Goal: Task Accomplishment & Management: Manage account settings

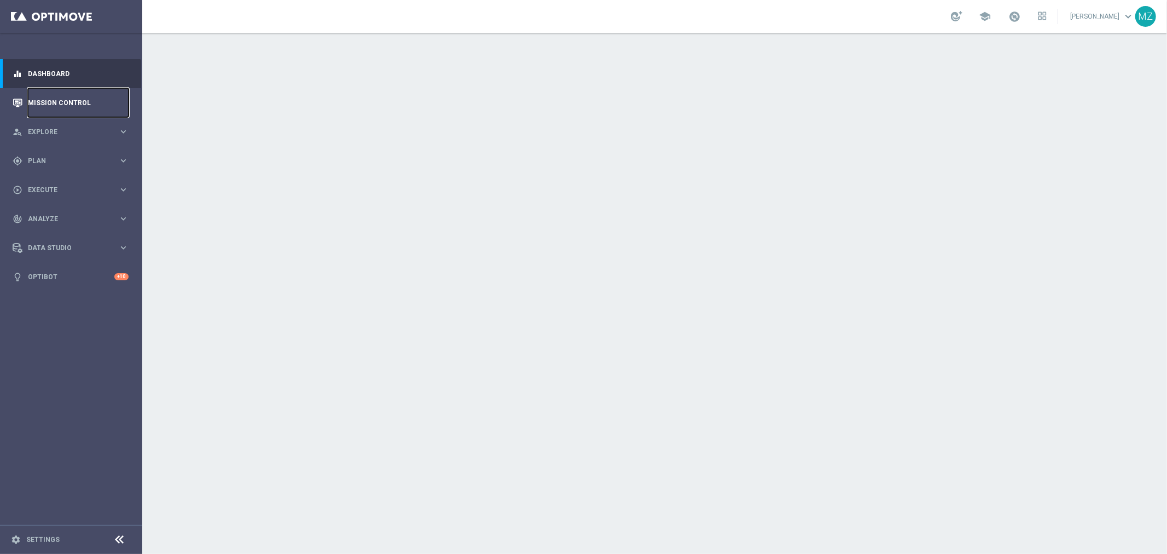
click at [71, 100] on link "Mission Control" at bounding box center [78, 102] width 101 height 29
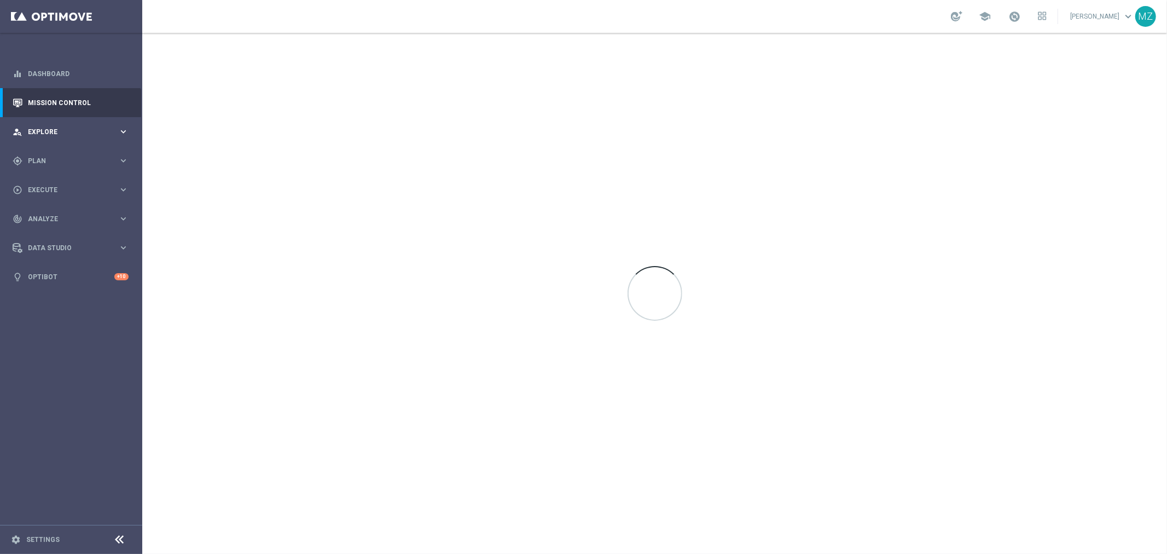
click at [73, 125] on div "person_search Explore keyboard_arrow_right" at bounding box center [70, 131] width 141 height 29
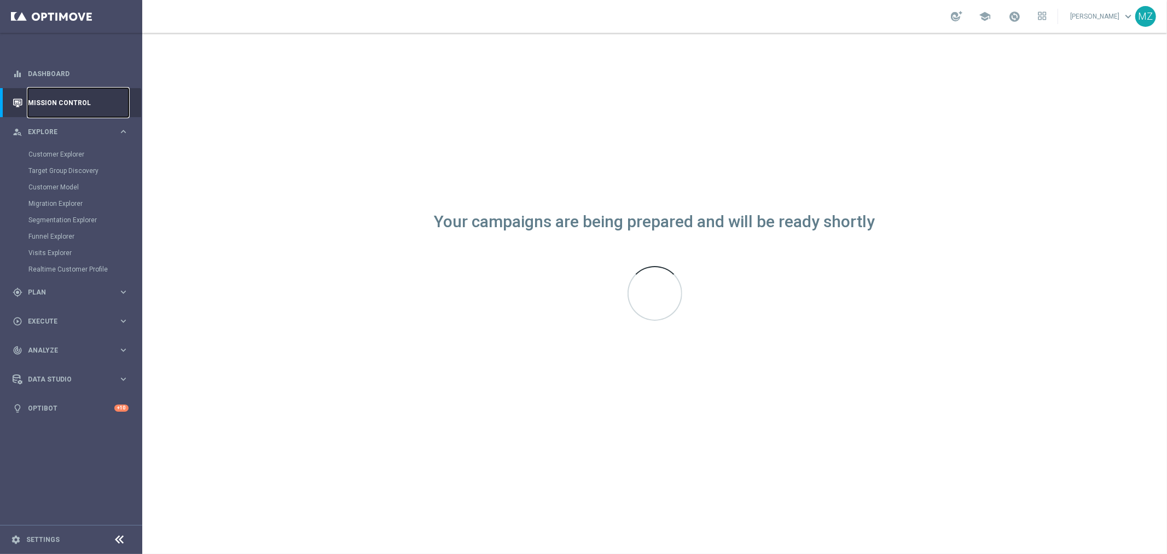
click at [75, 100] on link "Mission Control" at bounding box center [78, 102] width 101 height 29
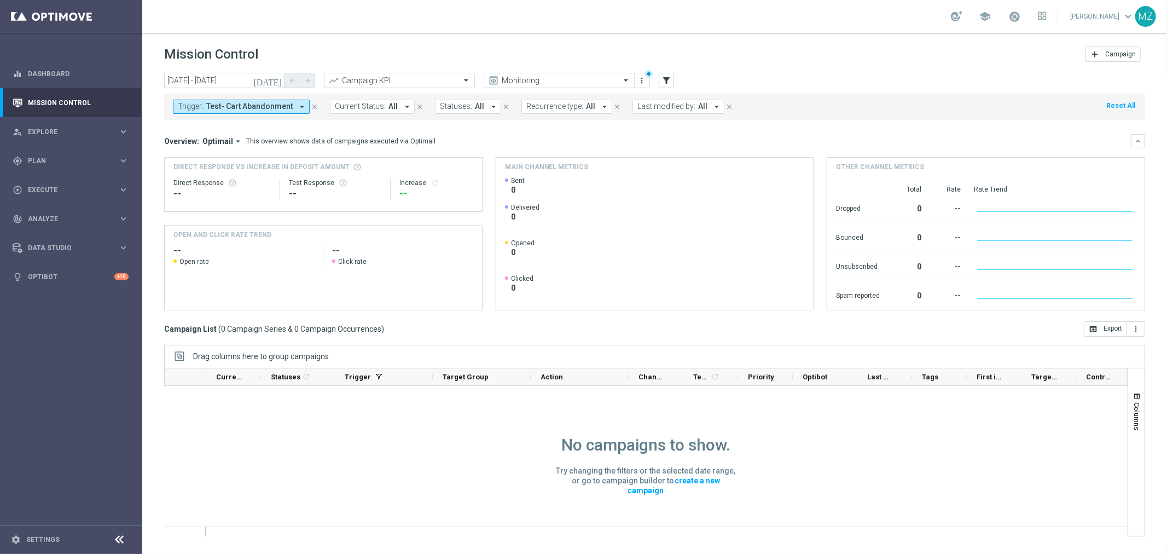
click at [223, 108] on span "Test- Cart Abandonment" at bounding box center [249, 106] width 86 height 9
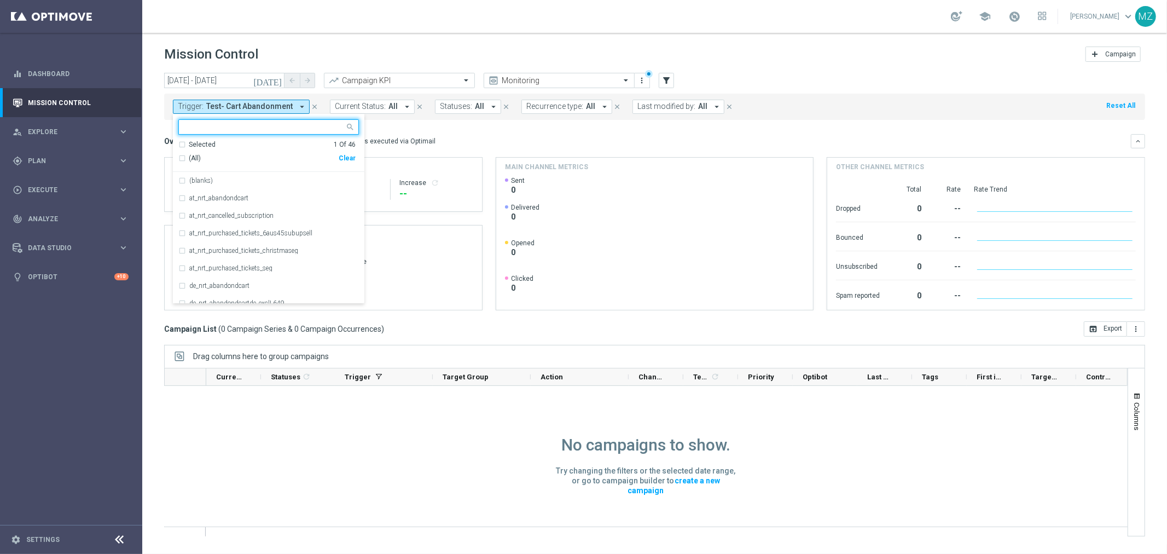
click at [0, 0] on div "Clear" at bounding box center [0, 0] width 0 height 0
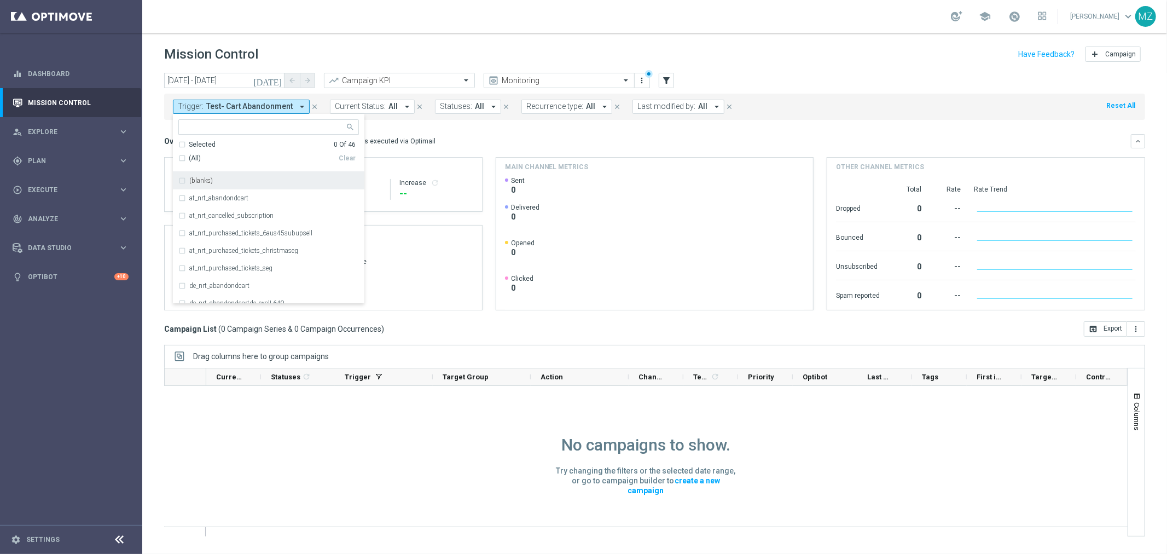
click at [259, 129] on input "text" at bounding box center [264, 127] width 160 height 9
paste input "en_gb_rtt_abandondcart"
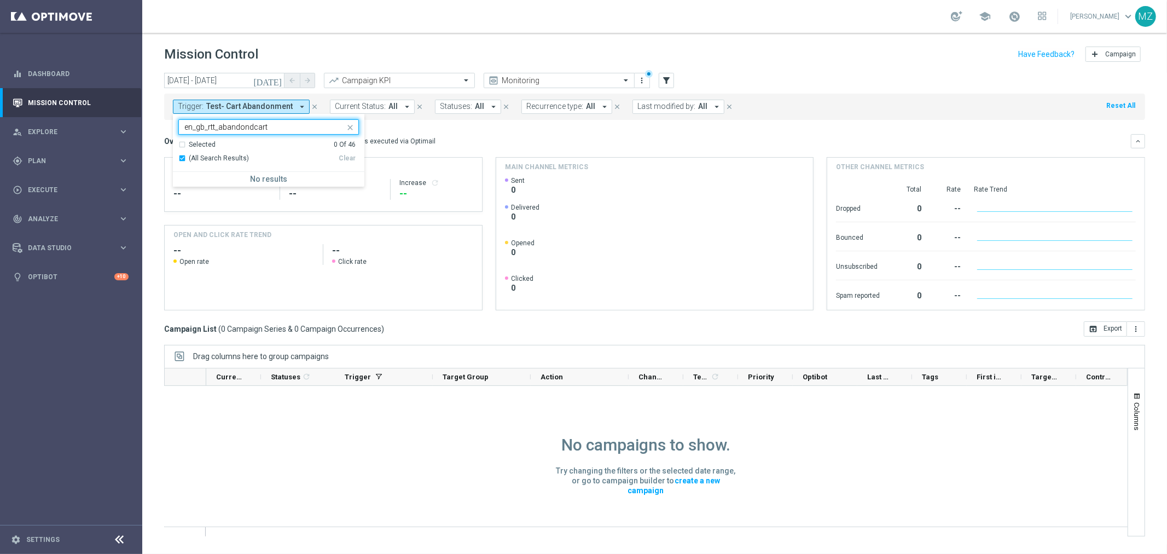
type input "en_gb_rtt_abandondcart"
click at [347, 127] on icon "close" at bounding box center [350, 127] width 9 height 9
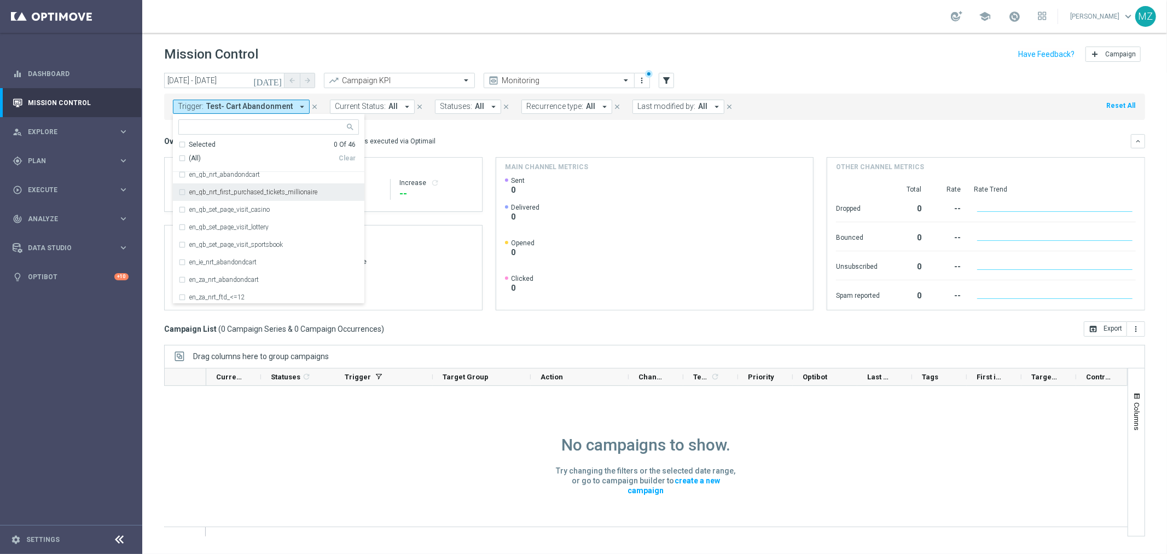
scroll to position [243, 0]
click at [230, 233] on label "en_gb_nrt_abandondcart" at bounding box center [224, 235] width 71 height 7
click at [827, 59] on div "Mission Control add Campaign" at bounding box center [654, 54] width 981 height 21
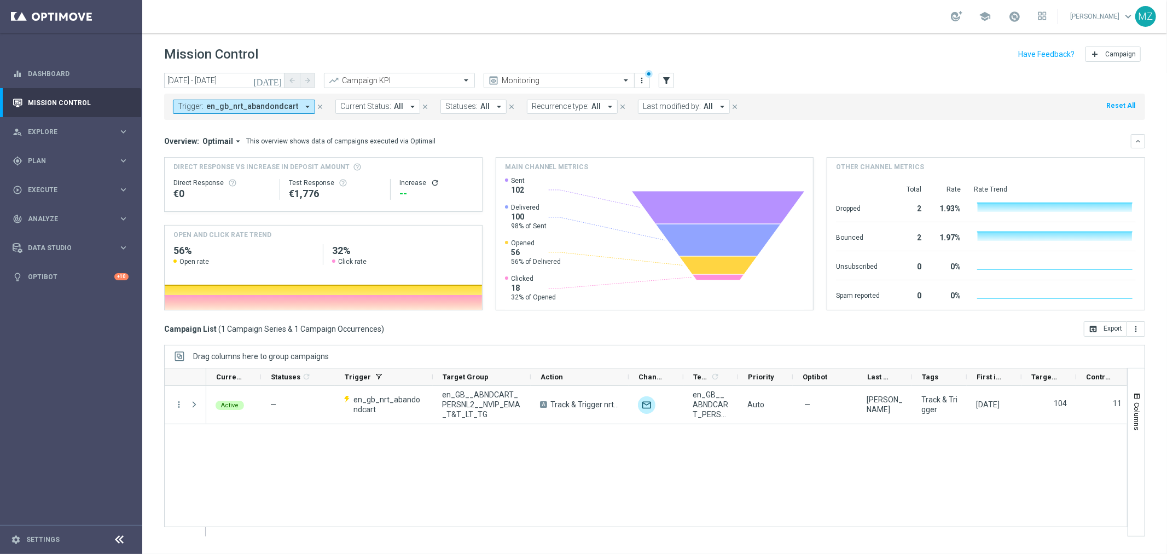
click at [280, 75] on icon "[DATE]" at bounding box center [268, 80] width 30 height 10
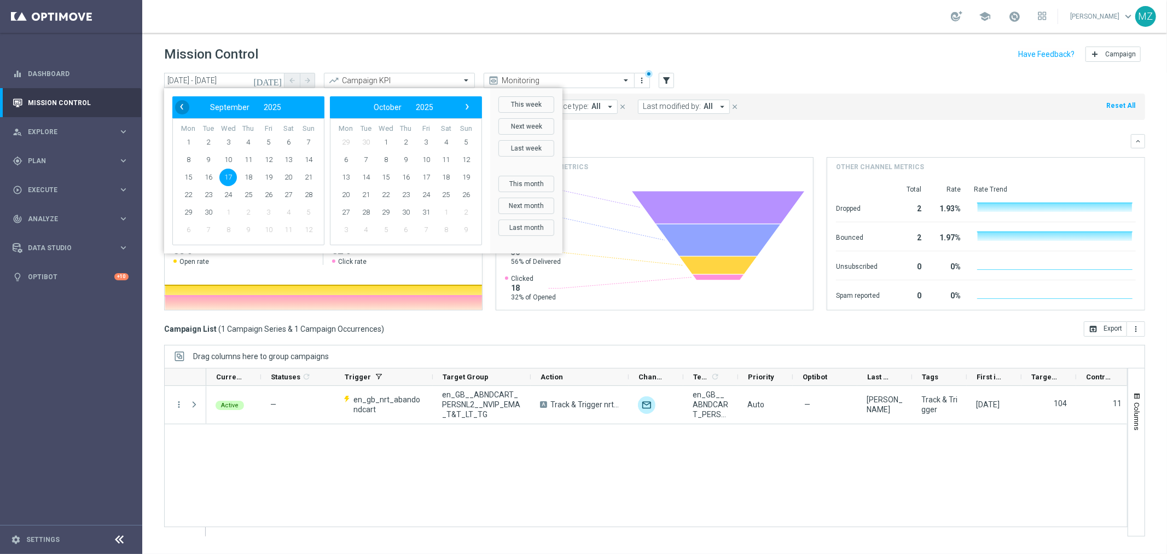
click at [177, 108] on span "‹" at bounding box center [181, 107] width 14 height 14
click at [265, 207] on span "29" at bounding box center [269, 212] width 18 height 18
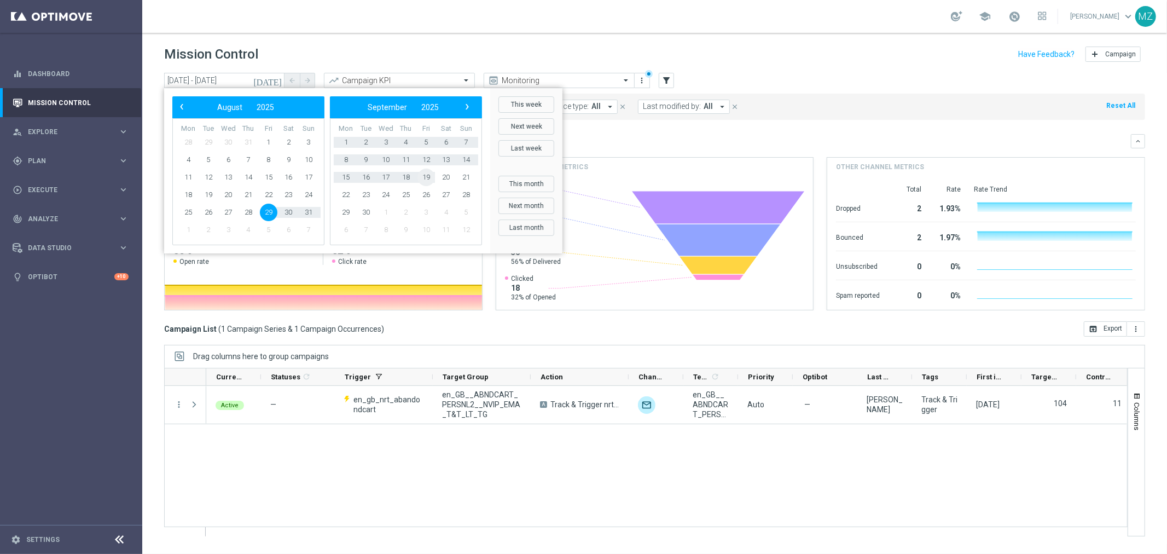
click at [422, 175] on span "19" at bounding box center [426, 177] width 18 height 18
type input "29 Aug 2025 - 19 Sep 2025"
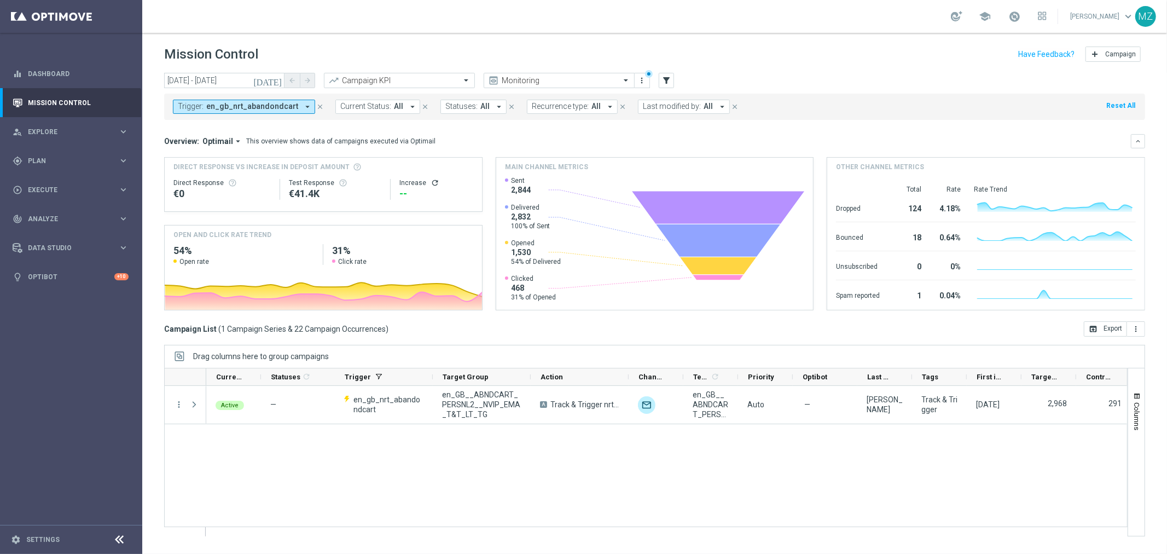
click at [433, 183] on icon "refresh" at bounding box center [434, 182] width 9 height 9
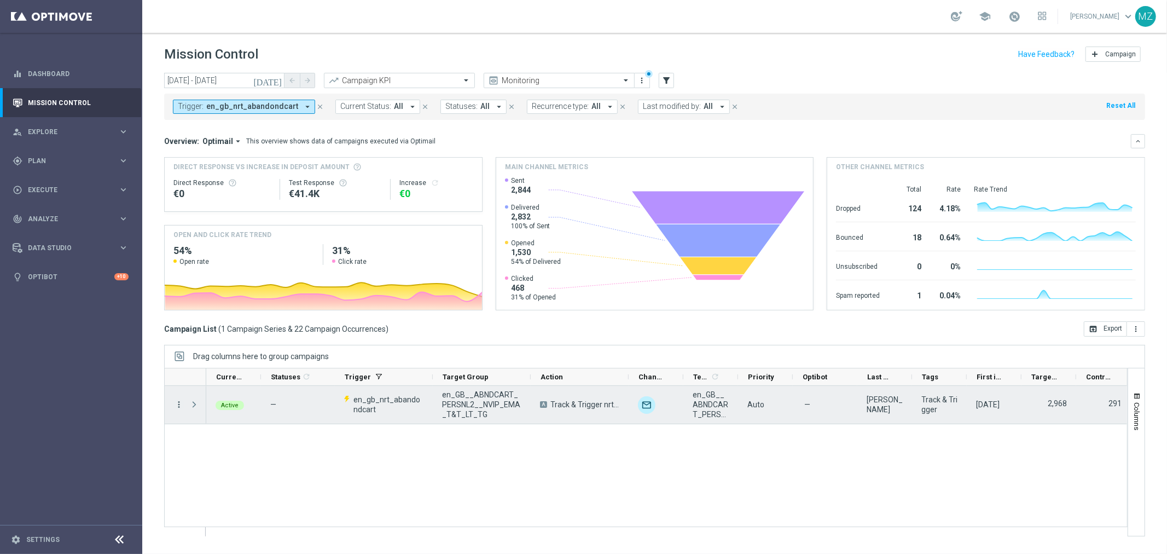
click at [178, 405] on icon "more_vert" at bounding box center [179, 404] width 10 height 10
click at [215, 424] on span "Campaign Metrics" at bounding box center [228, 427] width 57 height 8
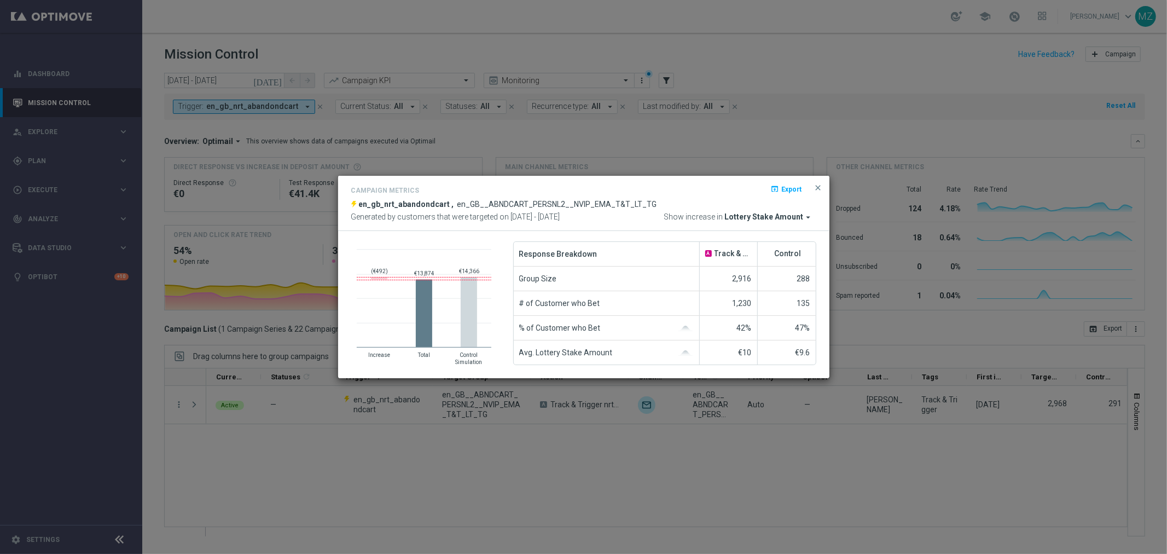
click at [775, 213] on span "Lottery Stake Amount" at bounding box center [764, 217] width 79 height 10
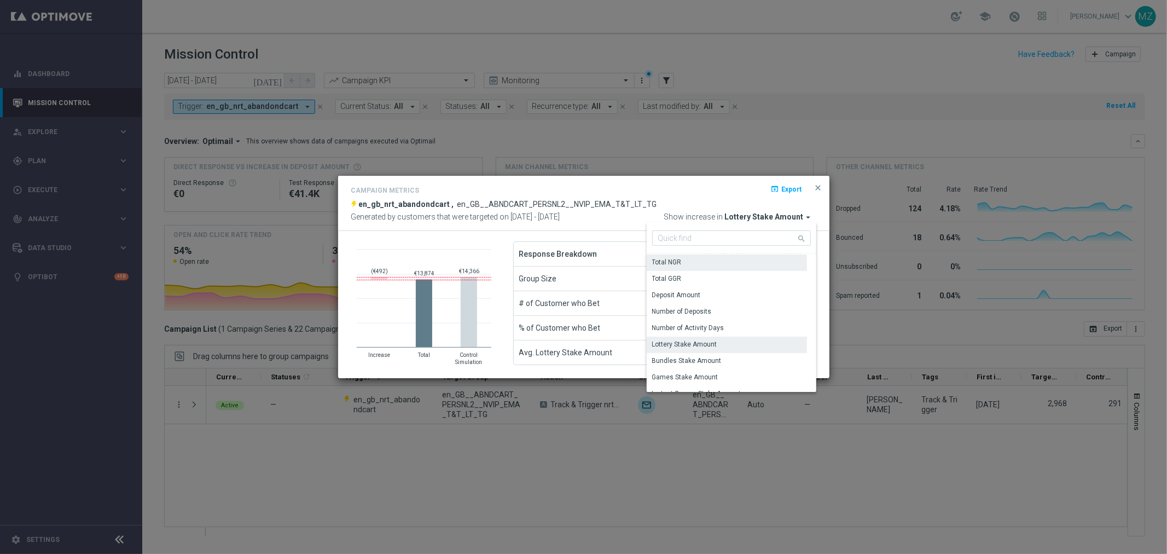
click at [708, 267] on div "Total NGR" at bounding box center [727, 261] width 160 height 15
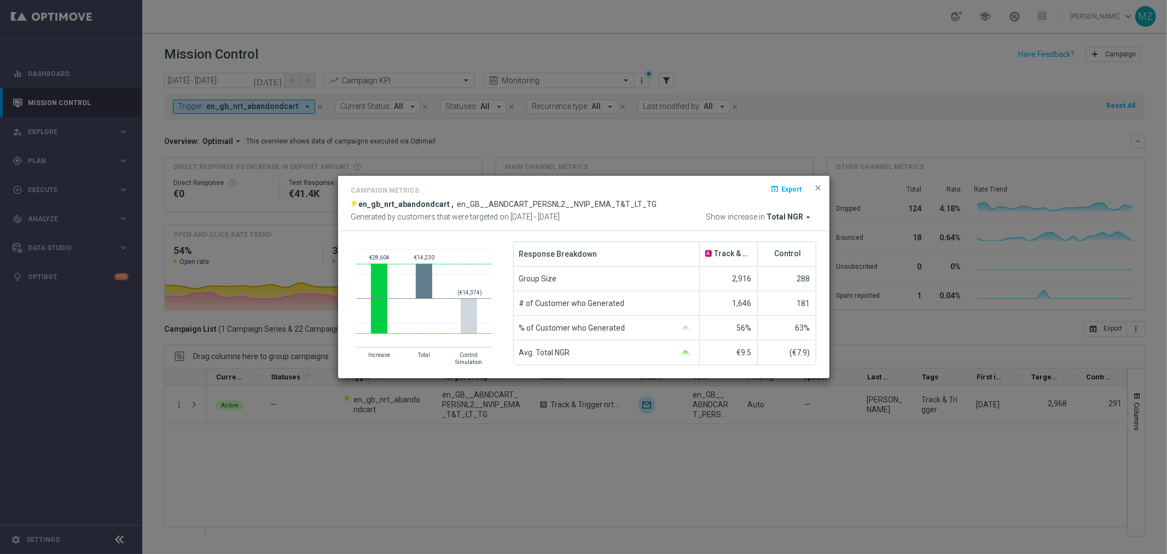
click at [790, 216] on span "Total NGR" at bounding box center [785, 217] width 37 height 10
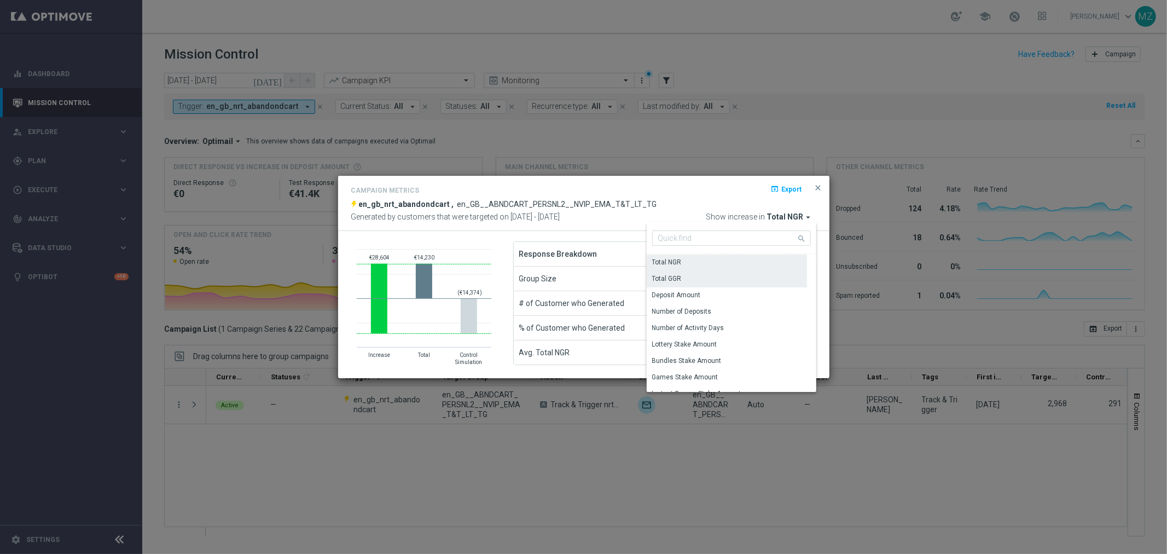
click at [718, 276] on div "Total GGR" at bounding box center [727, 278] width 160 height 15
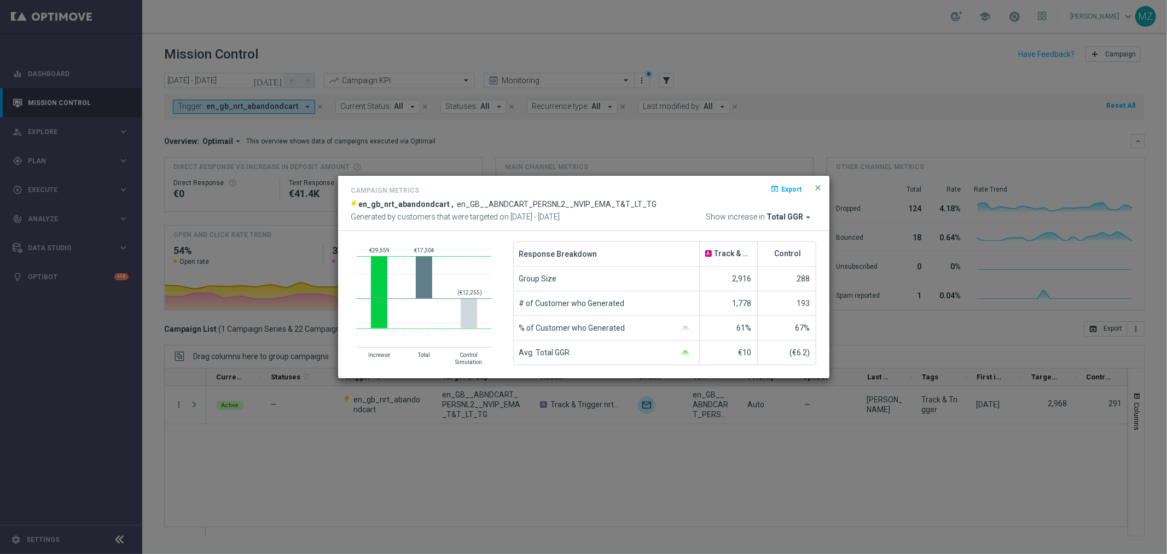
click at [794, 221] on span "Total GGR" at bounding box center [785, 217] width 37 height 10
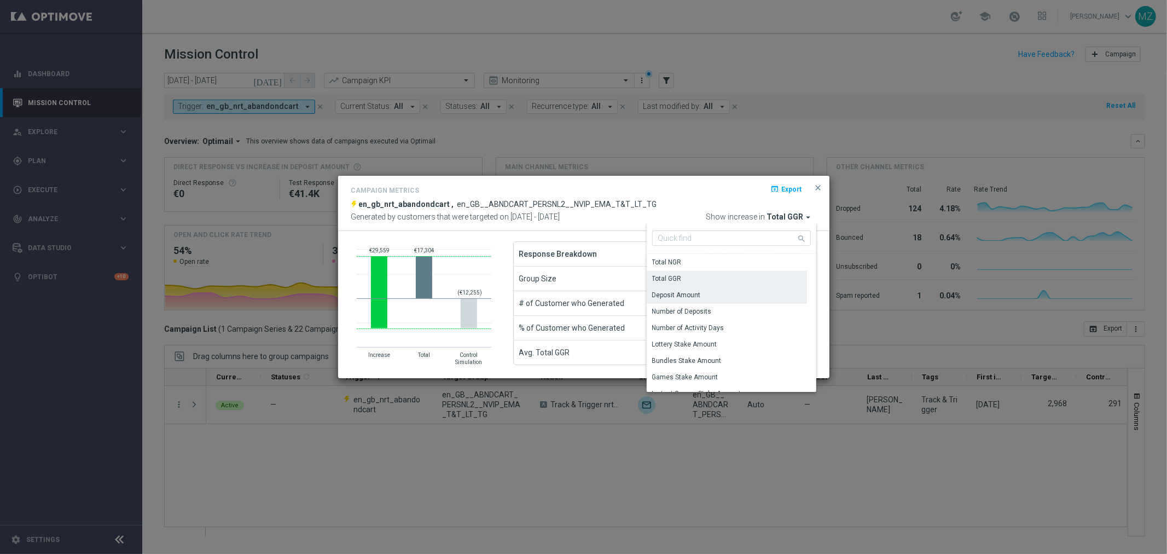
click at [710, 299] on div "Deposit Amount" at bounding box center [727, 294] width 160 height 15
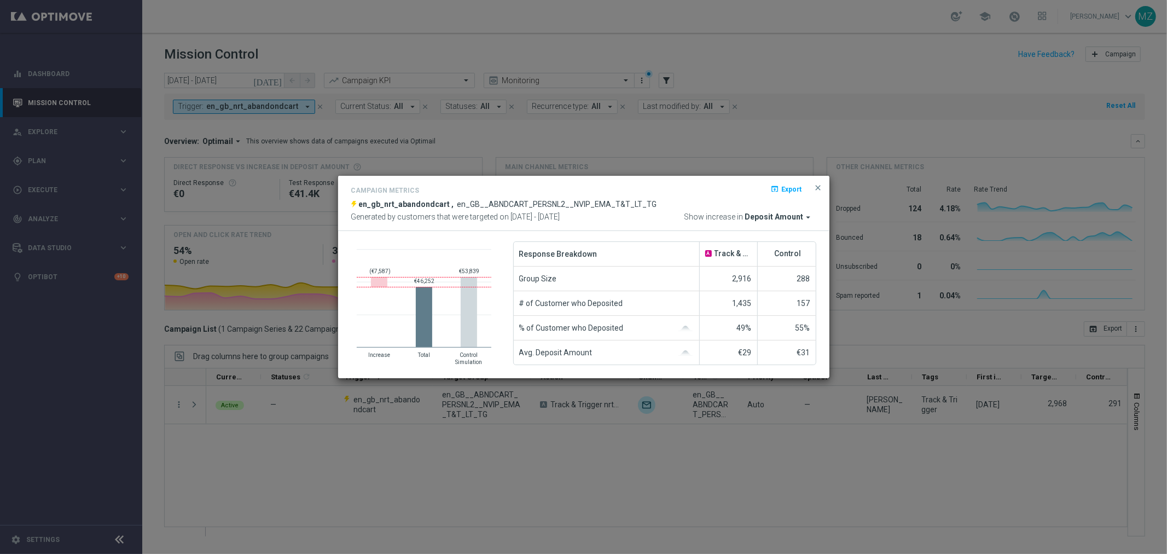
click at [794, 221] on span "Deposit Amount" at bounding box center [774, 217] width 59 height 10
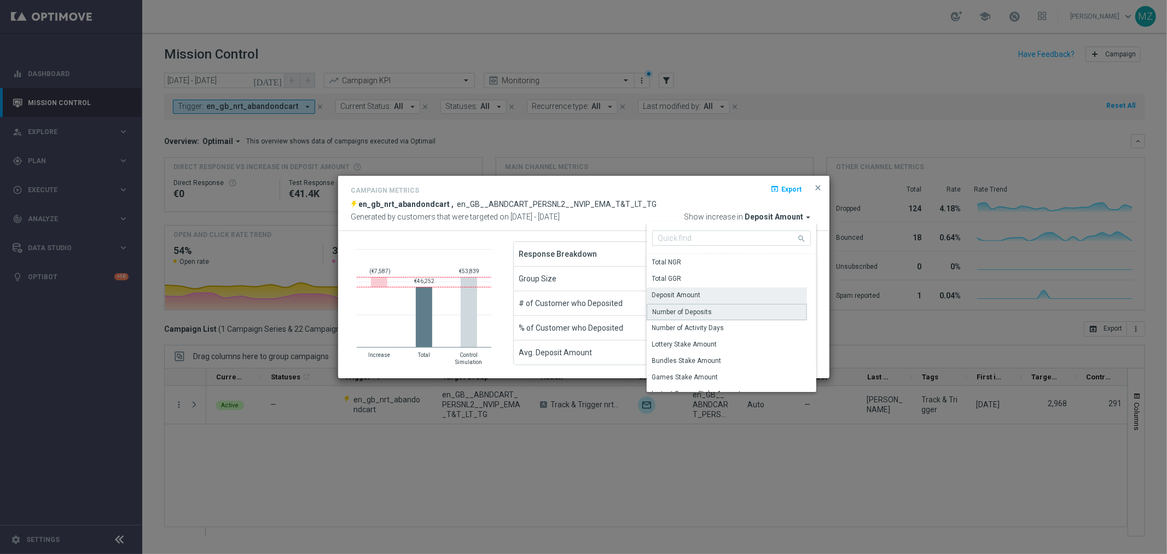
click at [719, 310] on div "Number of Deposits" at bounding box center [727, 312] width 160 height 16
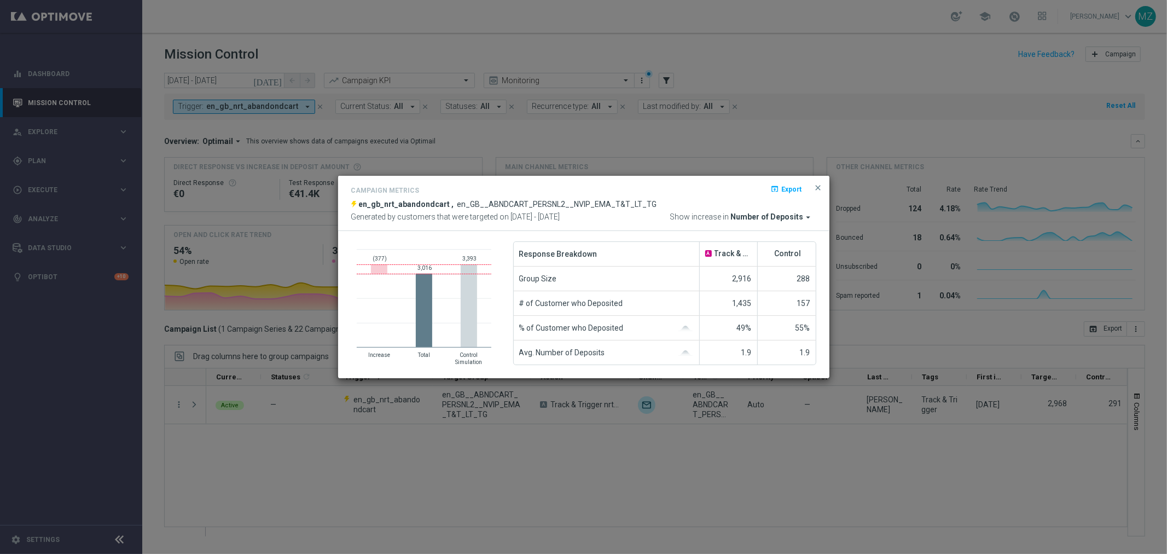
click at [756, 215] on span "Number of Deposits" at bounding box center [767, 217] width 73 height 10
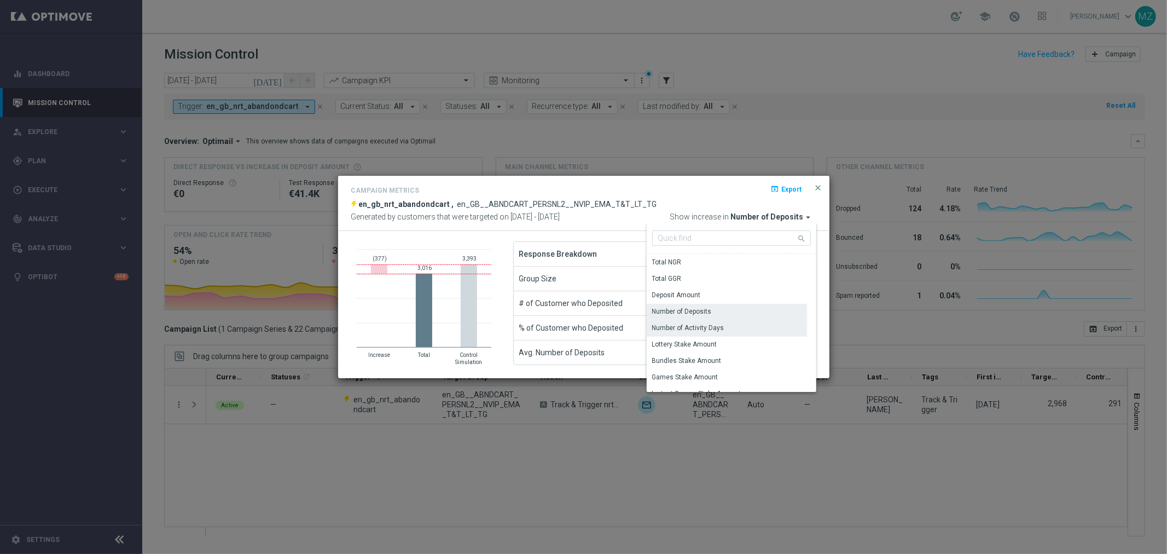
click at [717, 329] on div "Number of Activity Days" at bounding box center [688, 328] width 72 height 10
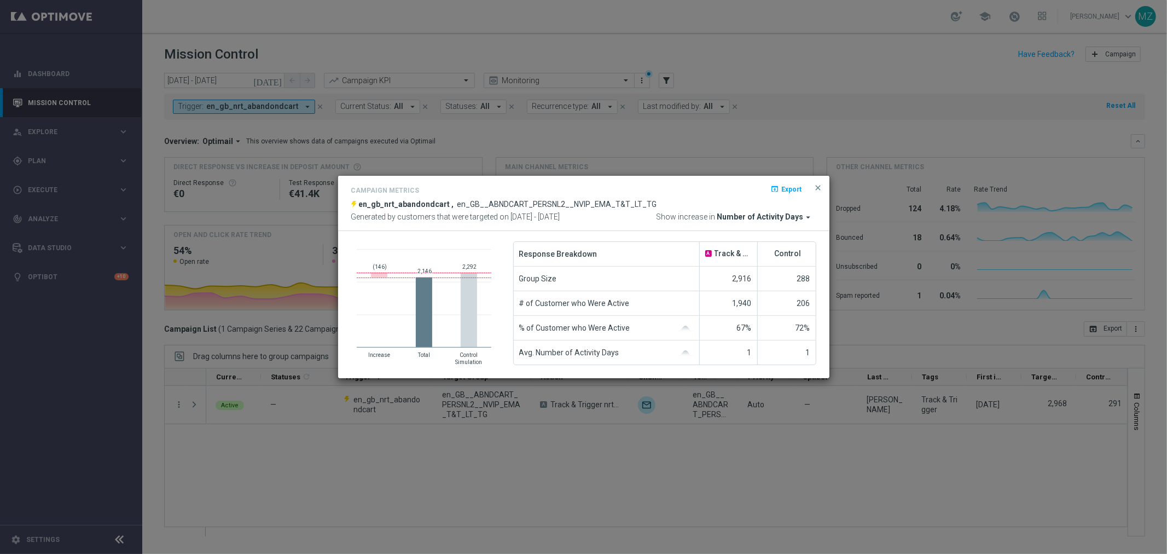
click at [778, 214] on span "Number of Activity Days" at bounding box center [760, 217] width 86 height 10
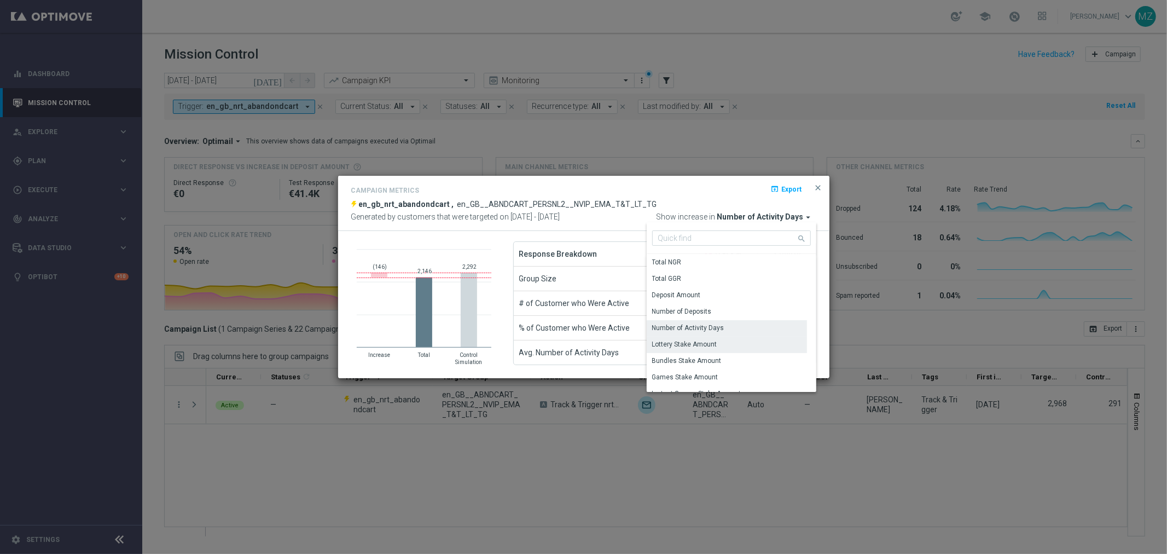
click at [711, 337] on div "Lottery Stake Amount" at bounding box center [727, 343] width 160 height 15
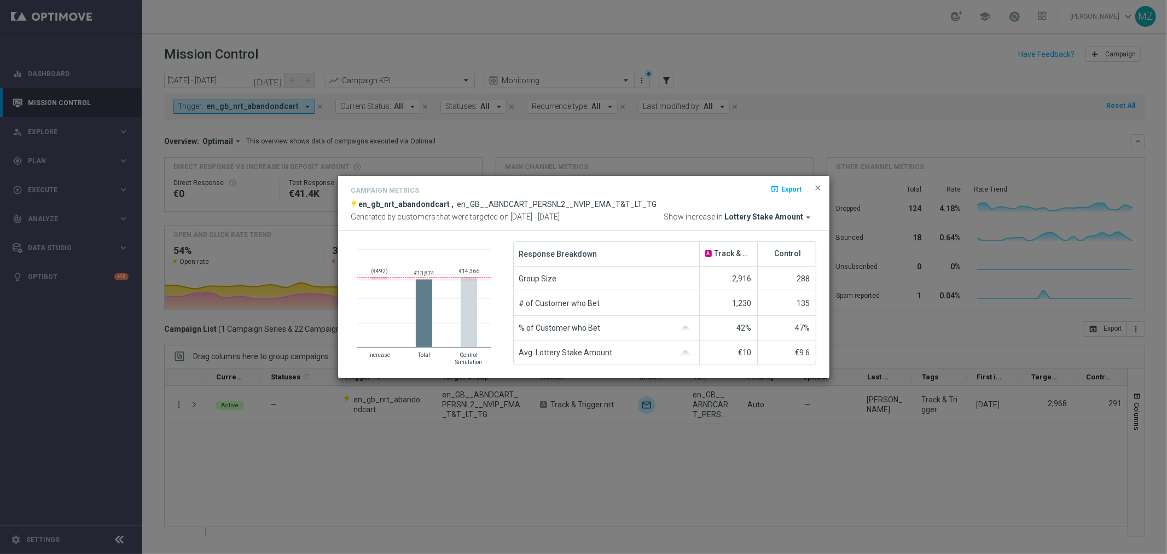
click at [750, 214] on span "Lottery Stake Amount" at bounding box center [764, 217] width 79 height 10
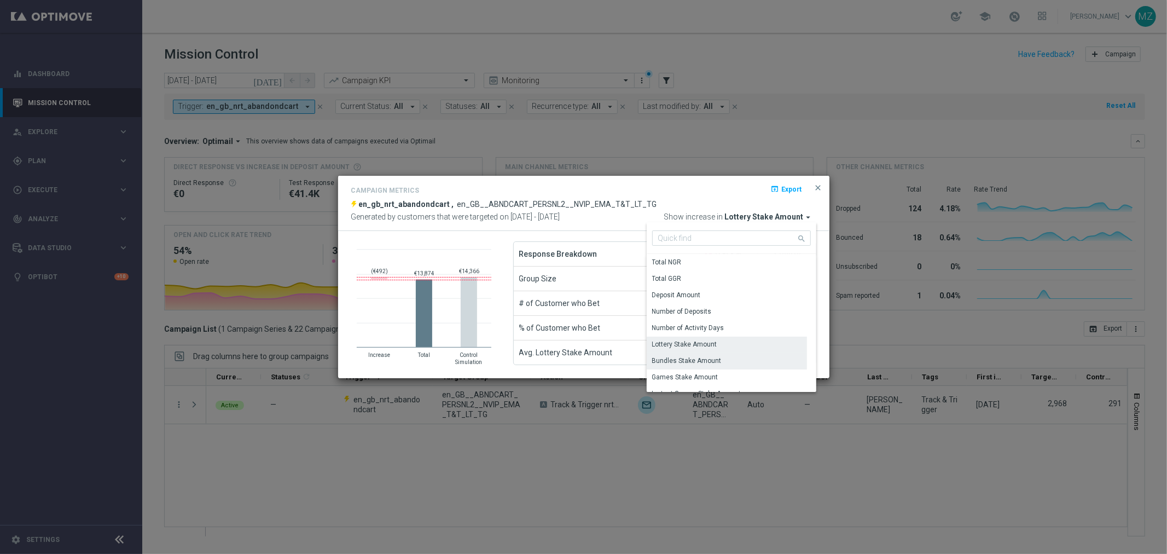
click at [691, 356] on div "Bundles Stake Amount" at bounding box center [686, 361] width 69 height 10
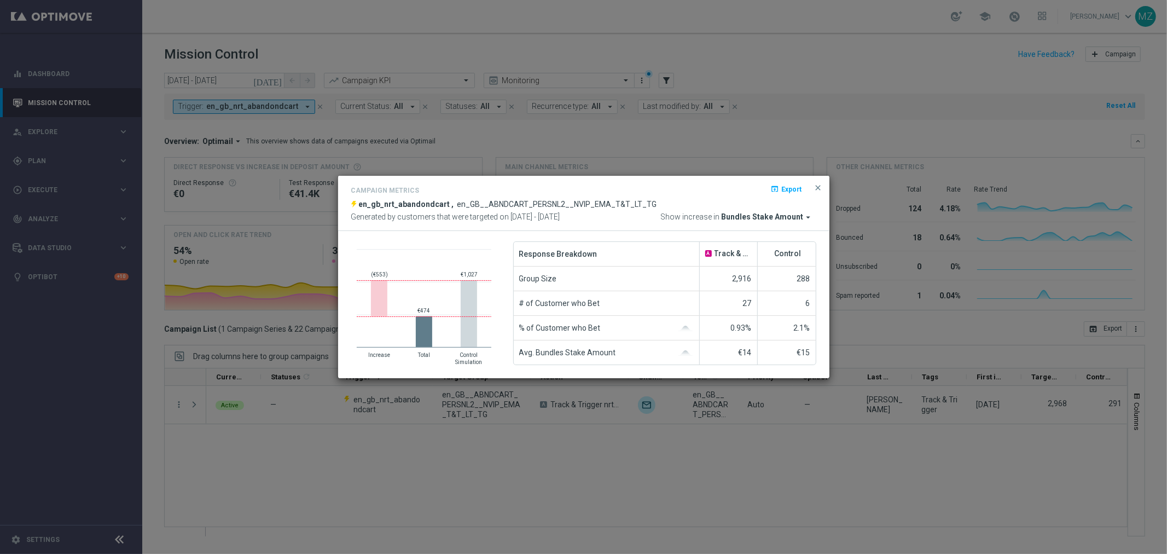
click at [752, 214] on span "Bundles Stake Amount" at bounding box center [762, 217] width 82 height 10
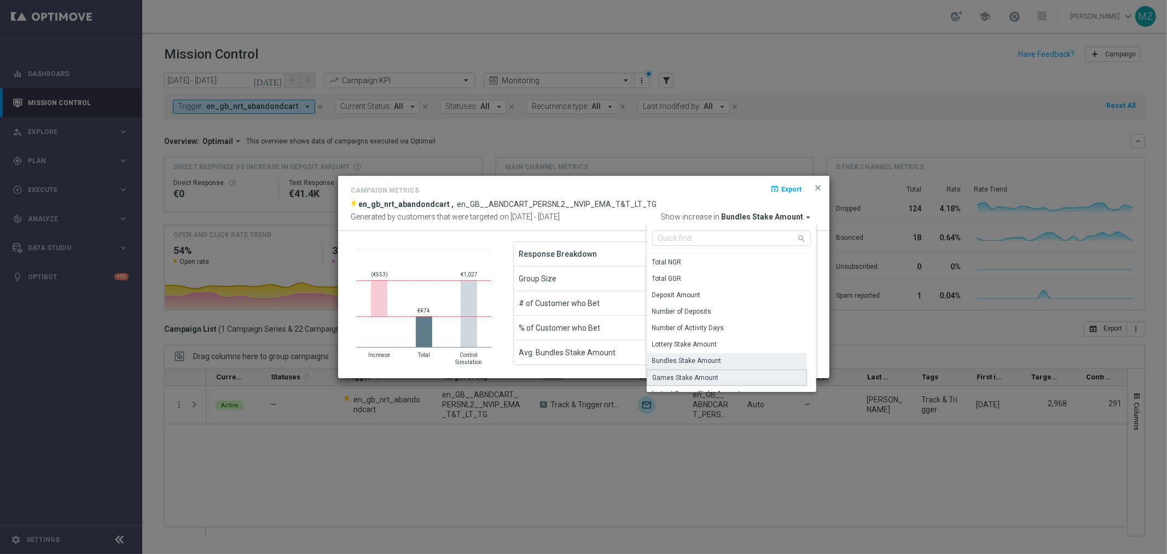
click at [717, 374] on div "Games Stake Amount" at bounding box center [727, 377] width 160 height 16
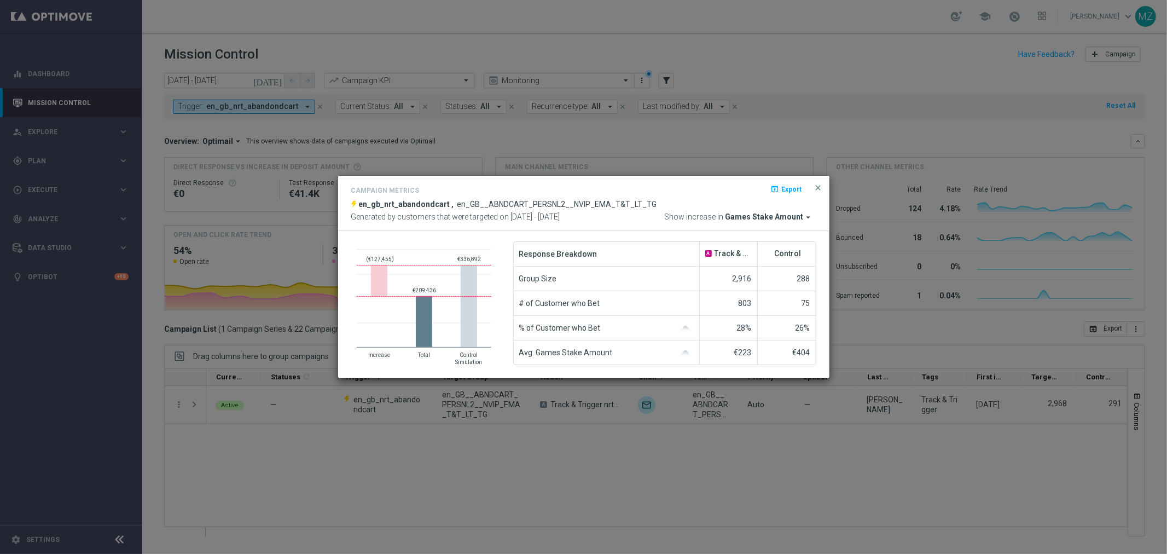
click at [765, 212] on span "Games Stake Amount" at bounding box center [764, 217] width 78 height 10
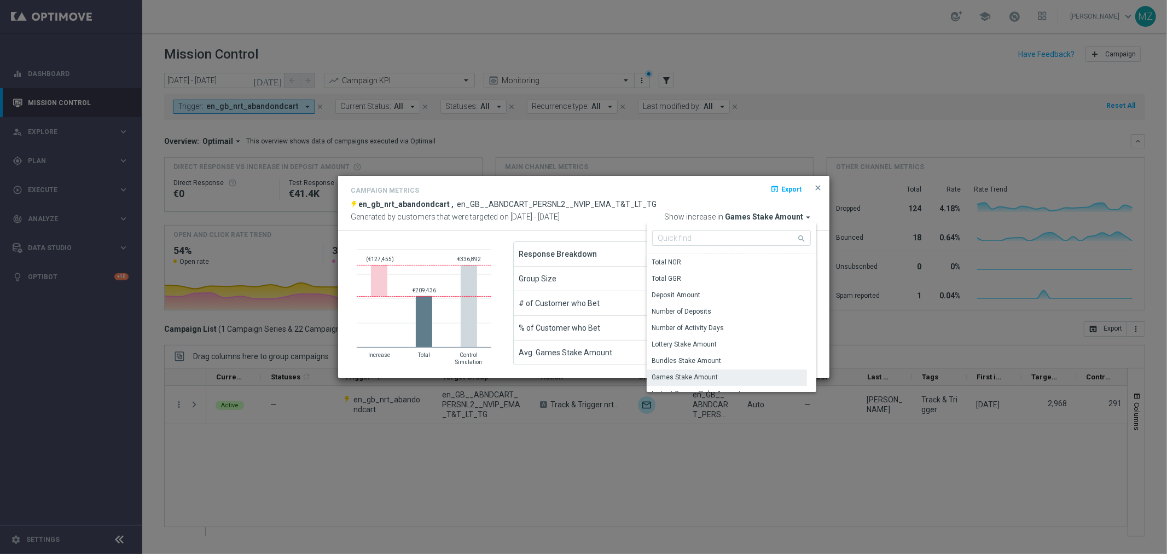
scroll to position [61, 0]
click at [699, 334] on div "Instant Games Stake Amount" at bounding box center [696, 333] width 89 height 10
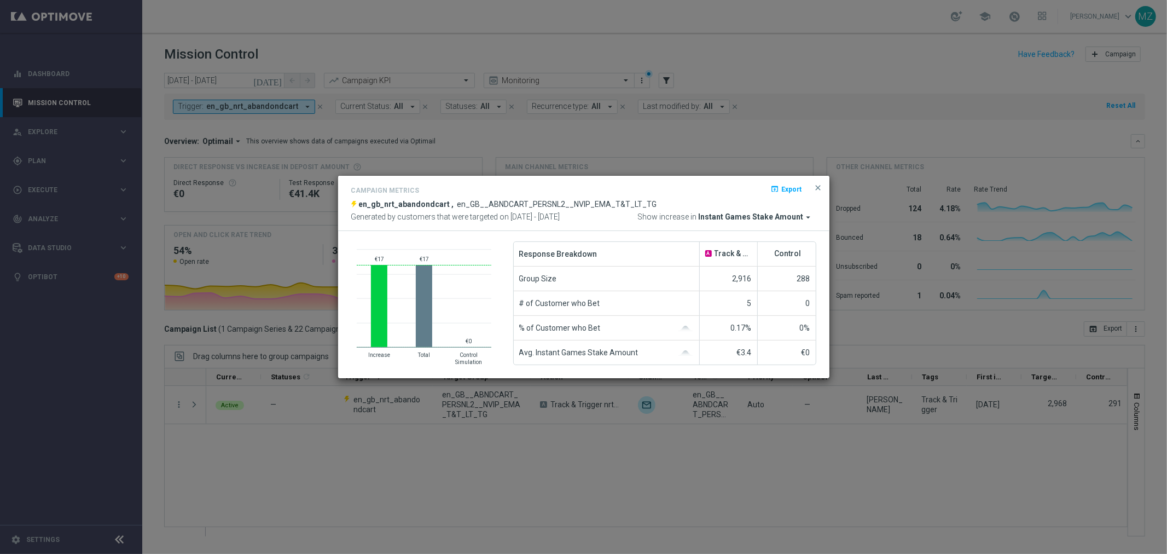
click at [773, 214] on span "Instant Games Stake Amount" at bounding box center [751, 217] width 105 height 10
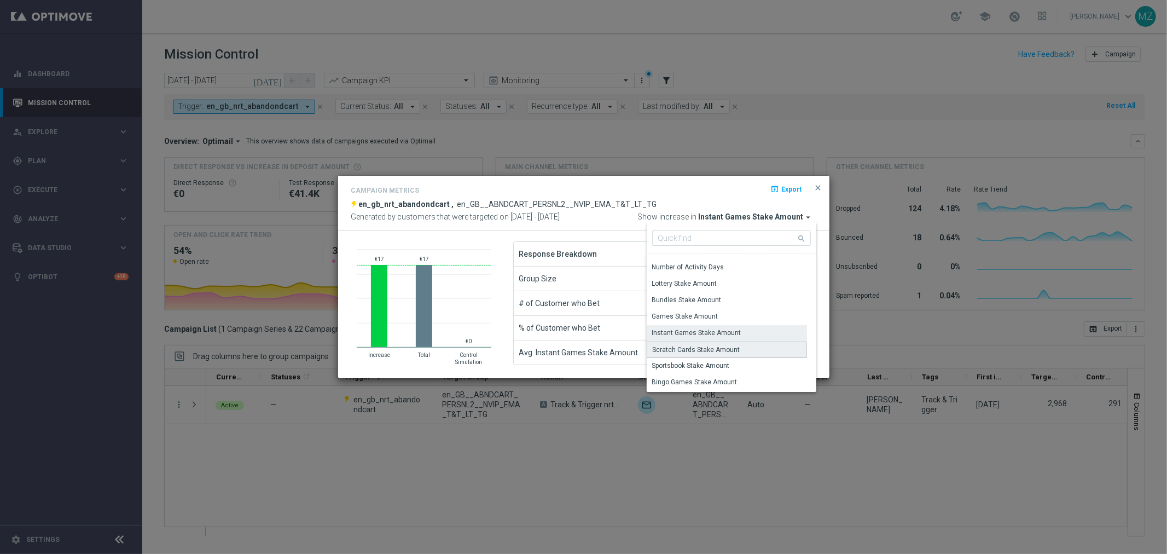
click at [701, 351] on div "Scratch Cards Stake Amount" at bounding box center [697, 350] width 88 height 10
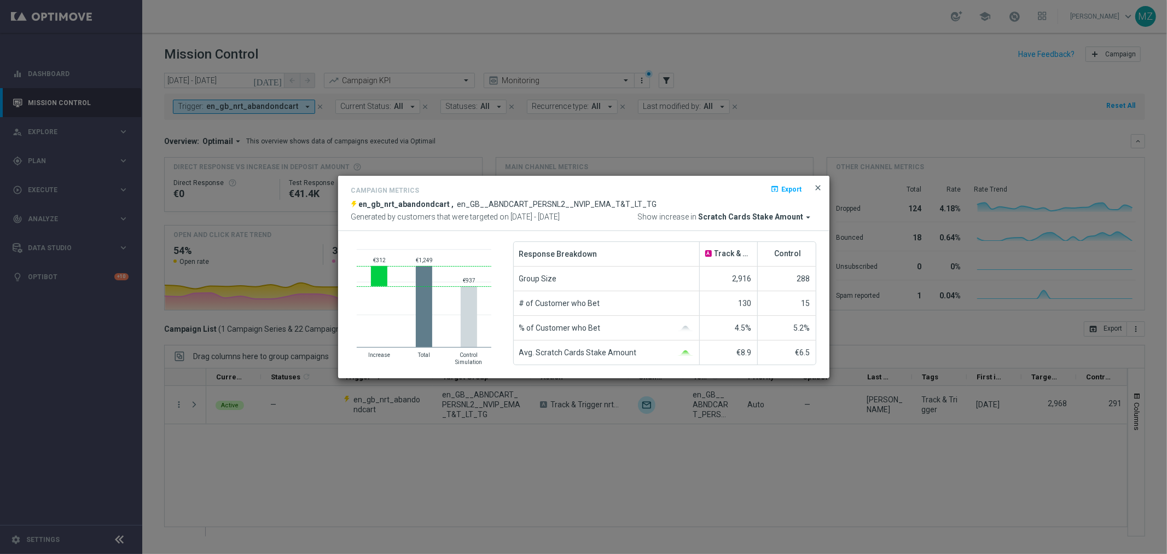
click at [819, 188] on span "close" at bounding box center [818, 187] width 9 height 9
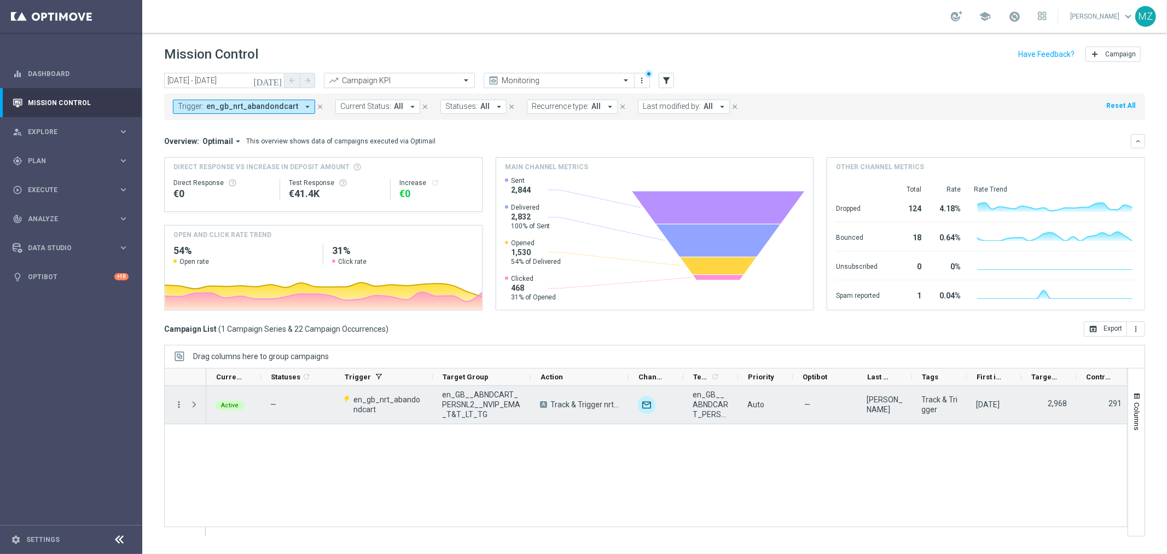
click at [179, 401] on icon "more_vert" at bounding box center [179, 404] width 10 height 10
click at [228, 423] on span "Campaign Metrics" at bounding box center [228, 427] width 57 height 8
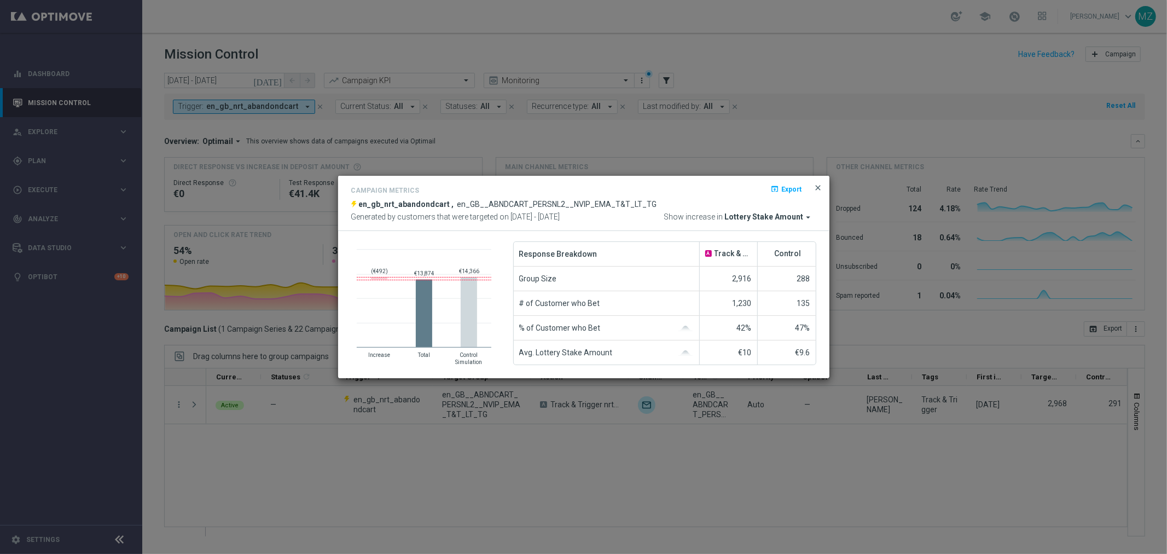
click at [816, 188] on span "close" at bounding box center [818, 187] width 9 height 9
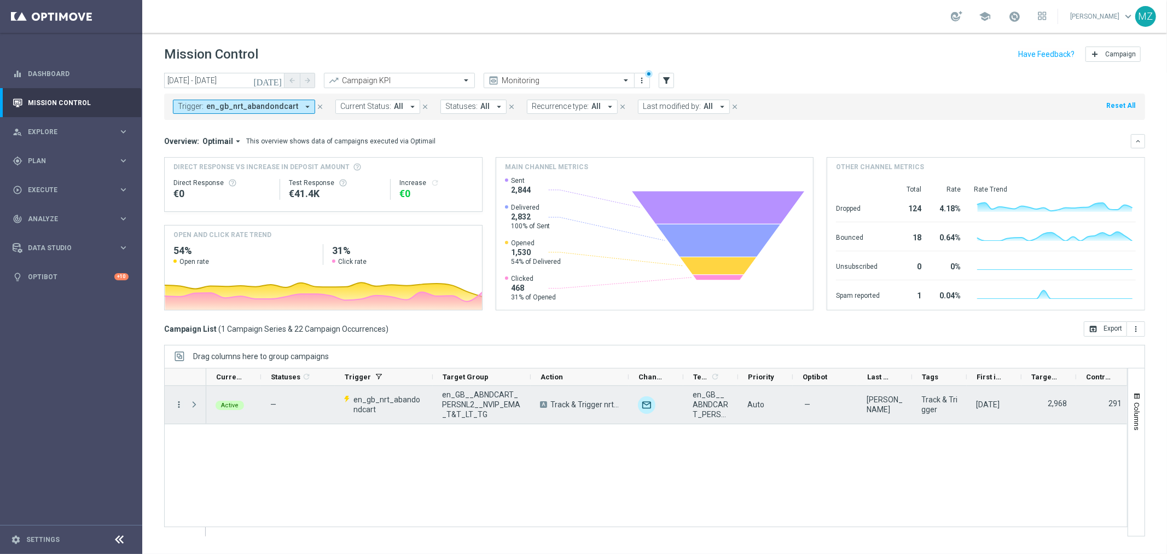
click at [179, 405] on icon "more_vert" at bounding box center [179, 404] width 10 height 10
click at [237, 440] on span "Channel Metrics" at bounding box center [225, 442] width 51 height 8
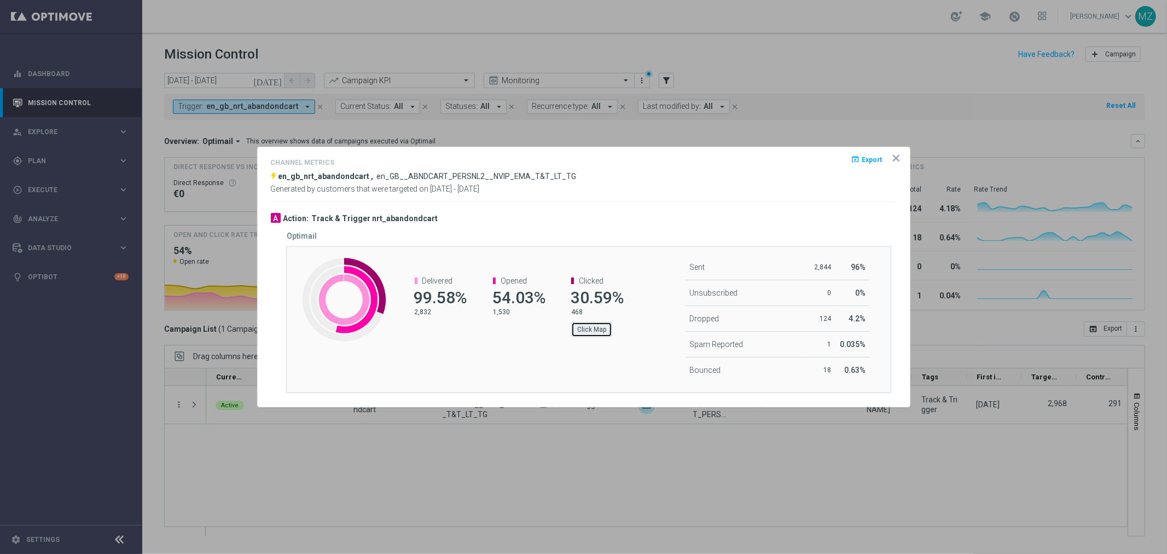
click at [597, 333] on button "Click Map" at bounding box center [591, 329] width 41 height 15
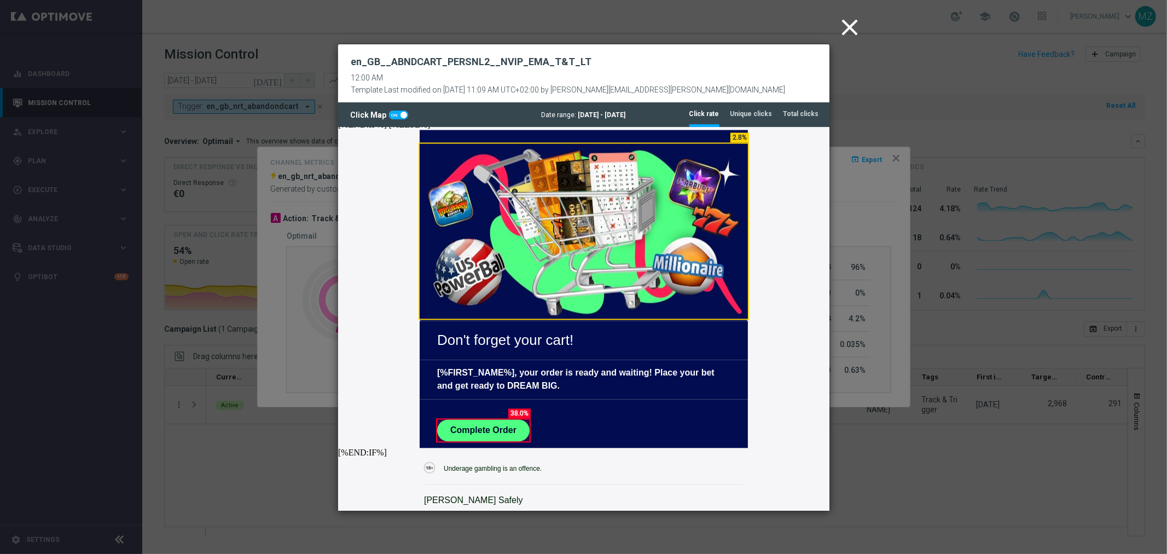
scroll to position [1884, 0]
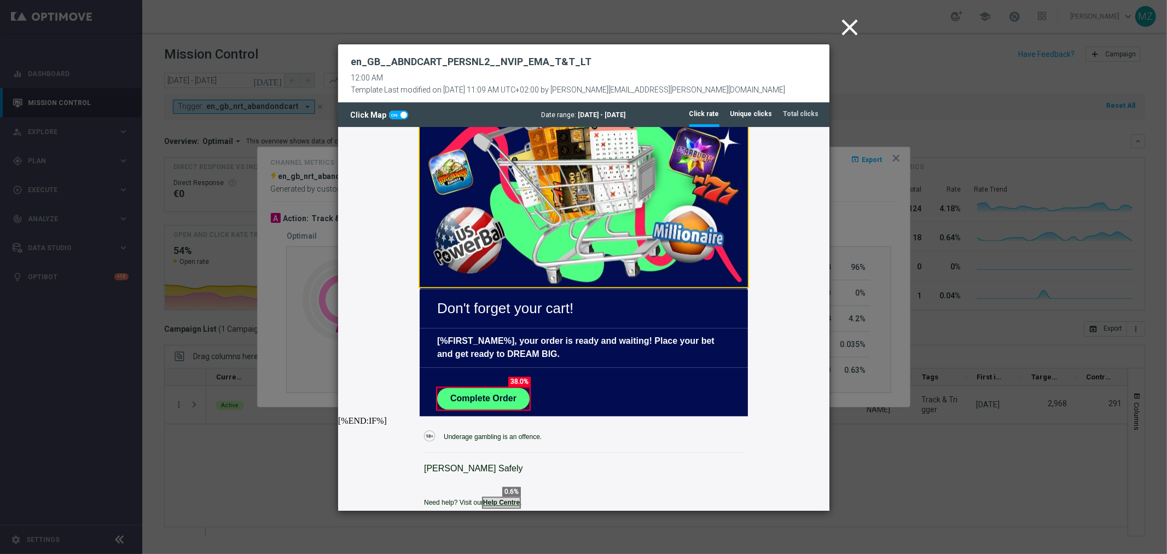
click at [759, 111] on tab-header "Unique clicks" at bounding box center [751, 113] width 42 height 9
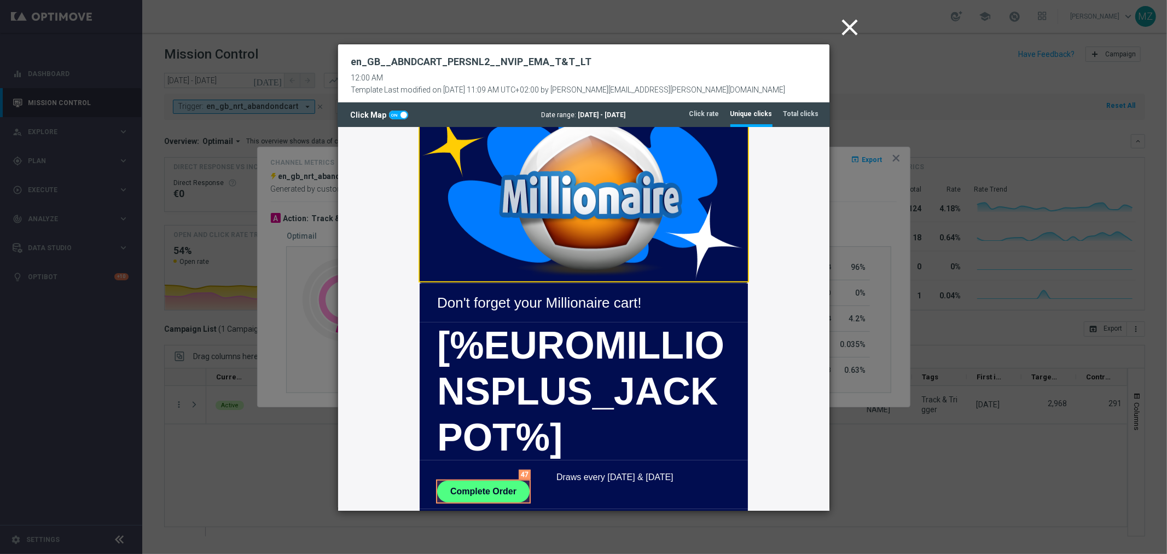
scroll to position [608, 0]
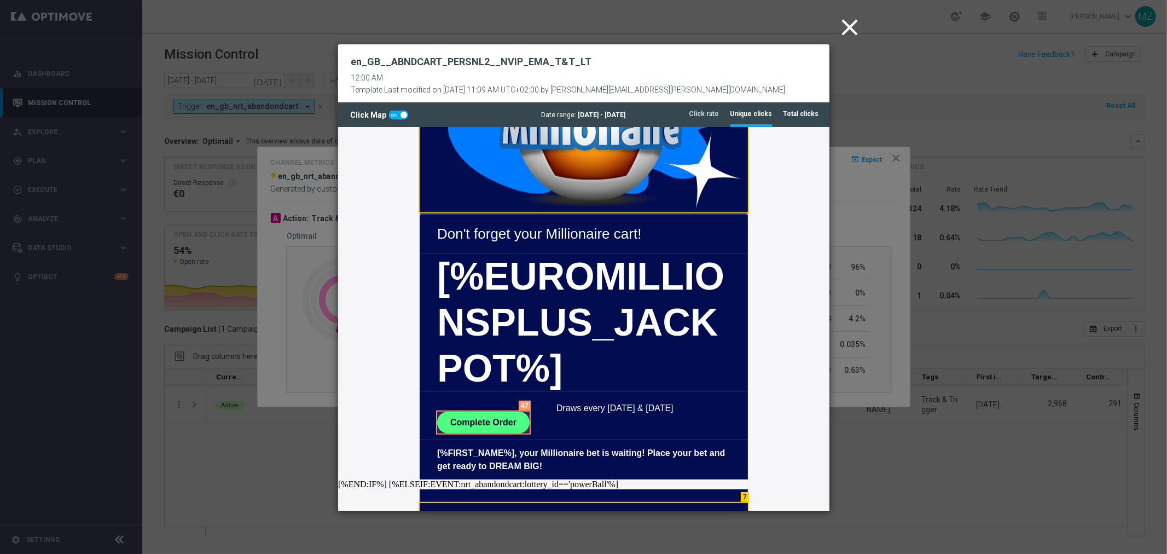
click at [792, 115] on tab-header "Total clicks" at bounding box center [801, 113] width 36 height 9
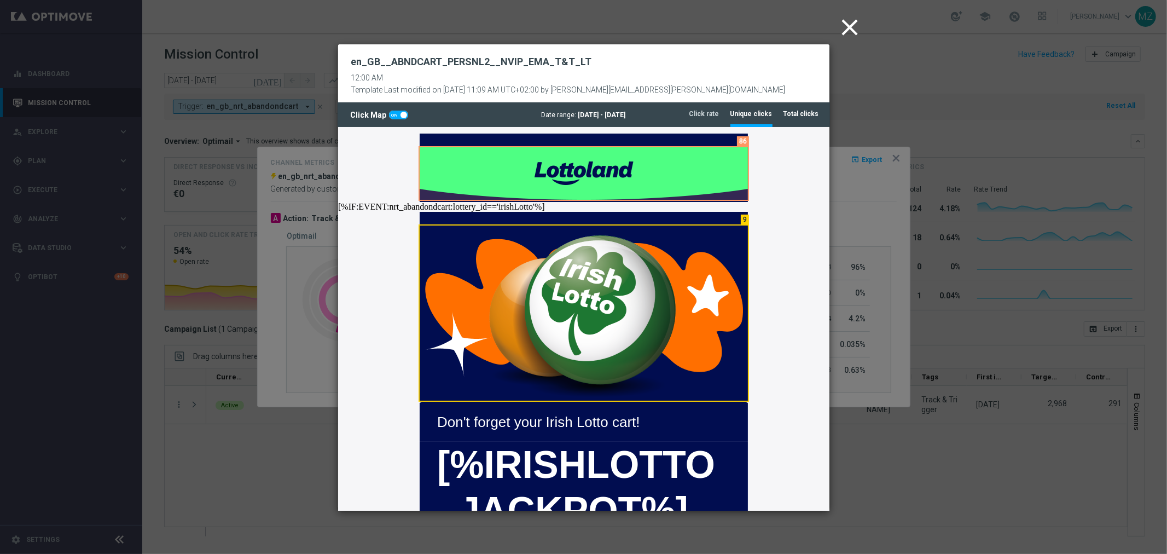
scroll to position [0, 0]
click at [746, 115] on tab-header "Unique clicks" at bounding box center [751, 113] width 42 height 9
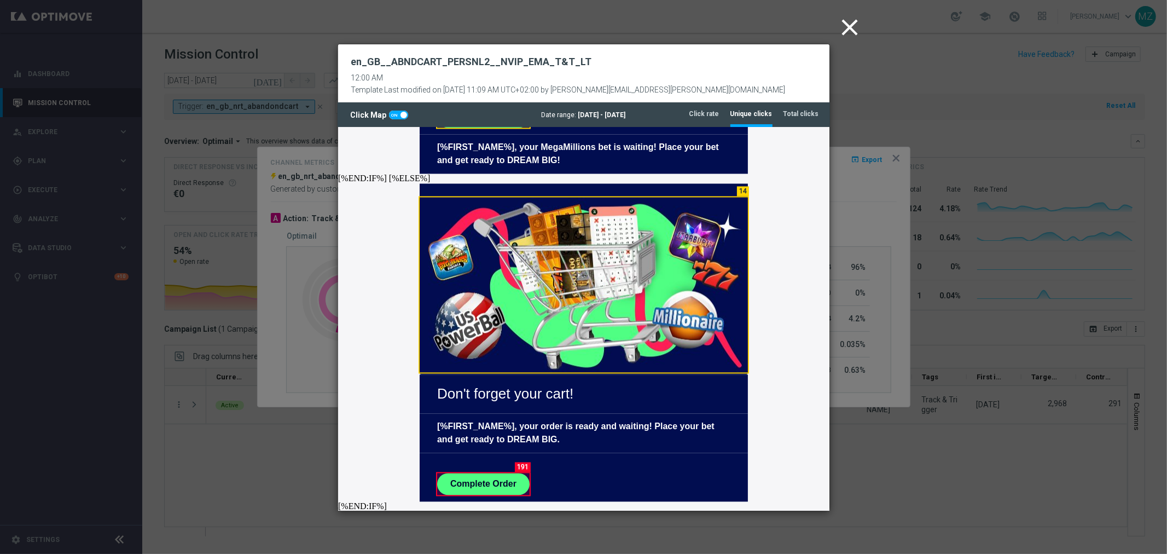
scroll to position [1823, 0]
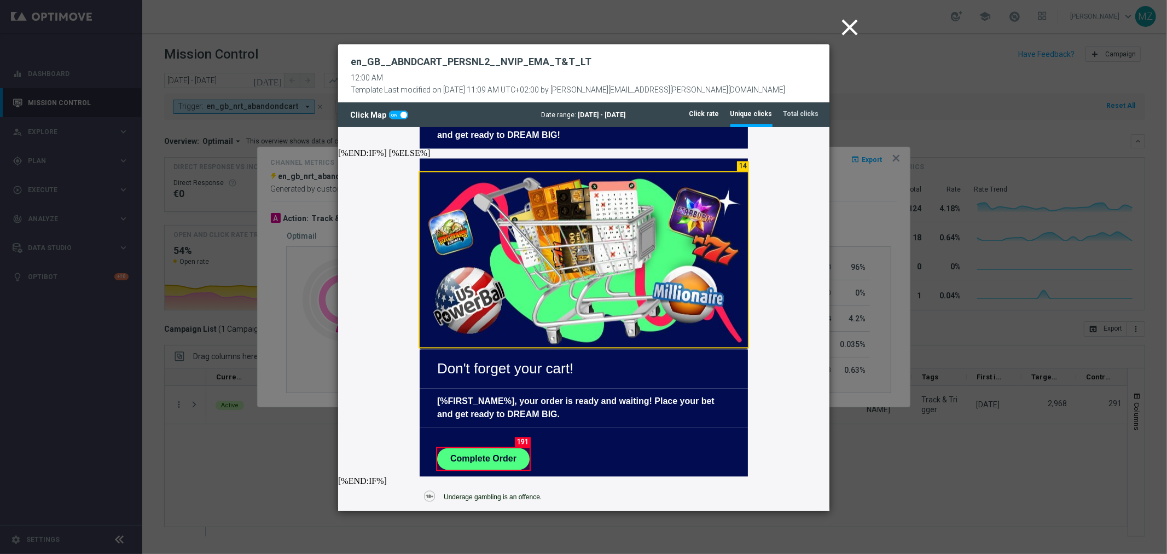
click at [715, 109] on tab-header "Click rate" at bounding box center [704, 113] width 30 height 9
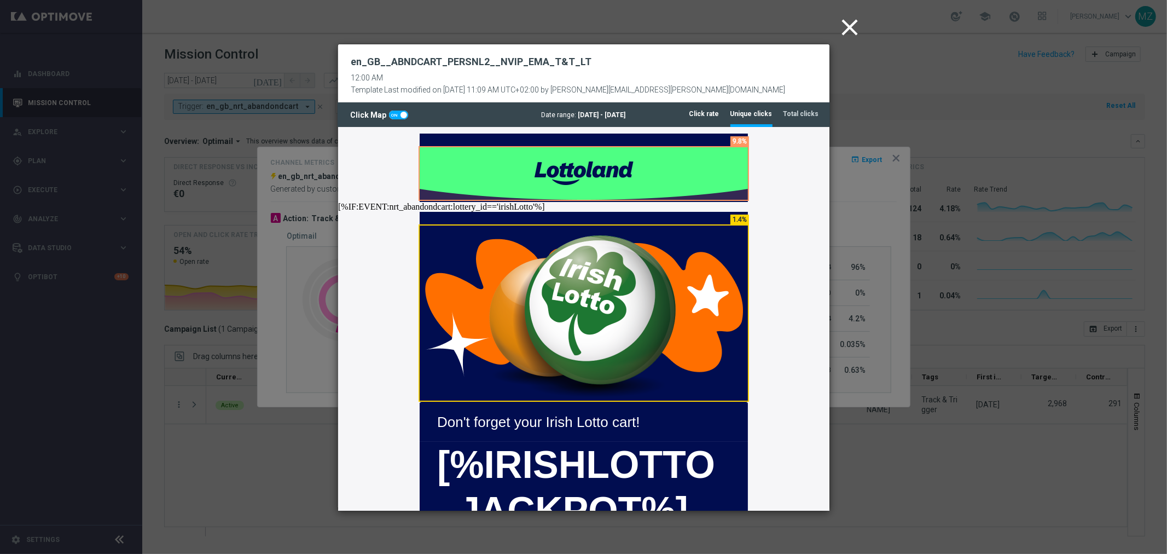
scroll to position [0, 0]
click at [851, 26] on icon "close" at bounding box center [849, 27] width 27 height 27
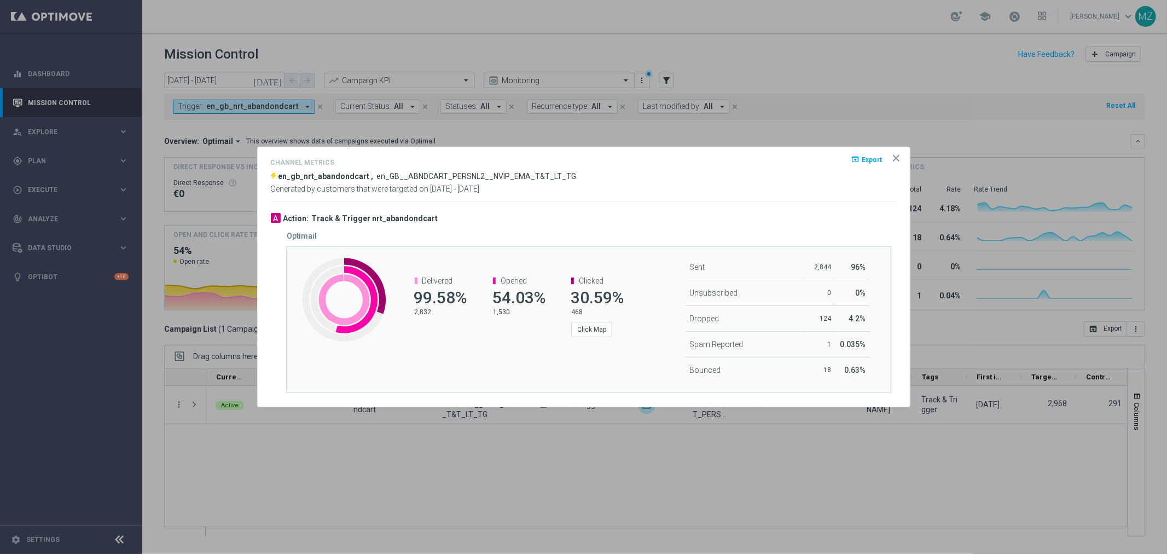
click at [896, 160] on icon "icon" at bounding box center [896, 158] width 11 height 11
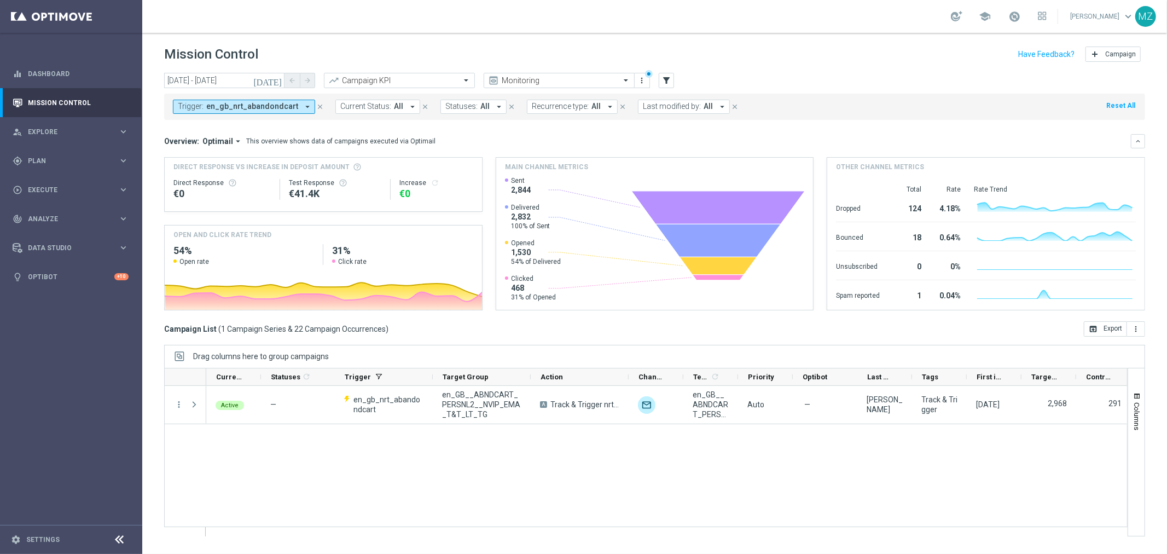
click at [207, 104] on span "en_gb_nrt_abandondcart" at bounding box center [252, 106] width 92 height 9
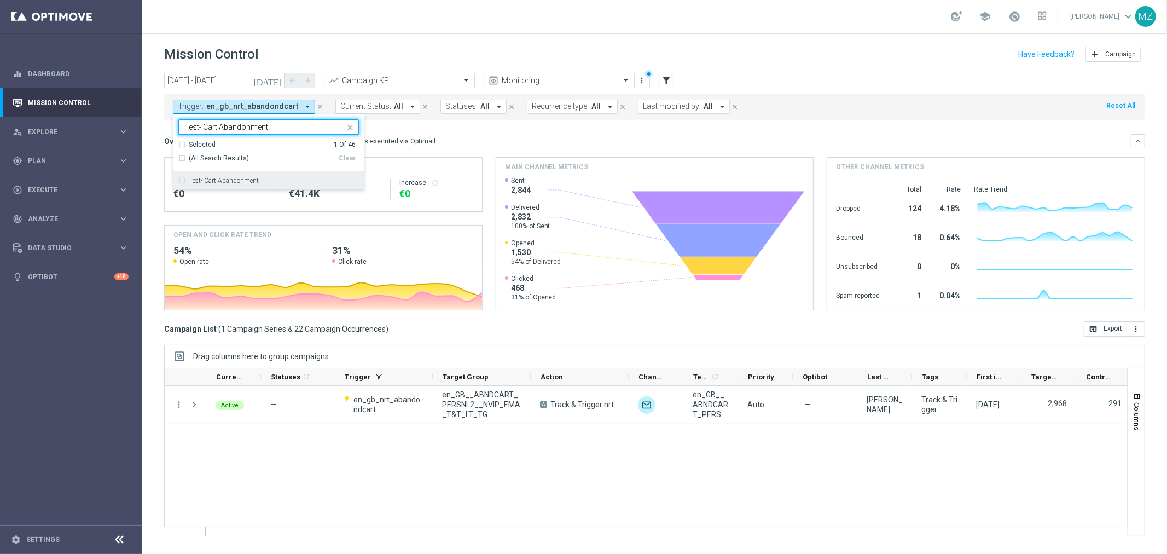
click at [214, 179] on label "Test- Cart Abandonment" at bounding box center [223, 180] width 69 height 7
type input "Test- Cart Abandonment"
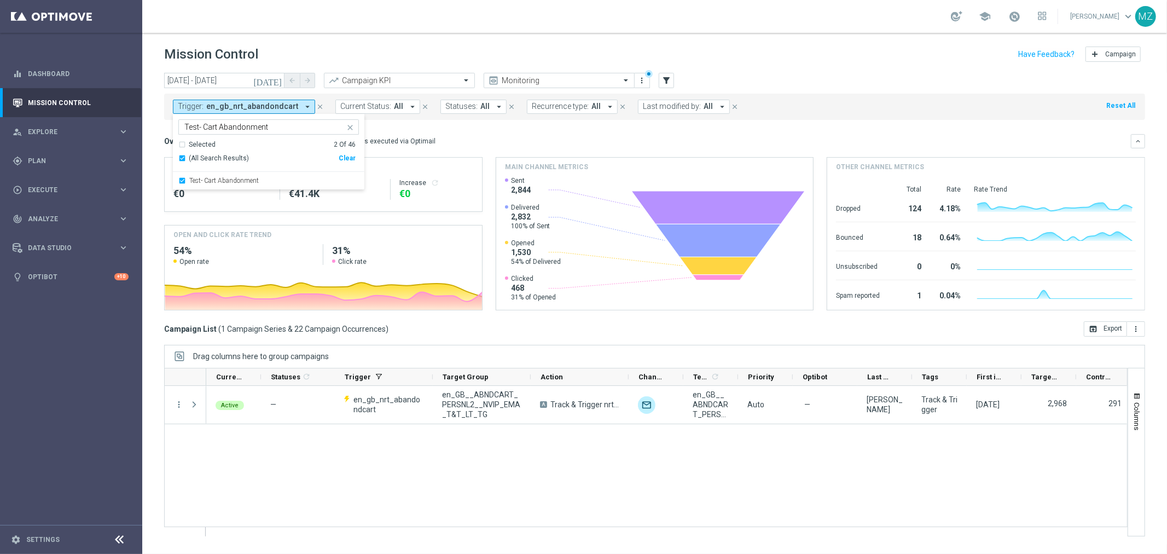
click at [414, 37] on header "Mission Control add Campaign" at bounding box center [654, 53] width 1025 height 40
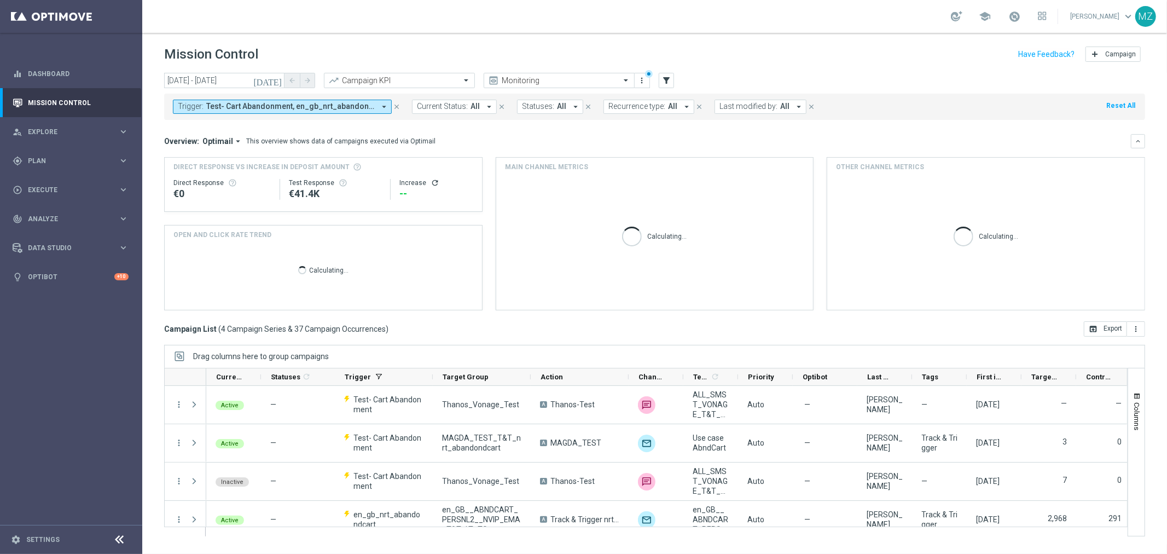
click at [342, 102] on span "Test- Cart Abandonment, en_gb_nrt_abandondcart" at bounding box center [290, 106] width 168 height 9
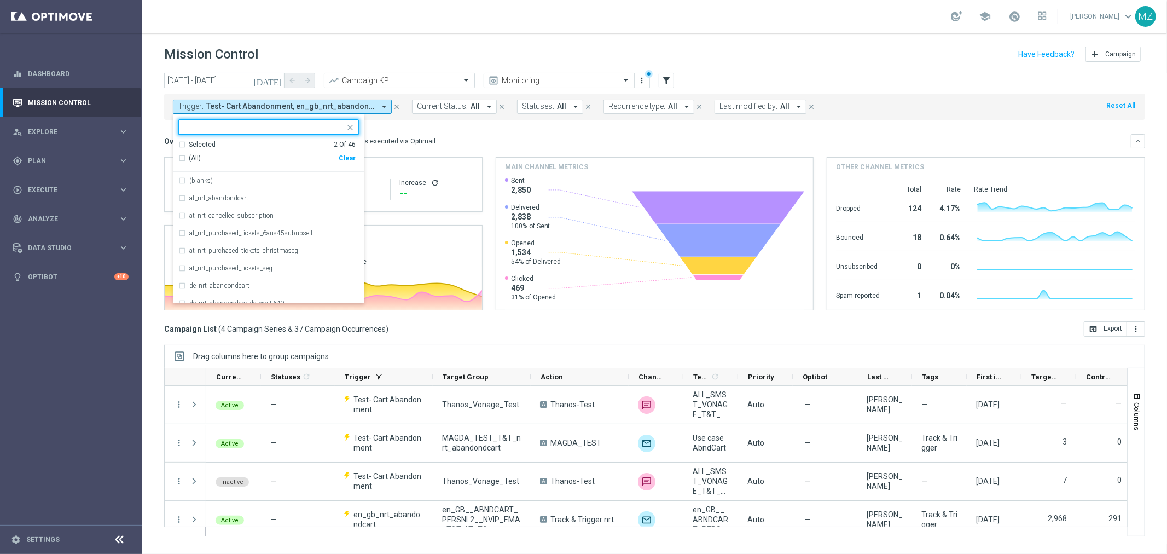
click at [0, 0] on div "Clear" at bounding box center [0, 0] width 0 height 0
click at [296, 130] on input "text" at bounding box center [264, 127] width 160 height 9
paste input "Test- Cart Abandonment"
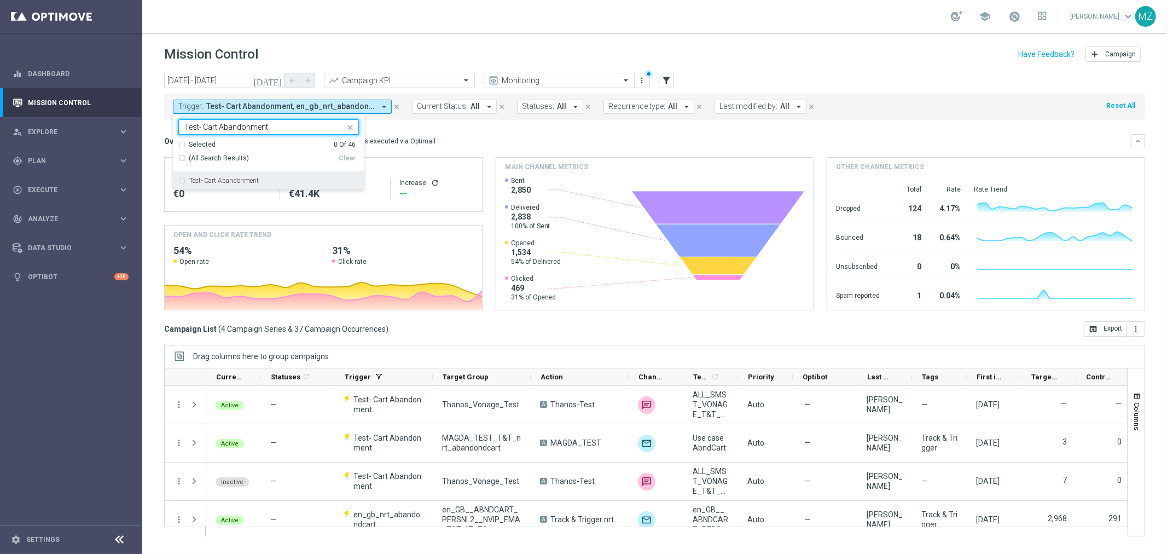
click at [264, 175] on div "Test- Cart Abandonment" at bounding box center [268, 181] width 181 height 18
type input "Test- Cart Abandonment"
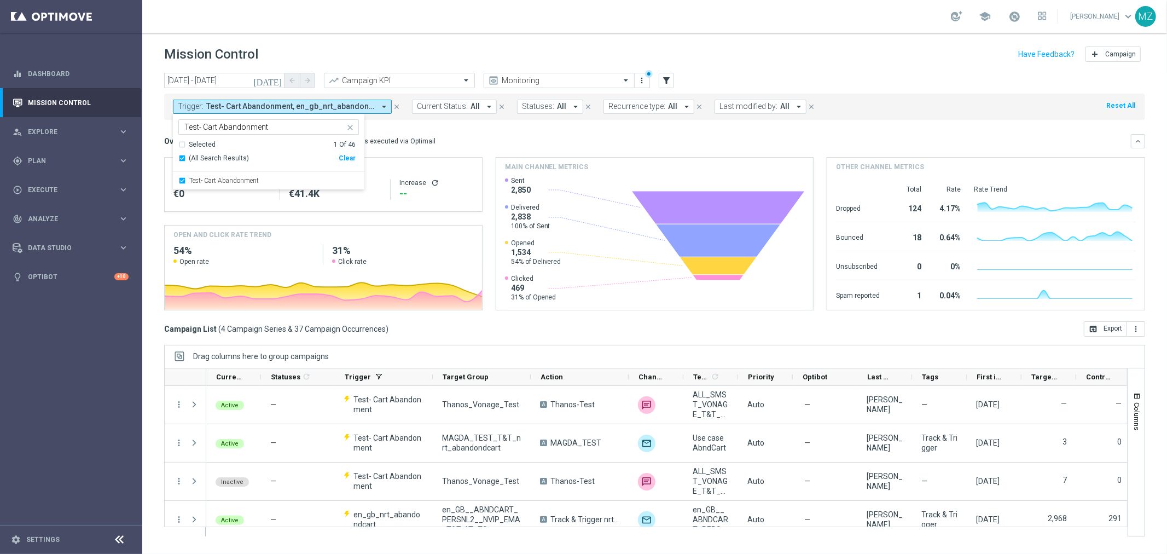
click at [279, 83] on icon "today" at bounding box center [268, 80] width 30 height 10
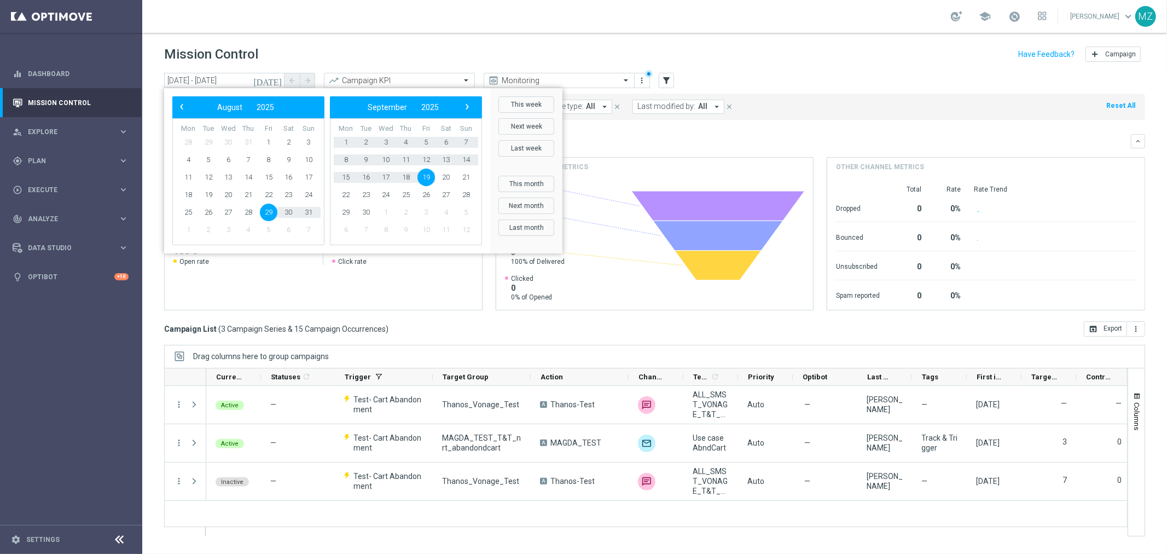
click at [419, 172] on span "19" at bounding box center [426, 177] width 18 height 18
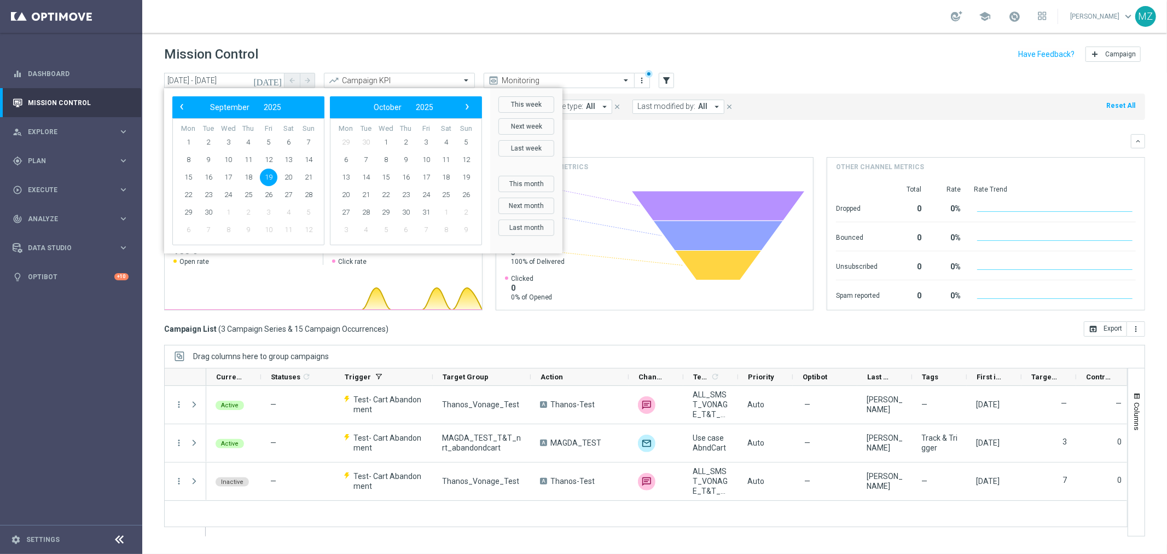
click at [265, 176] on span "19" at bounding box center [269, 177] width 18 height 18
type input "19 Sep 2025 - 19 Sep 2025"
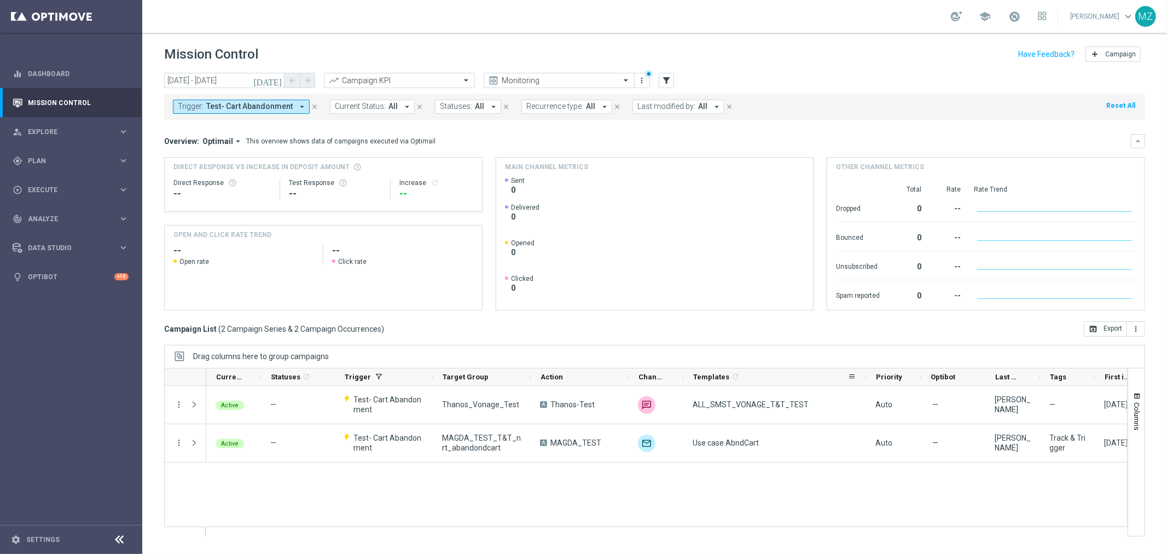
drag, startPoint x: 737, startPoint y: 378, endPoint x: 865, endPoint y: 383, distance: 128.1
click at [865, 383] on div at bounding box center [866, 376] width 4 height 17
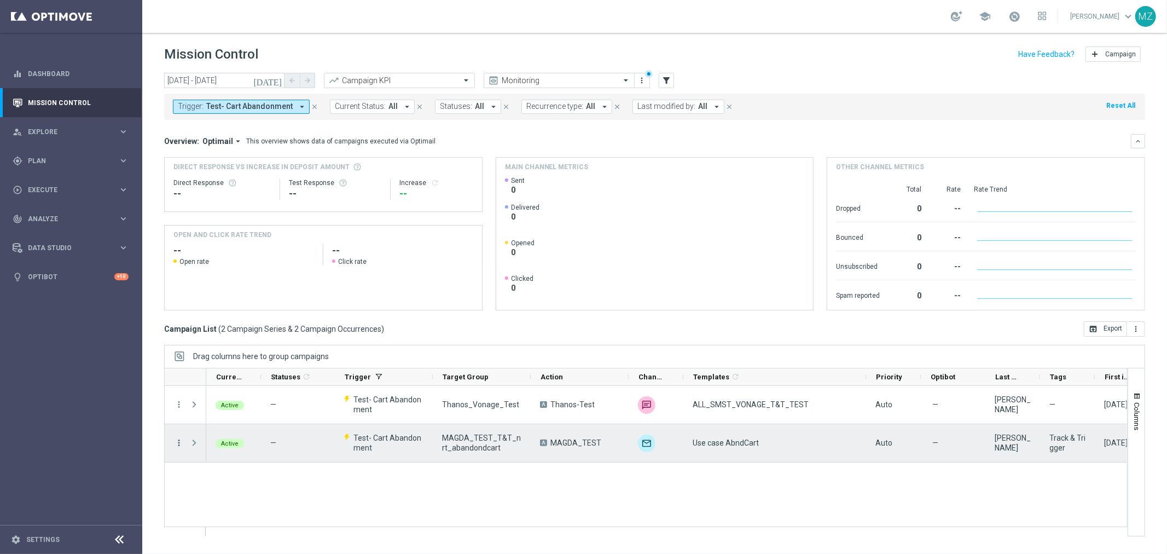
click at [179, 442] on icon "more_vert" at bounding box center [179, 443] width 10 height 10
click at [212, 510] on div "edit Edit" at bounding box center [245, 515] width 123 height 15
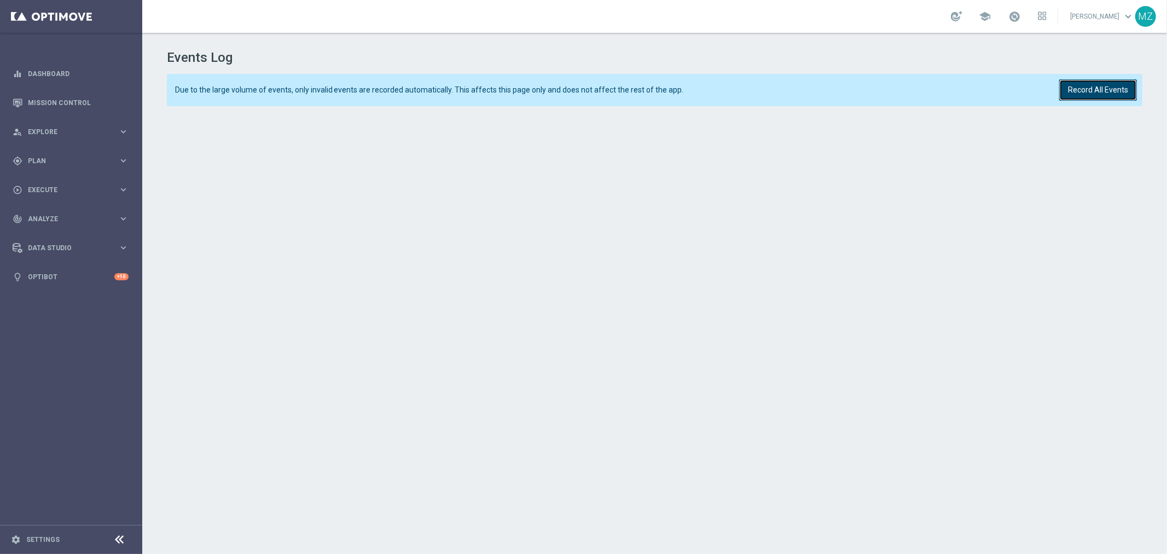
click at [1070, 90] on button "Record All Events" at bounding box center [1098, 89] width 78 height 21
click at [1108, 86] on button "Record All Events" at bounding box center [1098, 89] width 78 height 21
click at [1069, 89] on button "Record All Events" at bounding box center [1098, 89] width 78 height 21
click at [1105, 84] on button "Record All Events" at bounding box center [1098, 89] width 78 height 21
click at [1098, 84] on button "Record All Events" at bounding box center [1098, 89] width 78 height 21
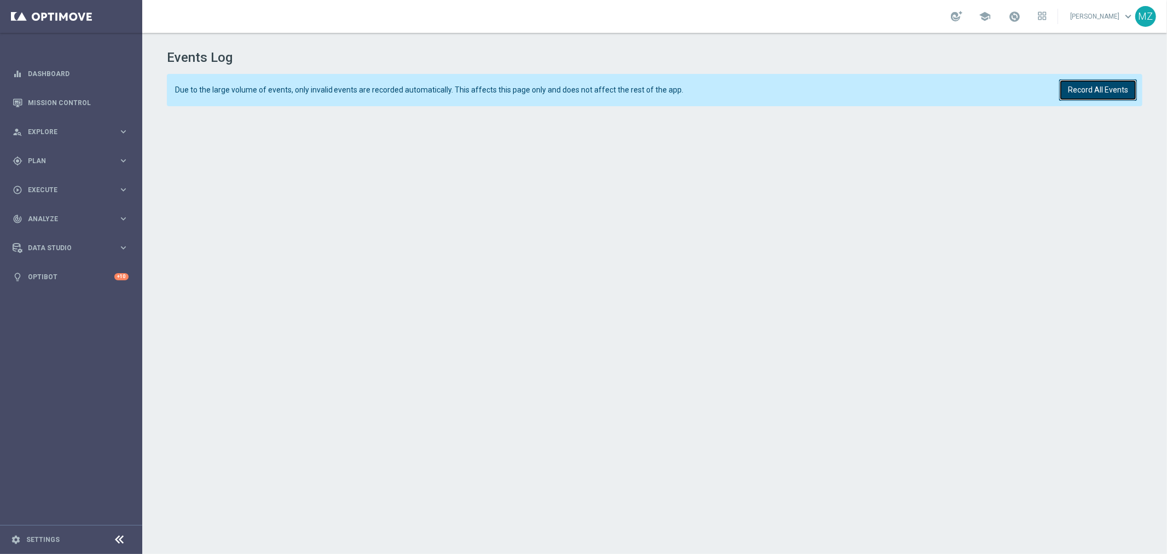
click at [1090, 86] on button "Record All Events" at bounding box center [1098, 89] width 78 height 21
click at [1090, 97] on button "Record All Events" at bounding box center [1098, 89] width 78 height 21
click at [1109, 85] on button "Record All Events" at bounding box center [1098, 89] width 78 height 21
click at [1105, 91] on button "Record All Events" at bounding box center [1098, 89] width 78 height 21
click at [1101, 85] on button "Record All Events" at bounding box center [1098, 89] width 78 height 21
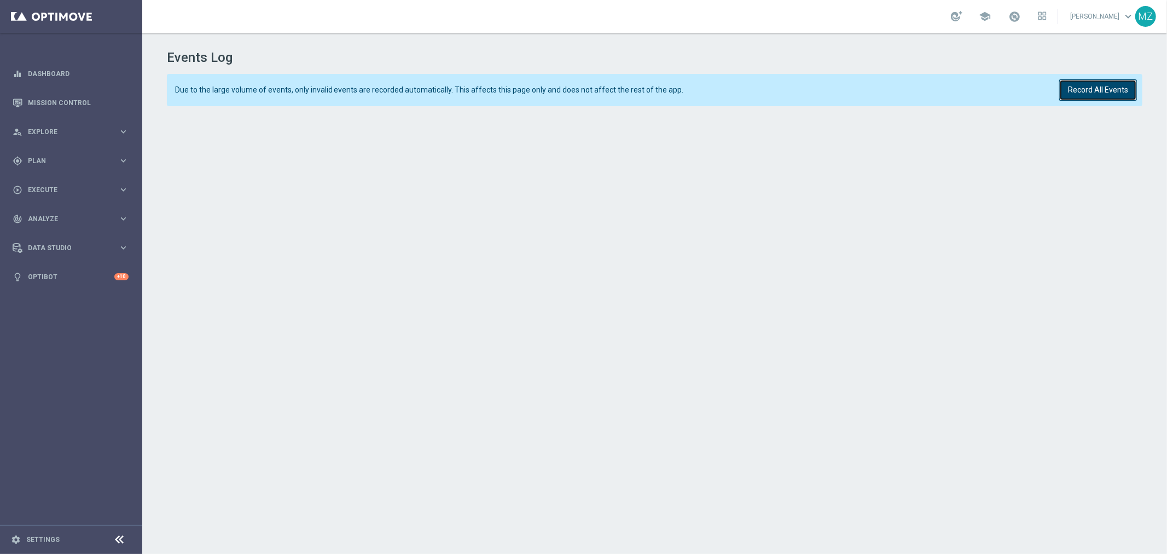
click at [1097, 86] on button "Record All Events" at bounding box center [1098, 89] width 78 height 21
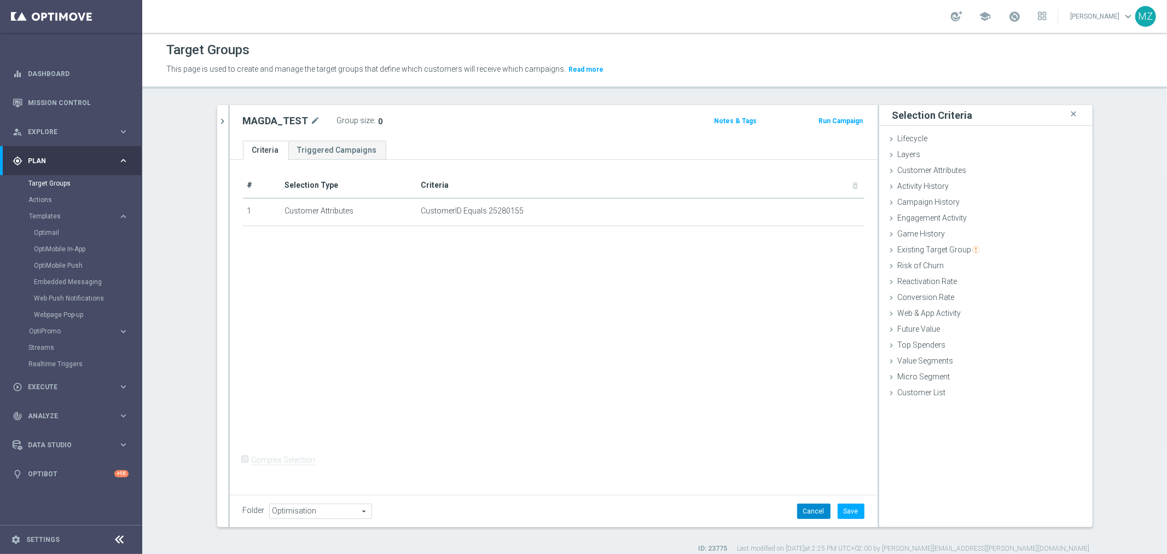
click at [799, 503] on button "Cancel" at bounding box center [813, 510] width 33 height 15
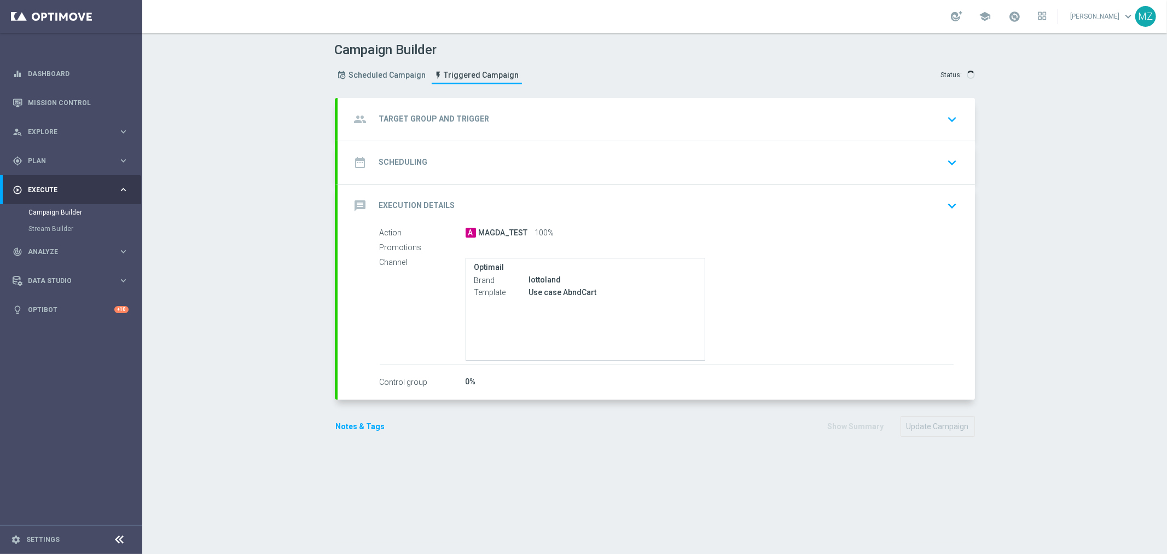
type input "MAGDA_TEST_T&T_nrt_abandondcart"
radio input "false"
radio input "true"
type input "Test- Cart Abandonment"
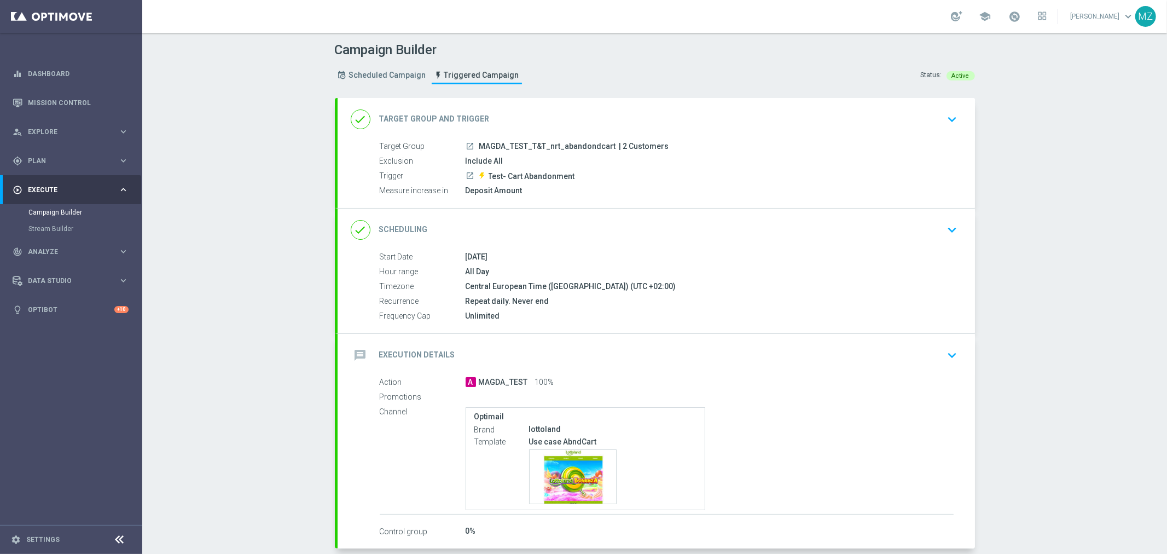
click at [901, 246] on div "done Scheduling keyboard_arrow_down" at bounding box center [655, 229] width 637 height 43
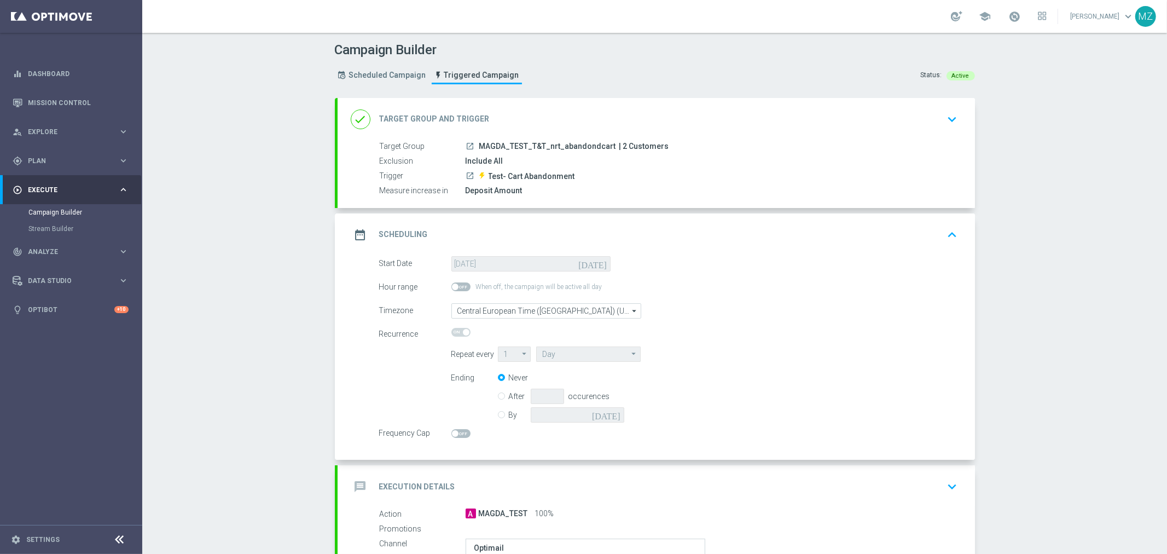
click at [498, 416] on input "By" at bounding box center [501, 412] width 7 height 7
radio input "true"
radio input "false"
click at [610, 414] on icon "[DATE]" at bounding box center [608, 413] width 32 height 12
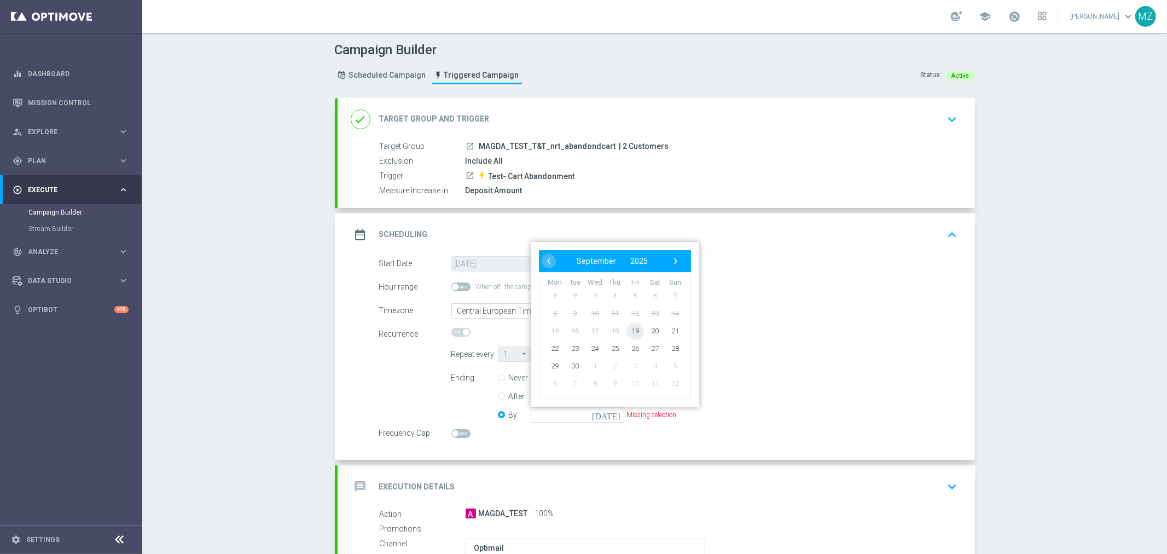
click at [627, 334] on span "19" at bounding box center [635, 331] width 18 height 18
type input "19 Sep 2025"
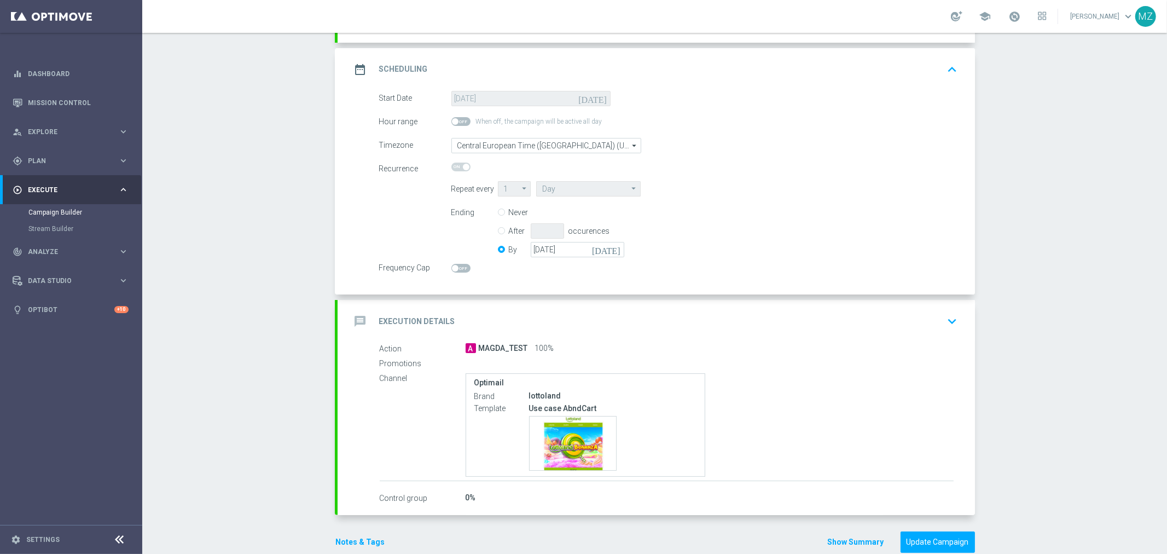
scroll to position [185, 0]
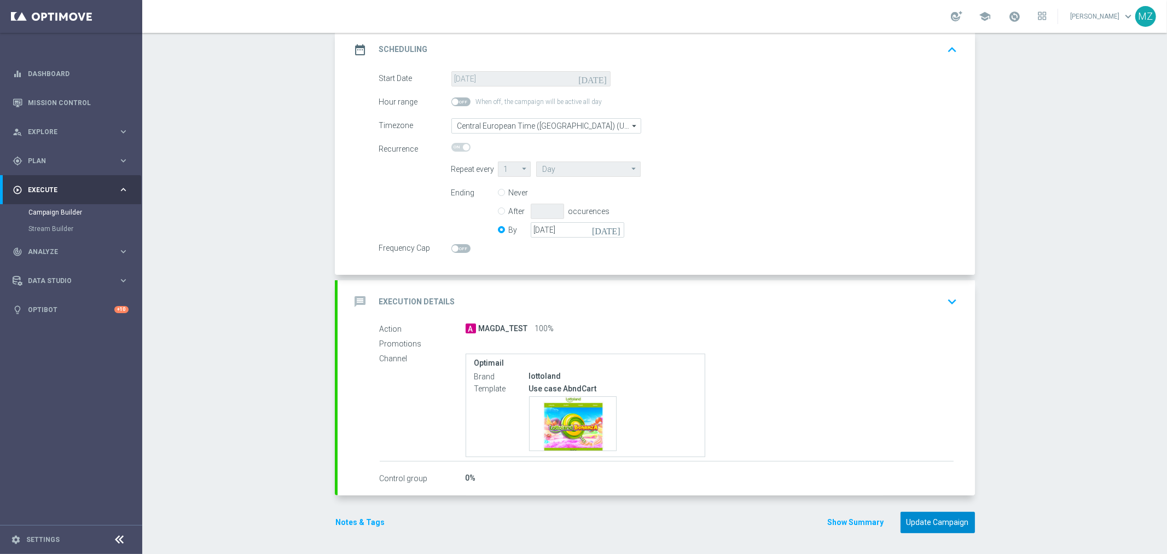
click at [927, 517] on button "Update Campaign" at bounding box center [937, 521] width 74 height 21
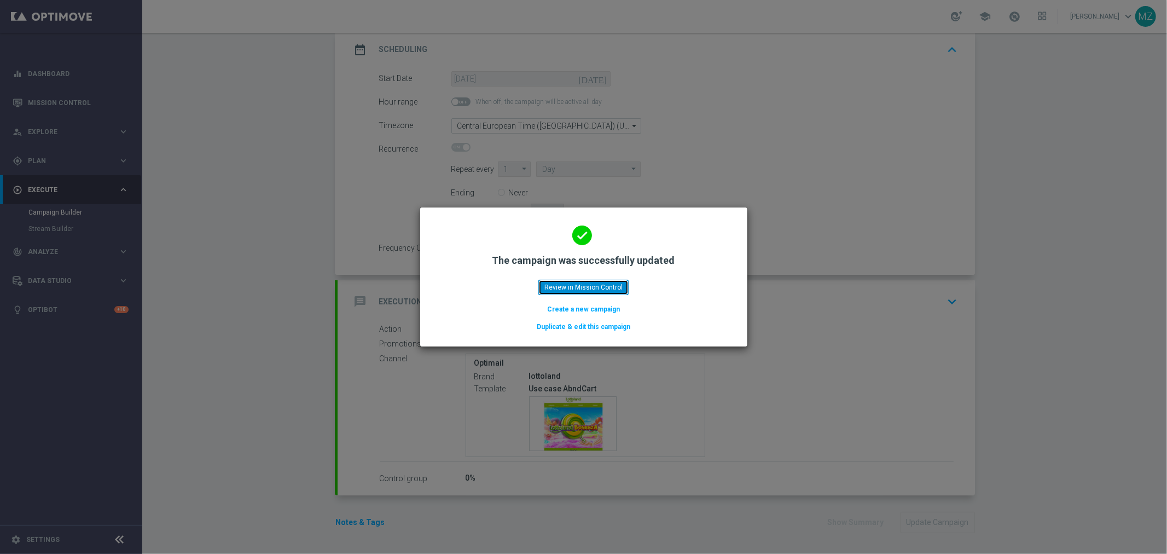
click at [609, 287] on button "Review in Mission Control" at bounding box center [583, 287] width 90 height 15
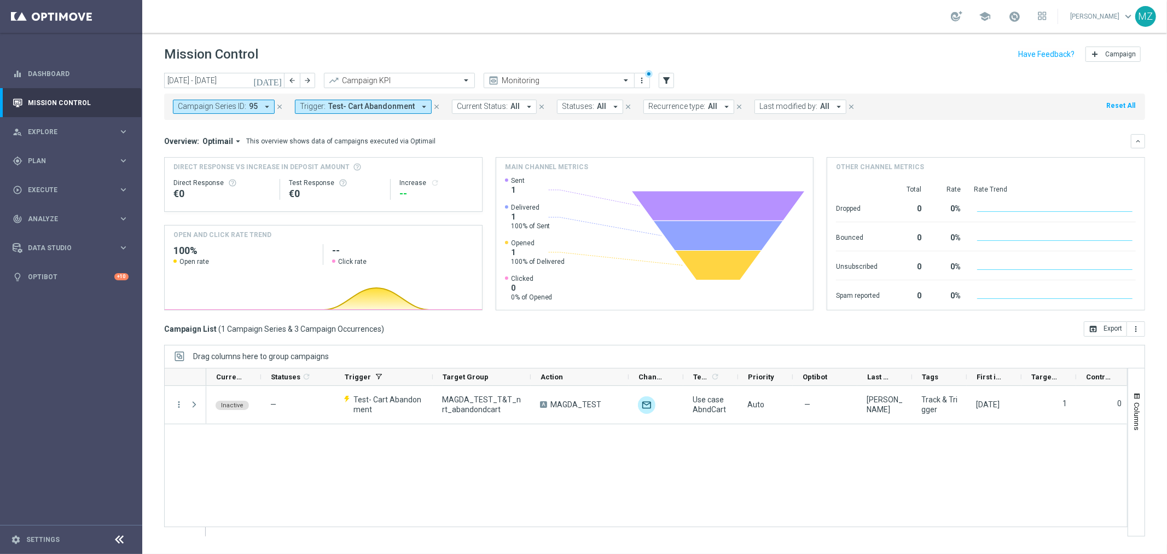
click at [279, 105] on icon "close" at bounding box center [280, 107] width 8 height 8
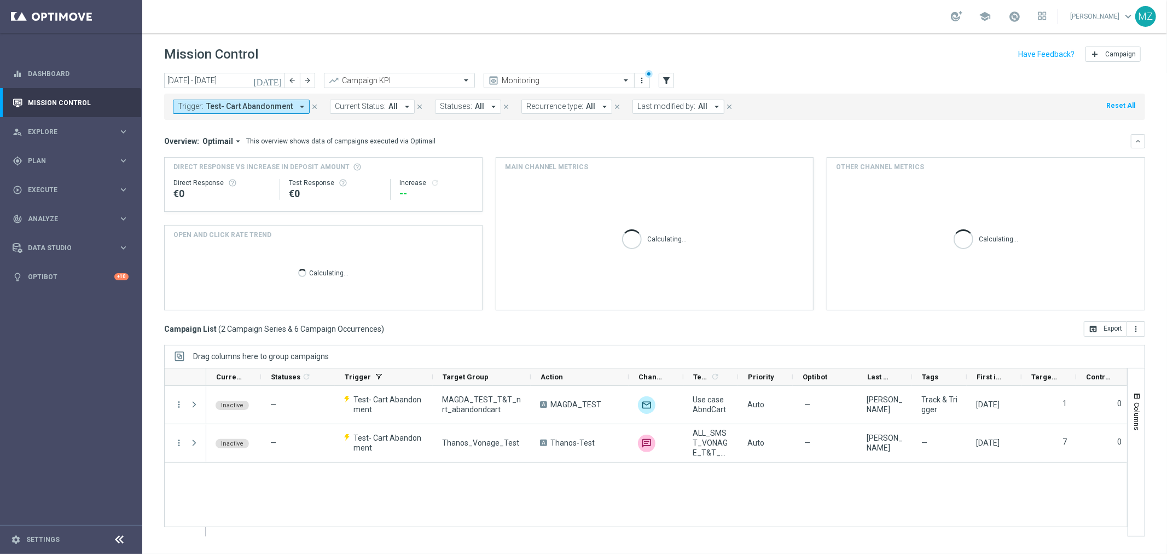
click at [275, 102] on span "Test- Cart Abandonment" at bounding box center [249, 106] width 86 height 9
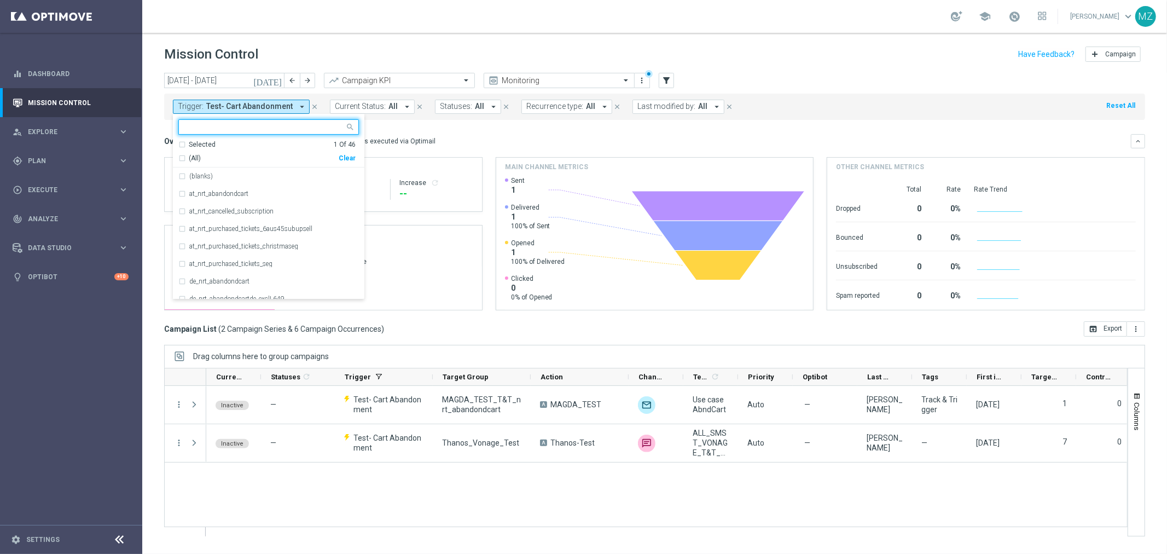
click at [354, 154] on div "(All) Clear" at bounding box center [266, 156] width 177 height 14
click at [0, 0] on div "Clear" at bounding box center [0, 0] width 0 height 0
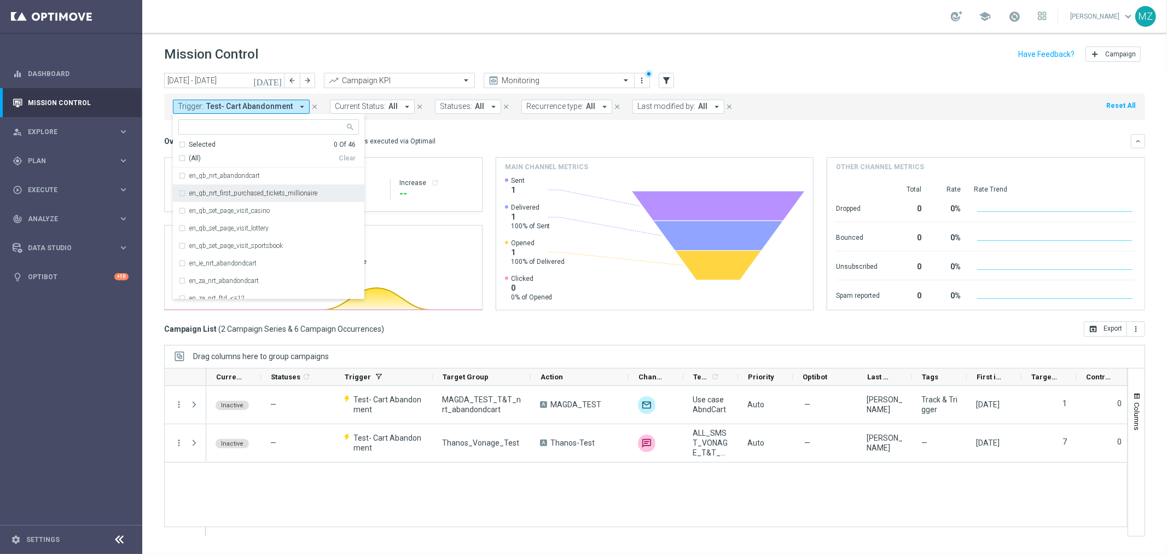
scroll to position [304, 0]
click at [247, 166] on div "Selected 0 Of 46 (All) Clear" at bounding box center [268, 154] width 191 height 28
click at [228, 230] on label "en_gb_nrt_abandondcart" at bounding box center [224, 231] width 71 height 7
click at [487, 43] on header "Mission Control add Campaign" at bounding box center [654, 53] width 1025 height 40
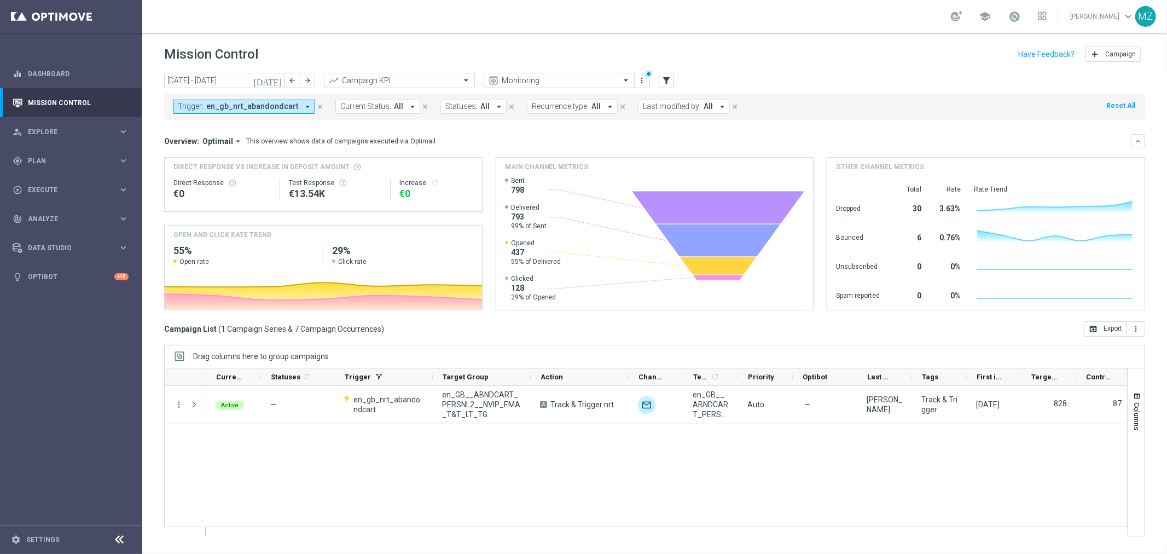
click at [276, 79] on icon "[DATE]" at bounding box center [268, 80] width 30 height 10
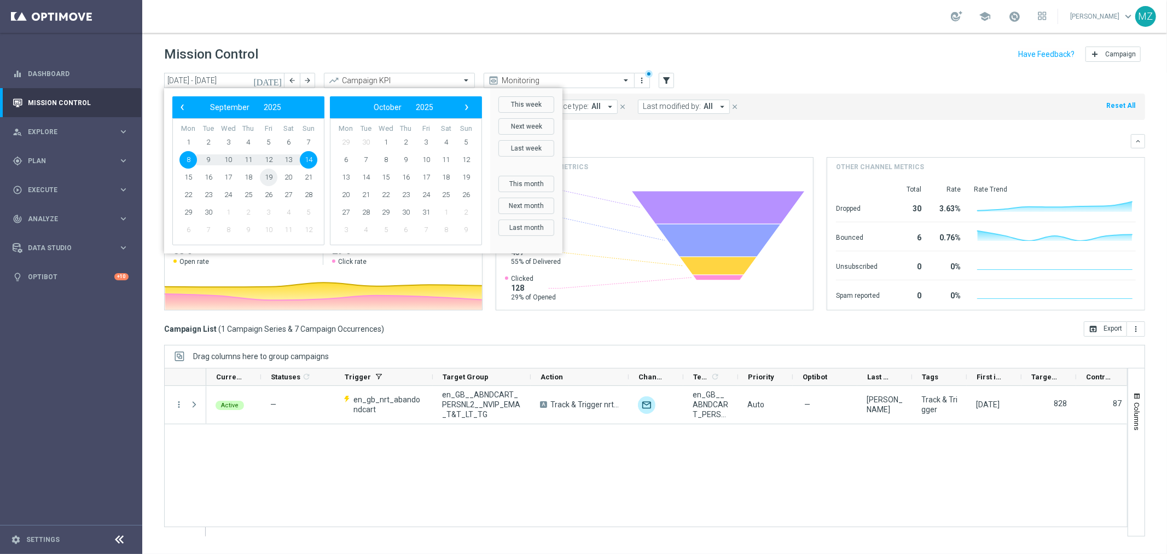
click at [270, 179] on span "19" at bounding box center [269, 177] width 18 height 18
type input "[DATE] - [DATE]"
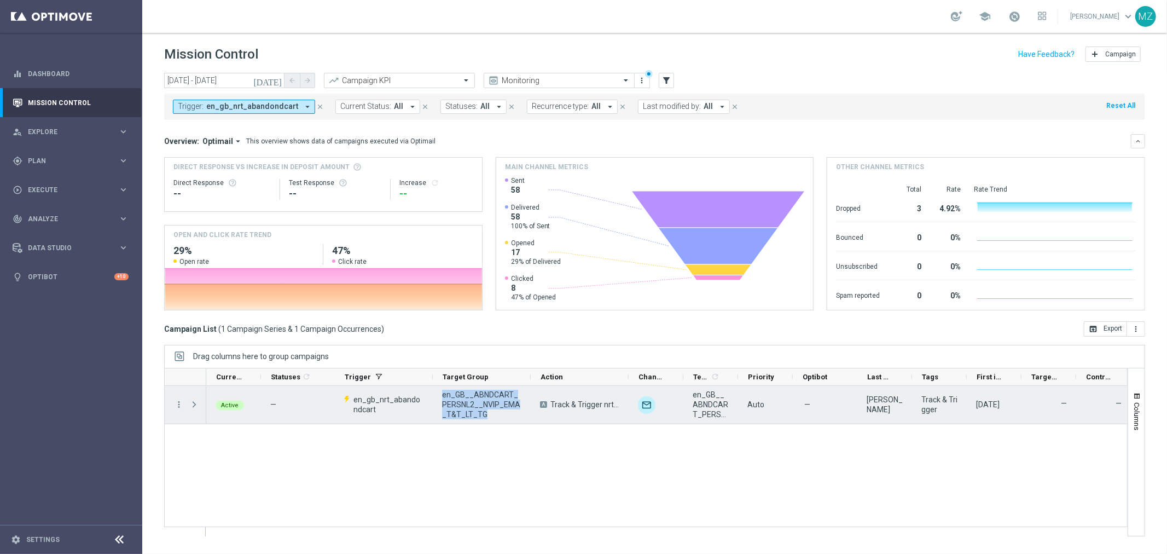
drag, startPoint x: 492, startPoint y: 411, endPoint x: 438, endPoint y: 394, distance: 56.7
click at [438, 394] on div "en_GB__ABNDCART_PERSNL2__NVIP_EMA_T&T_LT_TG" at bounding box center [482, 405] width 98 height 38
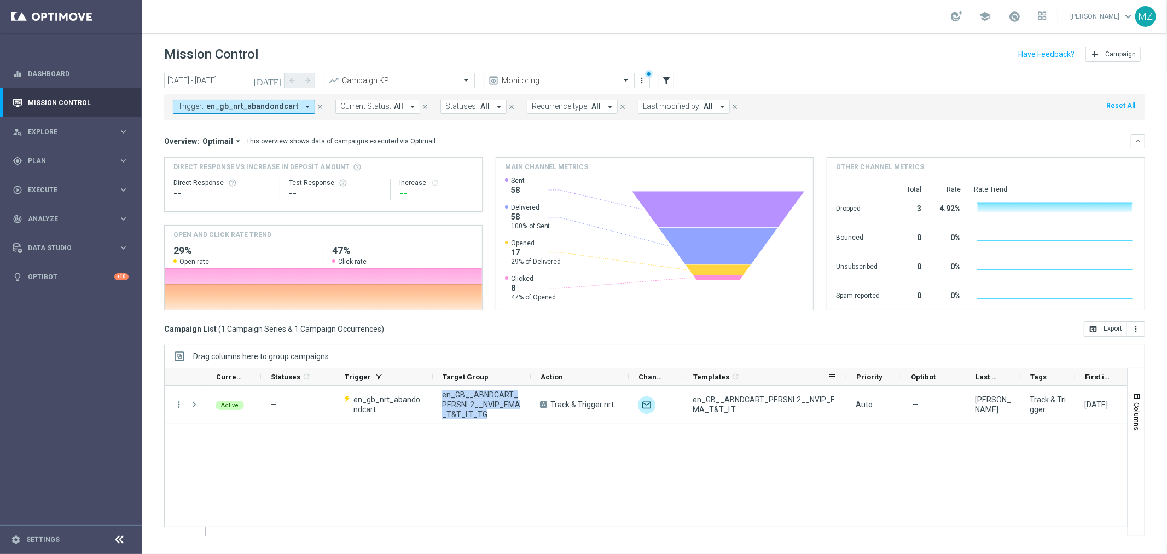
drag, startPoint x: 737, startPoint y: 376, endPoint x: 846, endPoint y: 368, distance: 108.6
click at [846, 368] on div at bounding box center [846, 376] width 4 height 17
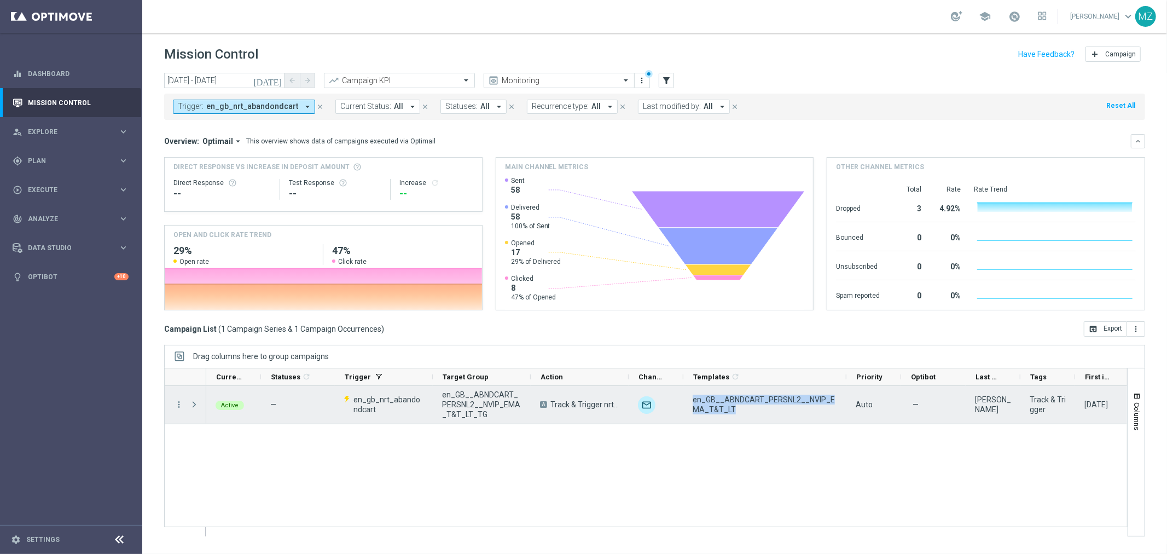
drag, startPoint x: 737, startPoint y: 406, endPoint x: 693, endPoint y: 399, distance: 44.2
click at [693, 399] on span "en_GB__ABNDCART_PERSNL2__NVIP_EMA_T&T_LT" at bounding box center [764, 404] width 144 height 20
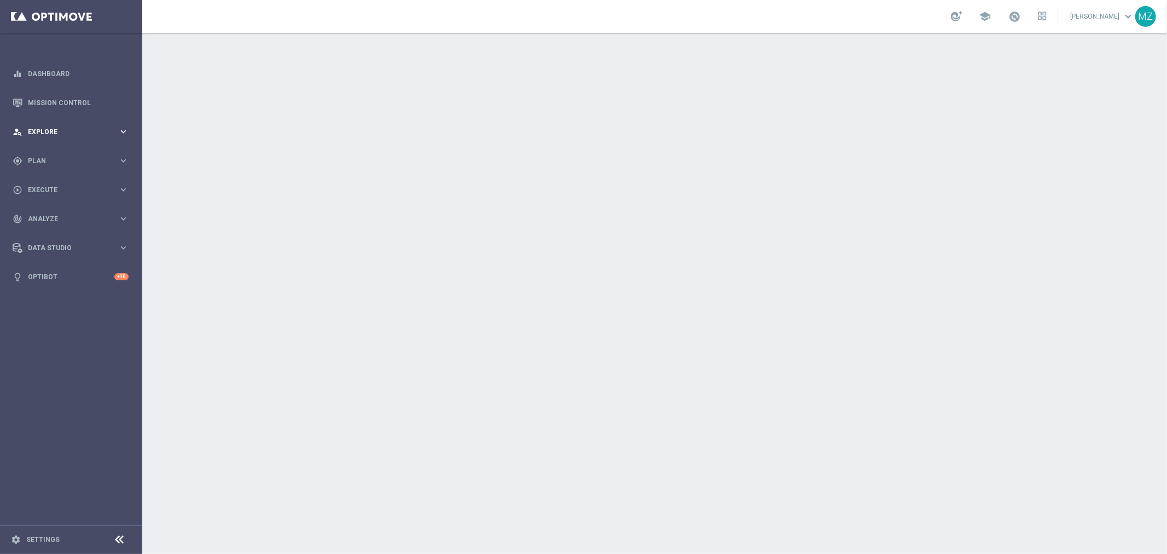
click at [84, 130] on span "Explore" at bounding box center [73, 132] width 90 height 7
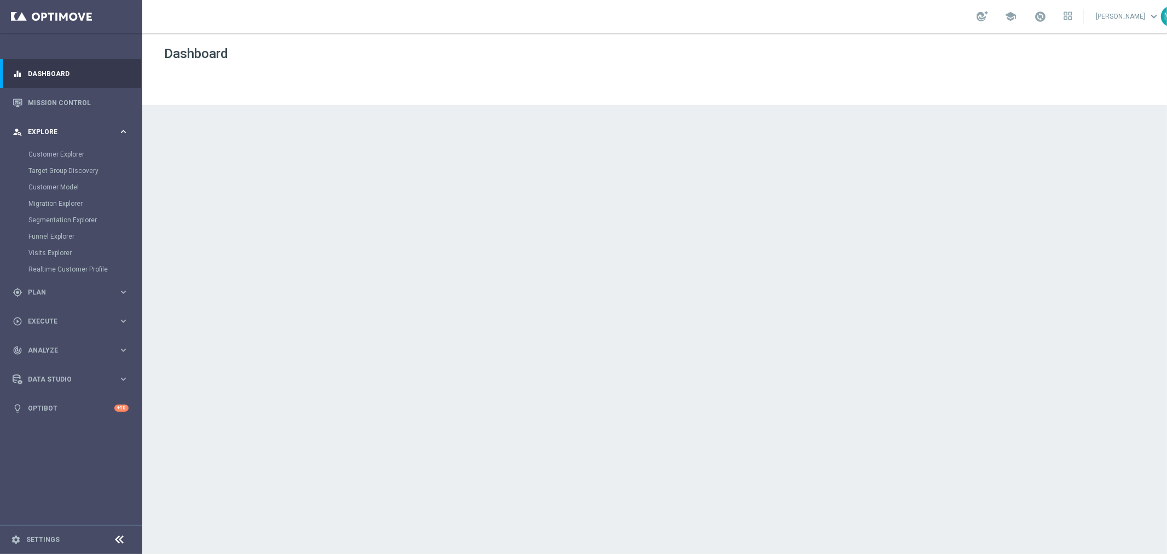
click at [84, 130] on span "Explore" at bounding box center [73, 132] width 90 height 7
click at [80, 129] on span "Explore" at bounding box center [73, 132] width 90 height 7
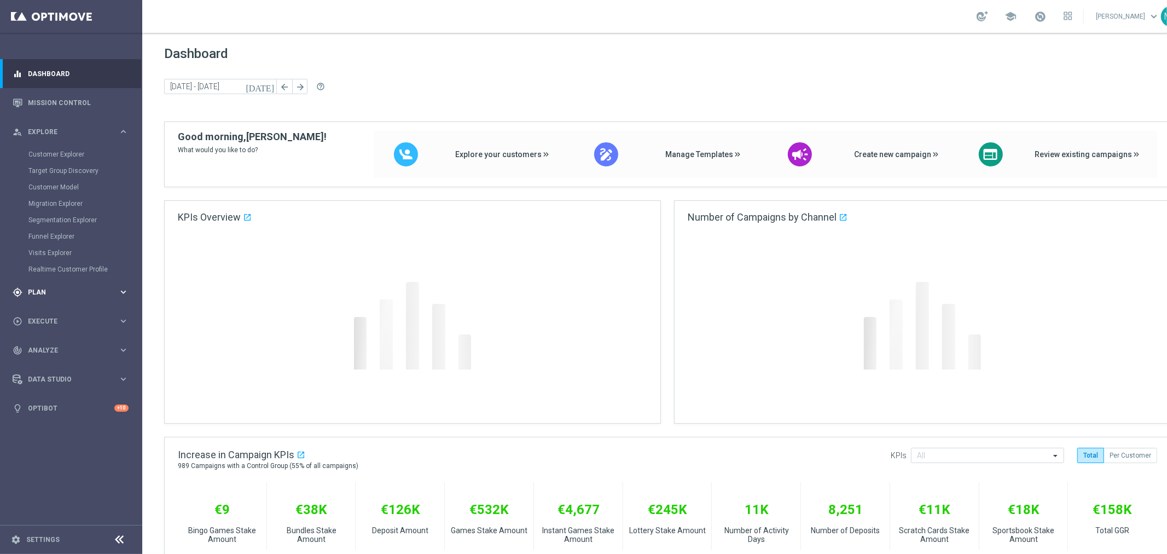
click at [72, 286] on div "gps_fixed Plan keyboard_arrow_right" at bounding box center [70, 291] width 141 height 29
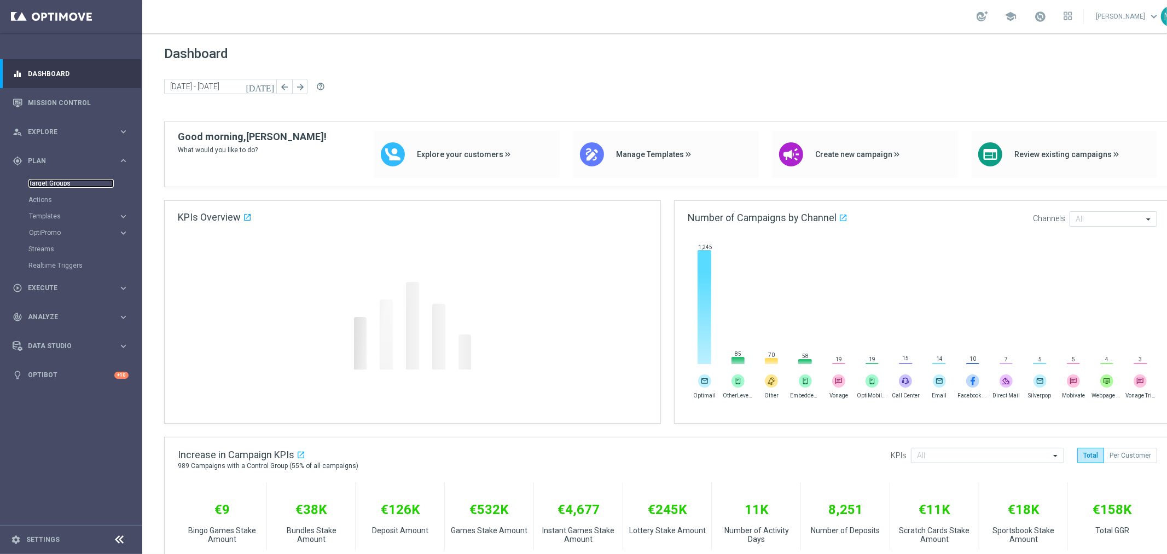
click at [72, 181] on link "Target Groups" at bounding box center [70, 183] width 85 height 9
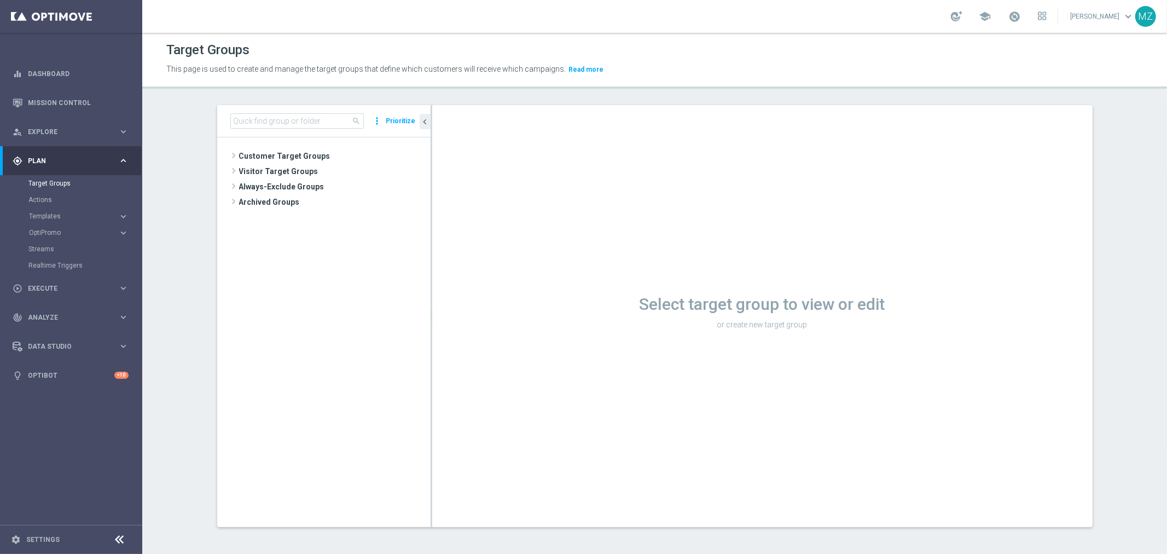
click at [1014, 376] on div "Select target group to view or edit or create new target group" at bounding box center [762, 316] width 660 height 422
drag, startPoint x: 928, startPoint y: 310, endPoint x: 552, endPoint y: 282, distance: 376.8
click at [552, 282] on div "Select target group to view or edit or create new target group" at bounding box center [762, 316] width 660 height 422
click at [269, 116] on input at bounding box center [296, 120] width 133 height 15
paste input "Test- Cart Abandonment"
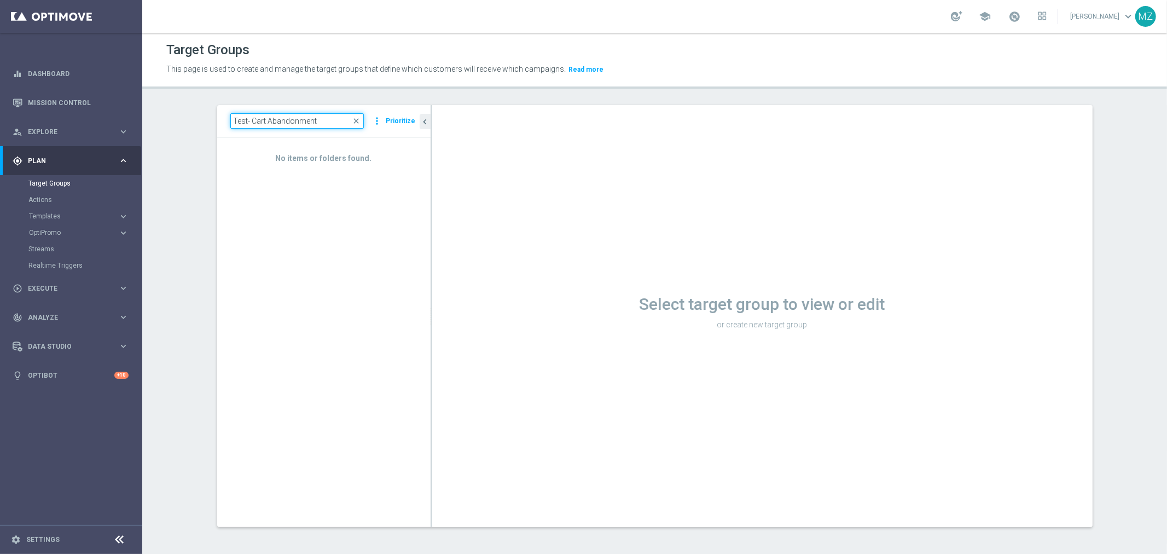
click at [263, 124] on input "Test- Cart Abandonment" at bounding box center [296, 120] width 133 height 15
paste input "MAGDA_TEST_T&T_nrt_abandondcar"
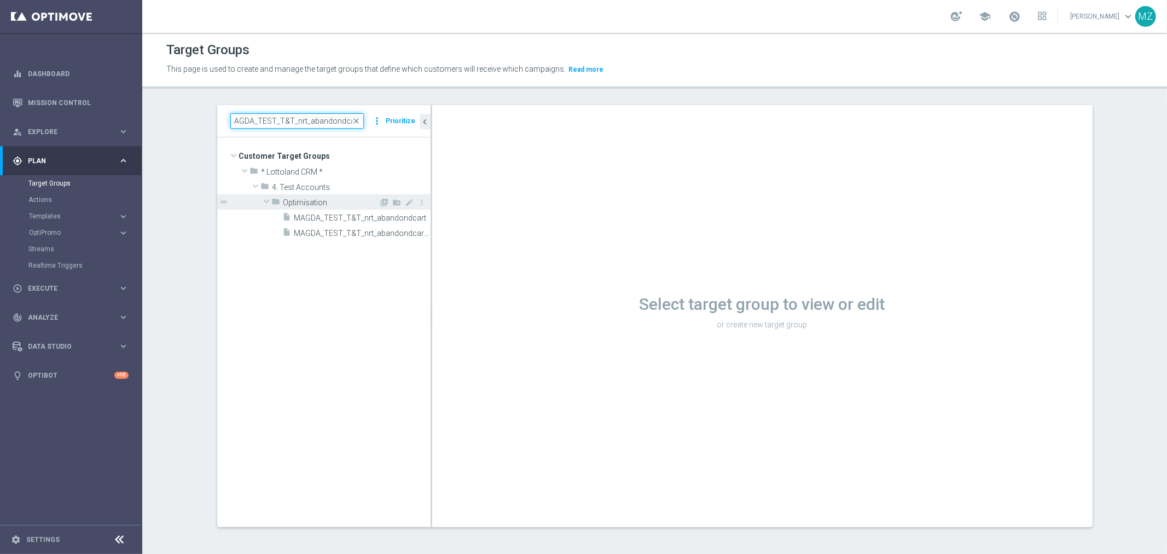
type input "MAGDA_TEST_T&T_nrt_abandondcart"
click at [379, 208] on div "library_add create_new_folder mode_edit more_vert" at bounding box center [403, 203] width 49 height 11
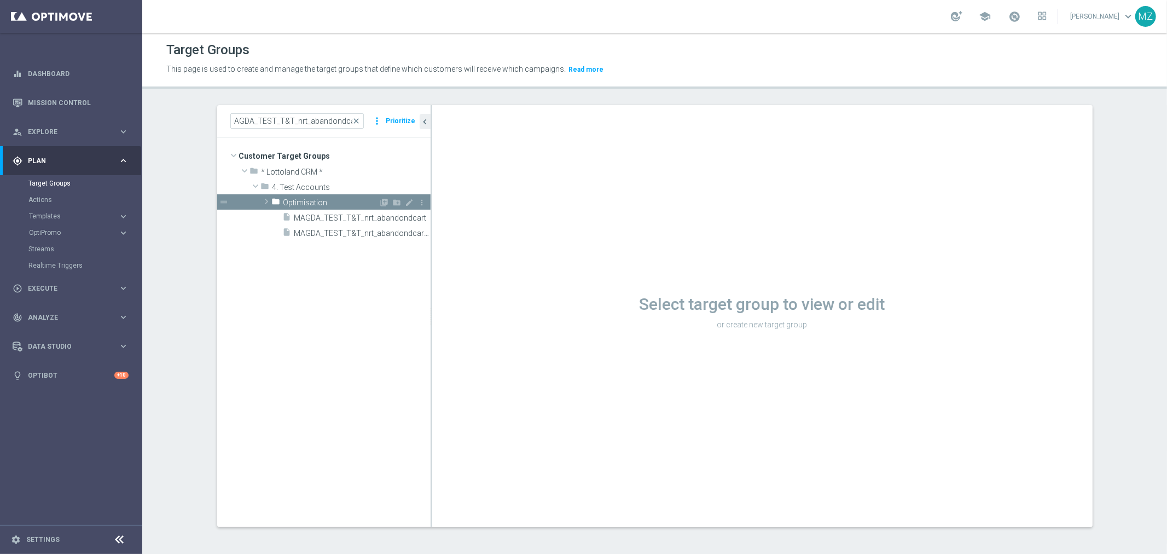
scroll to position [0, 0]
click at [263, 202] on span at bounding box center [266, 201] width 11 height 13
click at [324, 217] on span "MAGDA_TEST_T&T_nrt_abandondcart" at bounding box center [350, 217] width 112 height 9
click at [342, 121] on input "MAGDA_TEST_T&T_nrt_abandondcart" at bounding box center [296, 120] width 133 height 15
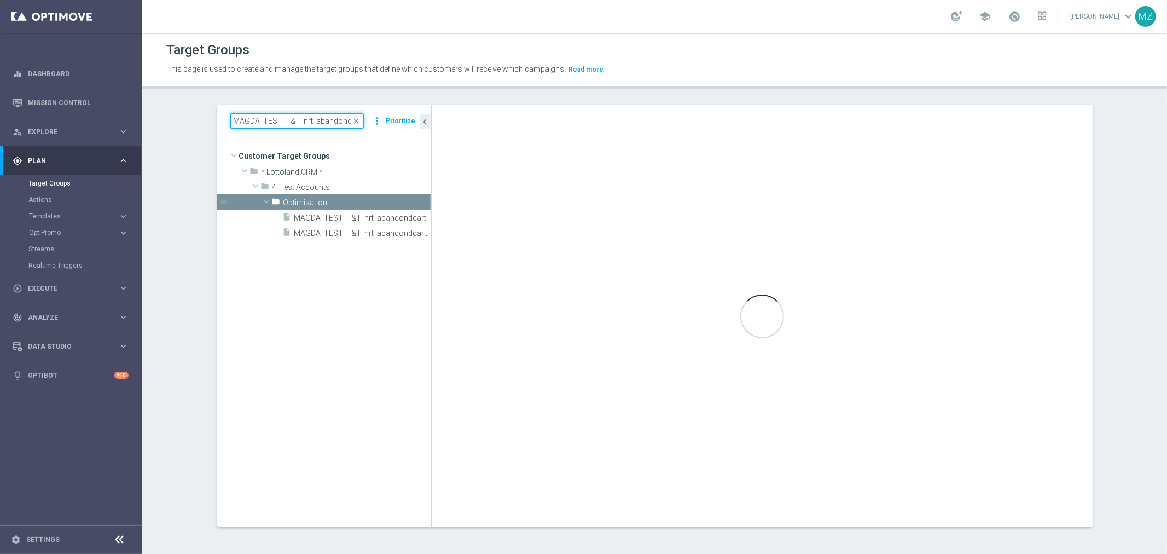
click at [342, 121] on input "MAGDA_TEST_T&T_nrt_abandondcart" at bounding box center [296, 120] width 133 height 15
click at [333, 118] on input "MAGDA_TEST_T&T_nrt_abandondcart" at bounding box center [296, 120] width 133 height 15
drag, startPoint x: 315, startPoint y: 121, endPoint x: 514, endPoint y: 143, distance: 200.4
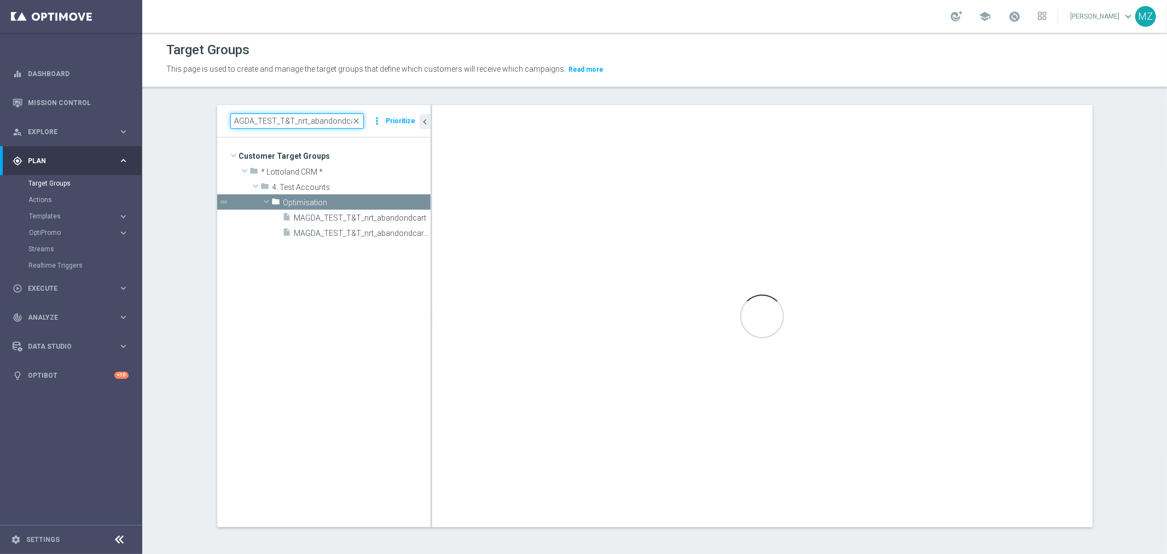
click at [514, 143] on as-split "MAGDA_TEST_T&T_nrt_abandondcart close more_vert Prioritize Customer Target Grou…" at bounding box center [654, 316] width 875 height 422
click at [379, 207] on div "library_add create_new_folder mode_edit more_vert" at bounding box center [403, 203] width 49 height 11
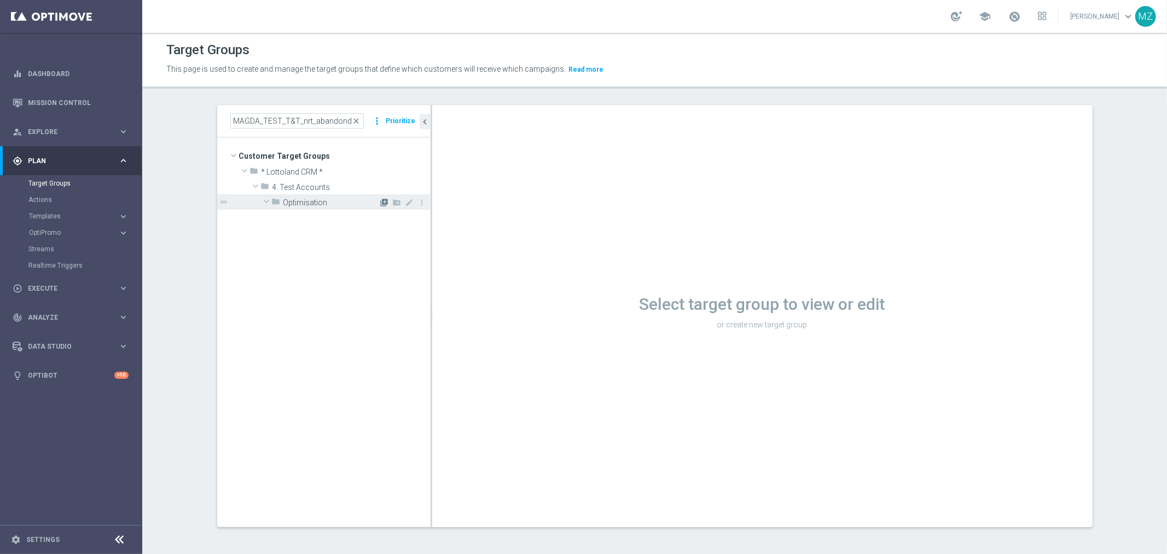
click at [380, 204] on icon "library_add" at bounding box center [384, 202] width 9 height 9
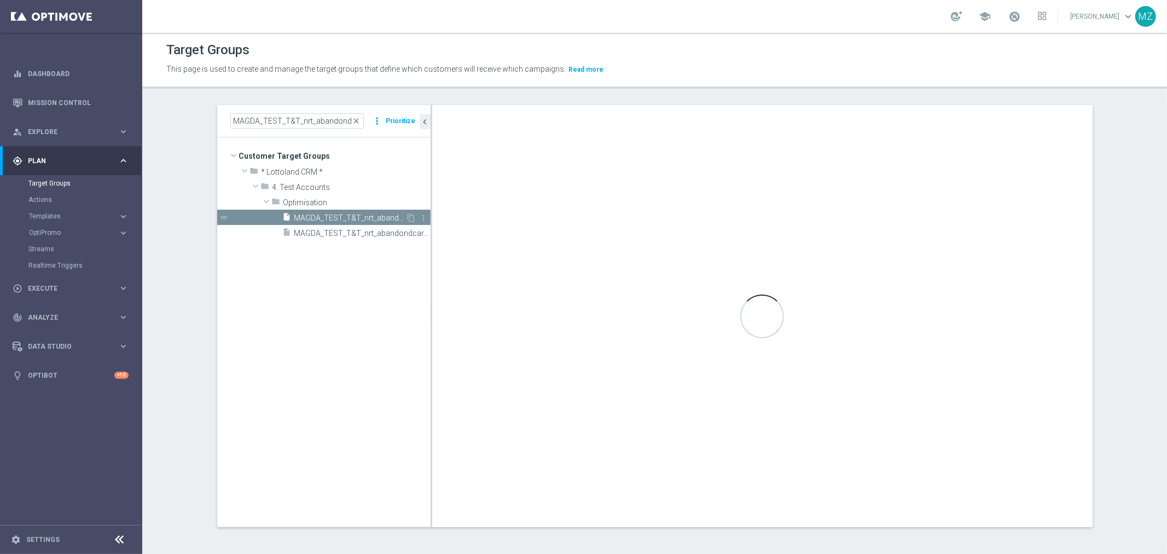
click at [300, 216] on span "MAGDA_TEST_T&T_nrt_abandondcart" at bounding box center [350, 217] width 112 height 9
type input "Select"
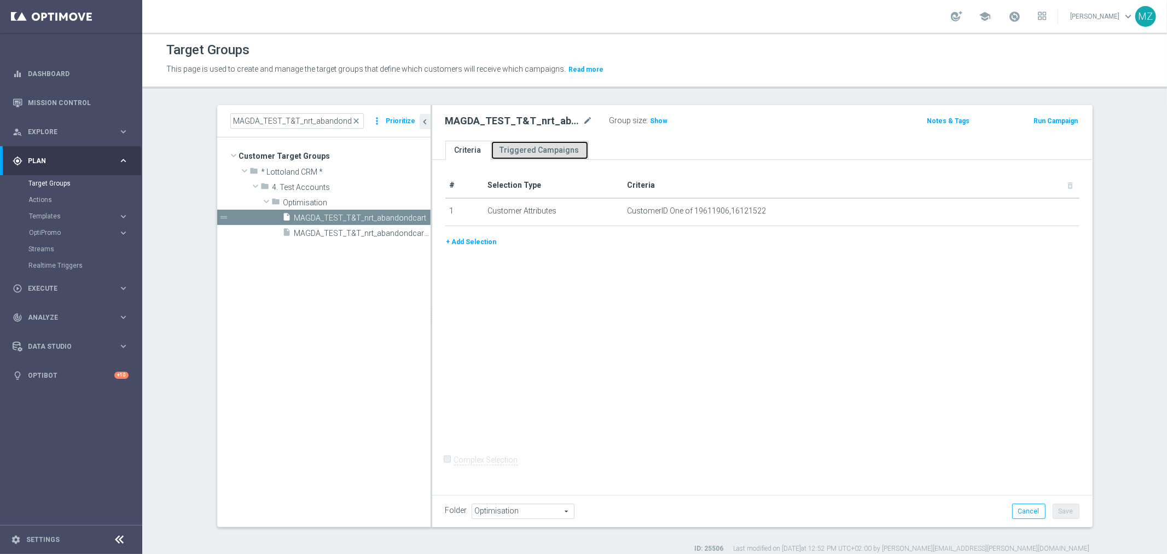
click at [563, 141] on link "Triggered Campaigns" at bounding box center [540, 150] width 98 height 19
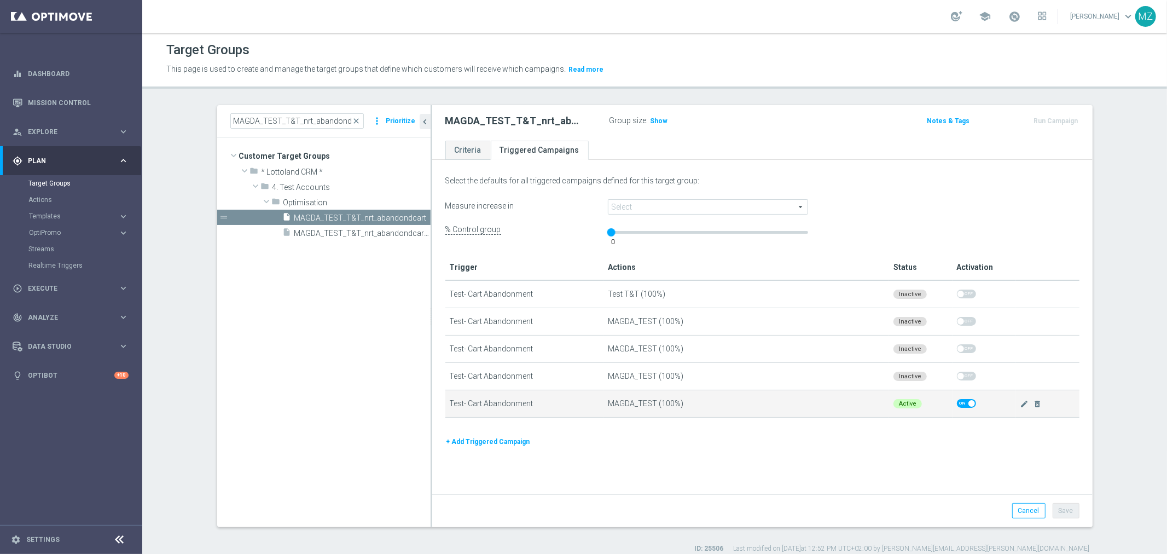
click at [968, 402] on span at bounding box center [971, 403] width 7 height 7
click at [965, 402] on input "checkbox" at bounding box center [966, 403] width 19 height 9
checkbox input "false"
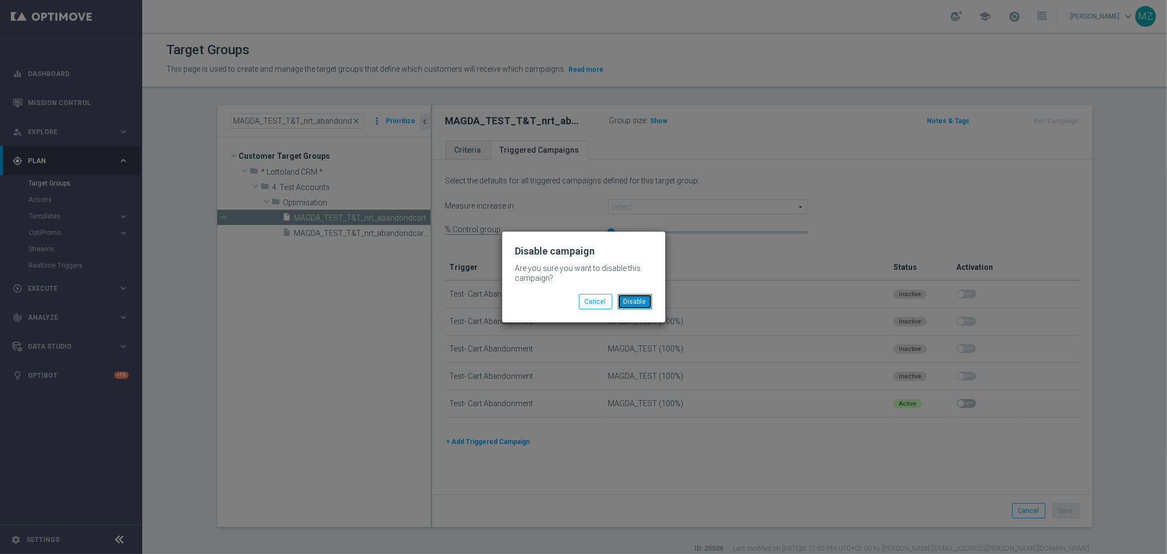
click at [638, 307] on button "Disable" at bounding box center [635, 301] width 34 height 15
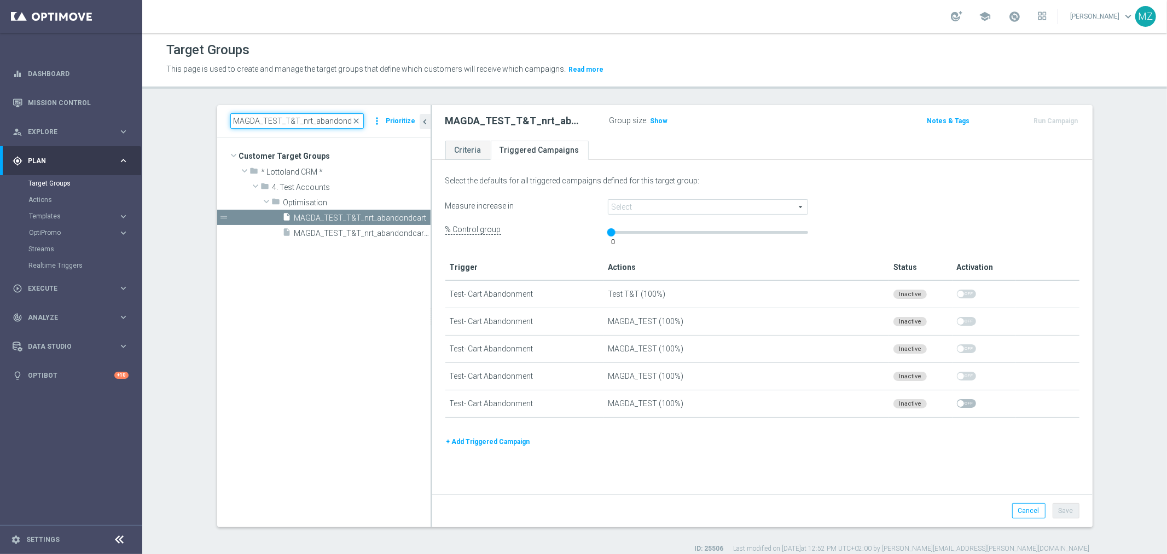
click at [308, 119] on input "MAGDA_TEST_T&T_nrt_abandondcart" at bounding box center [296, 120] width 133 height 15
paste input "en_GB__ABNDCART_PERSNL2__NVIP_EMA_T&T_LT_TG"
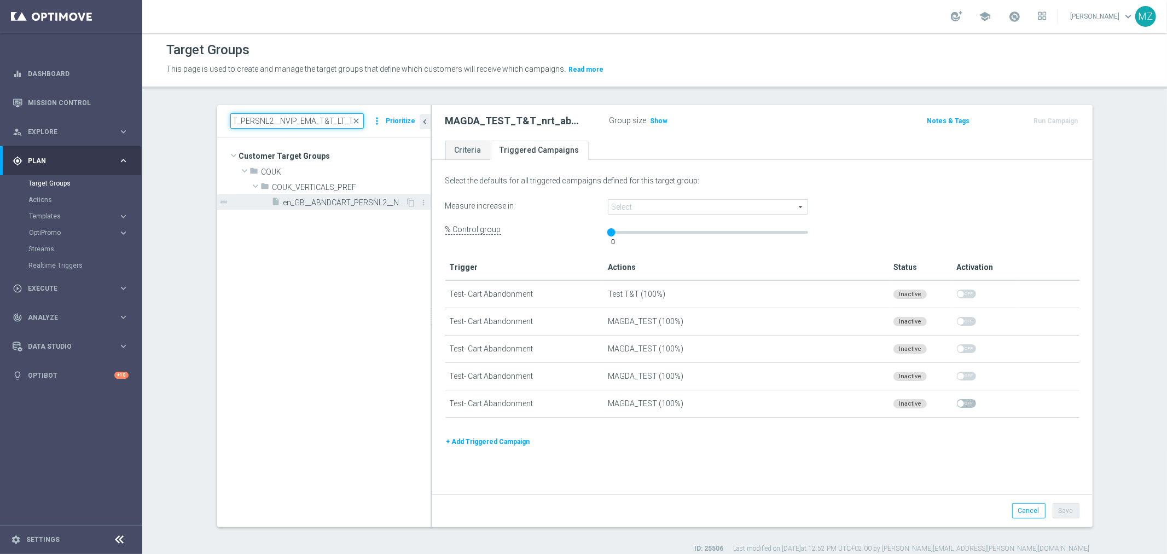
type input "en_GB__ABNDCART_PERSNL2__NVIP_EMA_T&T_LT_TG"
click at [334, 198] on span "en_GB__ABNDCART_PERSNL2__NVIP_EMA_T&T_LT_TG" at bounding box center [344, 202] width 123 height 9
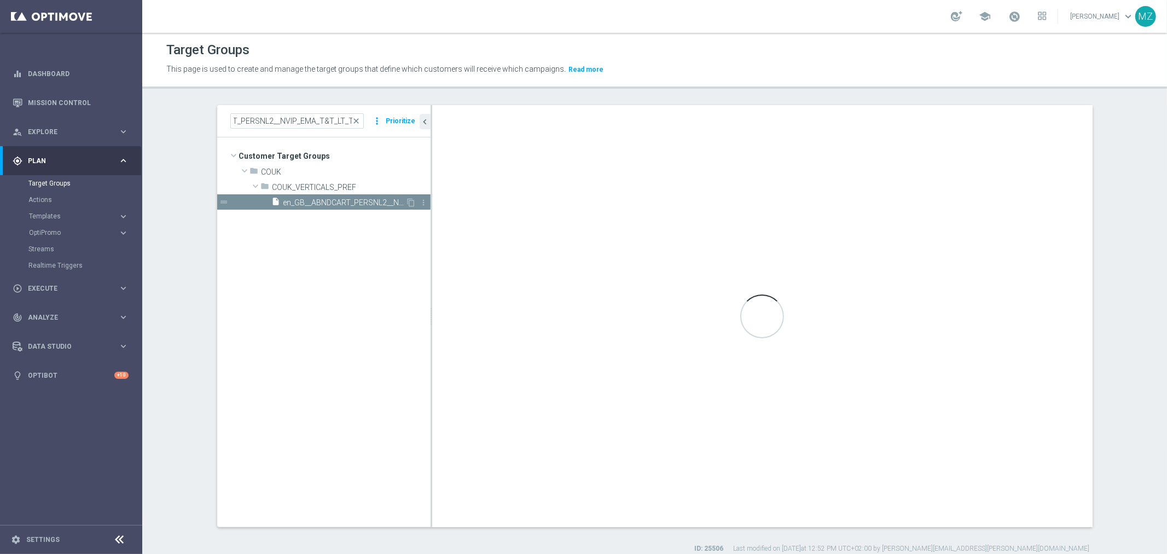
scroll to position [0, 0]
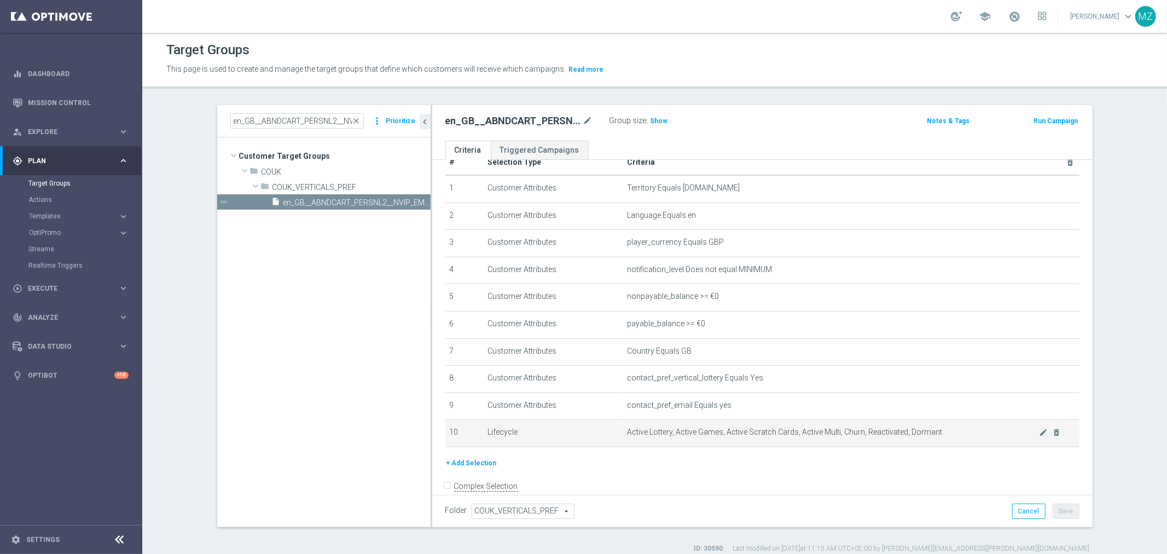
scroll to position [35, 0]
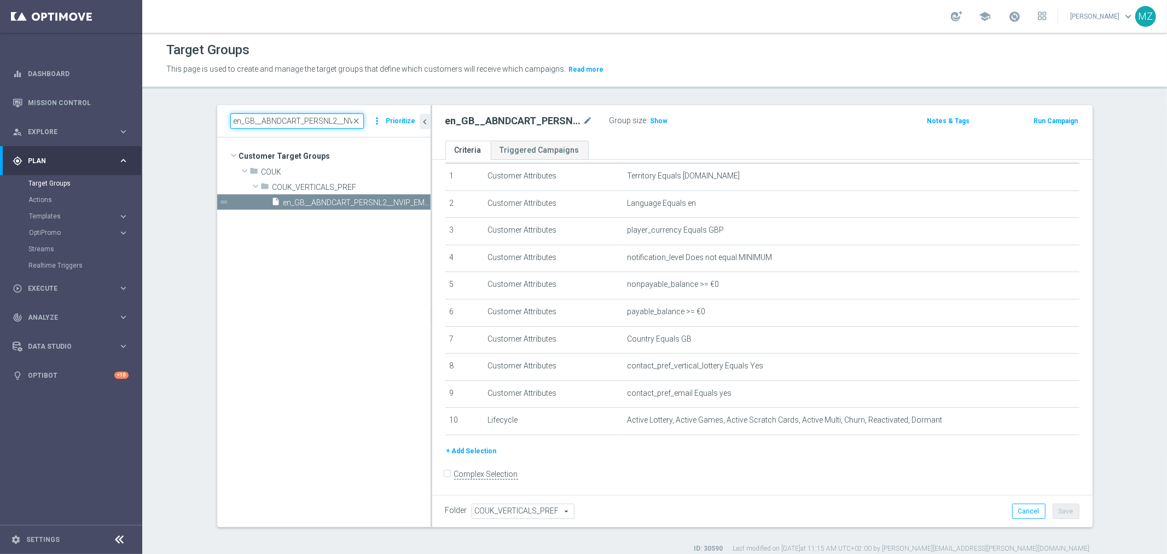
click at [301, 115] on input "en_GB__ABNDCART_PERSNL2__NVIP_EMA_T&T_LT_TG" at bounding box center [296, 120] width 133 height 15
click at [316, 205] on span "en_GB__ABNDCART_PERSNL2__NVIP_EMA_T&T_LT_TG" at bounding box center [344, 202] width 123 height 9
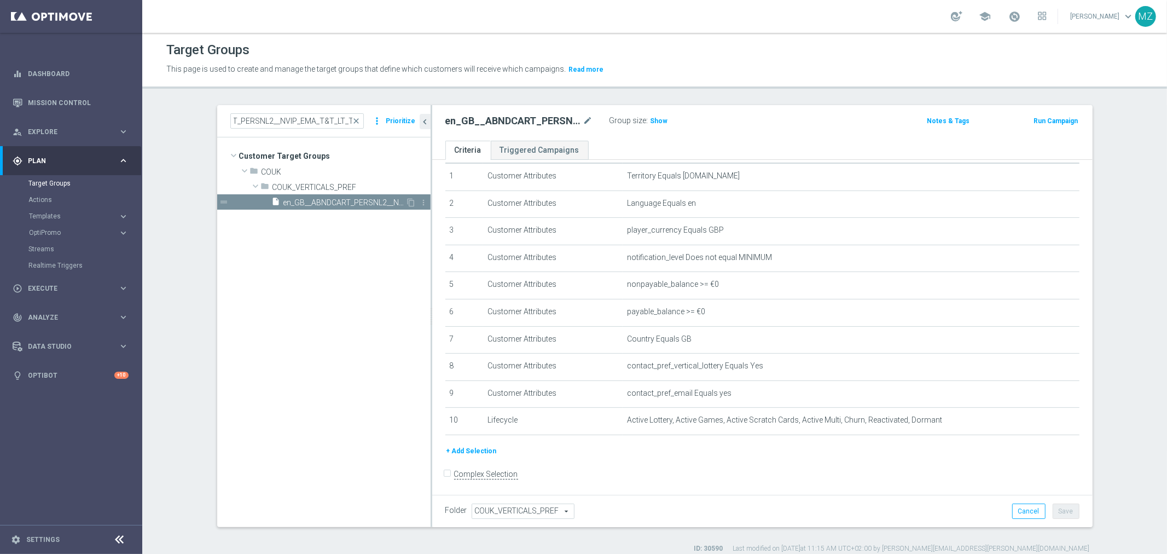
scroll to position [0, 0]
click at [467, 450] on button "+ Add Selection" at bounding box center [471, 451] width 53 height 12
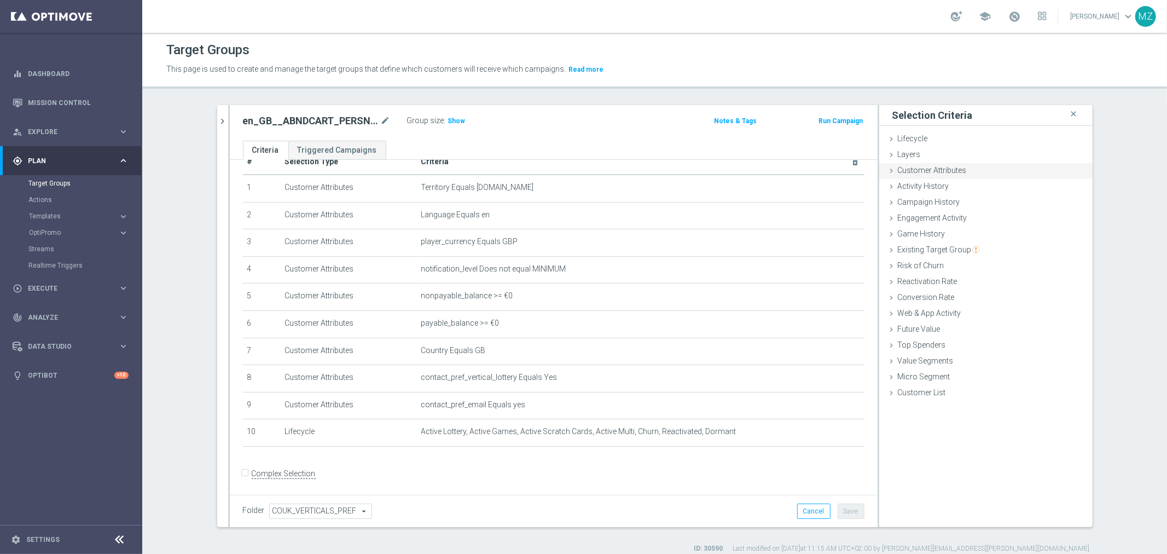
click at [923, 171] on span "Customer Attributes" at bounding box center [932, 170] width 69 height 9
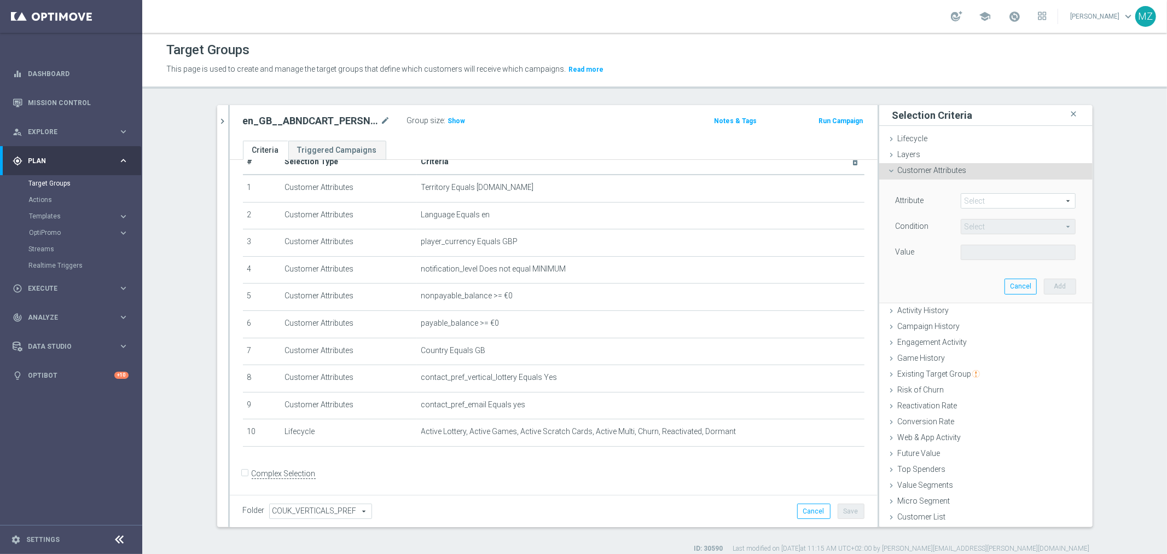
click at [1004, 197] on span at bounding box center [1018, 201] width 114 height 14
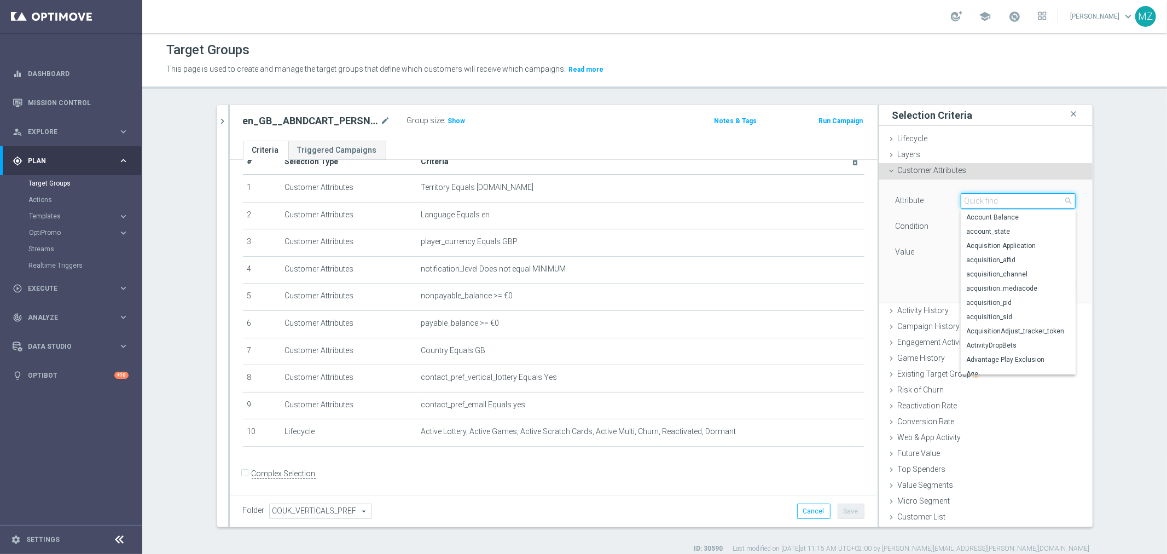
click at [1004, 197] on input "search" at bounding box center [1018, 200] width 115 height 15
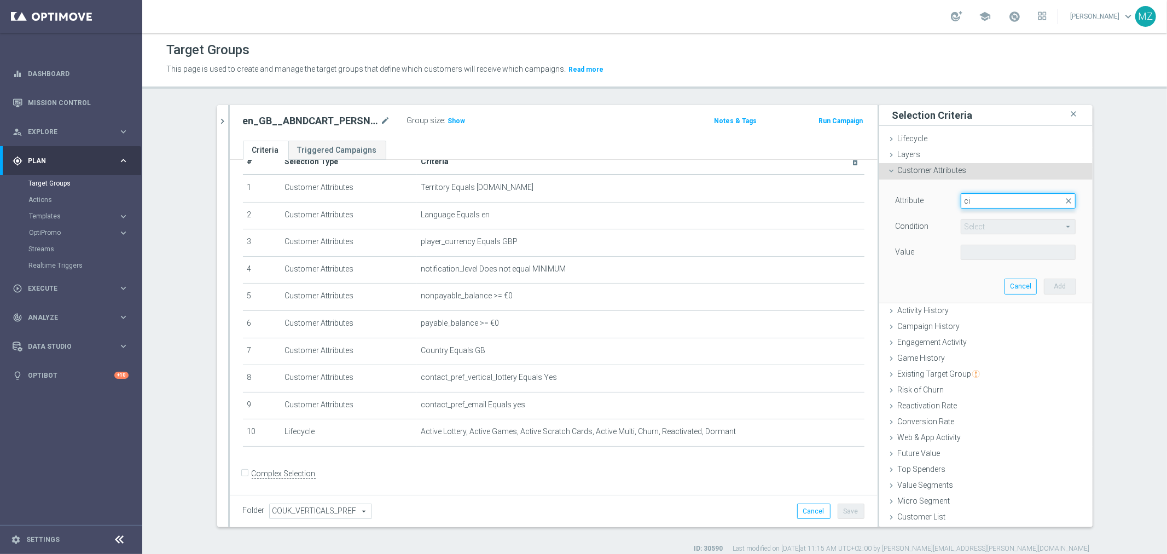
type input "c"
type input "p"
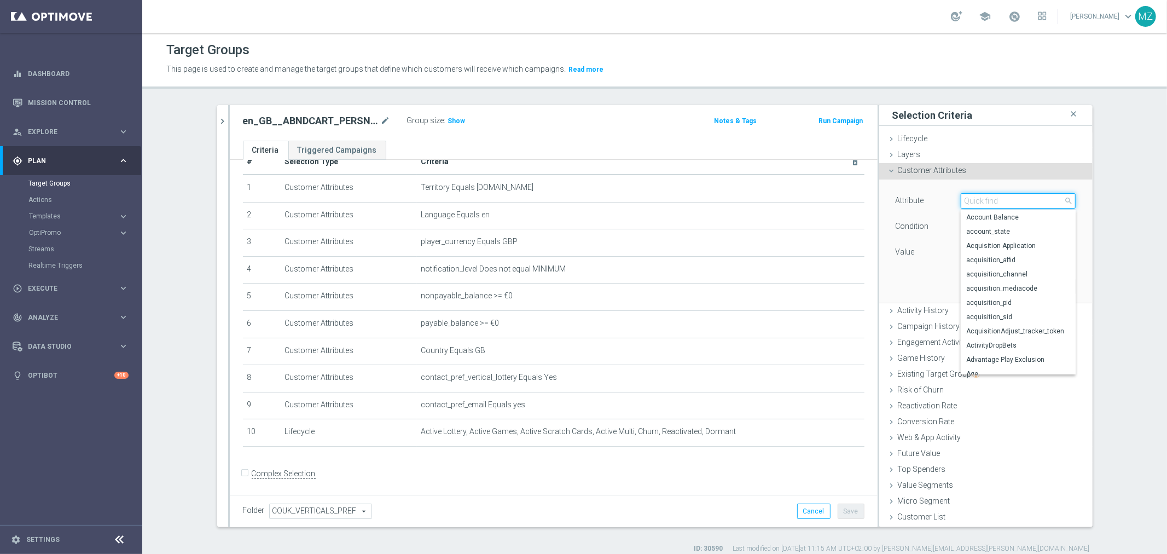
type input "C"
type input "ID"
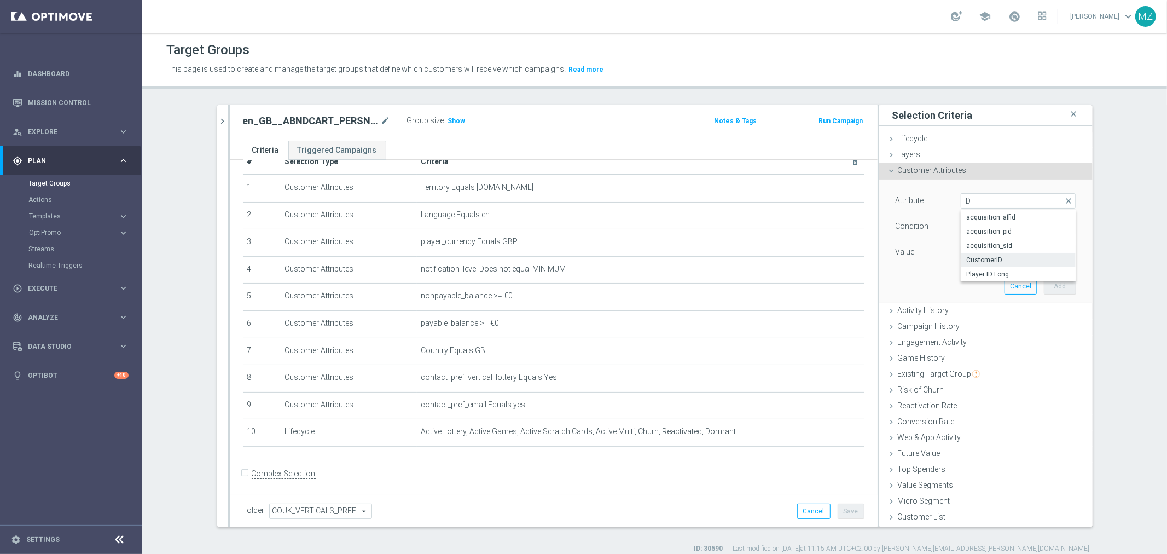
click at [1023, 260] on span "CustomerID" at bounding box center [1018, 259] width 104 height 9
type input "CustomerID"
type input "Equals"
click at [991, 253] on input "text" at bounding box center [1018, 252] width 115 height 15
click at [1009, 253] on input "text" at bounding box center [1018, 252] width 115 height 15
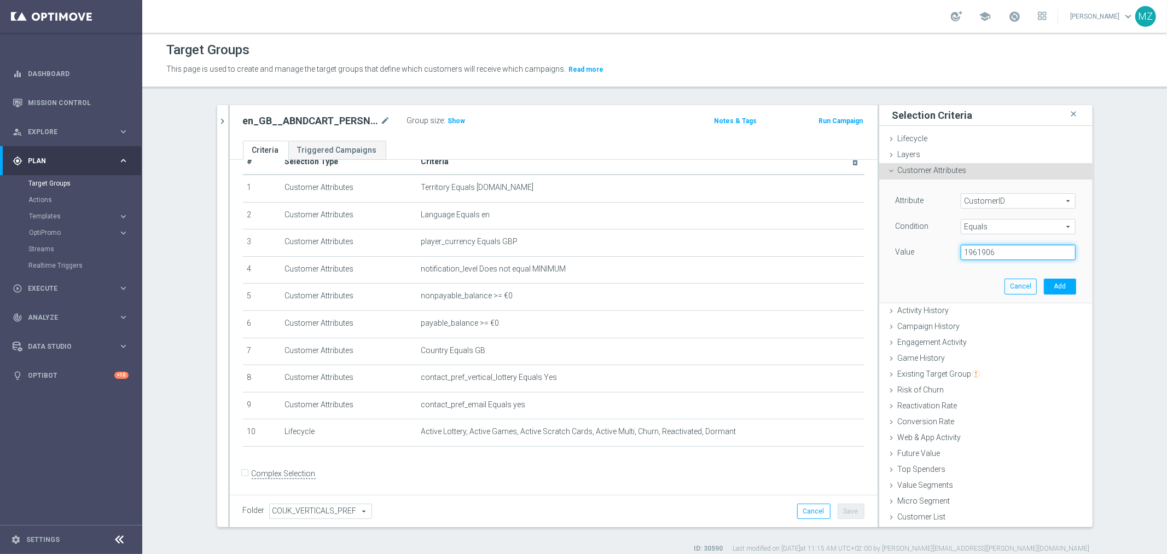
click at [975, 252] on input "1961906" at bounding box center [1018, 252] width 115 height 15
type input "19611906"
click at [448, 119] on span "Show" at bounding box center [457, 121] width 18 height 8
click at [1059, 284] on button "Add" at bounding box center [1060, 285] width 32 height 15
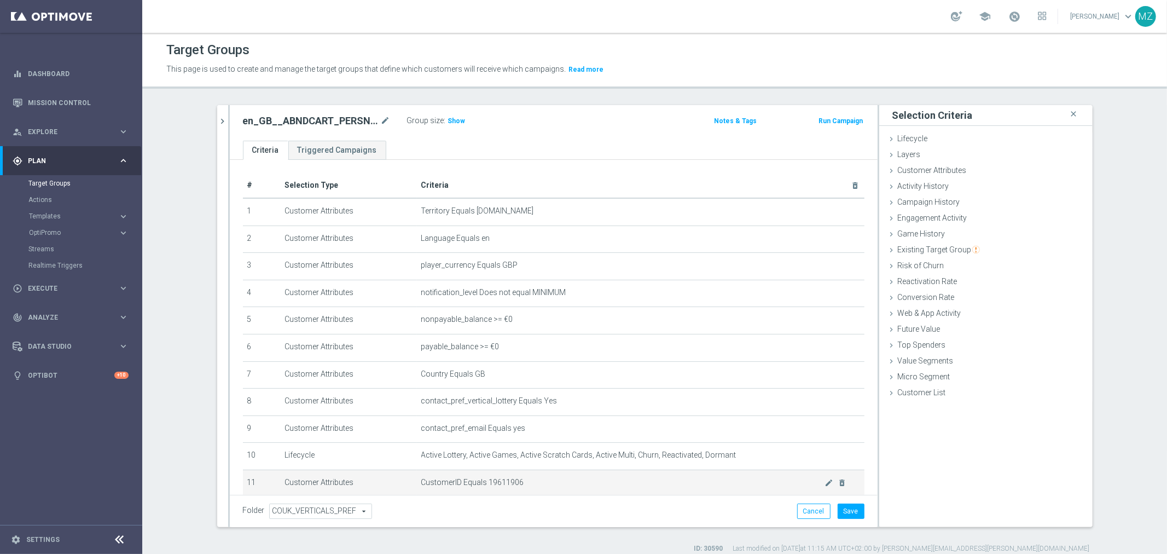
scroll to position [50, 0]
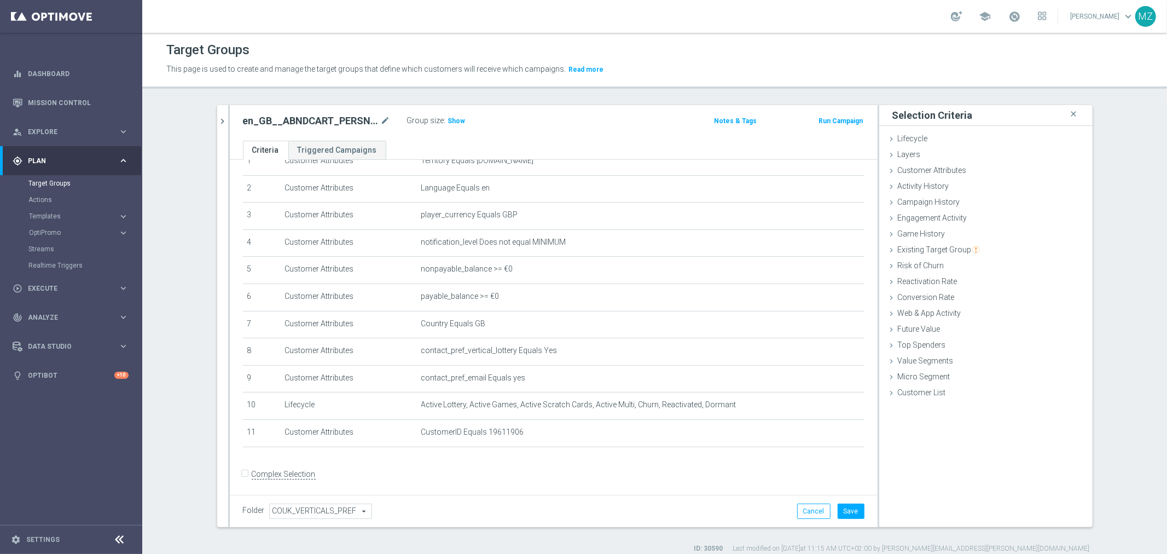
click at [243, 468] on input "Complex Selection" at bounding box center [246, 475] width 7 height 15
checkbox input "true"
click at [533, 110] on div "en_GB__ABNDCART_PERSNL2__NVIP_EMA_T&T_LT_TG mode_edit Group size : Show Notes &…" at bounding box center [554, 123] width 648 height 36
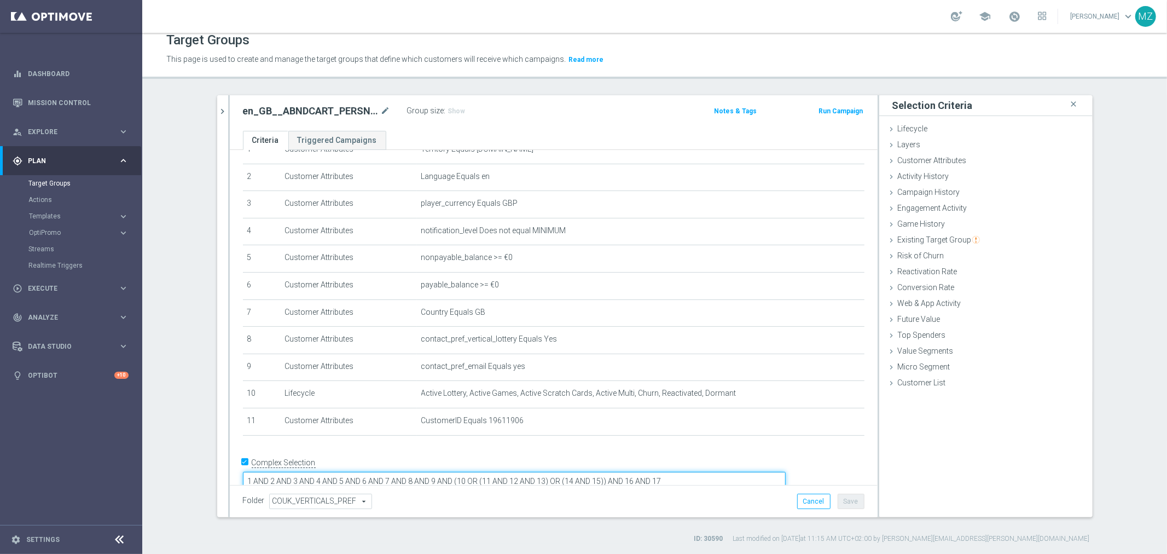
scroll to position [0, 0]
drag, startPoint x: 759, startPoint y: 458, endPoint x: 531, endPoint y: 461, distance: 227.6
click at [531, 472] on textarea "1 AND 2 AND 3 AND 4 AND 5 AND 6 AND 7 AND 8 AND 9 AND (10 OR (11 AND 12 AND 13)…" at bounding box center [514, 481] width 543 height 19
click at [539, 472] on textarea "1 AND 2 AND 3 AND 4 AND 5 AND 6 AND 7 AND 8 AND 9 AND 10 OR 11" at bounding box center [514, 481] width 543 height 19
click at [318, 472] on textarea "1 AND 2 AND 3 AND 4 AND 5 AND 6 AND 7 AND 8 AND 9 AND 10) OR 11" at bounding box center [514, 481] width 543 height 19
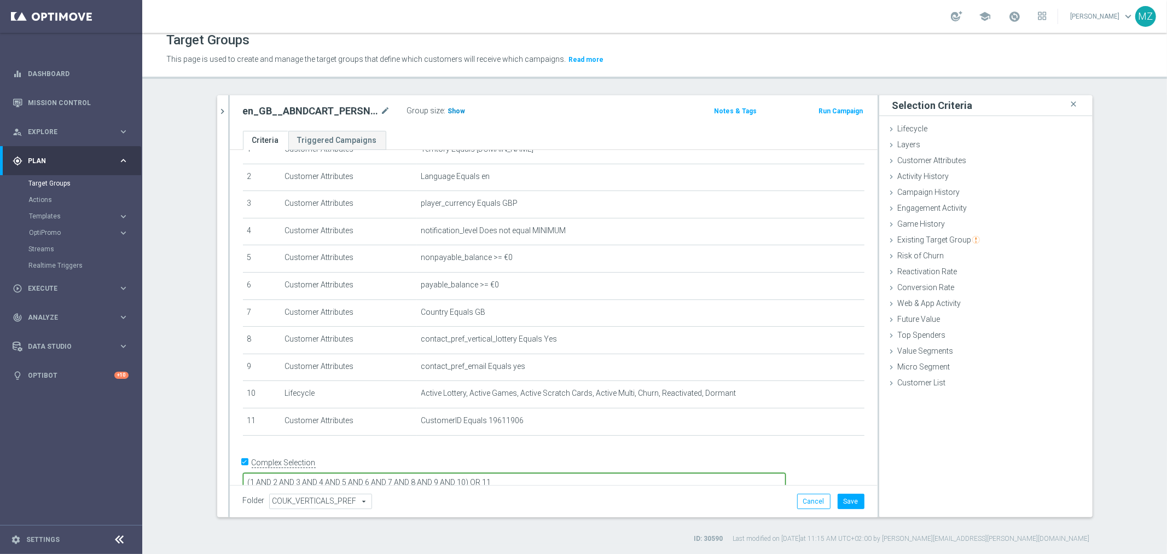
type textarea "(1 AND 2 AND 3 AND 4 AND 5 AND 6 AND 7 AND 8 AND 9 AND 10) OR 11"
click at [448, 112] on span "Show" at bounding box center [457, 111] width 18 height 8
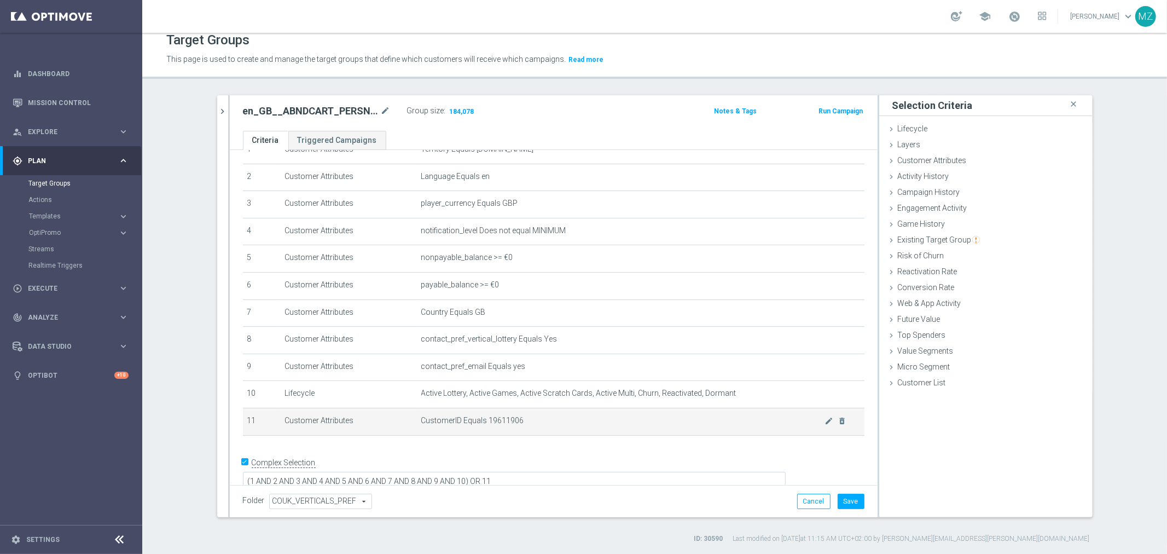
click at [504, 420] on span "CustomerID Equals 19611906" at bounding box center [623, 420] width 404 height 9
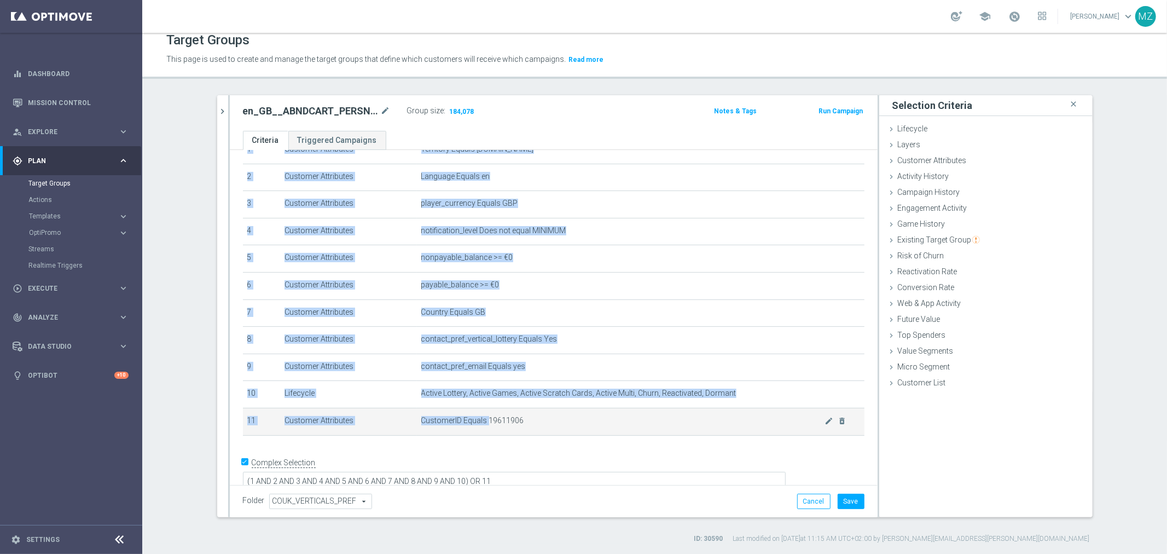
click at [504, 420] on span "CustomerID Equals 19611906" at bounding box center [623, 420] width 404 height 9
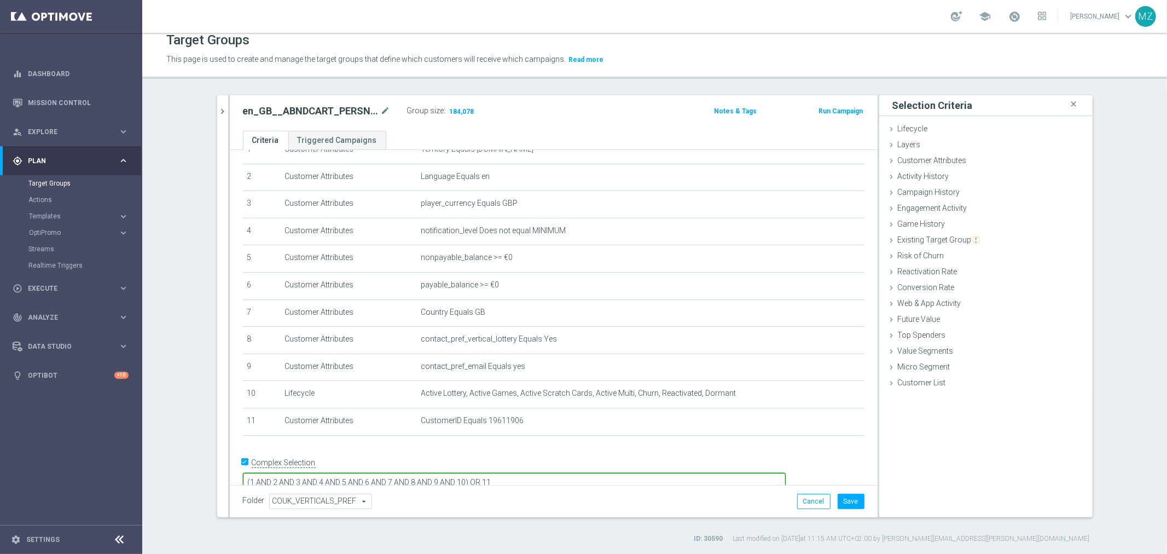
click at [581, 473] on textarea "(1 AND 2 AND 3 AND 4 AND 5 AND 6 AND 7 AND 8 AND 9 AND 10) OR 11" at bounding box center [514, 482] width 543 height 19
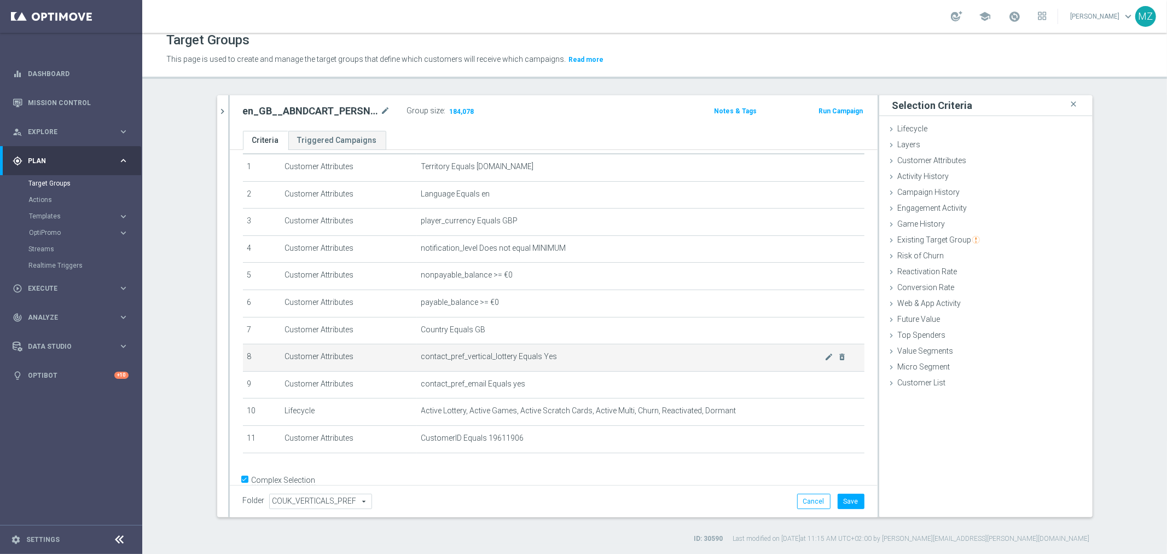
scroll to position [53, 0]
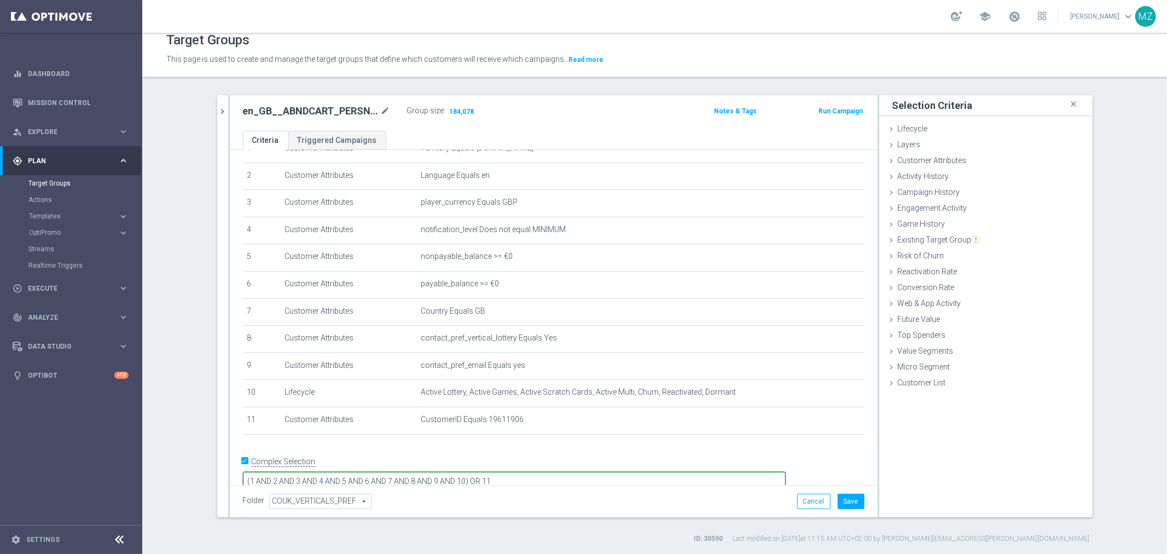
click at [546, 472] on textarea "(1 AND 2 AND 3 AND 4 AND 5 AND 6 AND 7 AND 8 AND 9 AND 10) OR 11" at bounding box center [514, 481] width 543 height 19
click at [243, 457] on input "Complex Selection" at bounding box center [246, 462] width 7 height 15
click at [453, 107] on span "Show" at bounding box center [457, 111] width 18 height 8
click at [243, 461] on input "Complex Selection" at bounding box center [246, 465] width 7 height 15
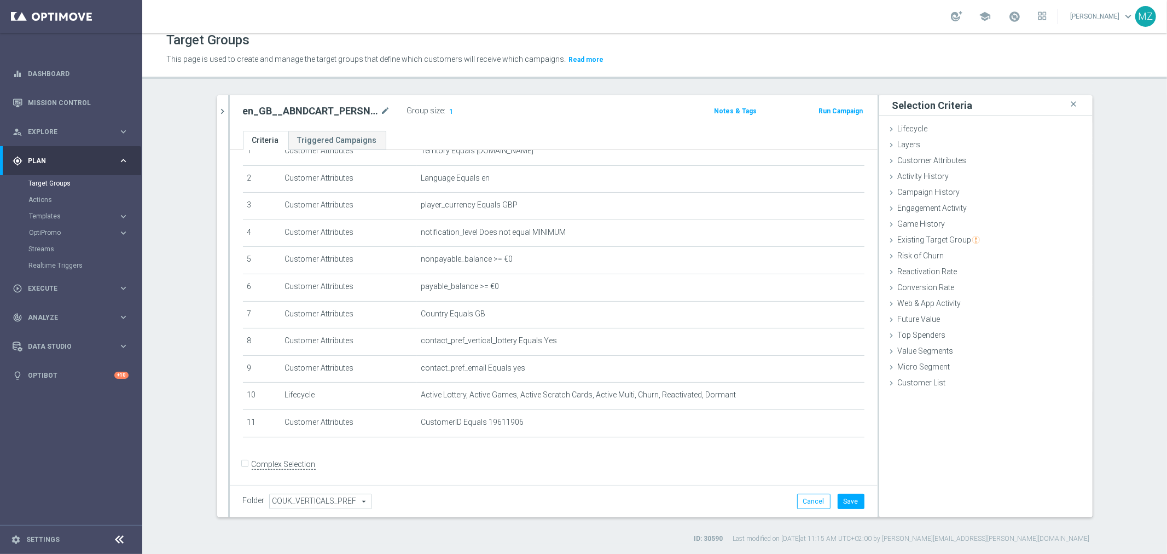
checkbox input "true"
click at [449, 107] on span "Show" at bounding box center [457, 111] width 18 height 8
drag, startPoint x: 580, startPoint y: 460, endPoint x: 540, endPoint y: 458, distance: 40.5
click at [540, 474] on textarea "(1 AND 2 AND 3 AND 4 AND 5 AND 6 AND 7 AND 8 AND 9 AND 10) OR 11" at bounding box center [514, 483] width 543 height 19
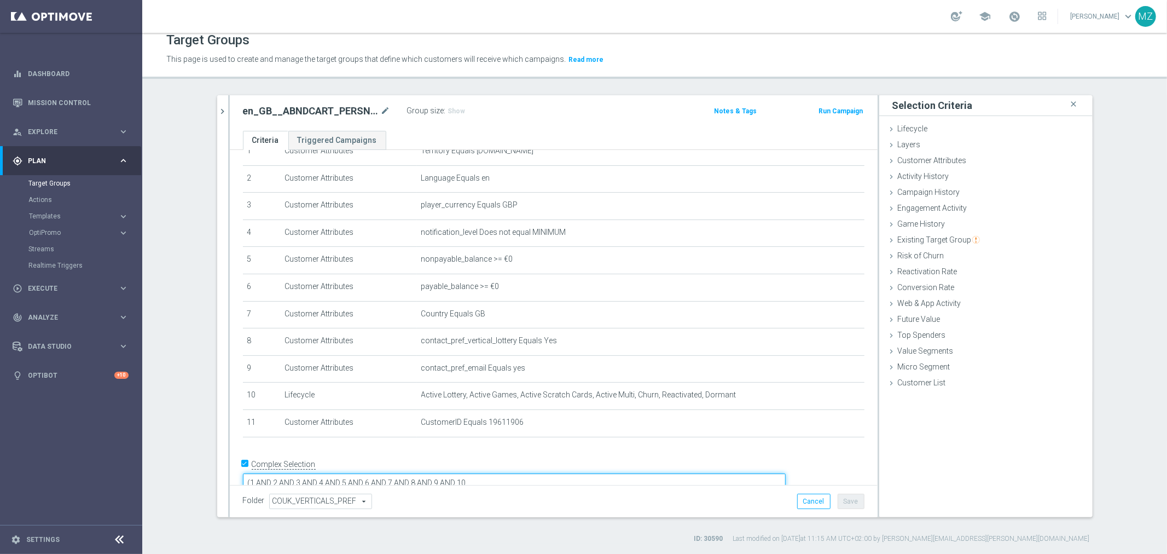
click at [323, 473] on textarea "(1 AND 2 AND 3 AND 4 AND 5 AND 6 AND 7 AND 8 AND 9 AND 10" at bounding box center [514, 482] width 543 height 19
type textarea "1 AND 2 AND 3 AND 4 AND 5 AND 6 AND 7 AND 8 AND 9 AND 10"
click at [486, 108] on div "Group size : Show" at bounding box center [461, 109] width 109 height 13
click at [243, 462] on input "Complex Selection" at bounding box center [246, 465] width 7 height 15
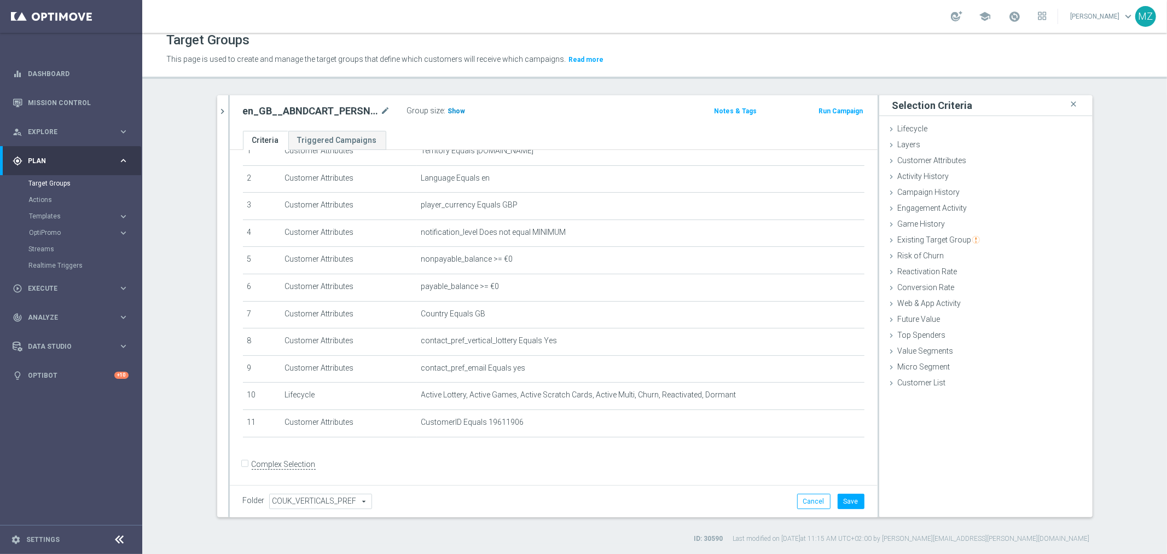
click at [458, 107] on h3 "Show" at bounding box center [457, 111] width 20 height 12
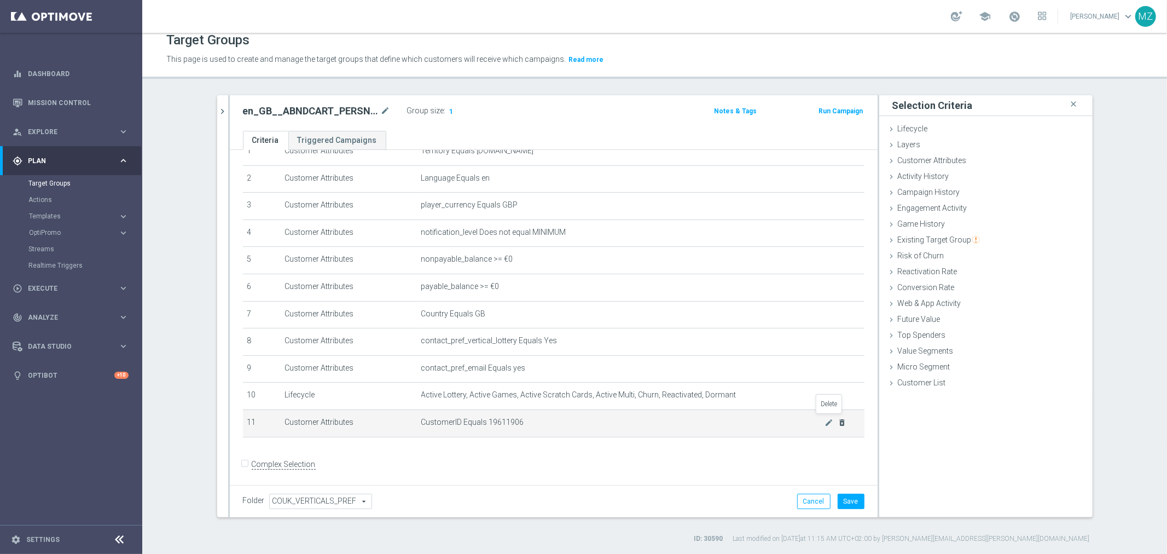
click at [837, 420] on icon "delete_forever" at bounding box center [841, 422] width 9 height 9
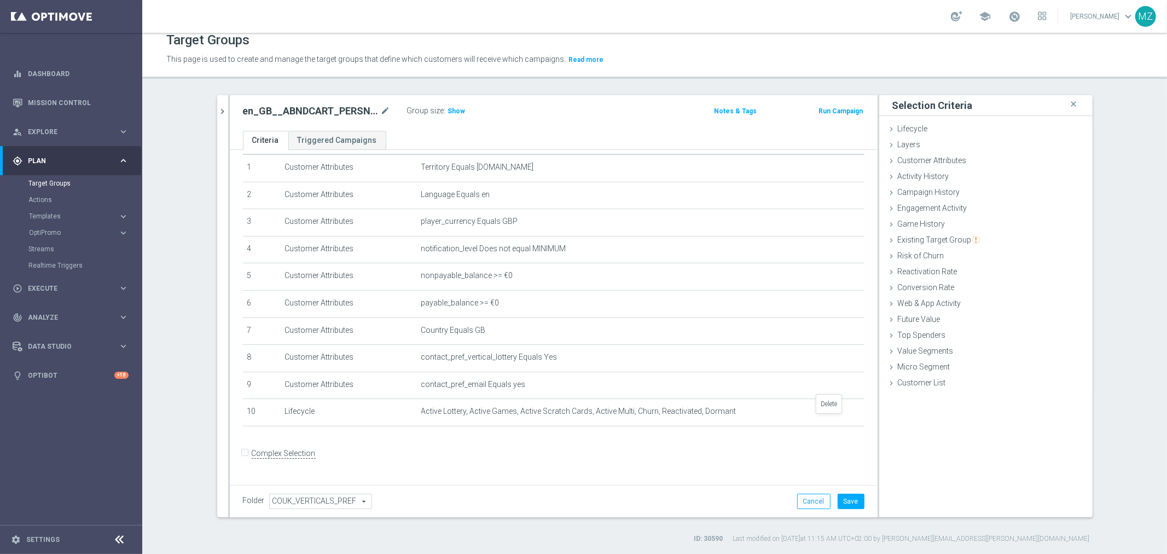
scroll to position [24, 0]
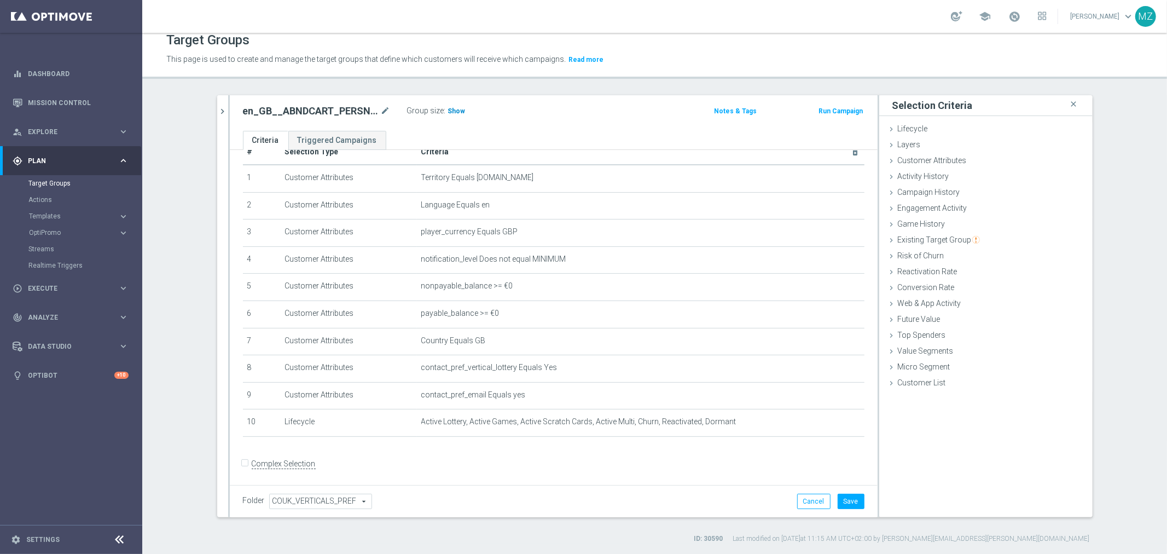
click at [455, 110] on span "Show" at bounding box center [457, 111] width 18 height 8
click at [243, 460] on input "Complex Selection" at bounding box center [246, 464] width 7 height 15
checkbox input "true"
click at [578, 474] on textarea "1 AND 2 AND 3 AND 4 AND 5 AND 6 AND 7 AND 8 AND 9 AND 10" at bounding box center [514, 483] width 543 height 19
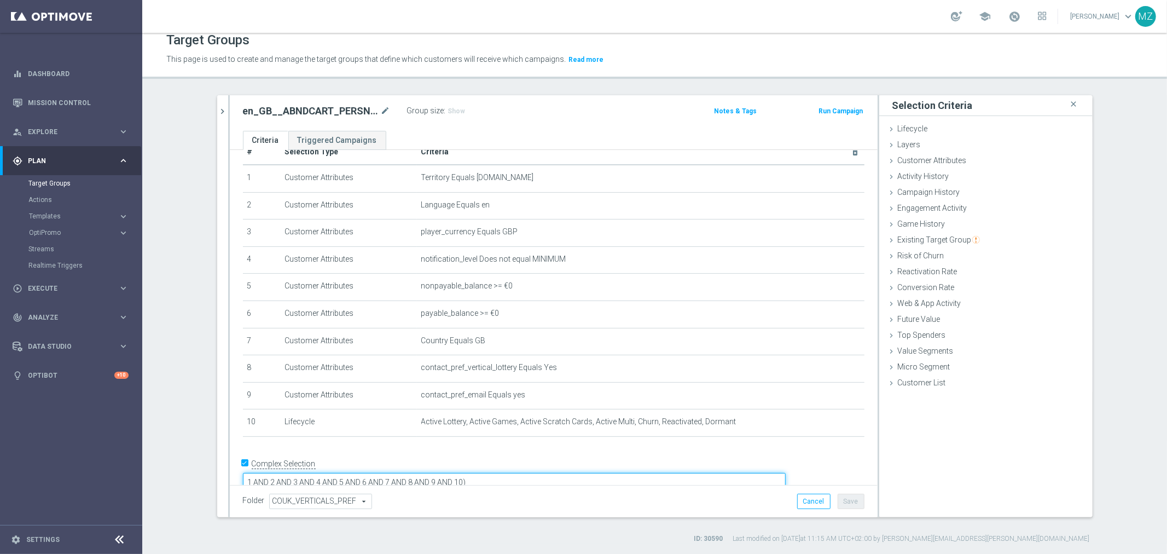
click at [323, 473] on textarea "1 AND 2 AND 3 AND 4 AND 5 AND 6 AND 7 AND 8 AND 9 AND 10)" at bounding box center [514, 482] width 543 height 19
click at [565, 474] on textarea "(1 AND 2 AND 3 AND 4 AND 5 AND 6 AND 7 AND 8 AND 9 AND 10)" at bounding box center [514, 483] width 543 height 19
type textarea "(1 AND 2 AND 3 AND 4 AND 5 AND 6 AND 7 AND 8 AND 9 AND 10) OR 11"
click at [921, 161] on span "Customer Attributes" at bounding box center [932, 160] width 69 height 9
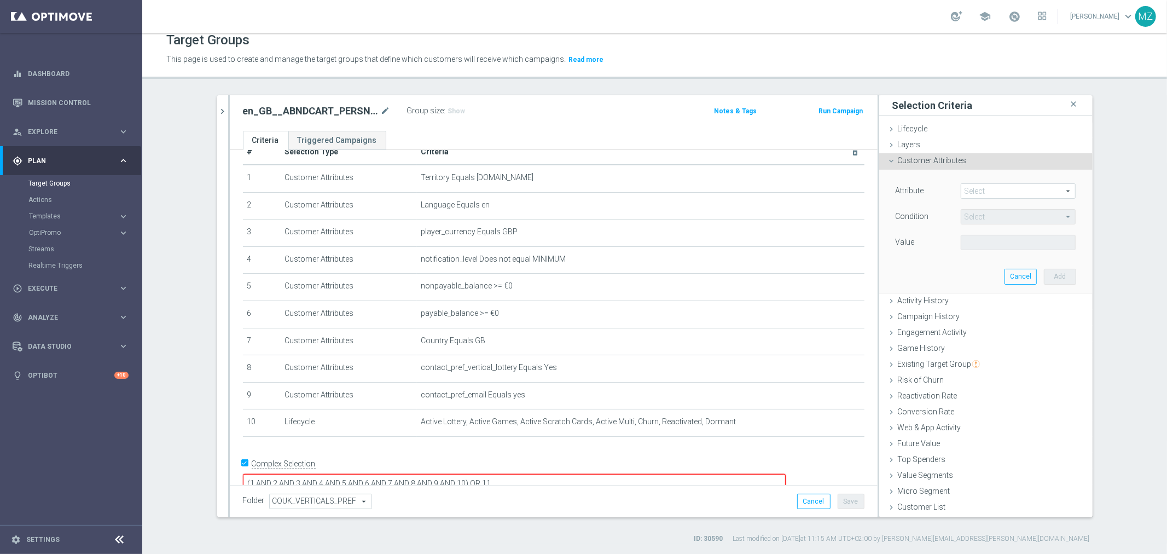
click at [988, 189] on span at bounding box center [1018, 191] width 114 height 14
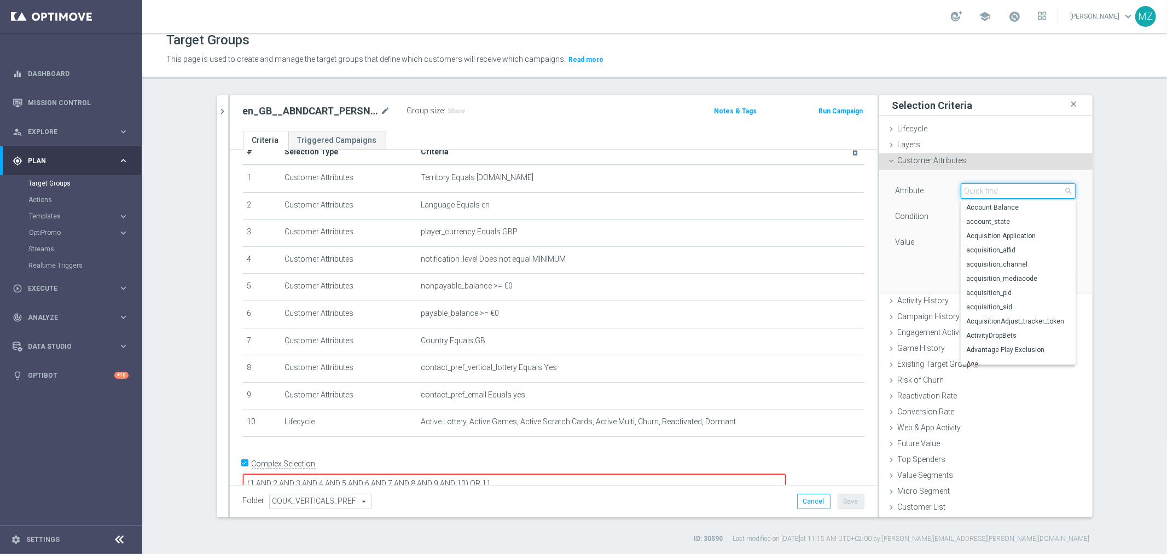
click at [989, 189] on input "search" at bounding box center [1018, 190] width 115 height 15
type input "id"
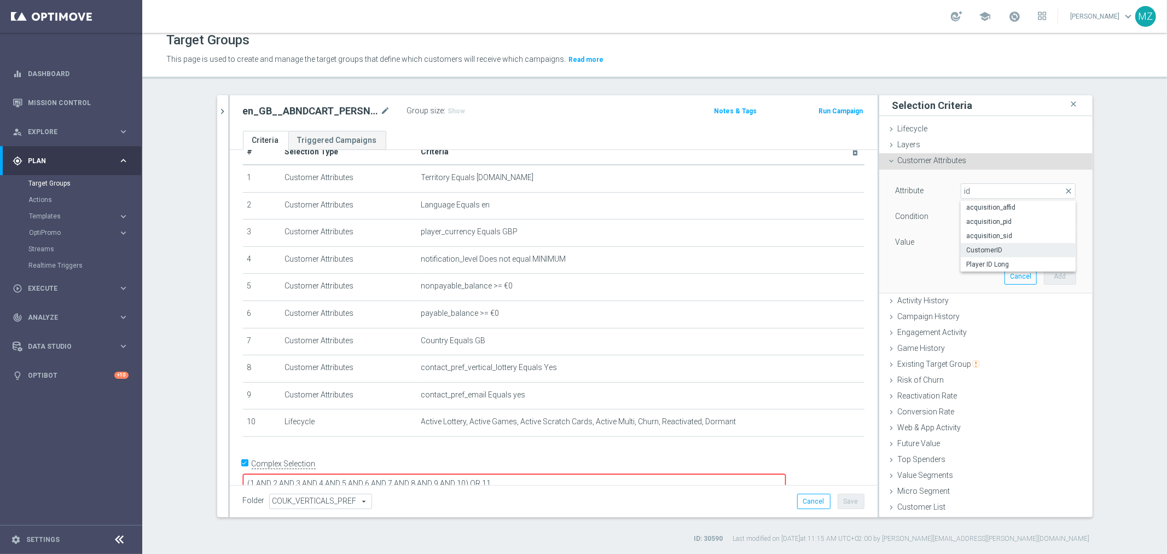
click at [994, 247] on span "CustomerID" at bounding box center [1018, 250] width 104 height 9
type input "CustomerID"
type input "Equals"
click at [987, 241] on input "text" at bounding box center [1018, 242] width 115 height 15
type input "19611906"
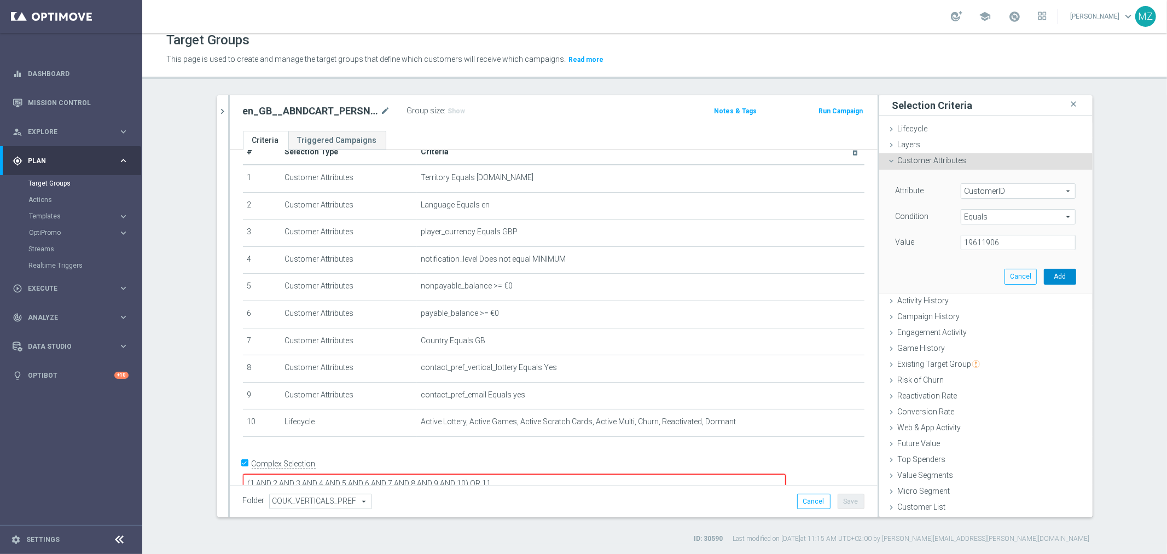
click at [1060, 271] on button "Add" at bounding box center [1060, 276] width 32 height 15
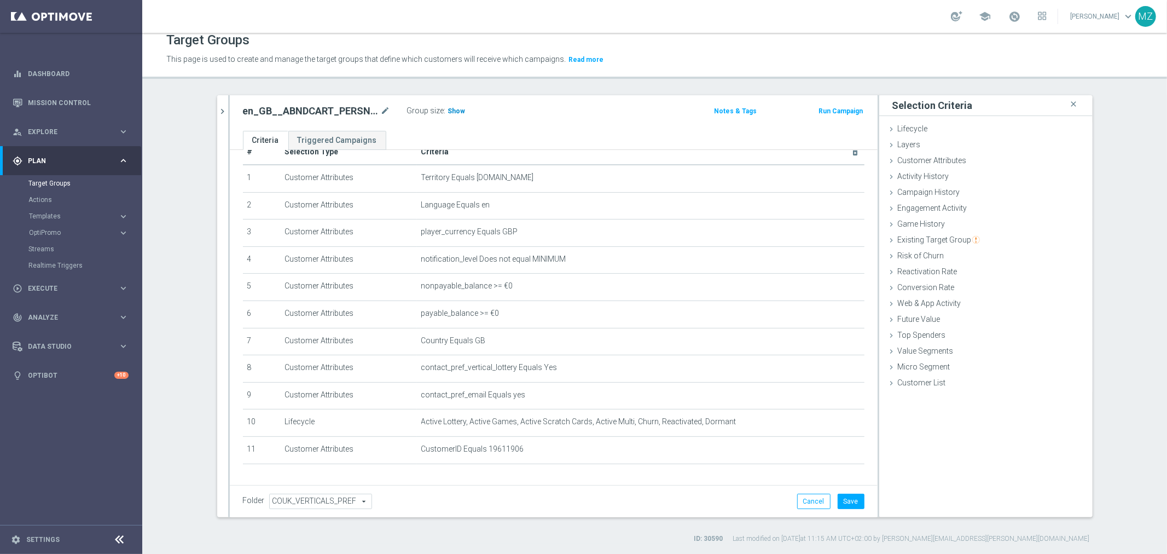
click at [455, 108] on span "Show" at bounding box center [457, 111] width 18 height 8
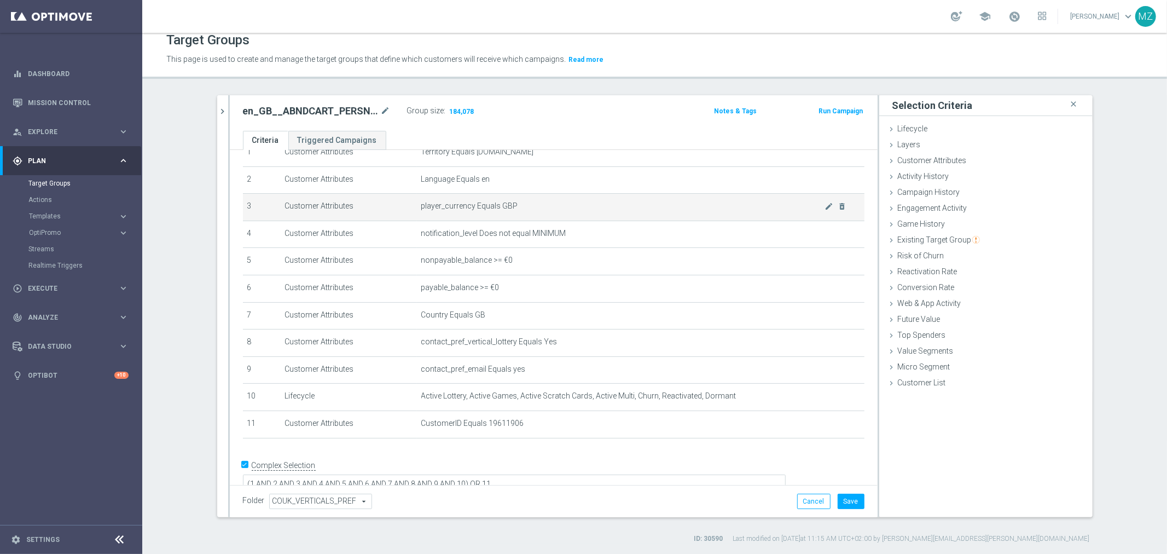
scroll to position [52, 0]
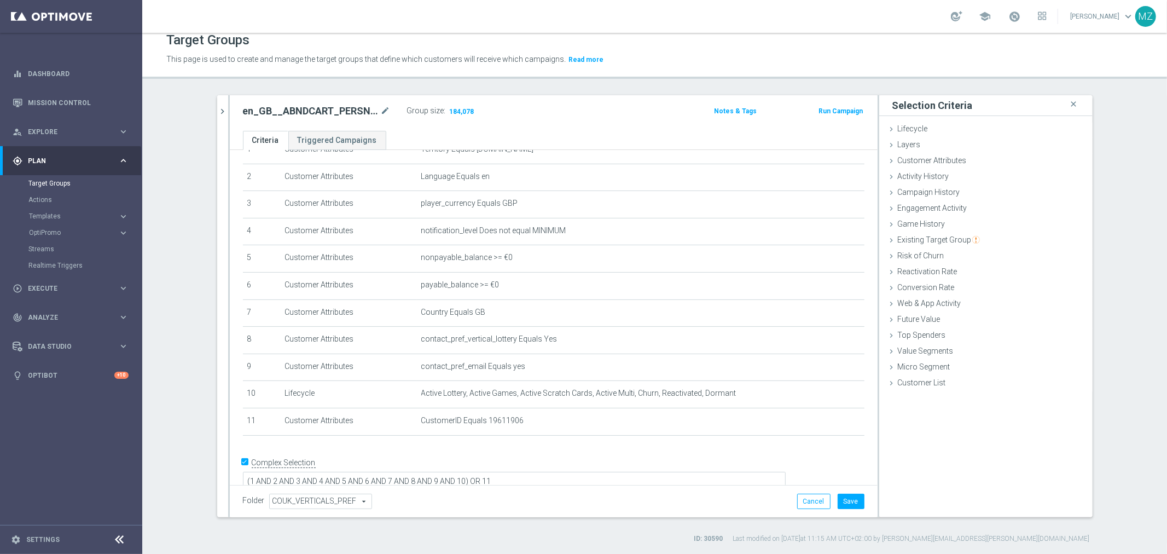
click at [243, 459] on input "Complex Selection" at bounding box center [246, 463] width 7 height 15
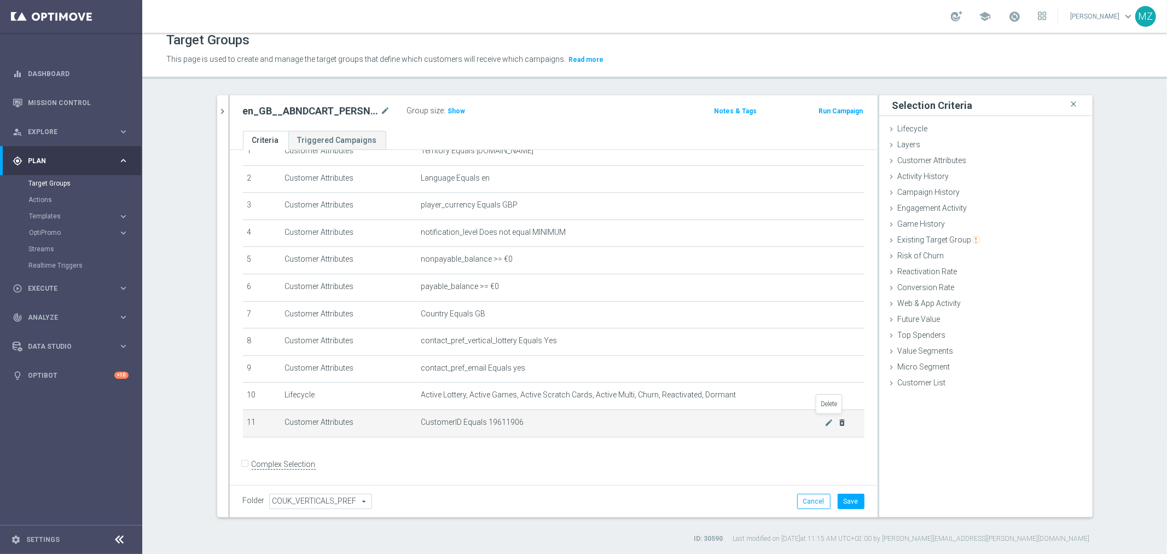
click at [837, 418] on icon "delete_forever" at bounding box center [841, 422] width 9 height 9
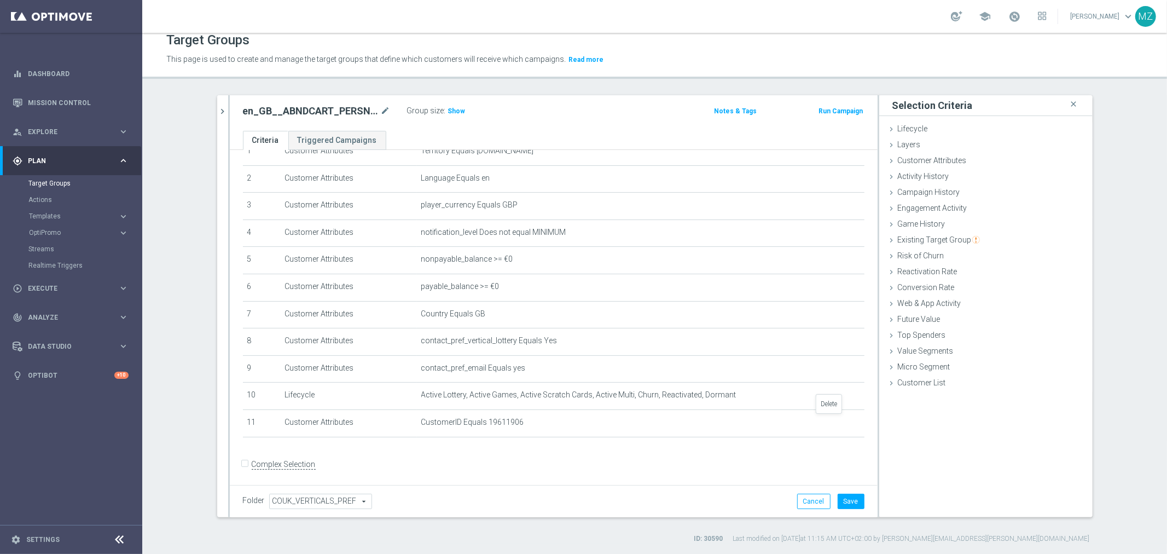
scroll to position [24, 0]
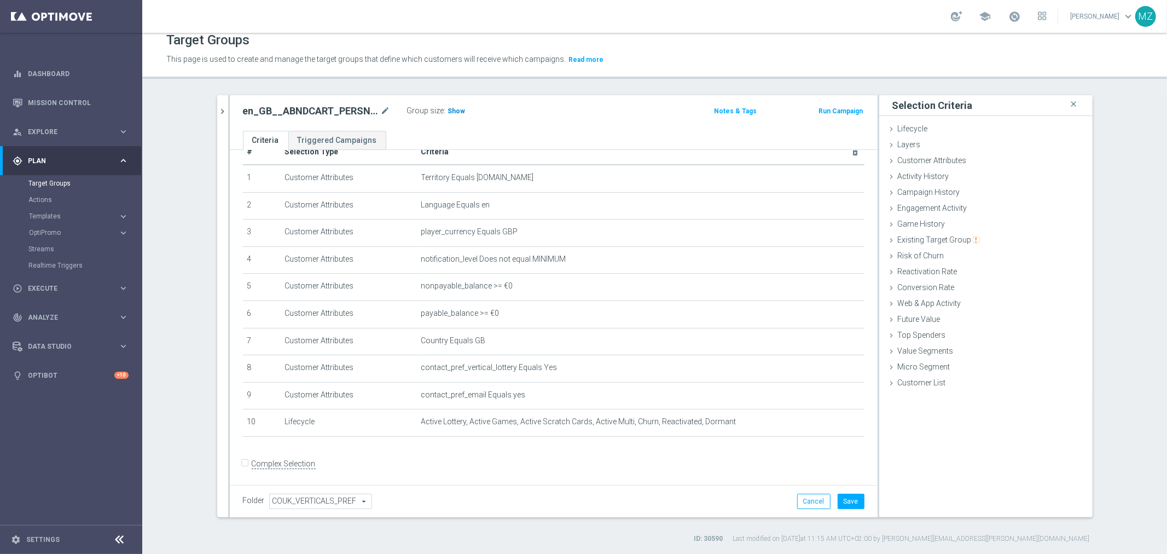
click at [451, 108] on span "Show" at bounding box center [457, 111] width 18 height 8
click at [243, 460] on input "Complex Selection" at bounding box center [246, 464] width 7 height 15
checkbox input "true"
click at [914, 163] on span "Customer Attributes" at bounding box center [932, 160] width 69 height 9
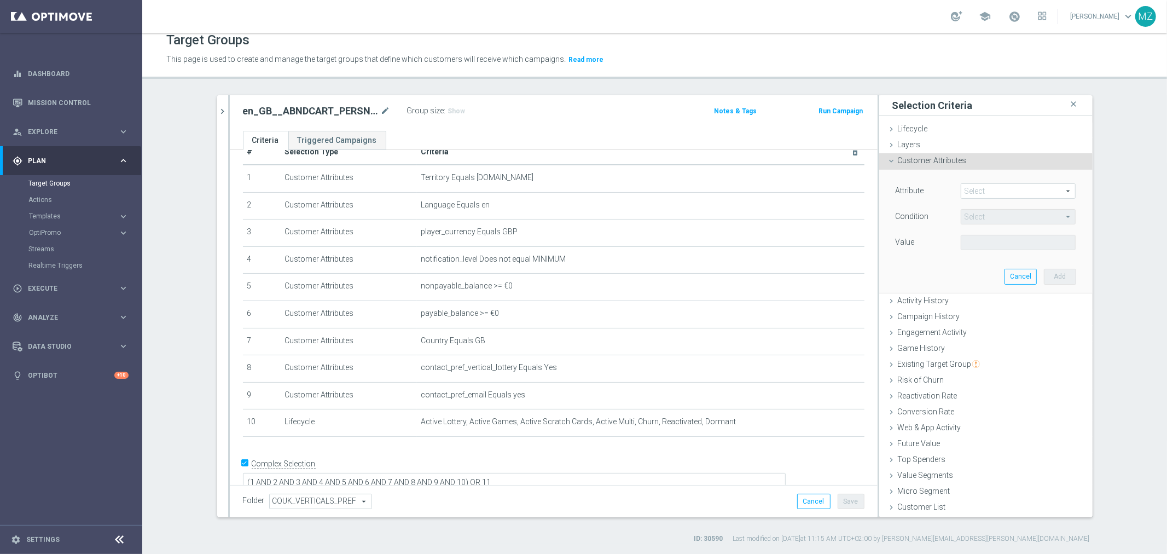
click at [991, 197] on div "Select arrow_drop_down search" at bounding box center [1018, 190] width 115 height 15
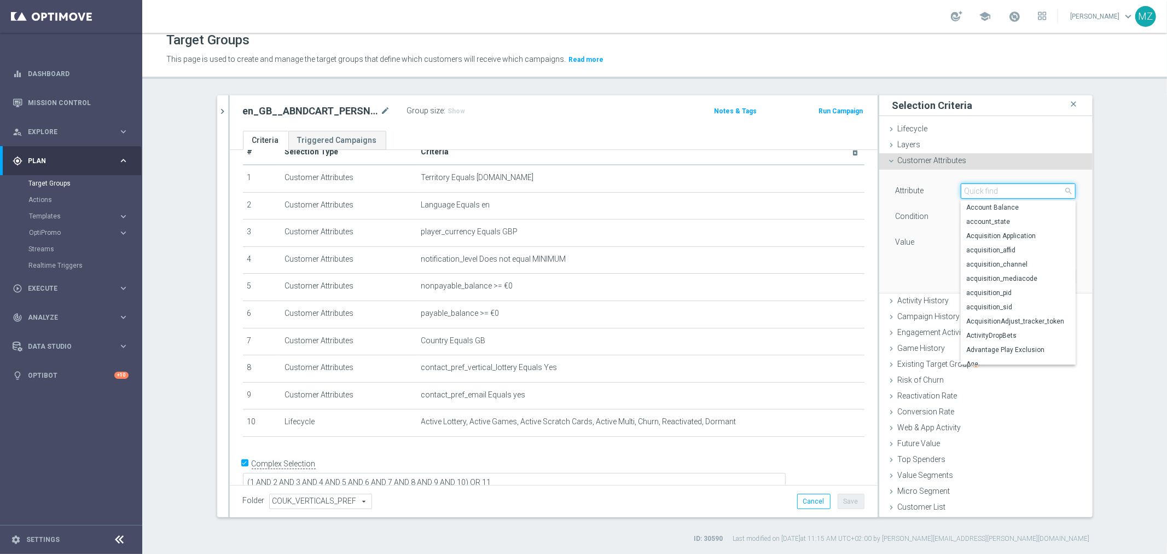
click at [989, 192] on input "search" at bounding box center [1018, 190] width 115 height 15
type input "id"
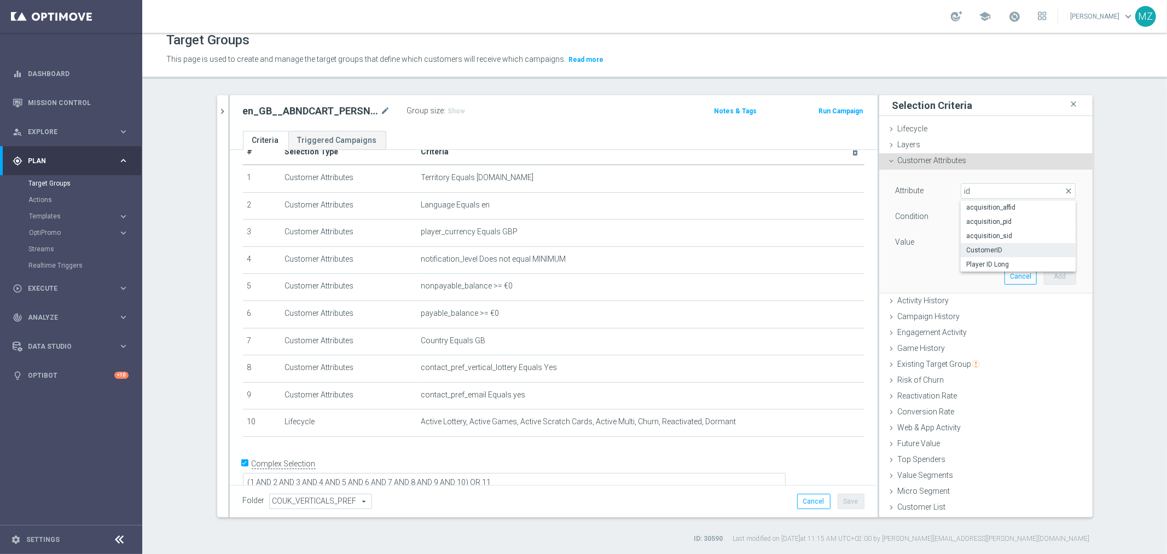
click at [1014, 243] on label "CustomerID" at bounding box center [1018, 250] width 115 height 14
type input "CustomerID"
type input "Equals"
click at [1007, 239] on input "text" at bounding box center [1018, 242] width 115 height 15
type input "19611906"
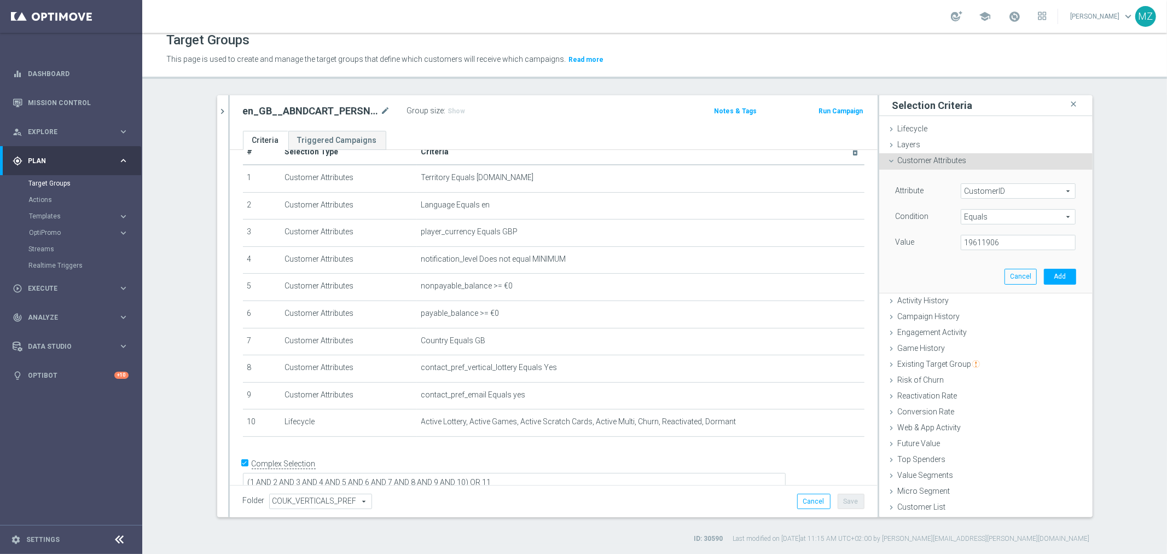
click at [998, 213] on span "Equals" at bounding box center [1018, 216] width 114 height 14
click at [986, 358] on span "One of" at bounding box center [1018, 361] width 104 height 9
type input "One of"
click at [1056, 287] on button "Add" at bounding box center [1060, 287] width 32 height 15
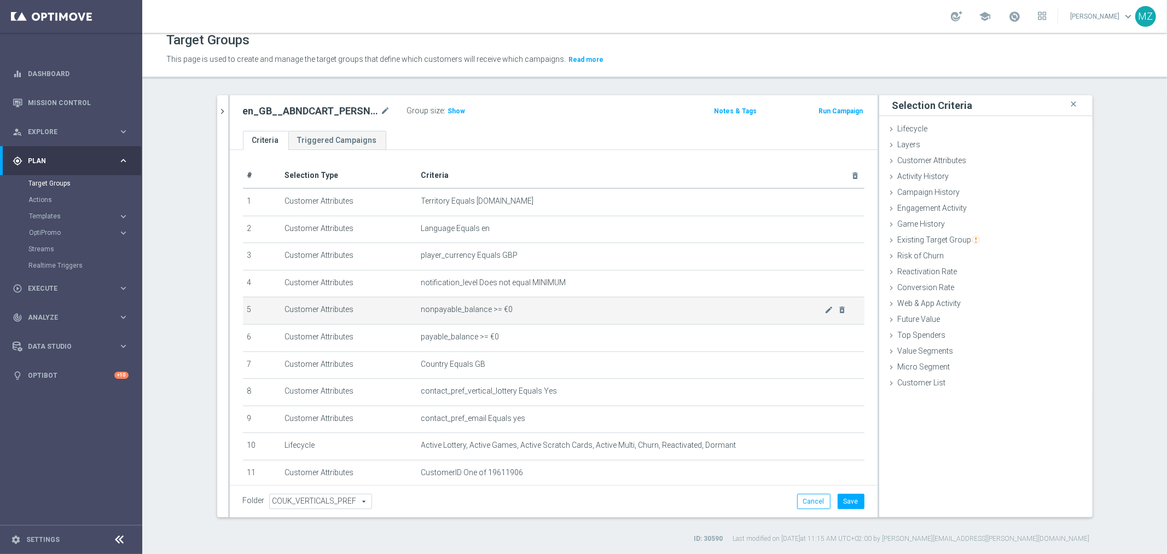
scroll to position [52, 0]
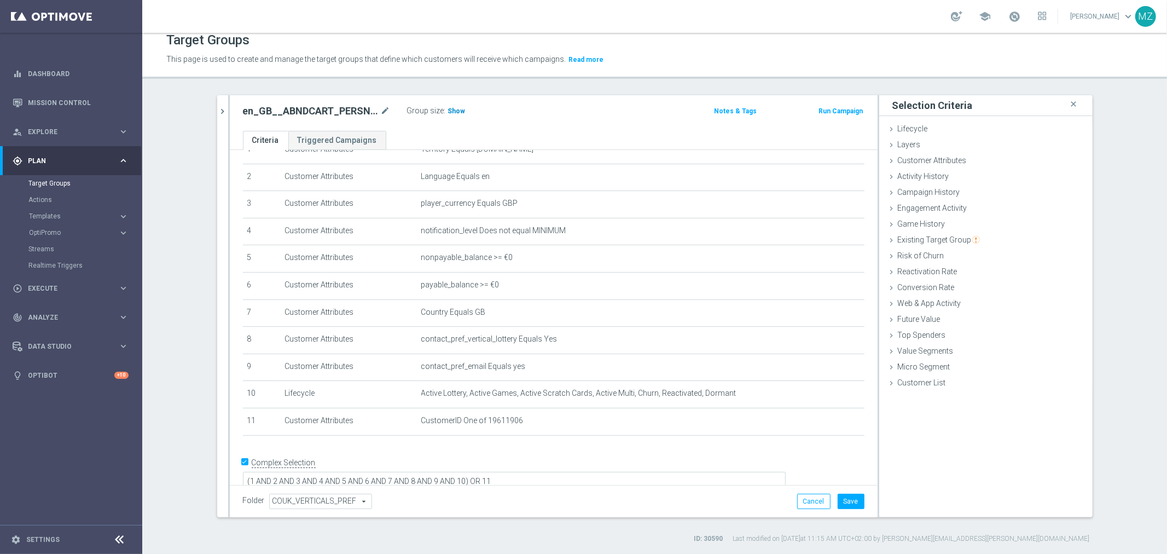
click at [449, 110] on span "Show" at bounding box center [457, 111] width 18 height 8
click at [842, 498] on button "Save" at bounding box center [850, 500] width 27 height 15
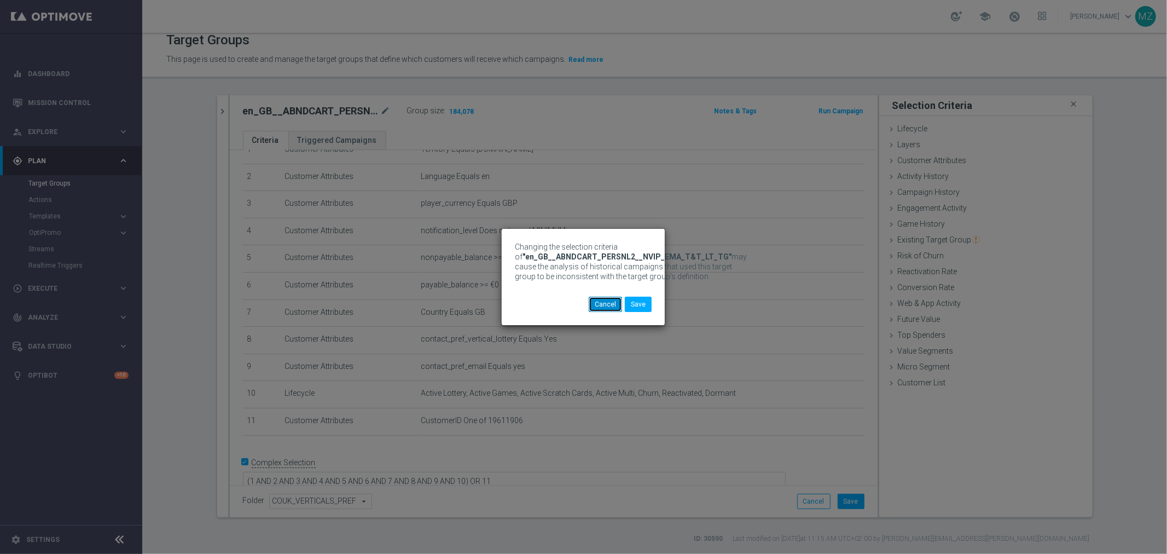
click at [599, 304] on button "Cancel" at bounding box center [605, 303] width 33 height 15
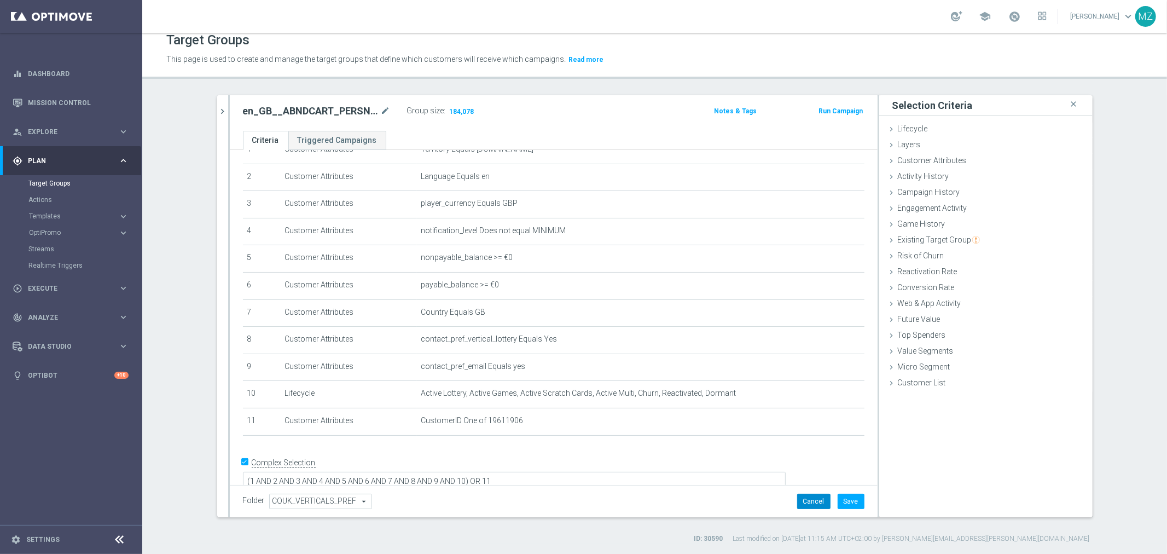
click at [799, 499] on button "Cancel" at bounding box center [813, 500] width 33 height 15
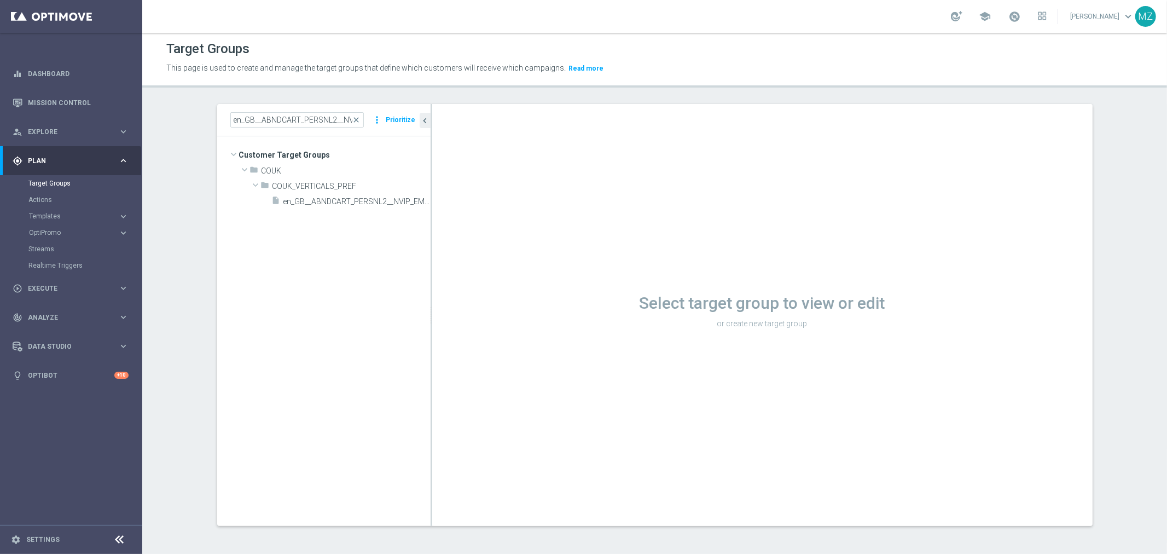
scroll to position [1, 0]
click at [335, 193] on div "insert_drive_file en_GB__ABNDCART_PERSNL2__NVIP_EMA_T&T_LT_TG" at bounding box center [339, 200] width 134 height 15
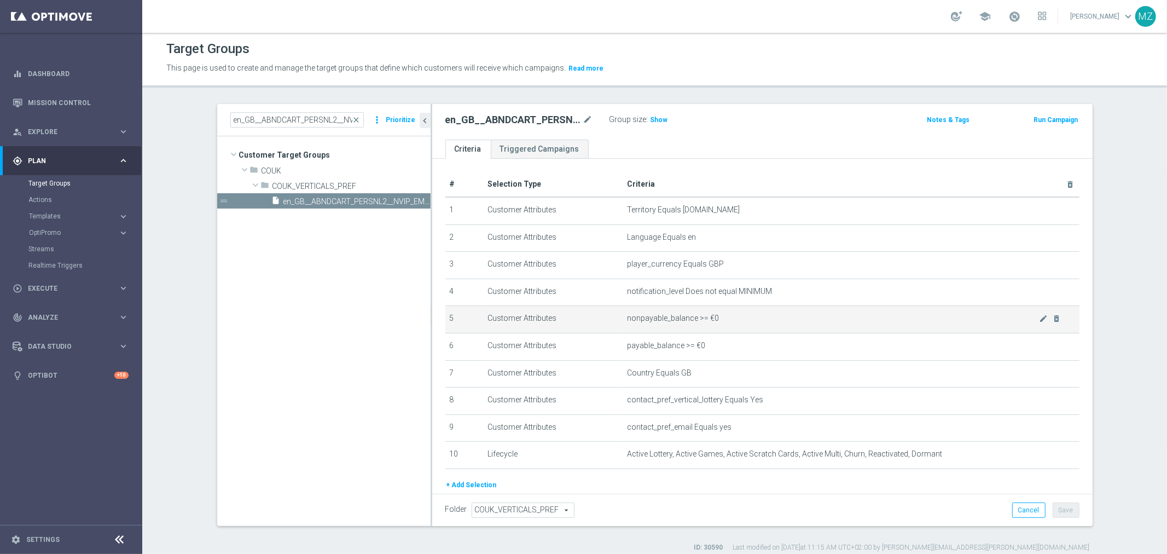
scroll to position [35, 0]
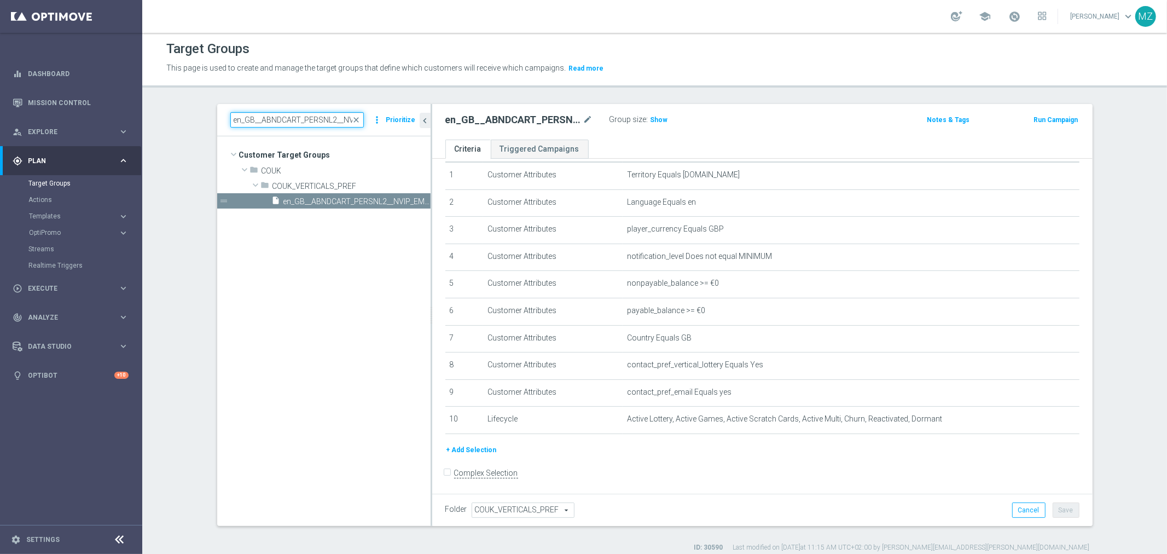
click at [278, 118] on input "en_GB__ABNDCART_PERSNL2__NVIP_EMA_T&T_LT_TG" at bounding box center [296, 119] width 133 height 15
paste input "MAGDA_TEST_T&T_nrt_abandondcart"
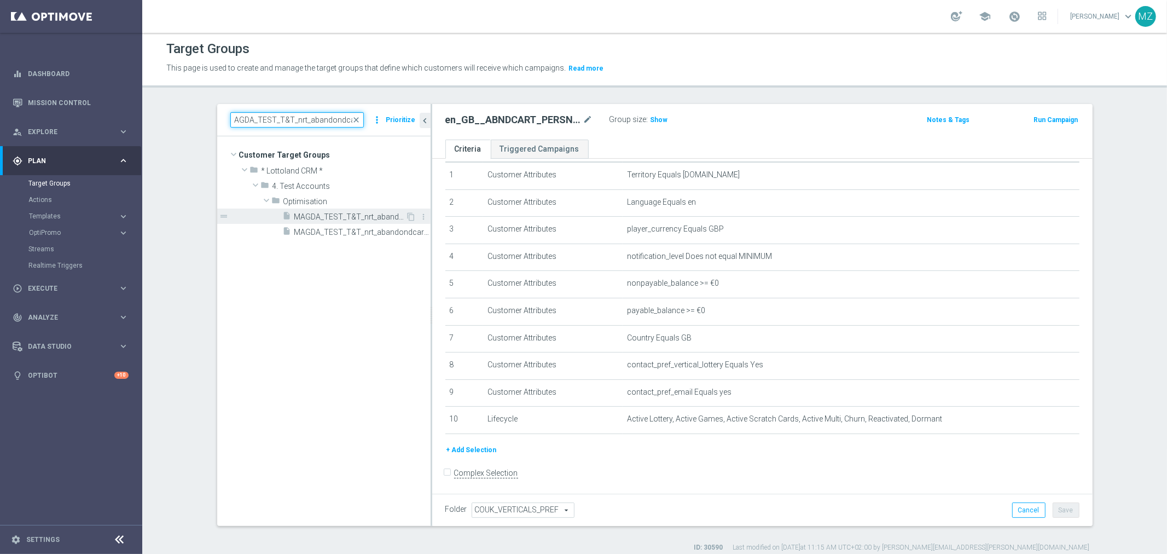
type input "MAGDA_TEST_T&T_nrt_abandondcart"
click at [321, 217] on span "MAGDA_TEST_T&T_nrt_abandondcart" at bounding box center [350, 216] width 112 height 9
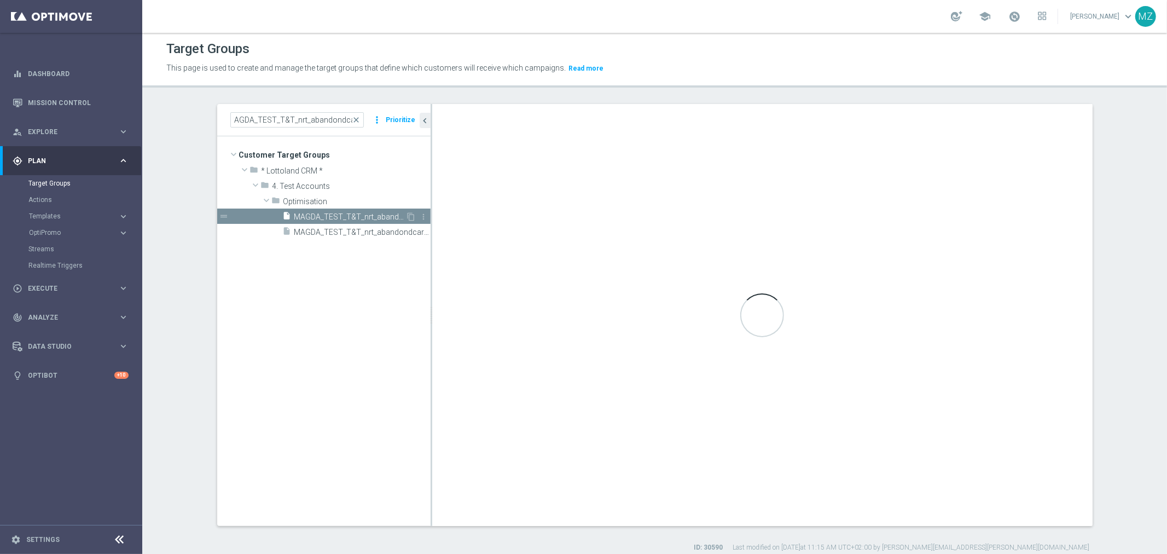
scroll to position [0, 0]
type input "Optimisation"
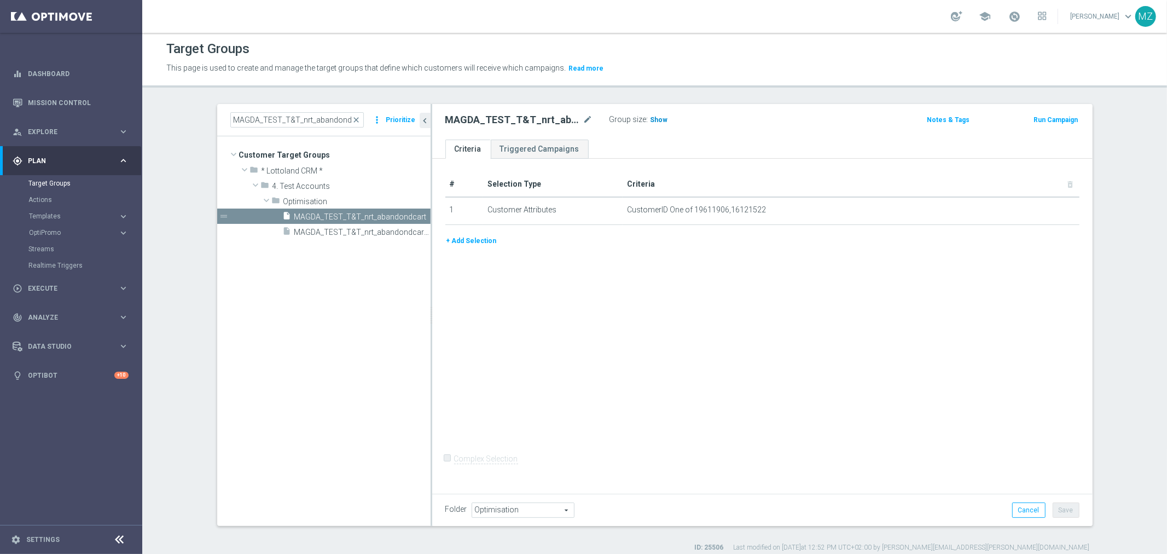
click at [651, 118] on span "Show" at bounding box center [659, 120] width 18 height 8
click at [1060, 119] on button "Run Campaign" at bounding box center [1055, 120] width 46 height 12
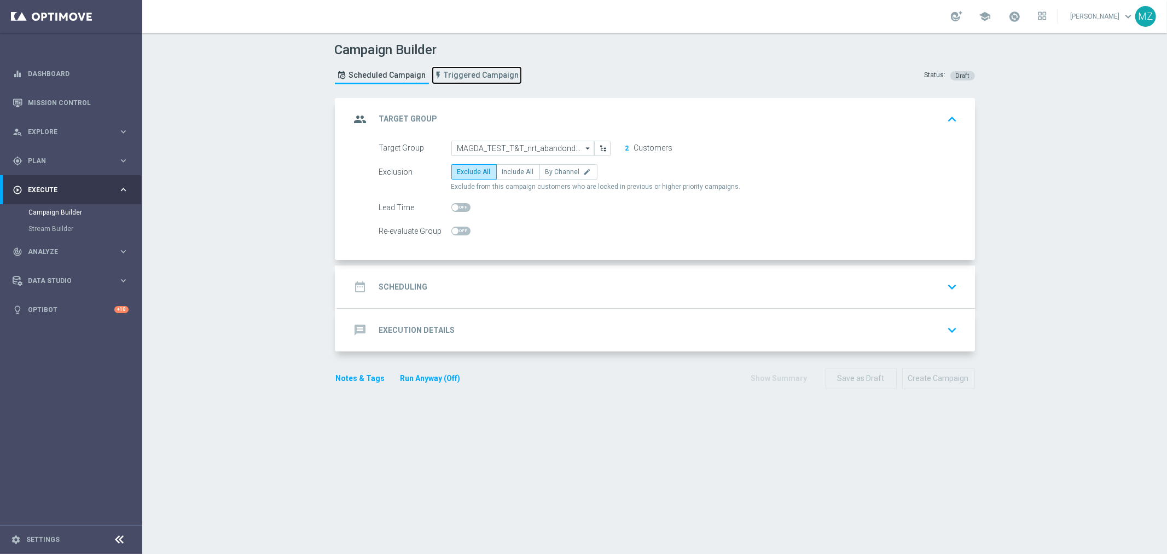
click at [476, 75] on span "Triggered Campaign" at bounding box center [481, 75] width 75 height 9
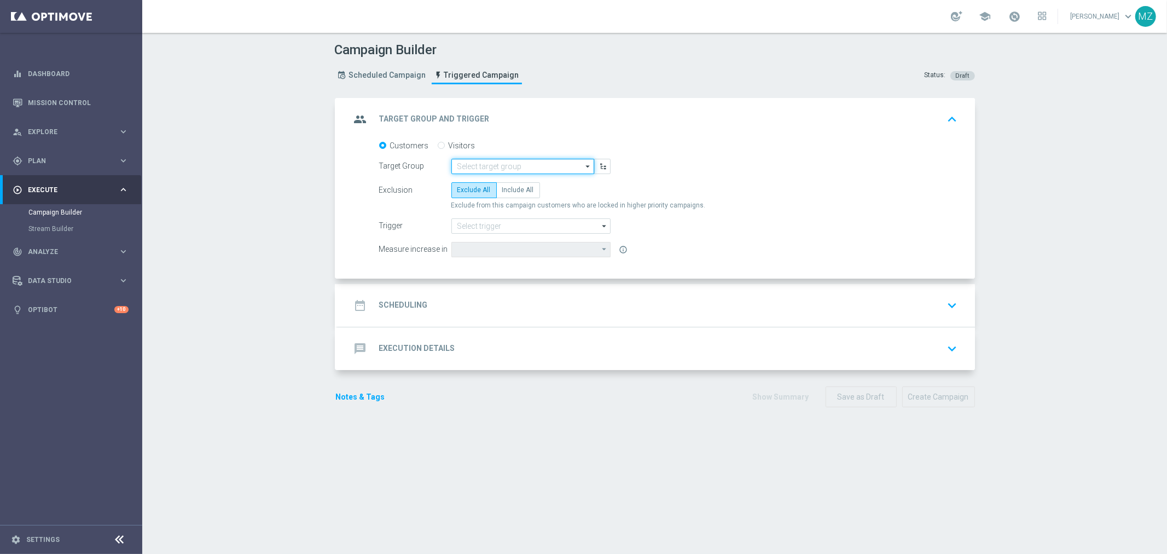
click at [478, 159] on input at bounding box center [522, 166] width 143 height 15
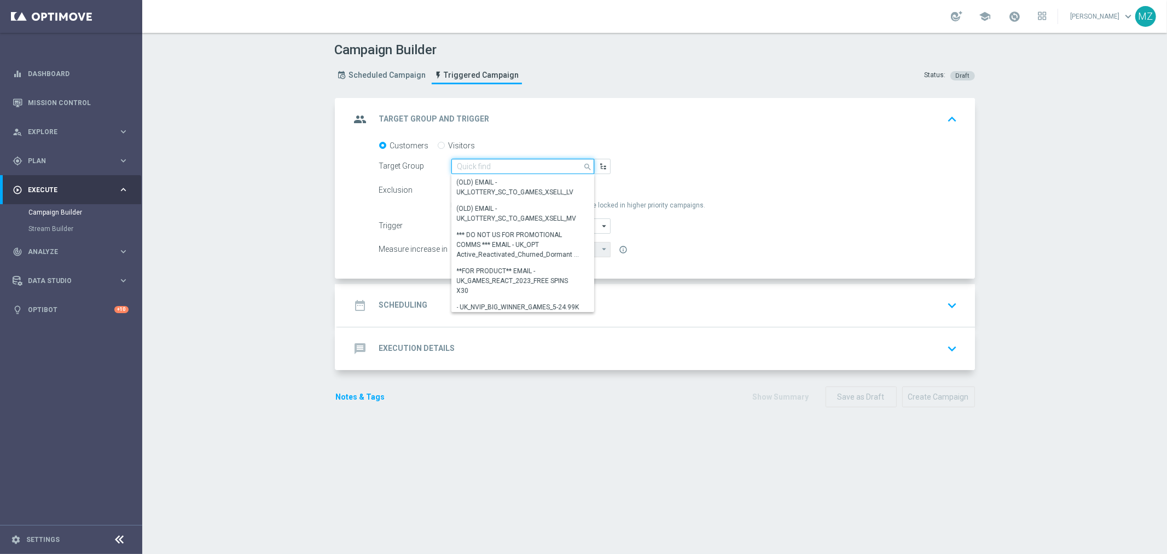
paste input "MAGDA_TEST_T&T_nrt_abandondcart"
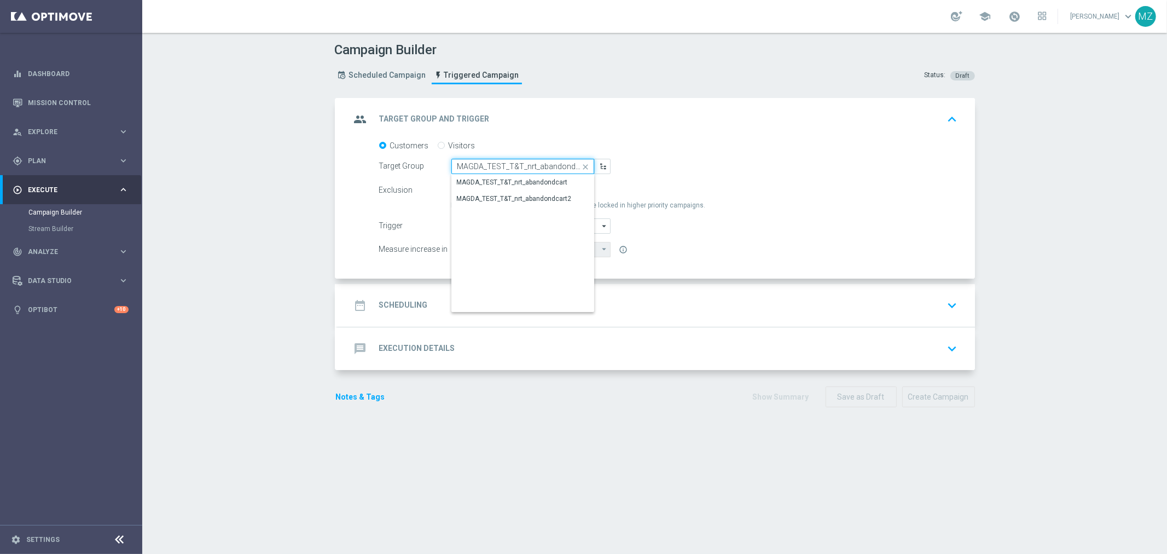
scroll to position [0, 2]
click at [482, 179] on div "MAGDA_TEST_T&T_nrt_abandondcart" at bounding box center [512, 183] width 111 height 10
type input "MAGDA_TEST_T&T_nrt_abandondcart"
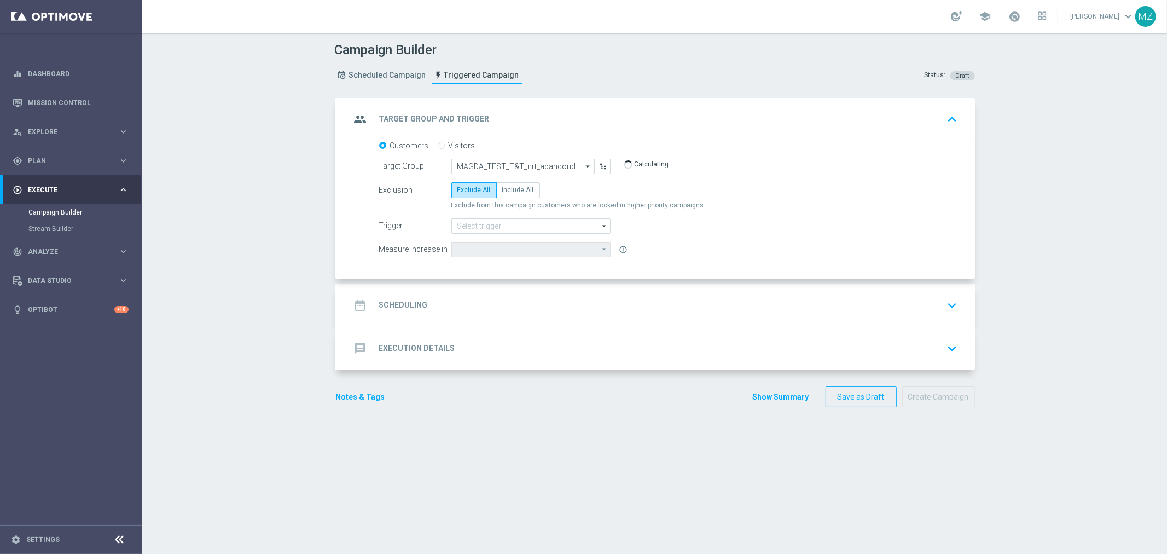
type input "Deposit Amount"
click at [512, 186] on span "Include All" at bounding box center [518, 190] width 32 height 8
click at [509, 188] on input "Include All" at bounding box center [505, 191] width 7 height 7
radio input "true"
click at [501, 230] on input at bounding box center [530, 225] width 159 height 15
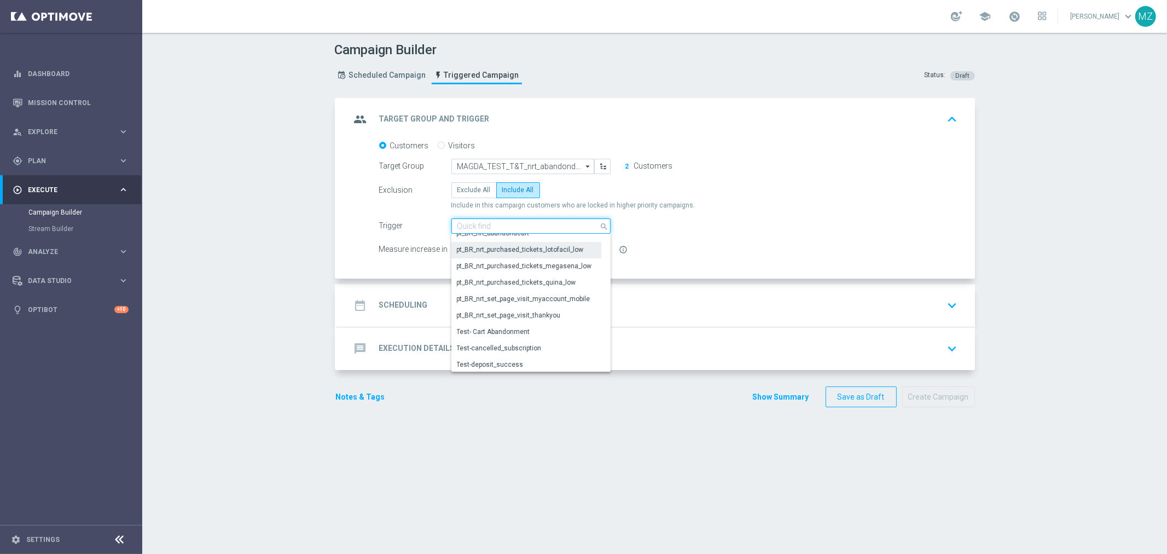
scroll to position [486, 0]
click at [521, 273] on div "Test- Cart Abandonment" at bounding box center [526, 281] width 150 height 16
type input "Test- Cart Abandonment"
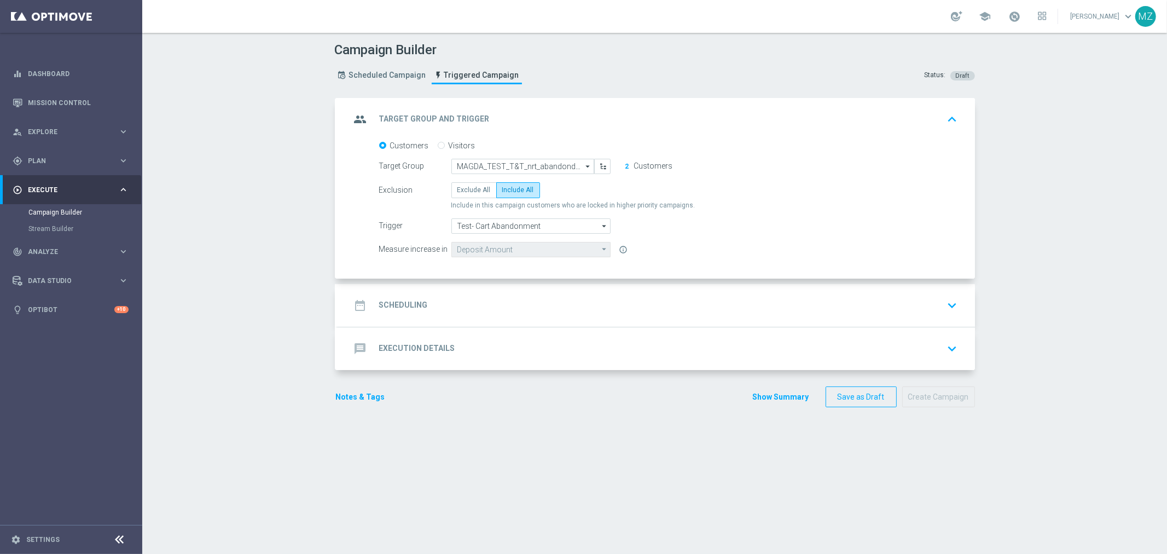
click at [827, 171] on div "Target Group MAGDA_TEST_T&T_nrt_abandondcart MAGDA_TEST_T&T_nrt_abandondcart ar…" at bounding box center [668, 166] width 595 height 15
click at [783, 310] on div "date_range Scheduling keyboard_arrow_down" at bounding box center [656, 305] width 611 height 21
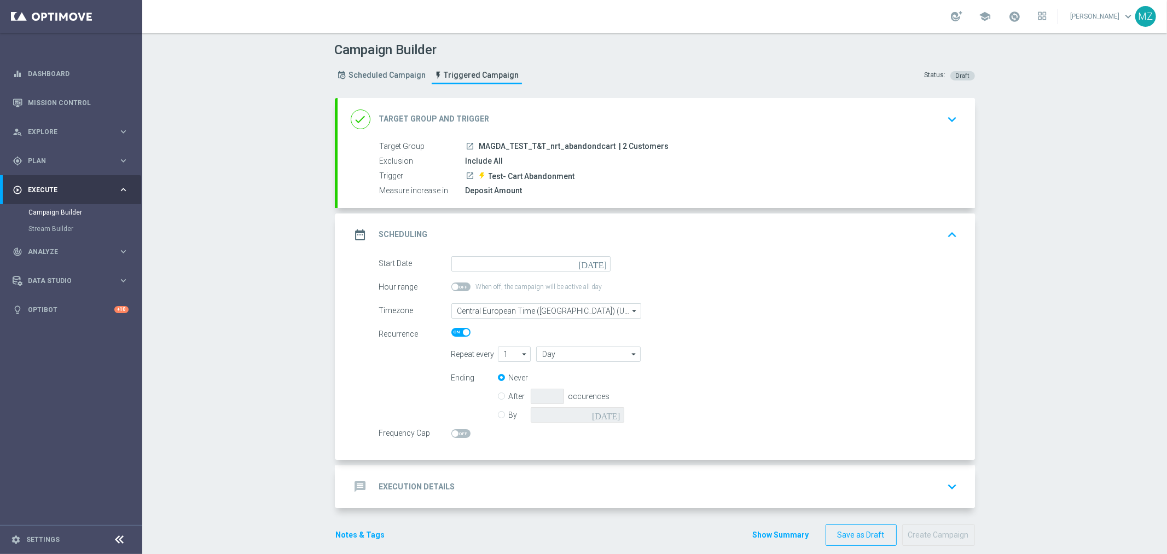
click at [596, 263] on icon "today" at bounding box center [594, 262] width 32 height 12
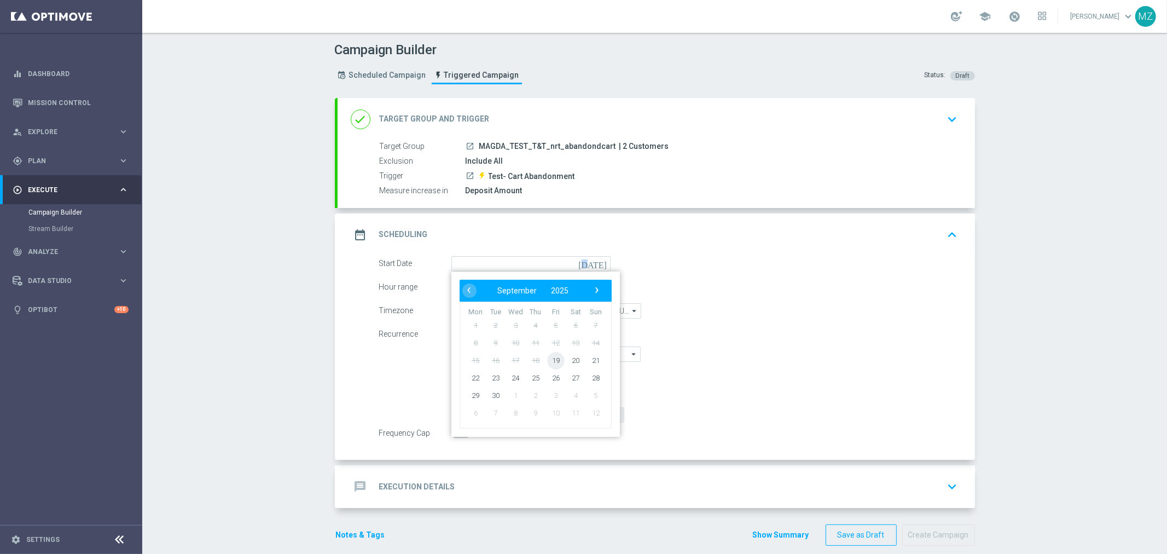
click at [551, 358] on span "19" at bounding box center [555, 360] width 18 height 18
type input "19 Sep 2025"
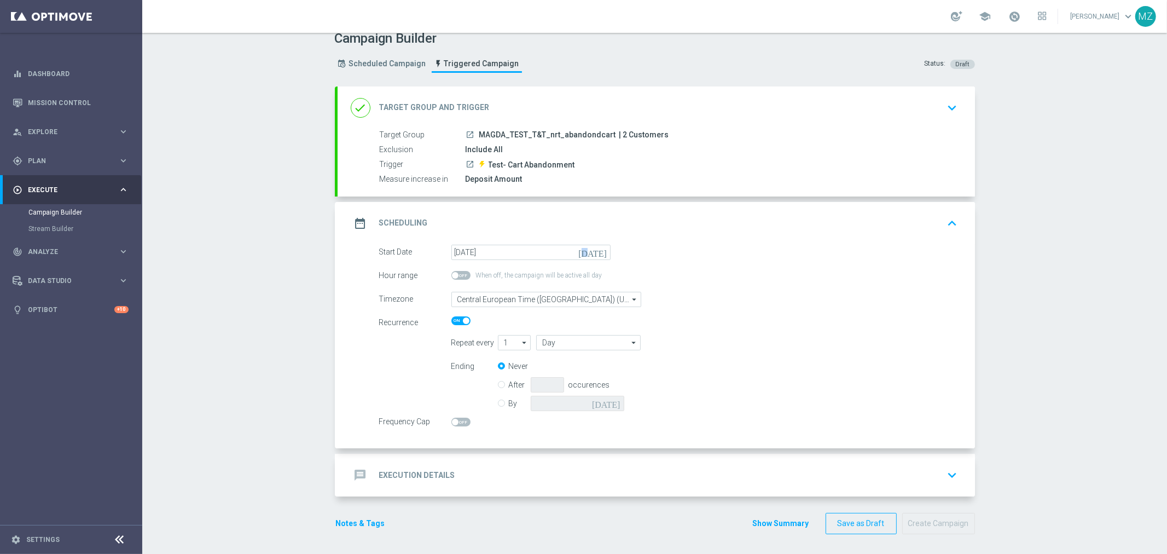
scroll to position [13, 0]
click at [889, 467] on div "message Execution Details keyboard_arrow_down" at bounding box center [656, 473] width 611 height 21
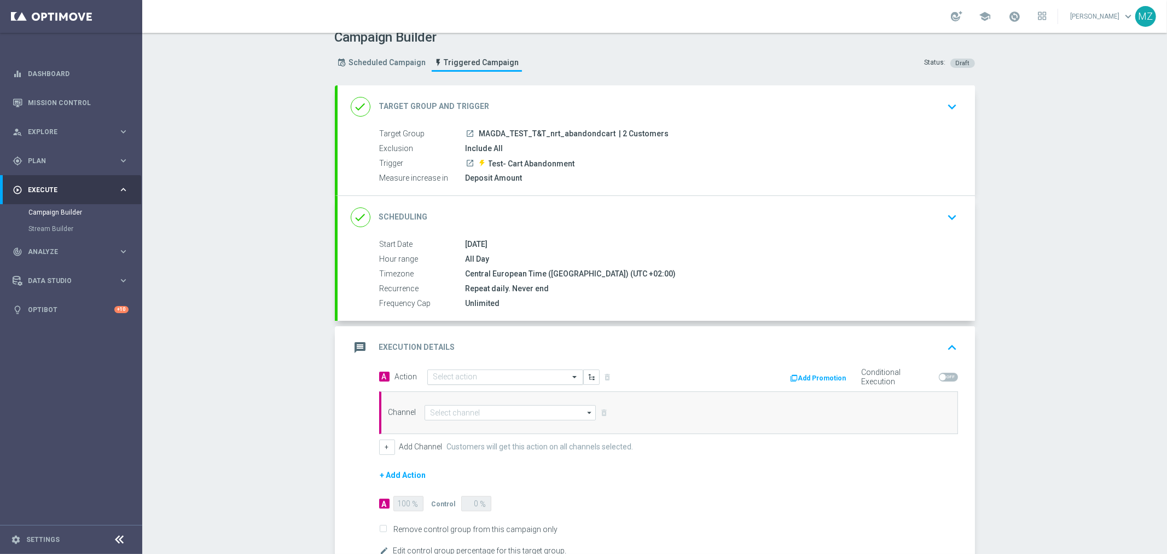
click at [506, 374] on input "text" at bounding box center [494, 377] width 122 height 9
click at [501, 387] on div "MAGDA_TEST edit" at bounding box center [505, 396] width 144 height 18
type input "magda"
click at [468, 413] on input at bounding box center [510, 412] width 172 height 15
click at [463, 439] on div "Optimail" at bounding box center [505, 444] width 163 height 15
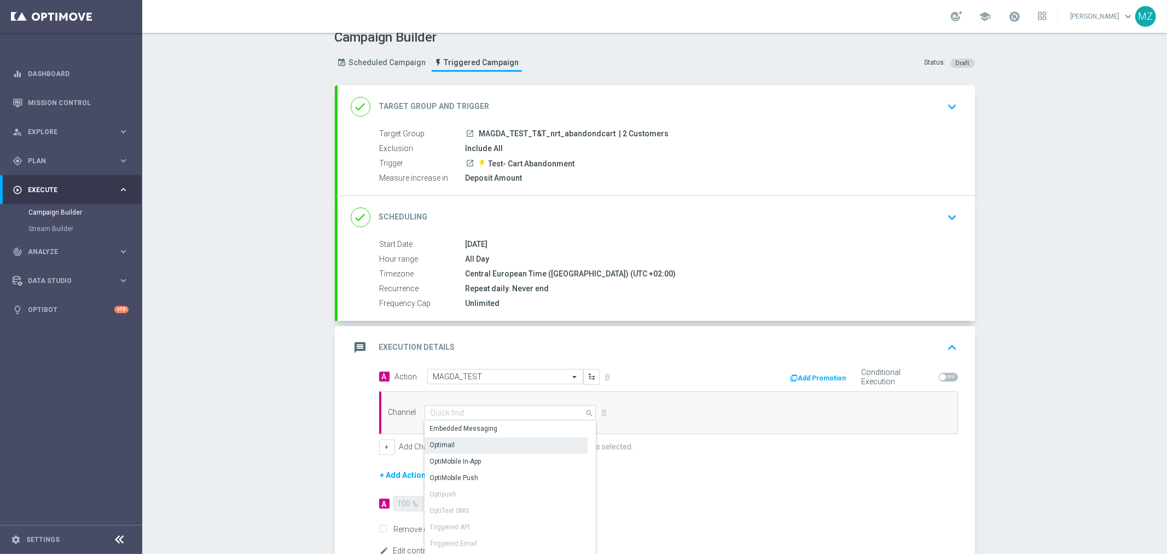
type input "Optimail"
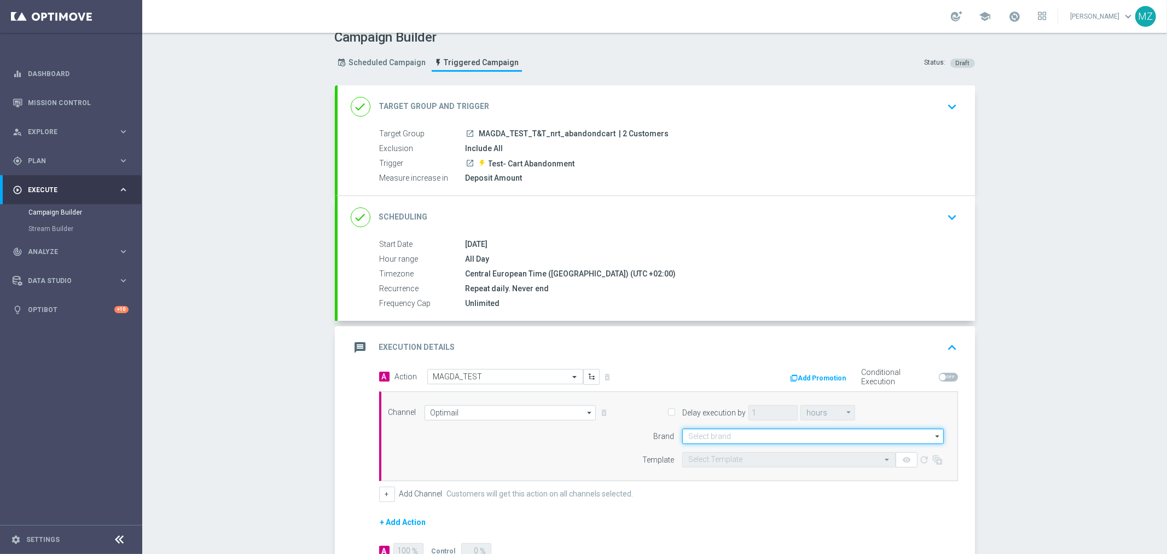
click at [701, 433] on input at bounding box center [812, 435] width 261 height 15
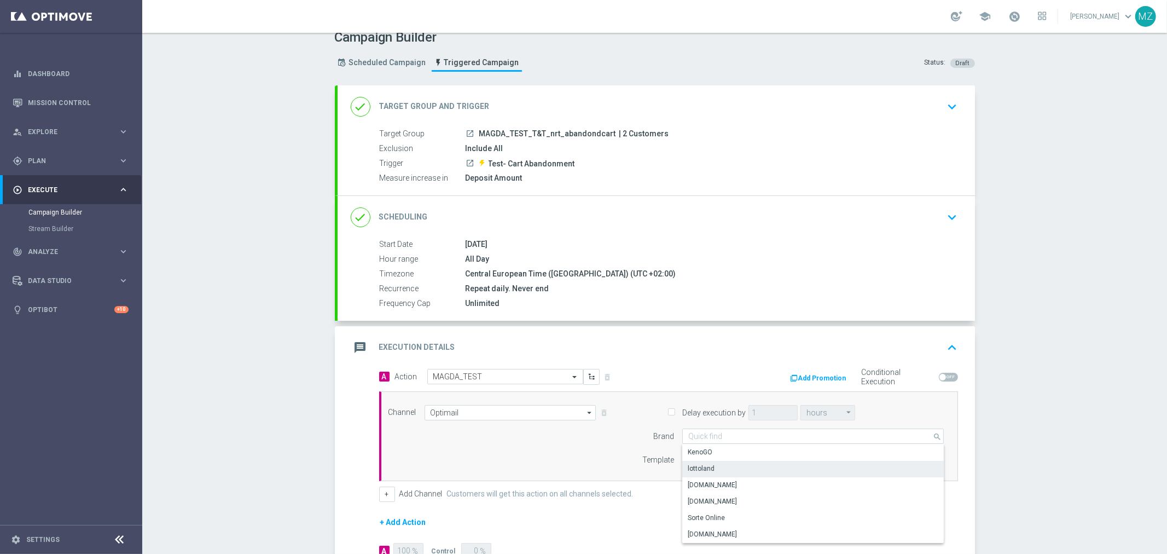
click at [706, 465] on div "lottoland" at bounding box center [701, 468] width 27 height 10
type input "lottoland"
click at [750, 461] on input "text" at bounding box center [777, 459] width 179 height 9
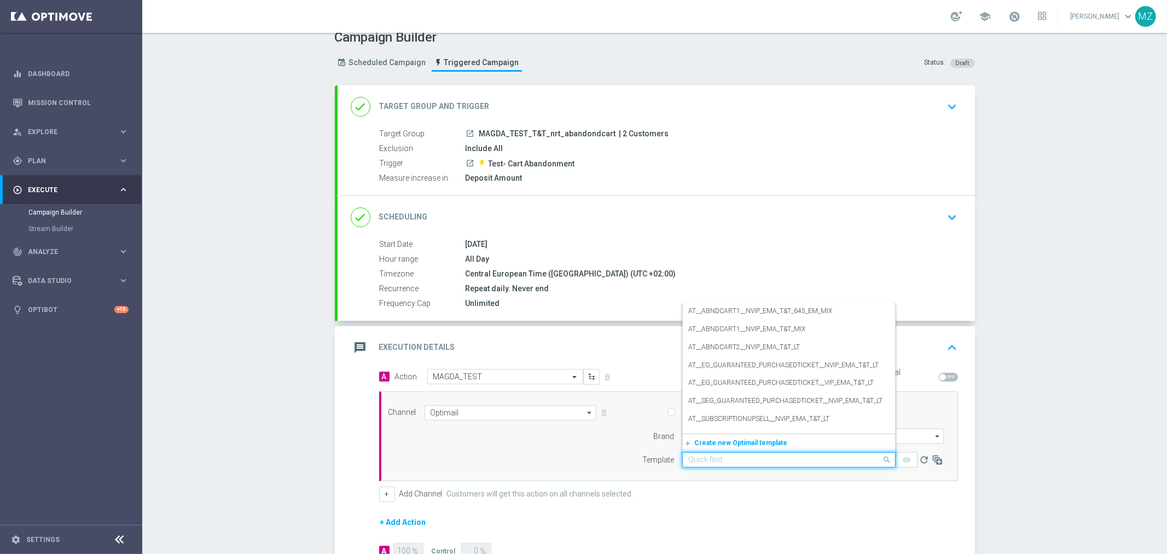
paste input "en_GB__ABNDCART_PERSNL2__NVIP_EMA_T&T_LT"
type input "en_GB__ABNDCART_PERSNL2__NVIP_EMA_T&T_LT"
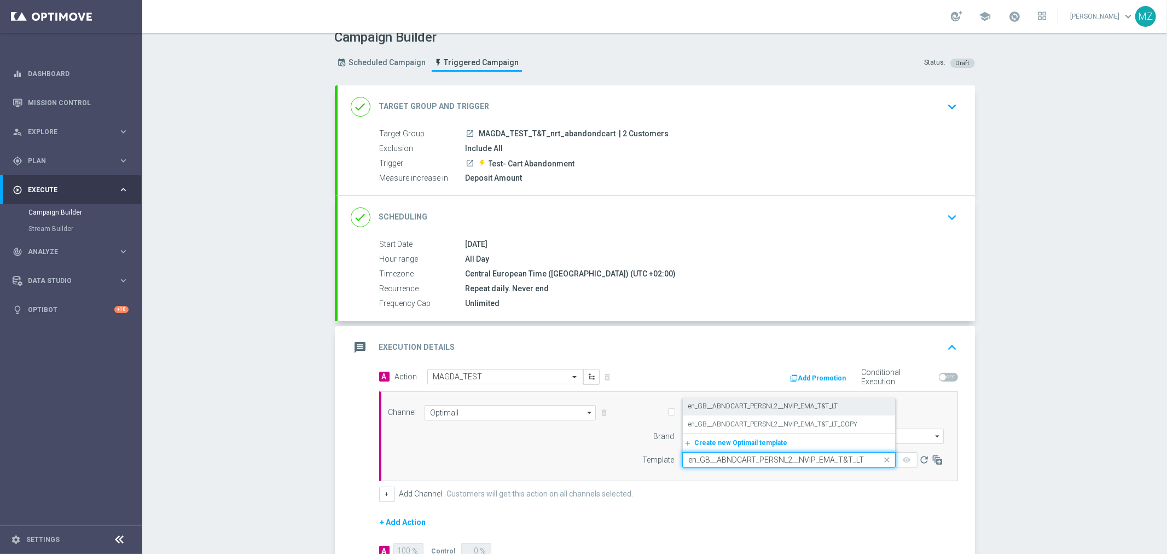
click at [756, 402] on label "en_GB__ABNDCART_PERSNL2__NVIP_EMA_T&T_LT" at bounding box center [762, 405] width 149 height 9
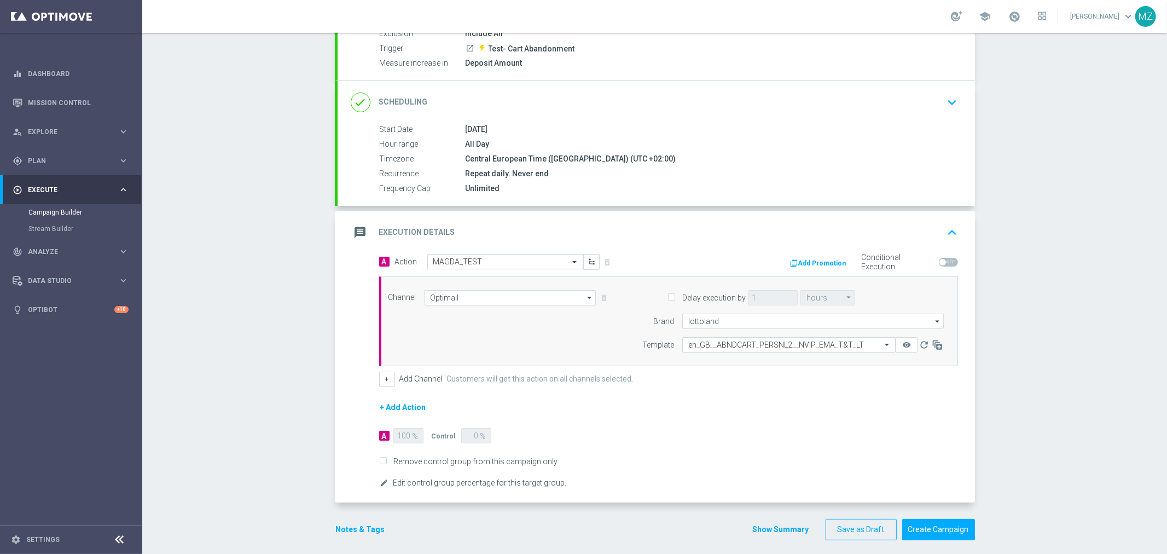
scroll to position [134, 0]
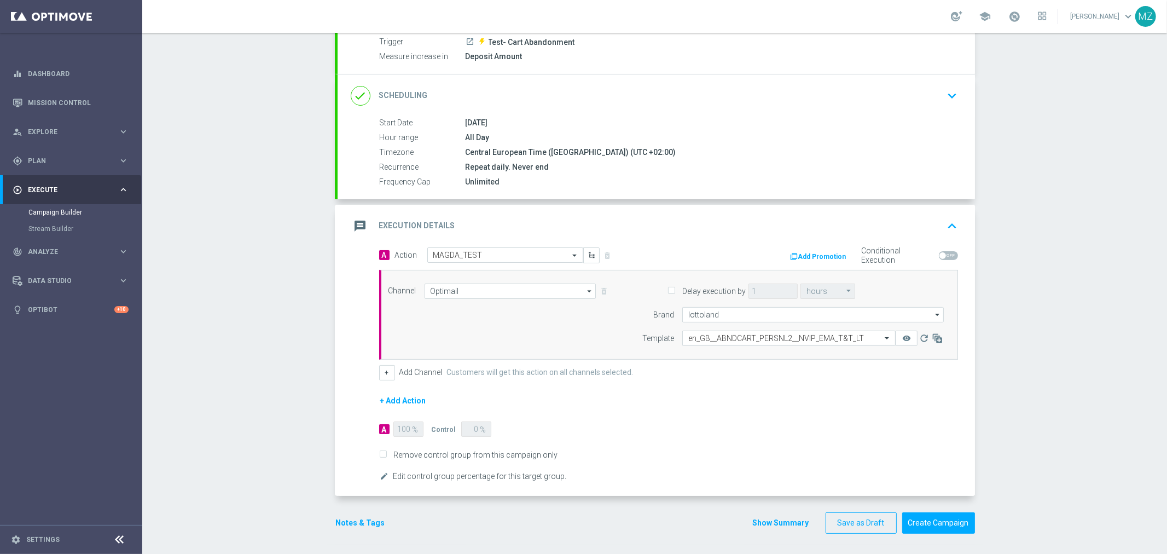
click at [348, 522] on button "Notes & Tags" at bounding box center [360, 523] width 51 height 14
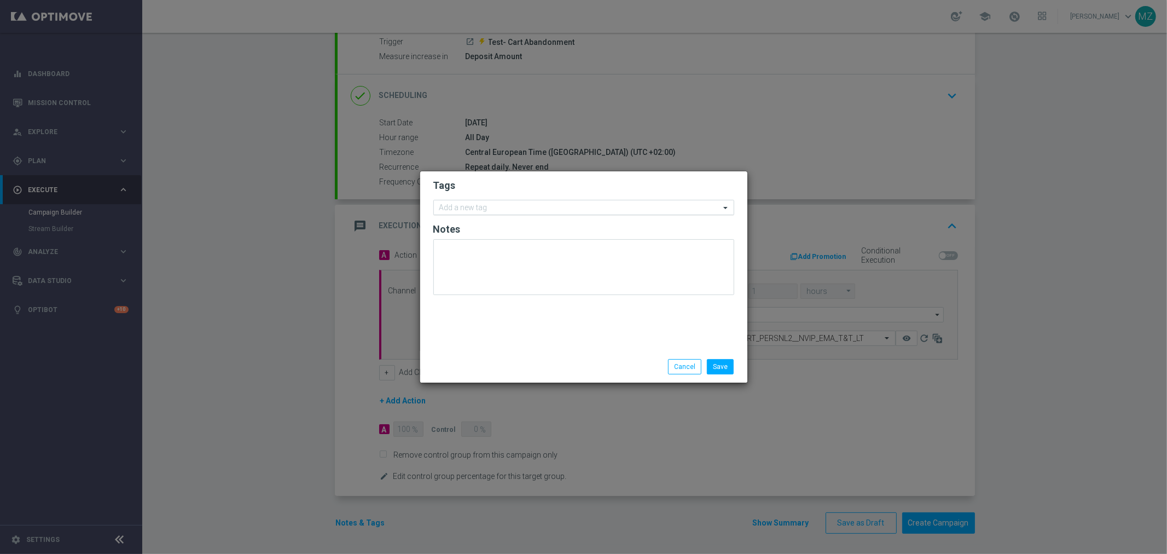
click at [479, 206] on input "text" at bounding box center [579, 207] width 281 height 9
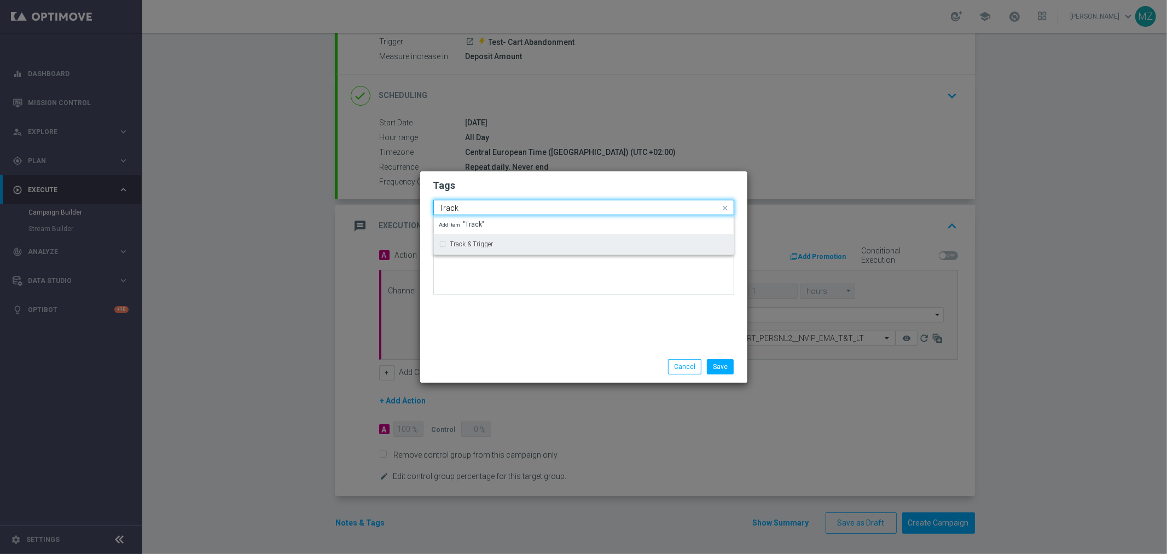
click at [476, 241] on label "Track & Trigger" at bounding box center [471, 244] width 43 height 7
type input "Track"
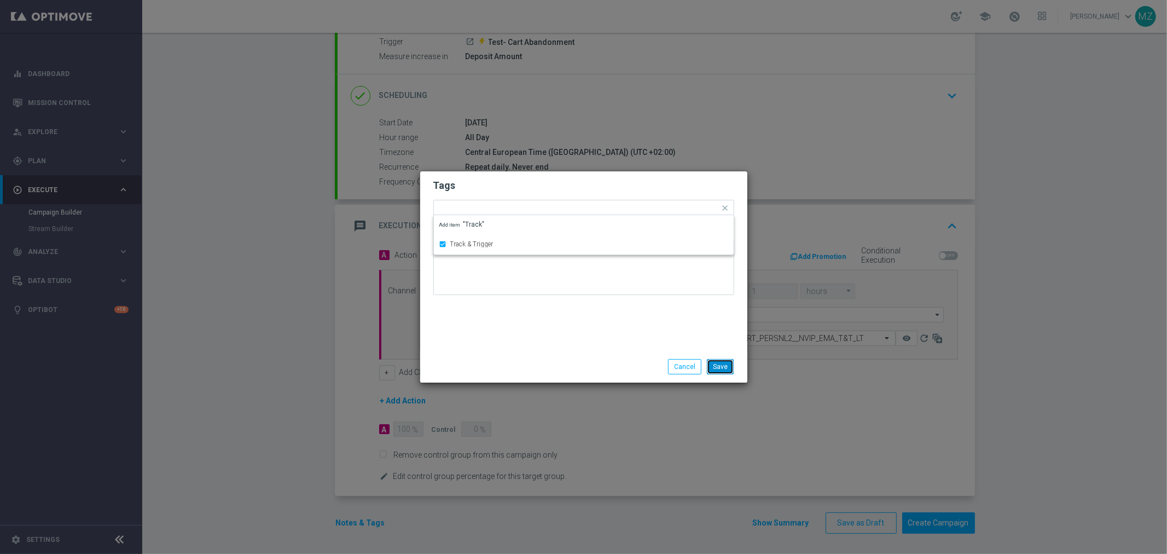
click at [713, 367] on button "Save" at bounding box center [720, 366] width 27 height 15
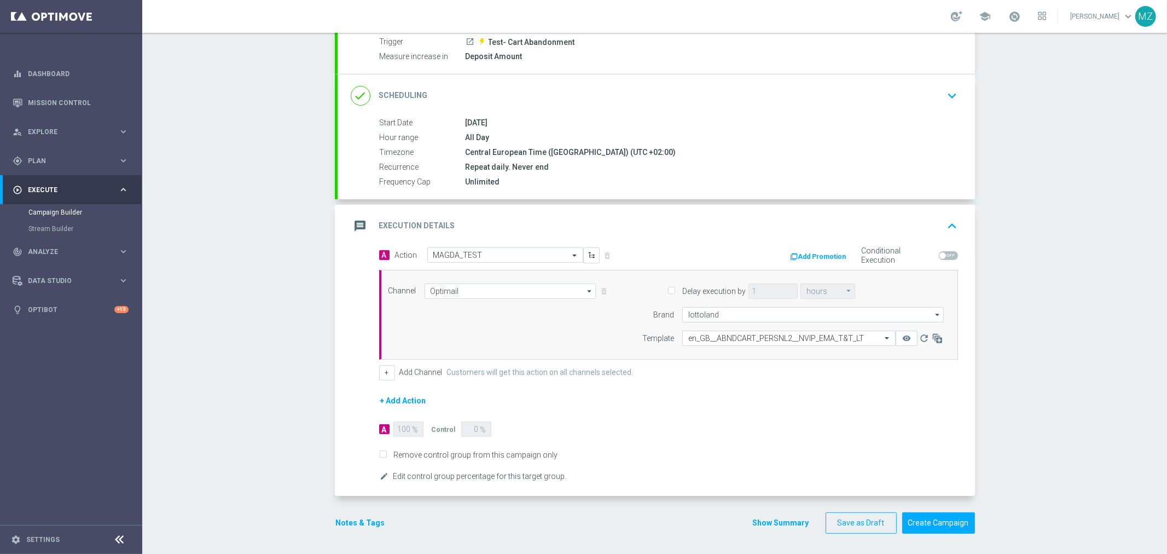
click at [713, 367] on div "+ Add Channel Customers will get this action on all channels selected." at bounding box center [668, 372] width 579 height 15
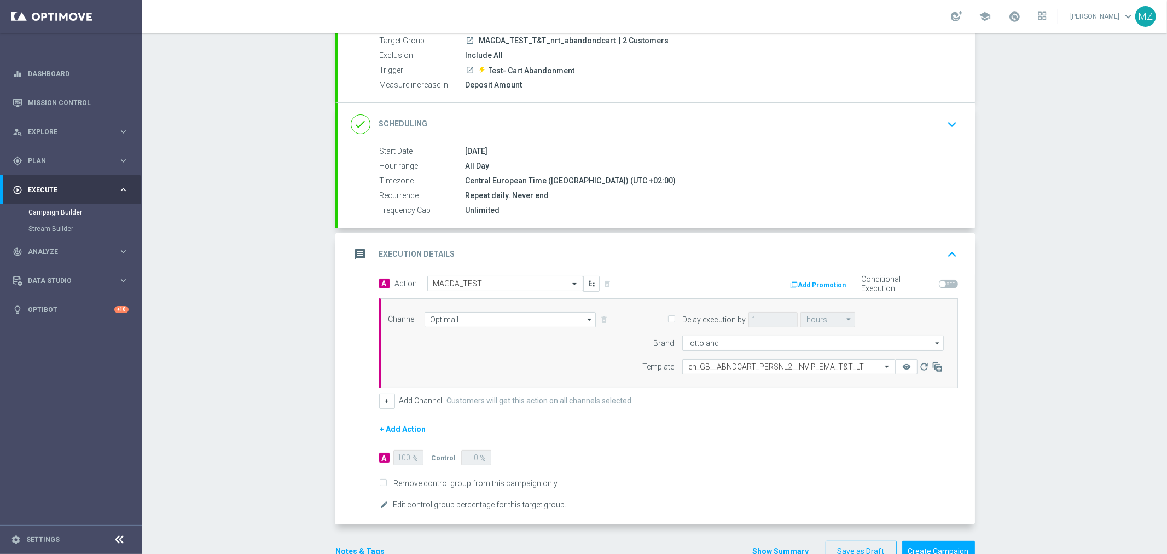
scroll to position [135, 0]
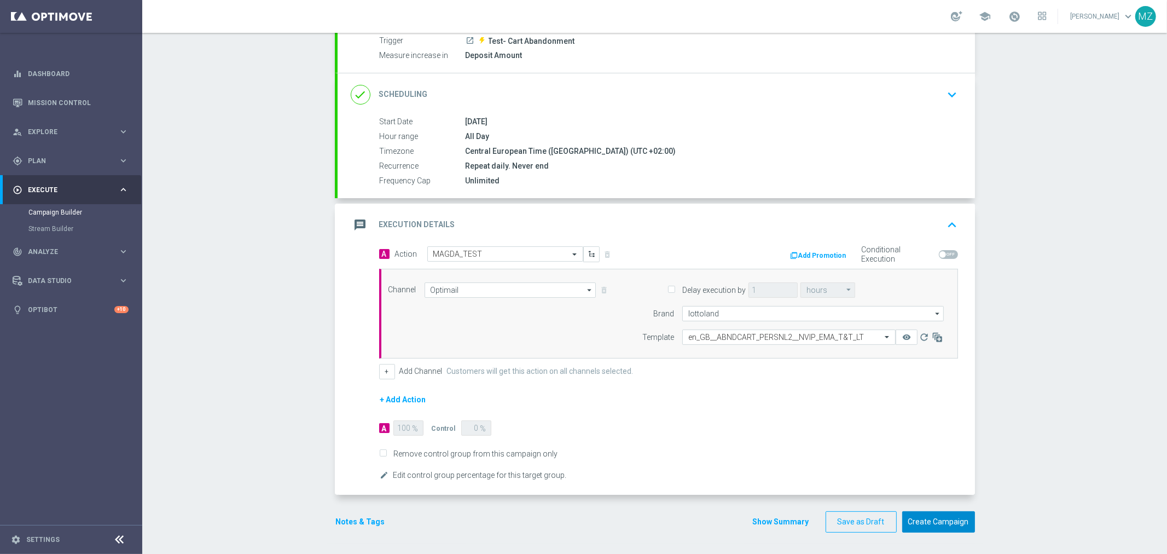
click at [945, 517] on button "Create Campaign" at bounding box center [938, 521] width 73 height 21
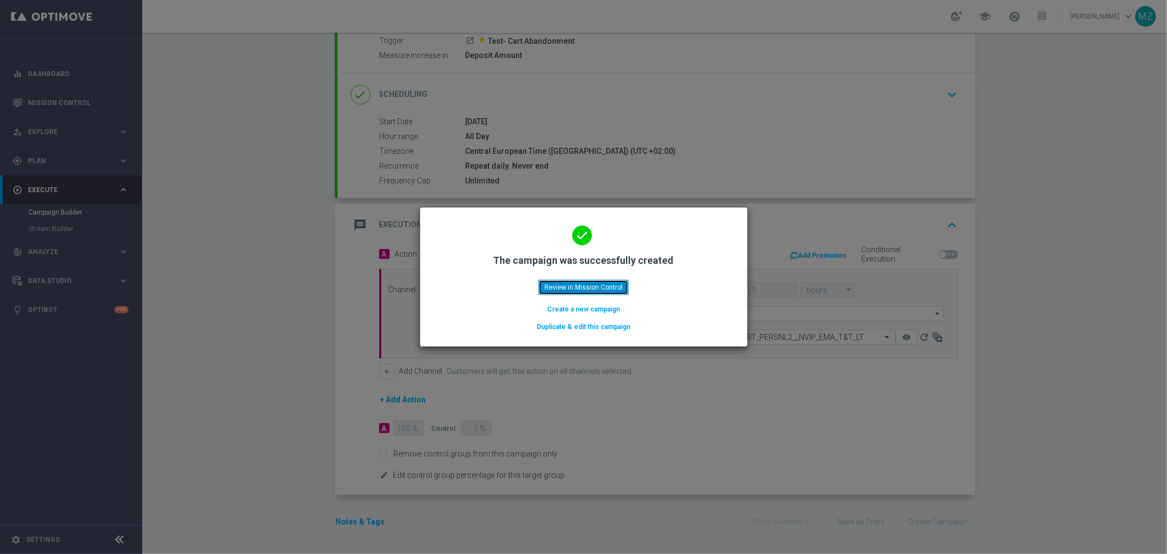
click at [555, 288] on button "Review in Mission Control" at bounding box center [583, 287] width 90 height 15
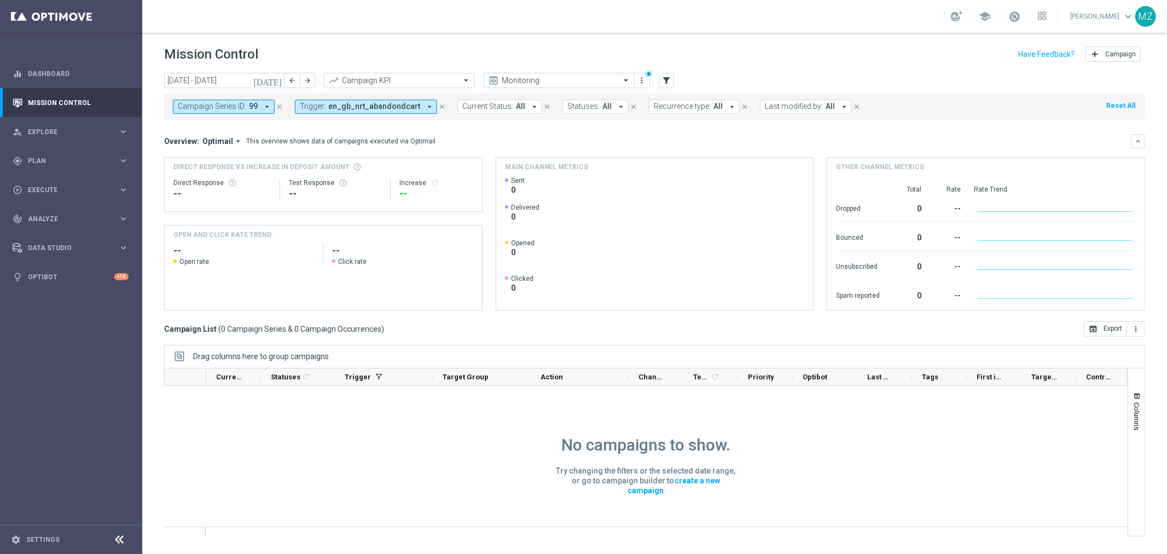
click at [280, 79] on icon "today" at bounding box center [268, 80] width 30 height 10
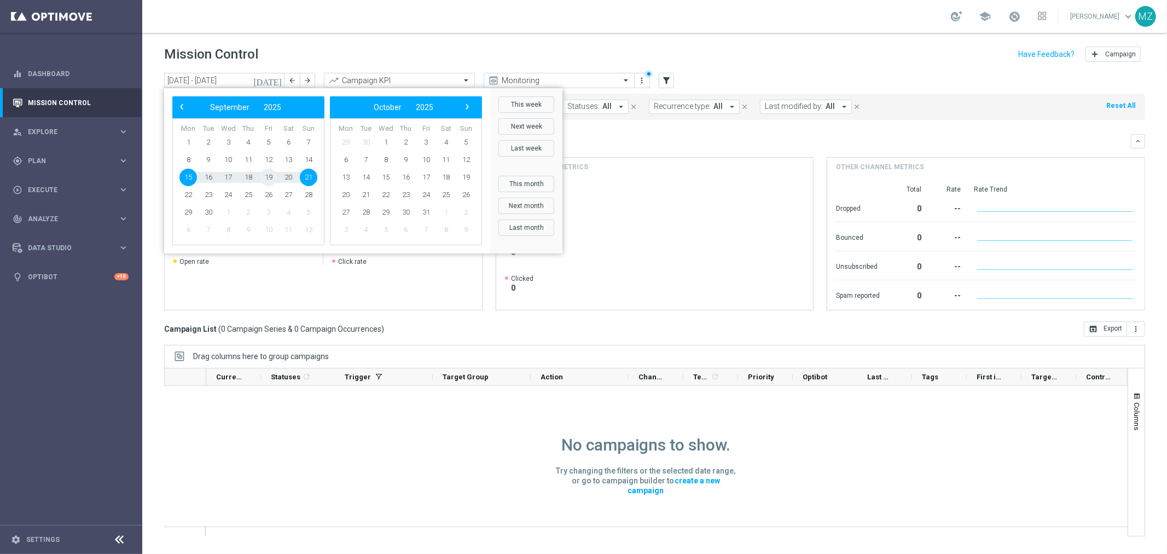
click at [268, 178] on span "19" at bounding box center [269, 177] width 18 height 18
type input "19 Sep 2025 - 19 Sep 2025"
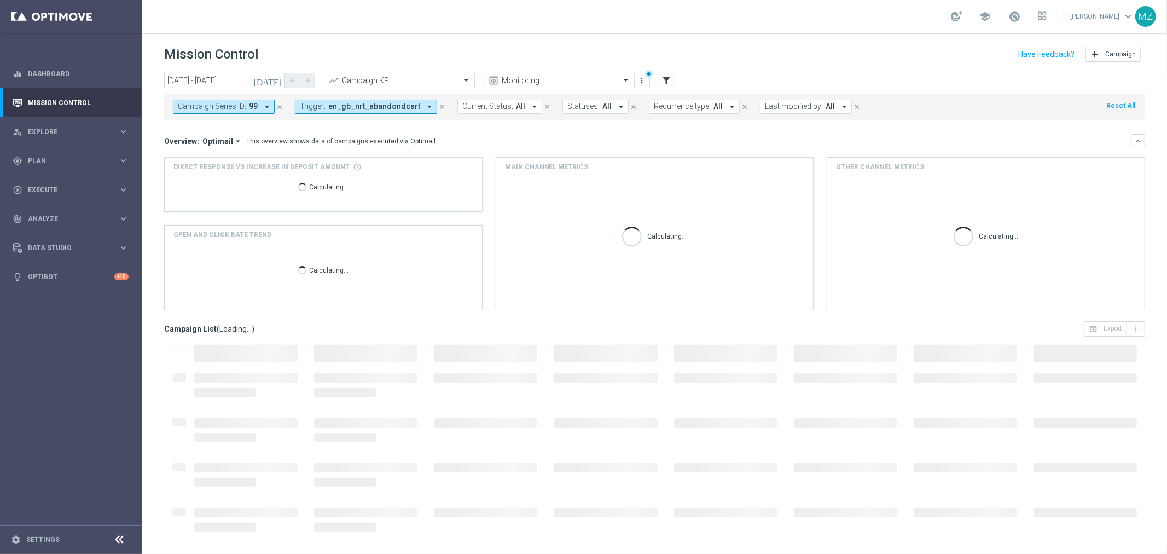
click at [374, 103] on span "en_gb_nrt_abandondcart" at bounding box center [374, 106] width 92 height 9
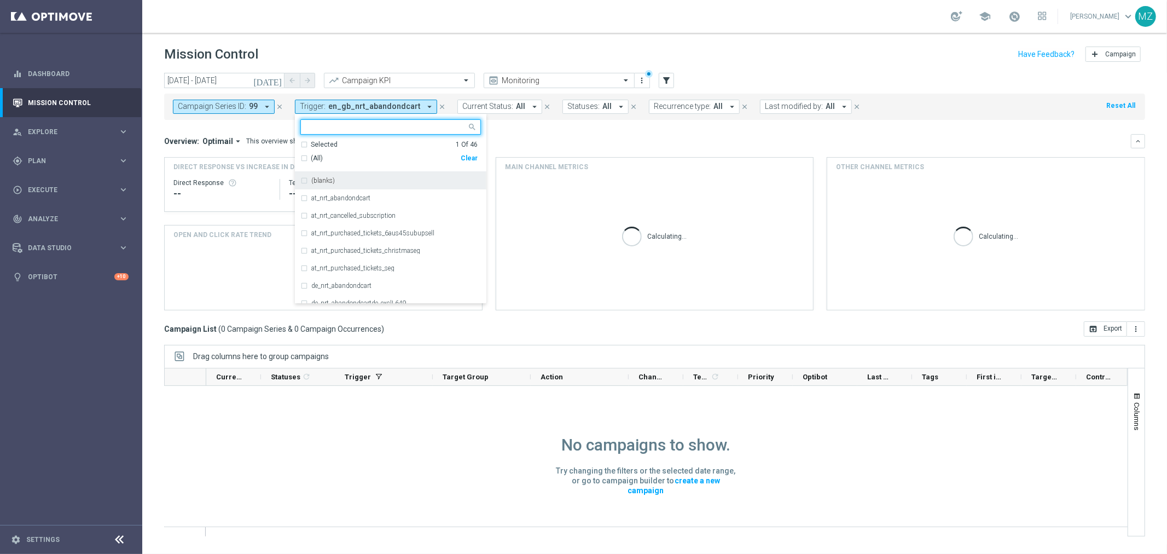
click at [0, 0] on div "Clear" at bounding box center [0, 0] width 0 height 0
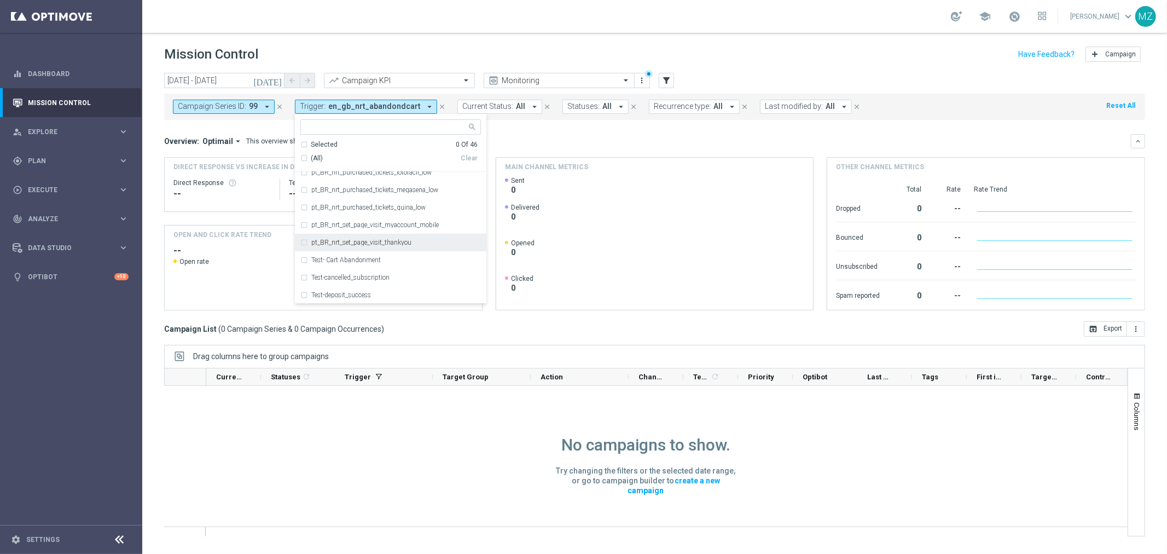
scroll to position [486, 0]
click at [385, 273] on div "Test- Cart Abandonment" at bounding box center [396, 272] width 170 height 7
click at [501, 59] on div "Mission Control add Campaign" at bounding box center [654, 54] width 981 height 21
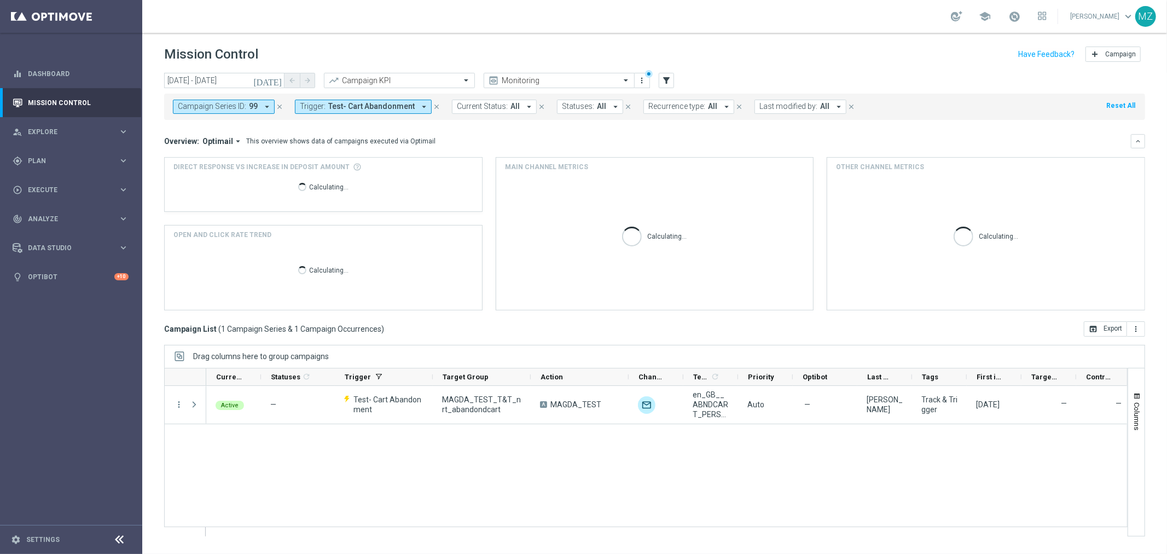
click at [281, 104] on icon "close" at bounding box center [280, 107] width 8 height 8
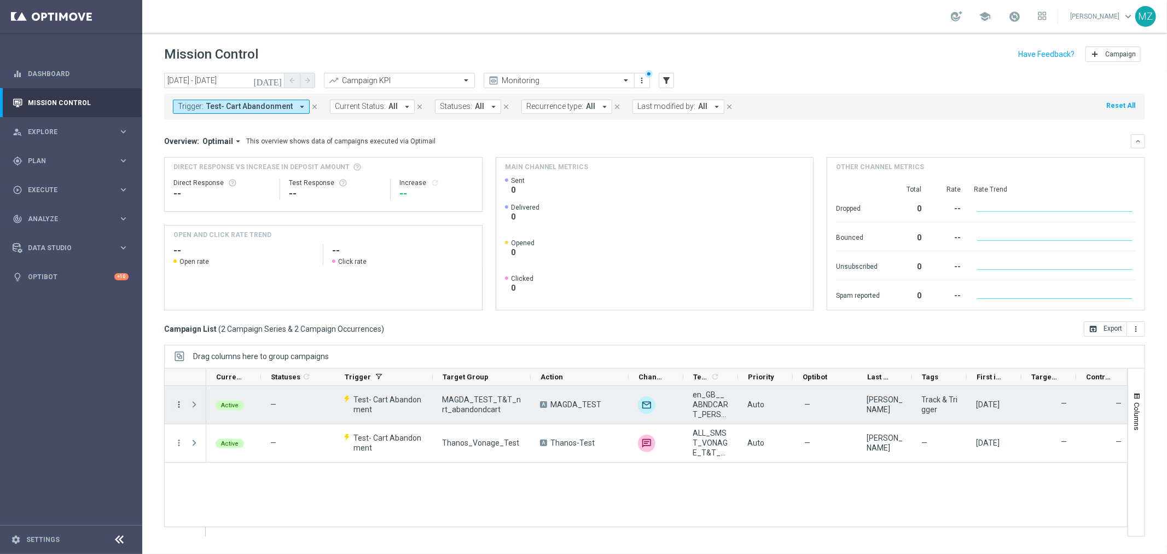
click at [177, 402] on icon "more_vert" at bounding box center [179, 404] width 10 height 10
click at [457, 487] on div "Active — Test- Cart Abandonment MAGDA_TEST_T&T_nrt_abandondcart A MAGDA_TEST un…" at bounding box center [666, 461] width 921 height 150
click at [178, 404] on icon "more_vert" at bounding box center [179, 404] width 10 height 10
click at [471, 483] on div "Active — Test- Cart Abandonment MAGDA_TEST_T&T_nrt_abandondcart A MAGDA_TEST un…" at bounding box center [666, 461] width 921 height 150
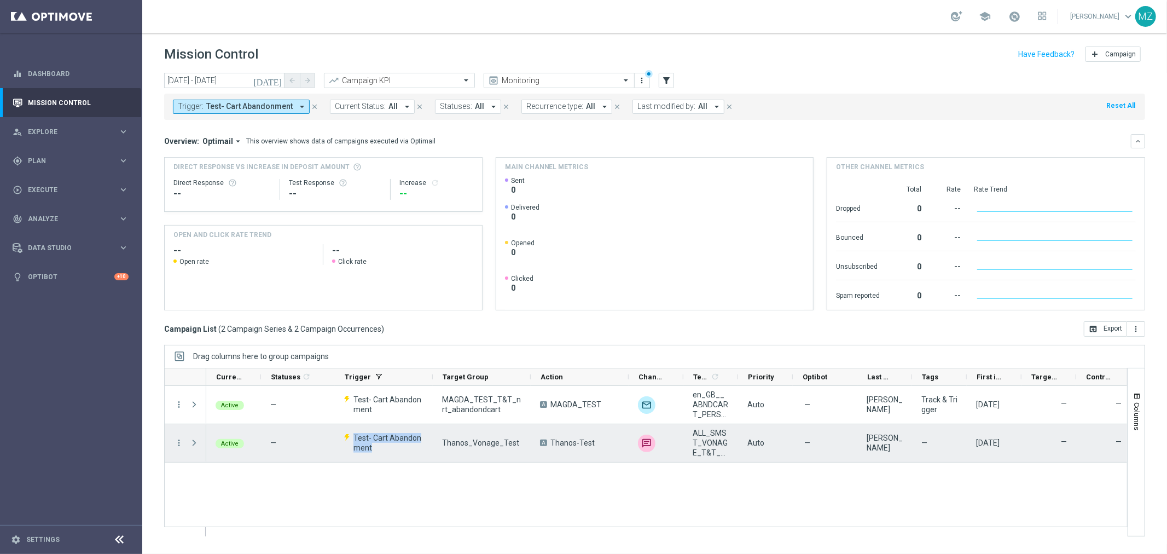
drag, startPoint x: 380, startPoint y: 447, endPoint x: 352, endPoint y: 438, distance: 29.4
click at [352, 438] on p "Test- Cart Abandonment" at bounding box center [383, 443] width 79 height 20
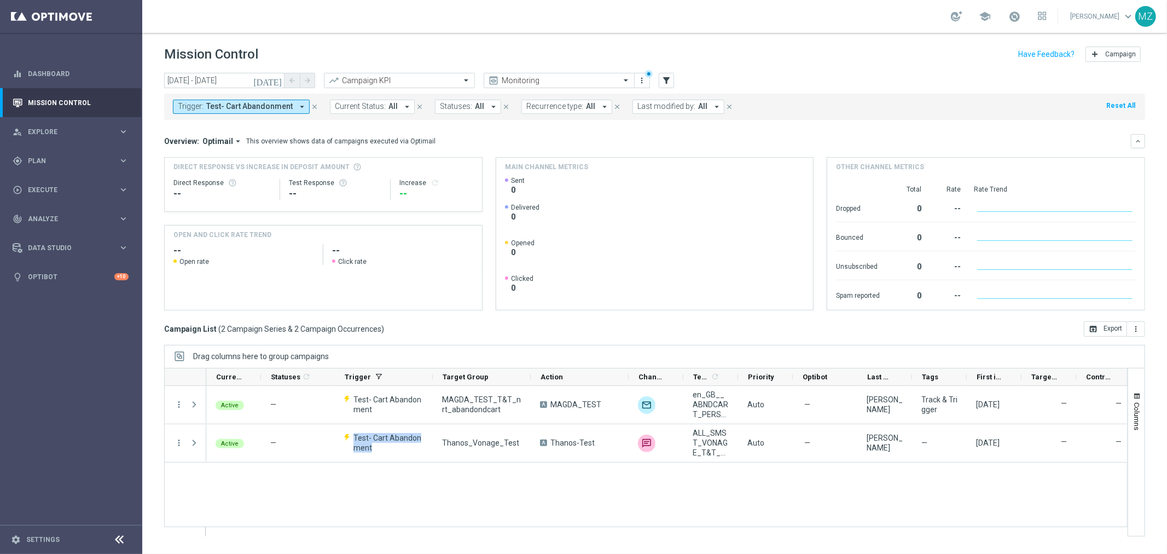
click at [373, 484] on div "Active — Test- Cart Abandonment MAGDA_TEST_T&T_nrt_abandondcart A MAGDA_TEST un…" at bounding box center [666, 461] width 921 height 150
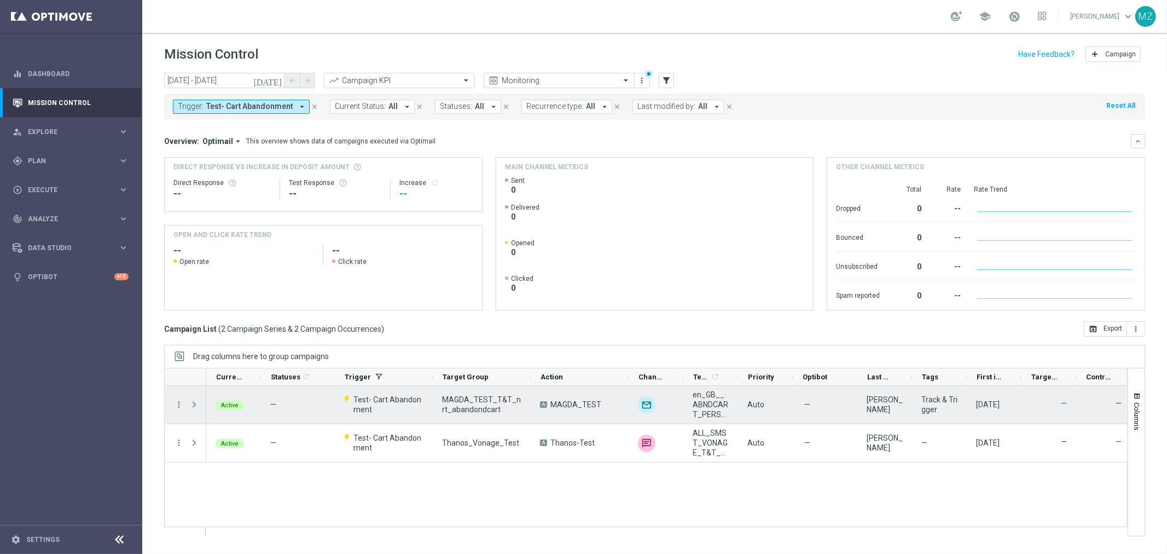
click at [377, 412] on span "Test- Cart Abandonment" at bounding box center [388, 404] width 70 height 20
drag, startPoint x: 375, startPoint y: 407, endPoint x: 353, endPoint y: 402, distance: 22.4
click at [353, 402] on span "Test- Cart Abandonment" at bounding box center [388, 404] width 70 height 20
drag, startPoint x: 353, startPoint y: 402, endPoint x: 374, endPoint y: 406, distance: 21.7
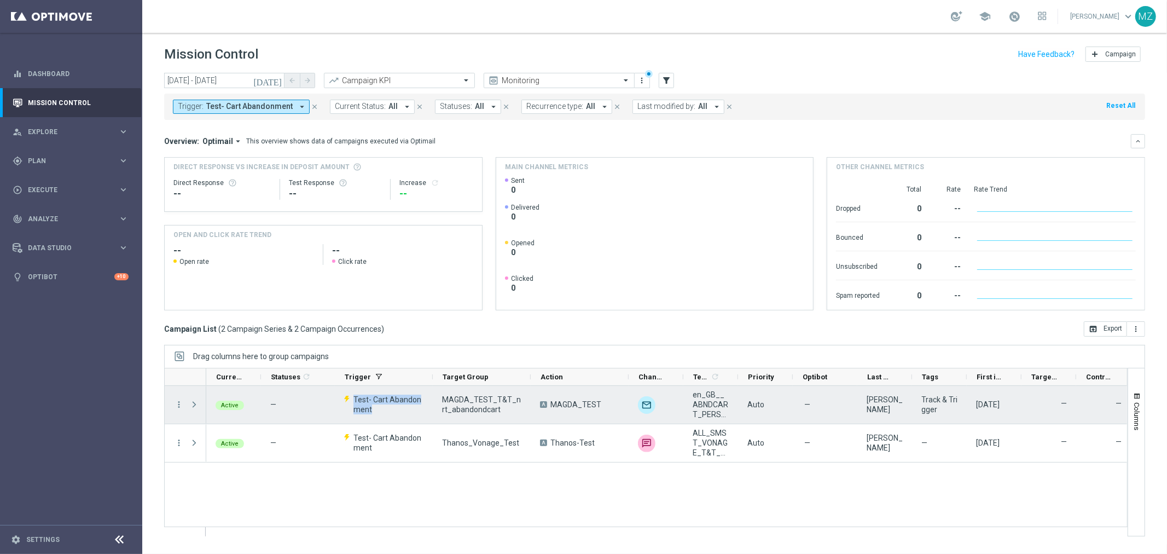
click at [374, 406] on span "Test- Cart Abandonment" at bounding box center [388, 404] width 70 height 20
click at [394, 422] on div "Test- Cart Abandonment" at bounding box center [384, 405] width 98 height 38
click at [177, 404] on icon "more_vert" at bounding box center [179, 404] width 10 height 10
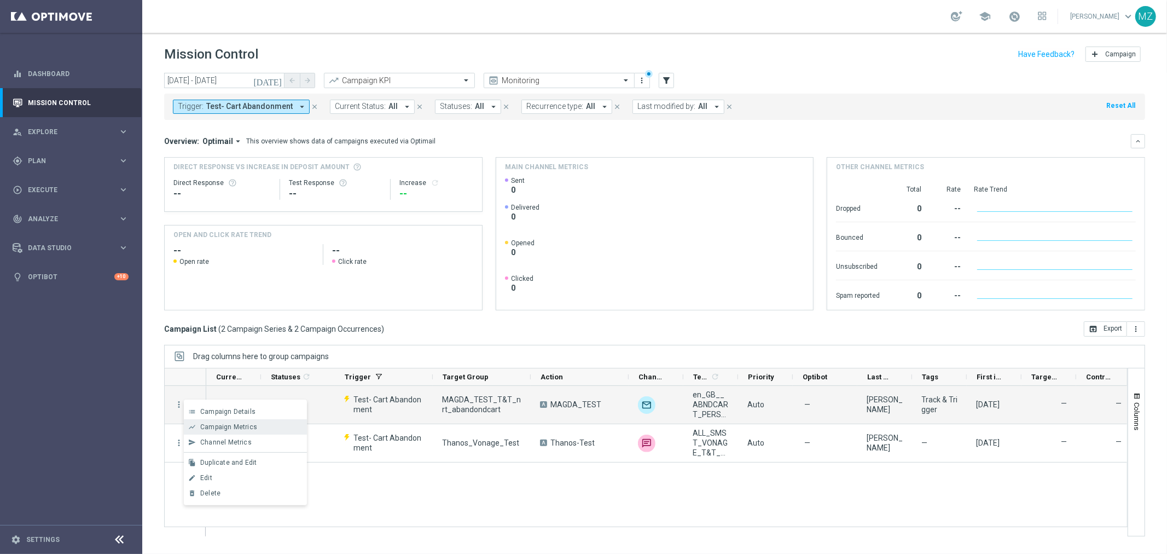
click at [209, 424] on span "Campaign Metrics" at bounding box center [228, 427] width 57 height 8
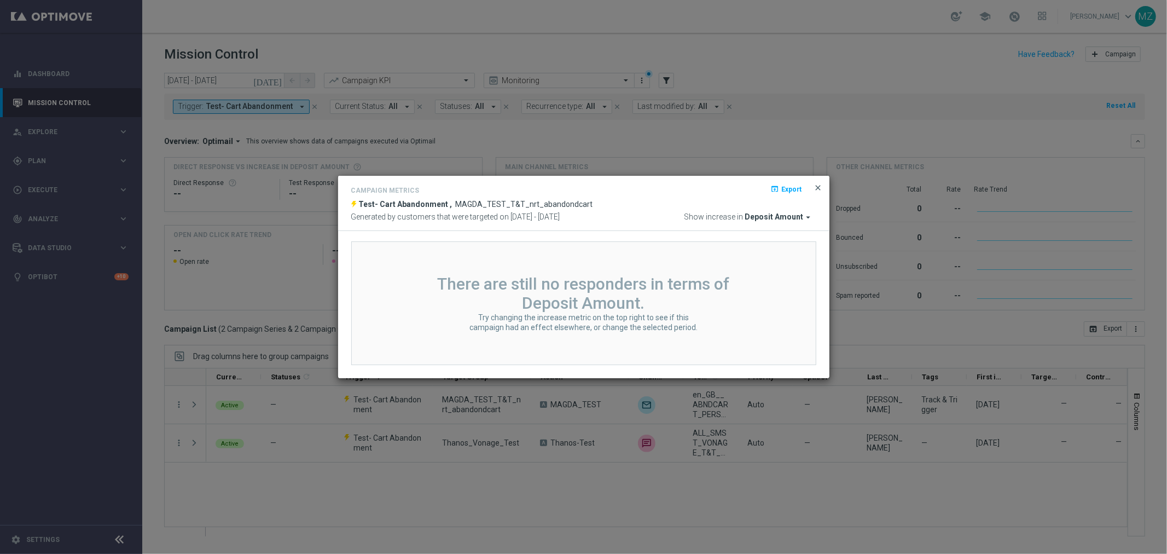
click at [817, 188] on span "close" at bounding box center [818, 187] width 9 height 9
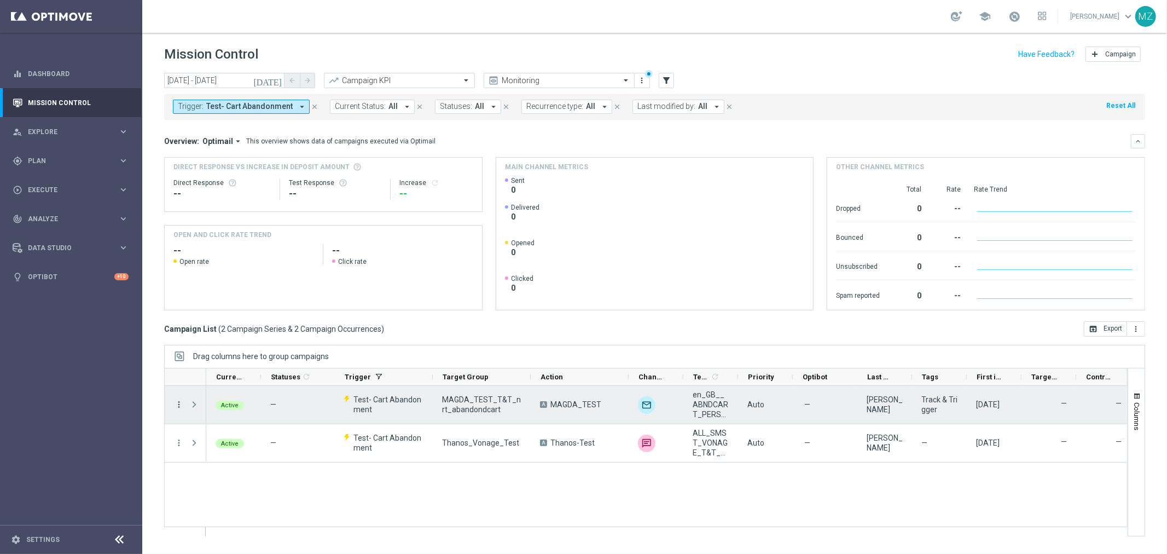
click at [181, 404] on icon "more_vert" at bounding box center [179, 404] width 10 height 10
click at [253, 406] on div "list Campaign Details" at bounding box center [245, 411] width 123 height 15
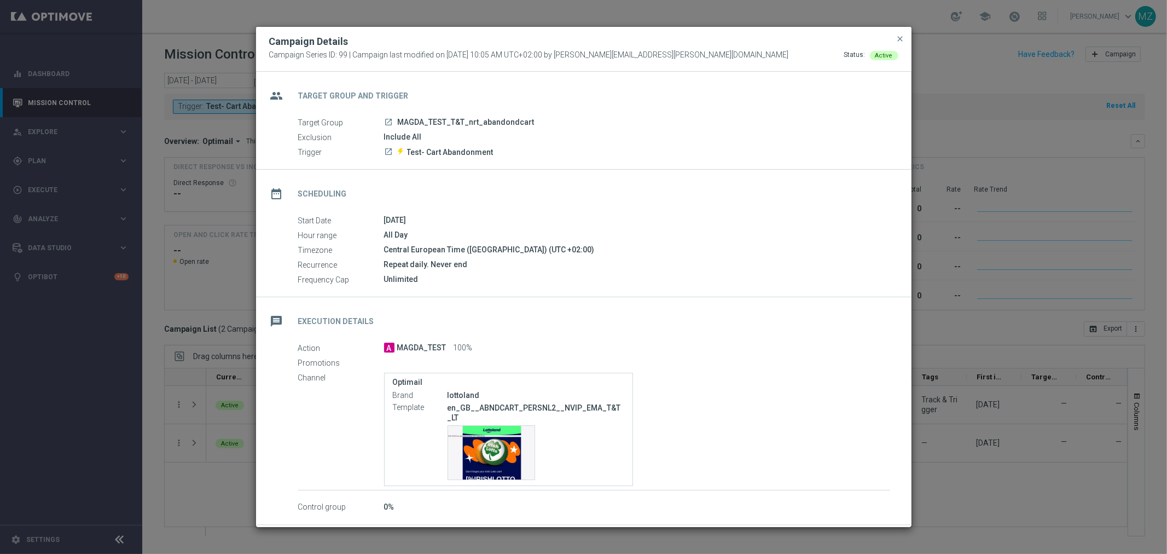
scroll to position [45, 0]
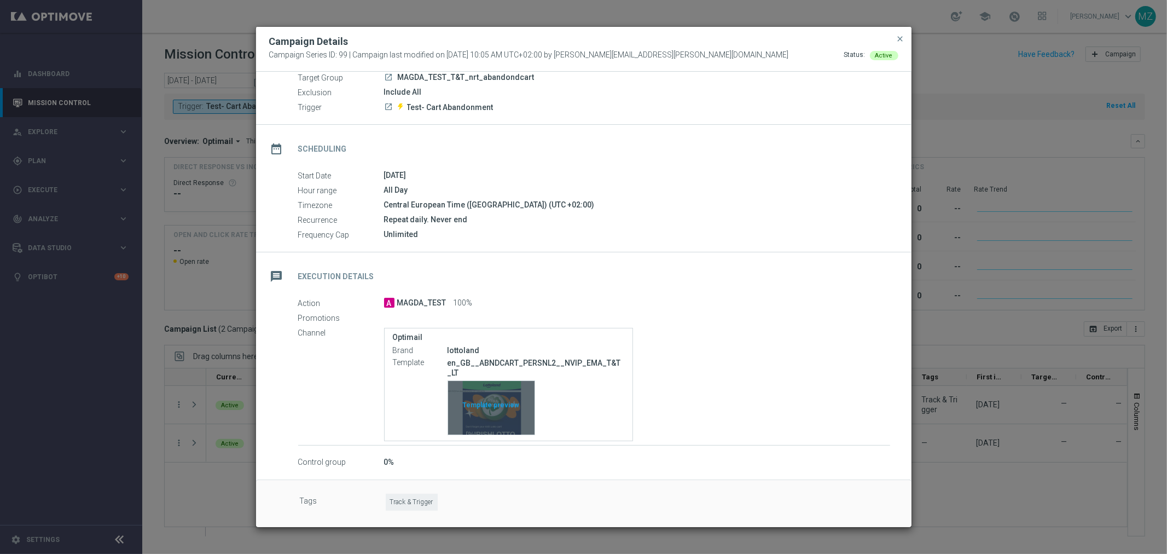
click at [494, 417] on div "Template preview" at bounding box center [491, 408] width 86 height 54
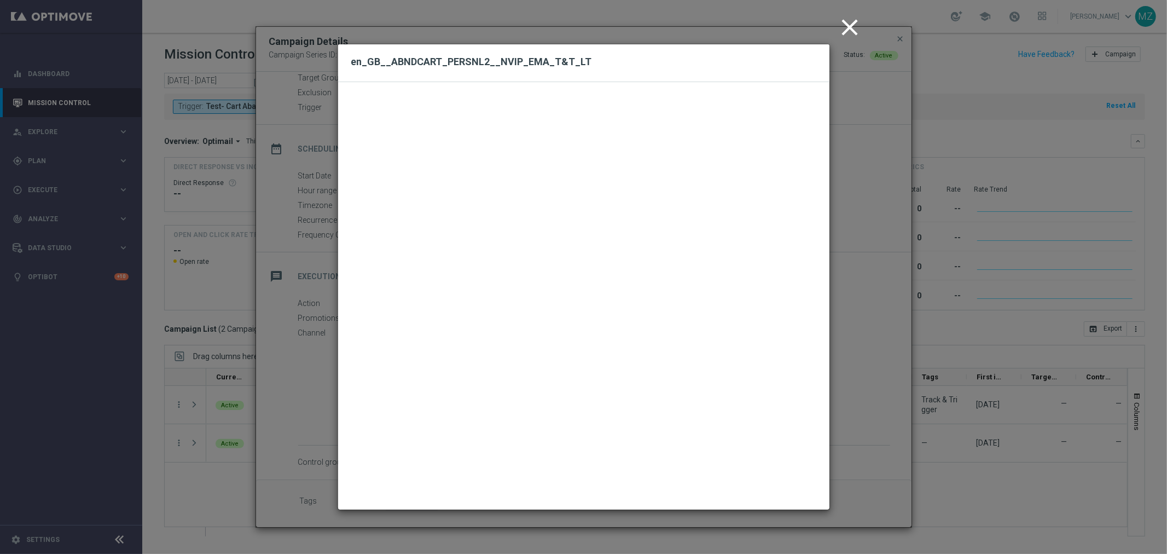
click at [850, 24] on icon "close" at bounding box center [849, 27] width 27 height 27
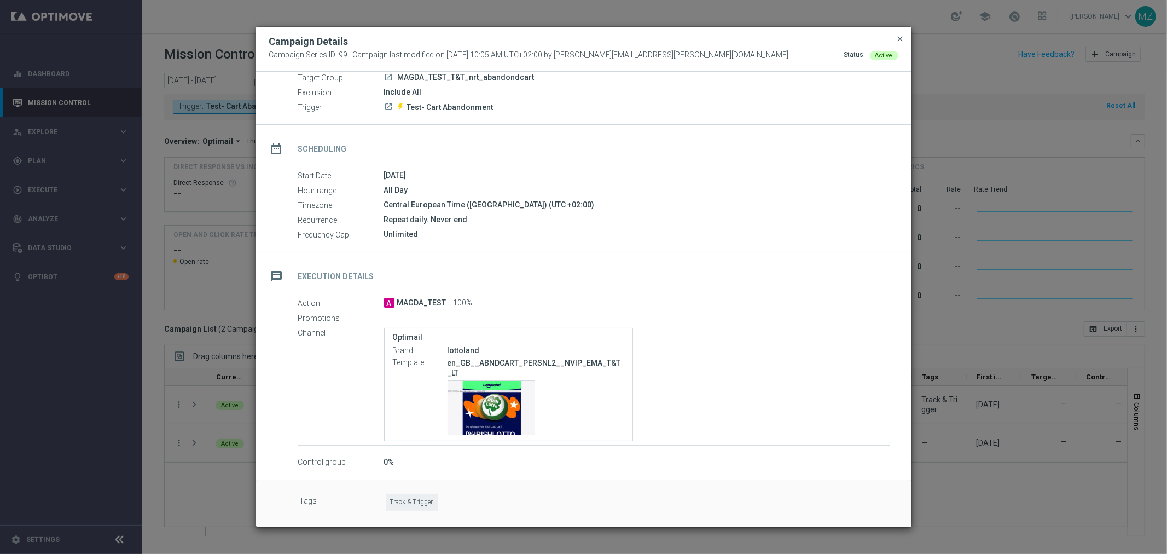
click at [900, 36] on span "close" at bounding box center [900, 38] width 9 height 9
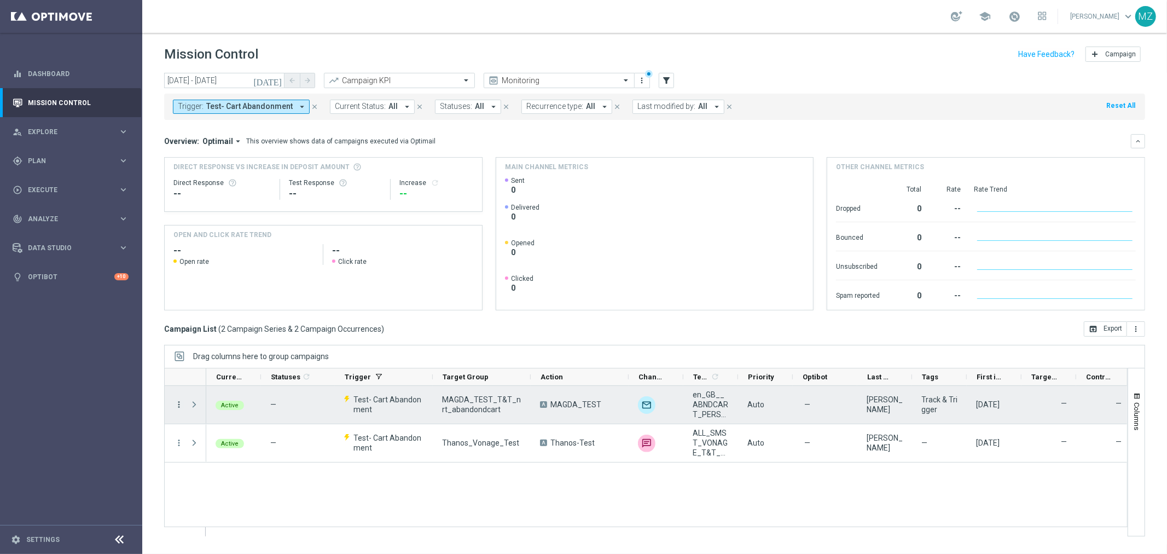
click at [177, 404] on icon "more_vert" at bounding box center [179, 404] width 10 height 10
click at [235, 408] on span "Campaign Details" at bounding box center [227, 412] width 55 height 8
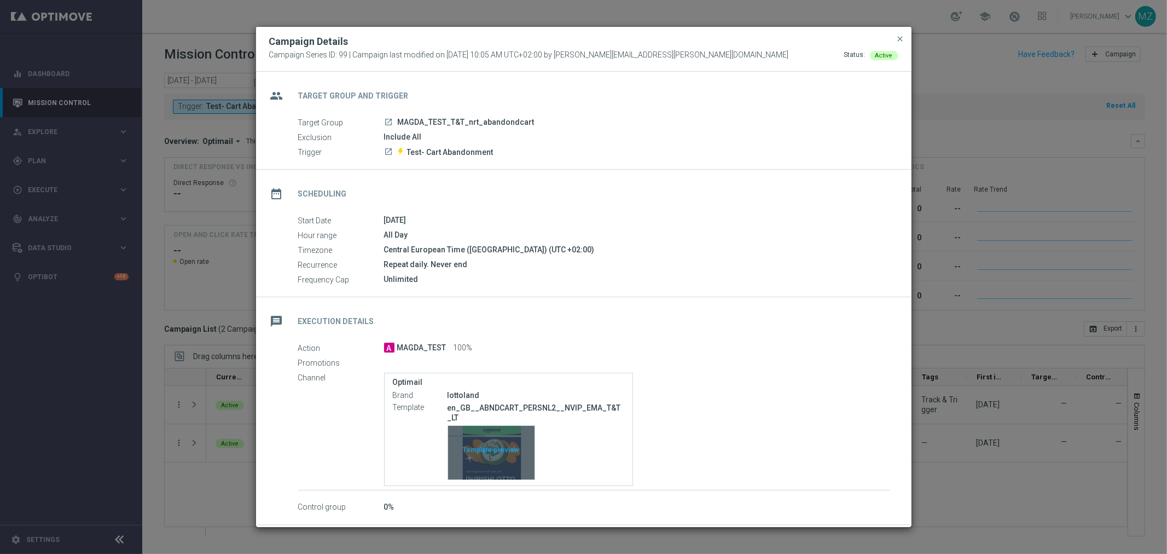
click at [511, 439] on div "Template preview" at bounding box center [491, 453] width 86 height 54
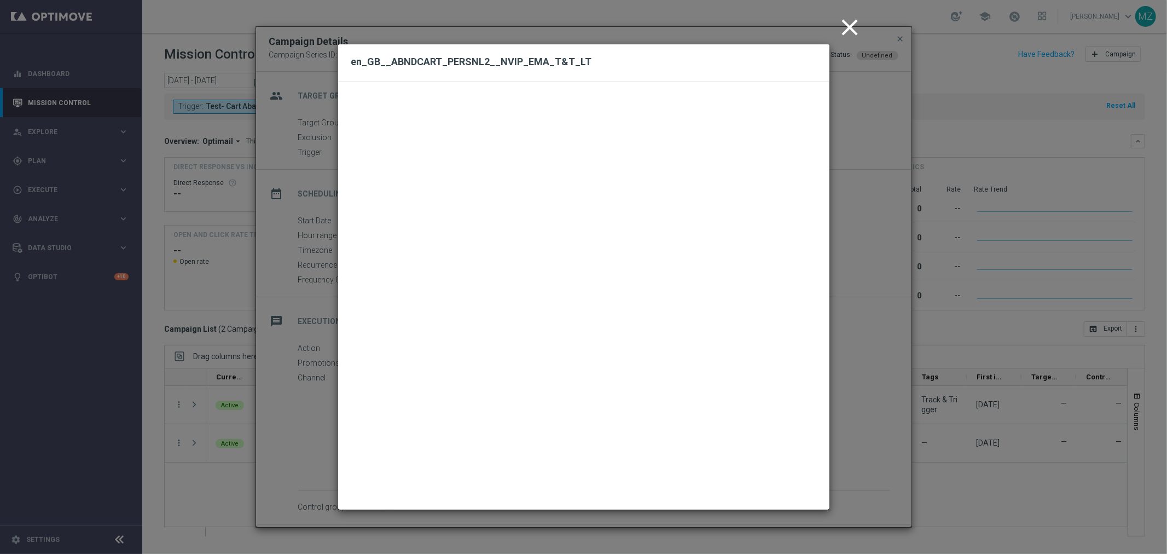
click at [848, 28] on icon "close" at bounding box center [849, 27] width 27 height 27
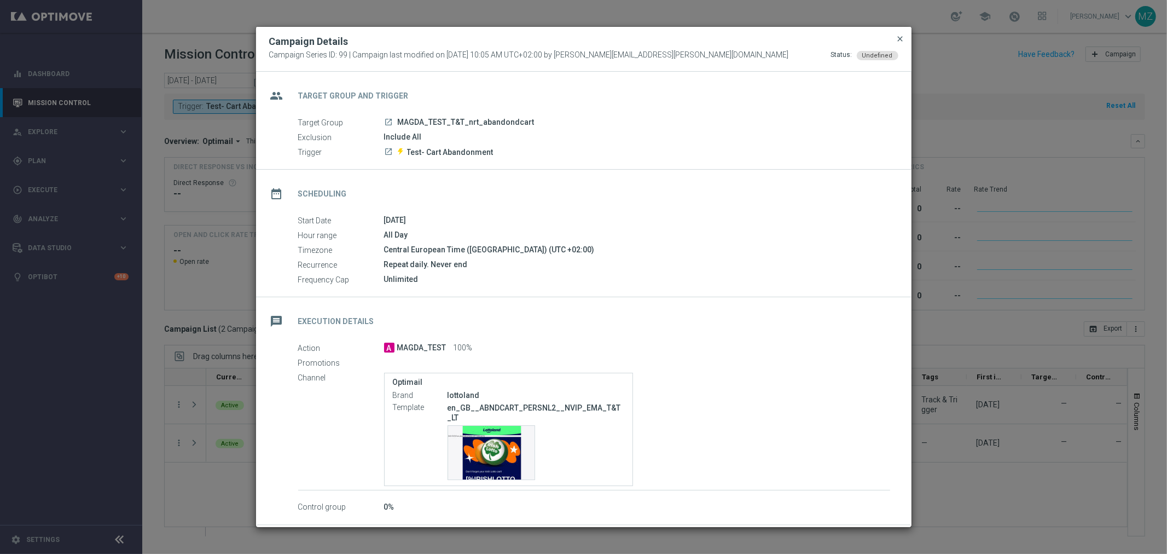
click at [900, 38] on span "close" at bounding box center [900, 38] width 9 height 9
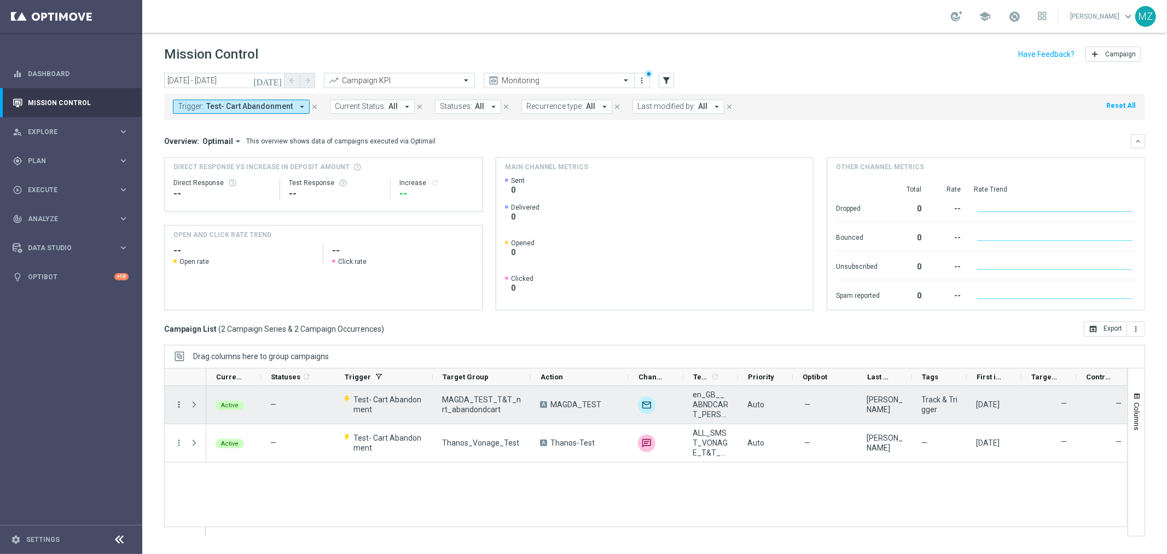
click at [176, 404] on icon "more_vert" at bounding box center [179, 404] width 10 height 10
click at [222, 472] on div "edit Edit" at bounding box center [245, 477] width 123 height 15
click at [174, 403] on icon "more_vert" at bounding box center [179, 404] width 10 height 10
click at [205, 478] on span "Edit" at bounding box center [206, 478] width 12 height 8
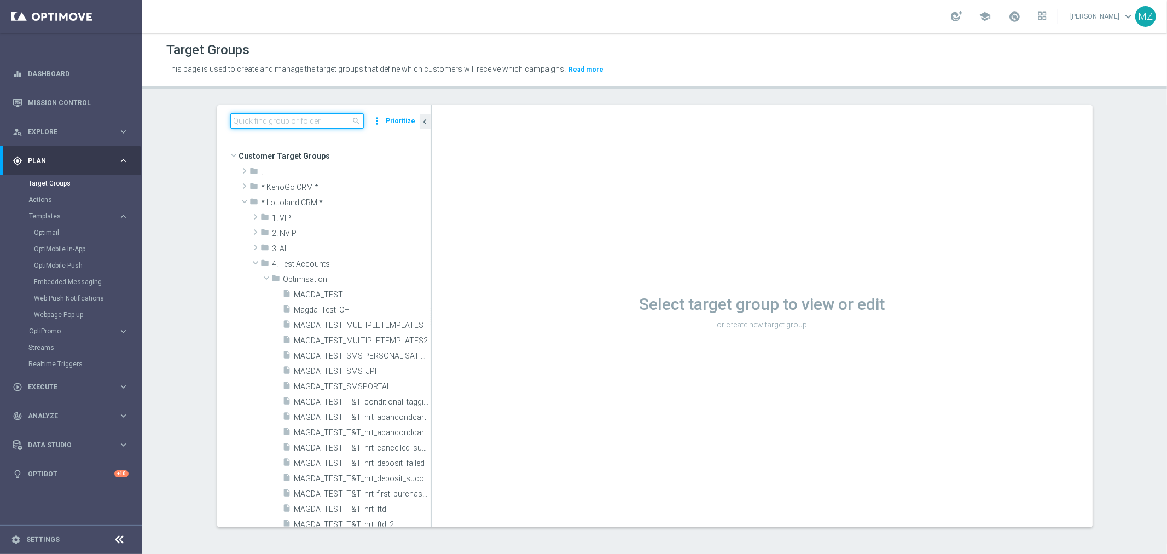
click at [302, 114] on input at bounding box center [296, 120] width 133 height 15
paste input "en_GB__ABNDCART_PERSNL2__NVIP_EMA_T&T_LT_TG"
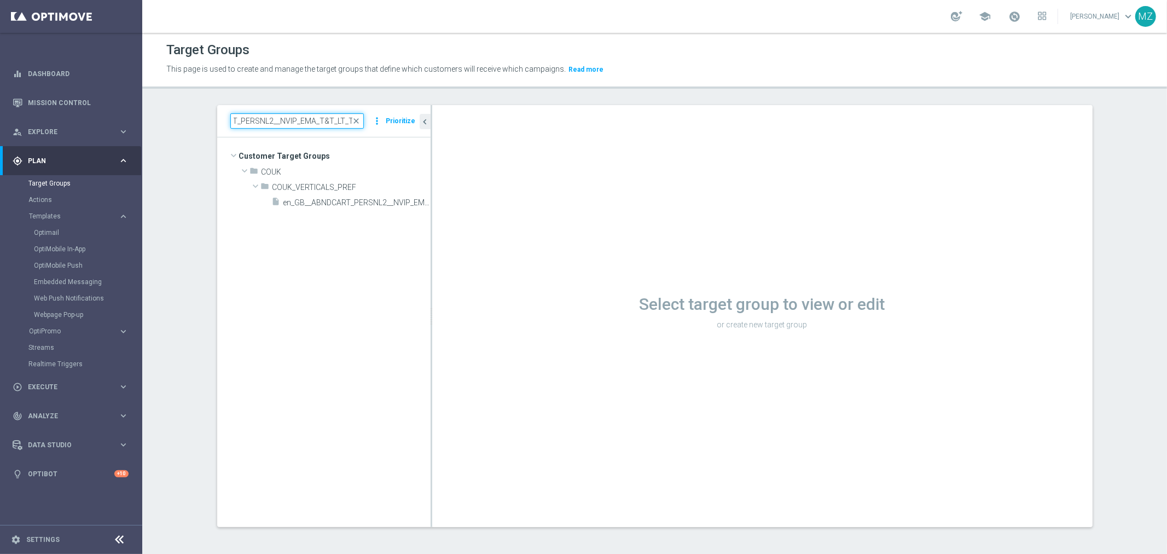
type input "en_GB__ABNDCART_PERSNL2__NVIP_EMA_T&T_LT_TG"
click at [274, 123] on input "en_GB__ABNDCART_PERSNL2__NVIP_EMA_T&T_LT_TG" at bounding box center [296, 120] width 133 height 15
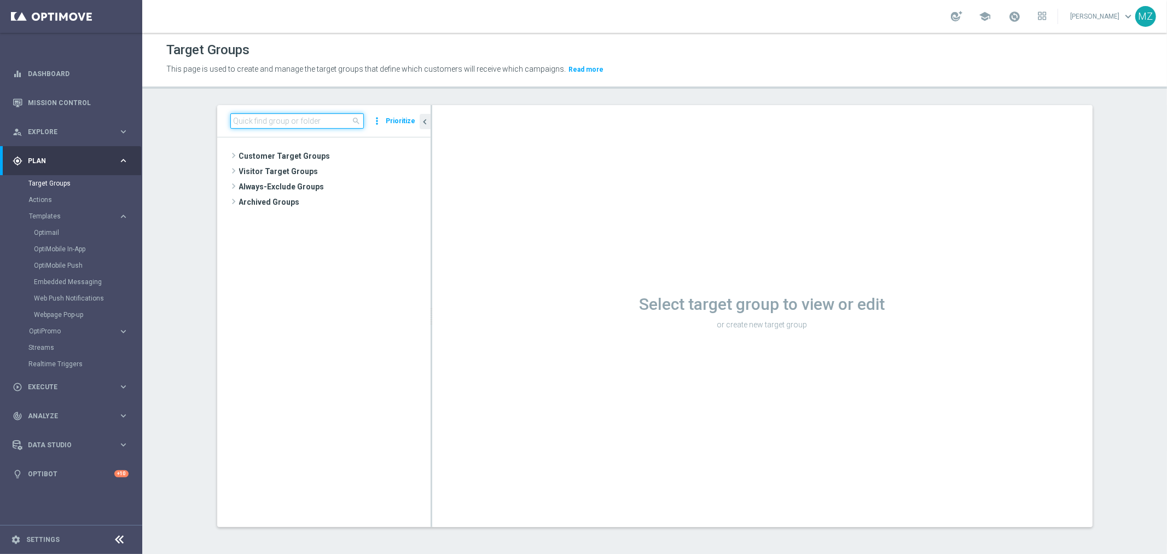
click at [250, 123] on input at bounding box center [296, 120] width 133 height 15
paste input "MAGDA_TEST_T&T_nrt_abandondcart"
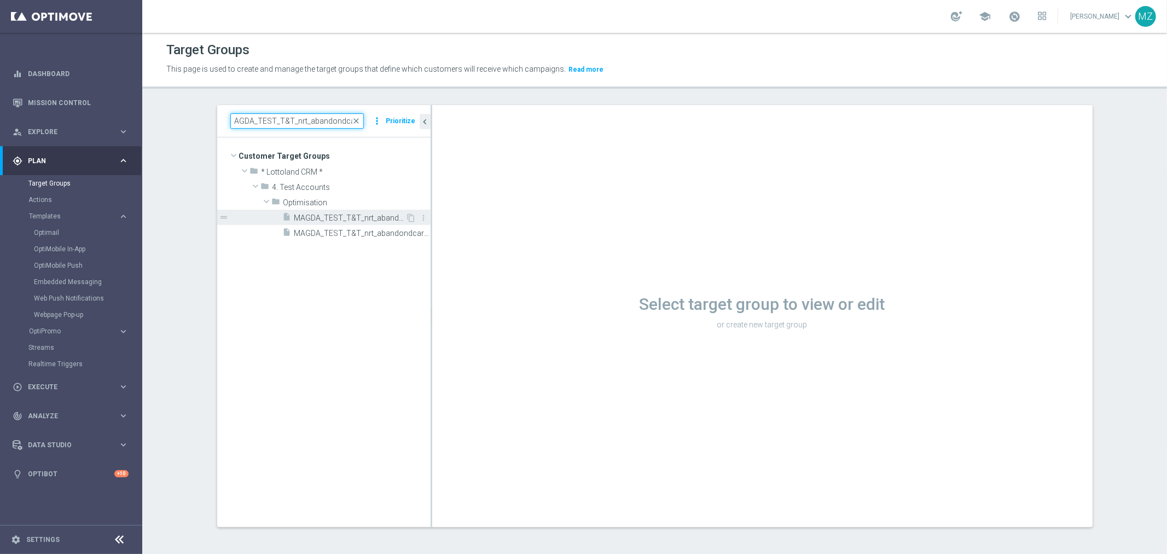
type input "MAGDA_TEST_T&T_nrt_abandondcart"
click at [316, 222] on span "MAGDA_TEST_T&T_nrt_abandondcart" at bounding box center [350, 217] width 112 height 9
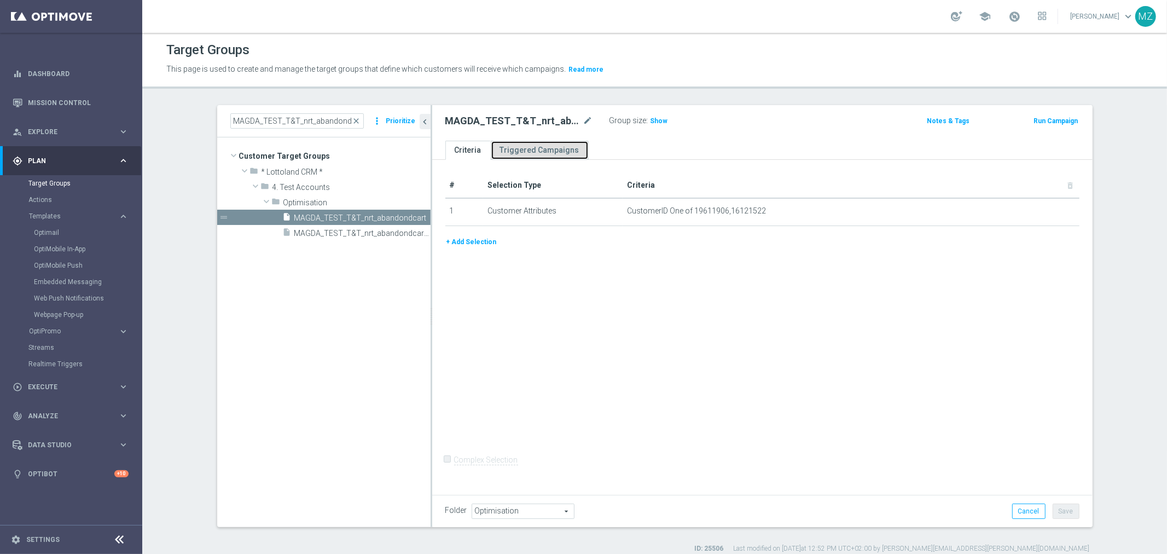
click at [531, 149] on link "Triggered Campaigns" at bounding box center [540, 150] width 98 height 19
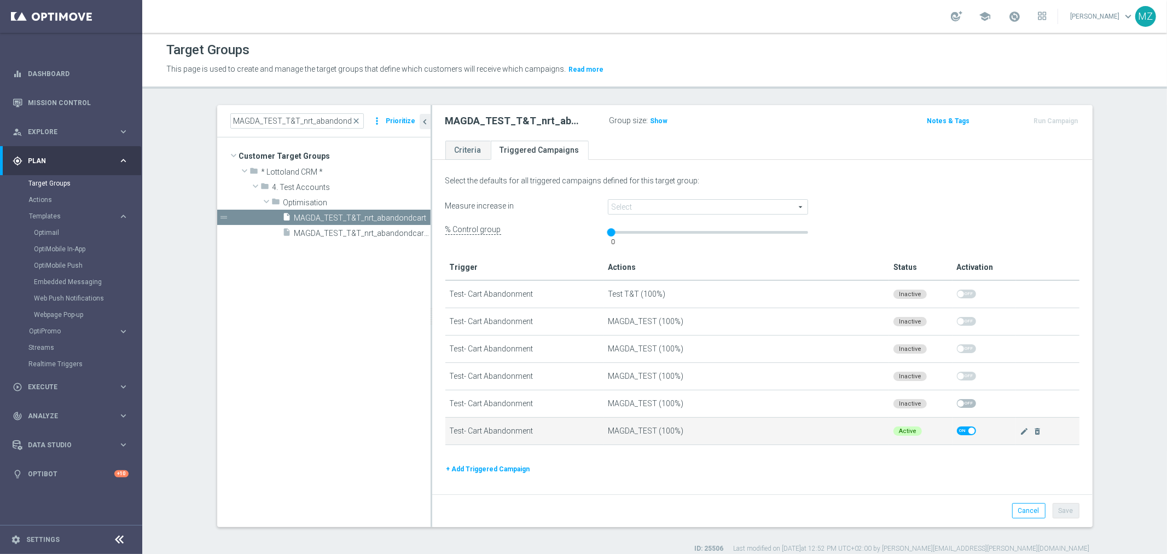
click at [966, 426] on span at bounding box center [966, 430] width 19 height 9
click at [966, 426] on input "checkbox" at bounding box center [966, 430] width 19 height 9
checkbox input "false"
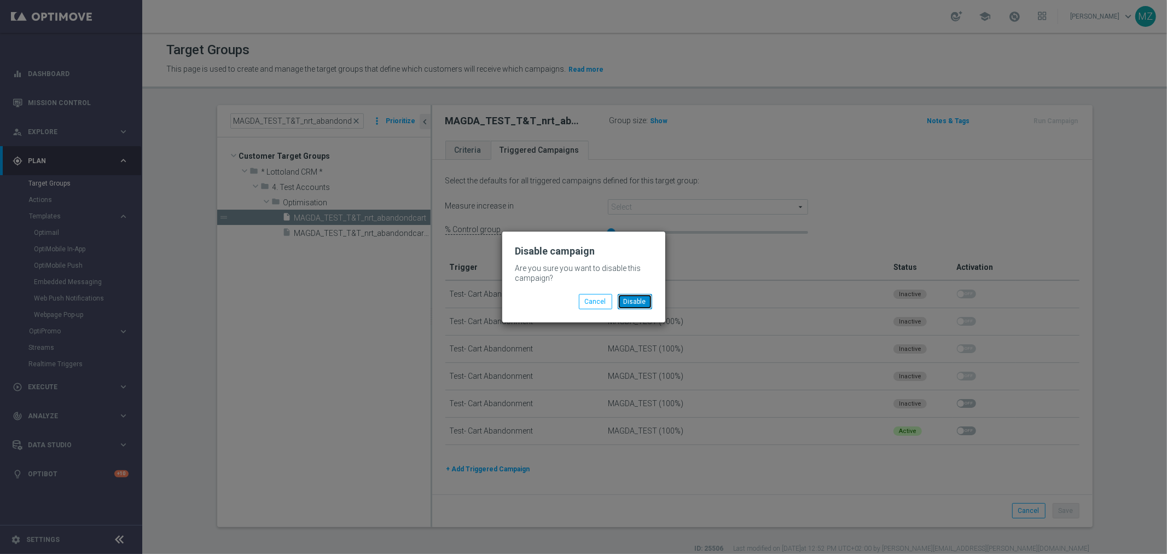
click at [636, 297] on button "Disable" at bounding box center [635, 301] width 34 height 15
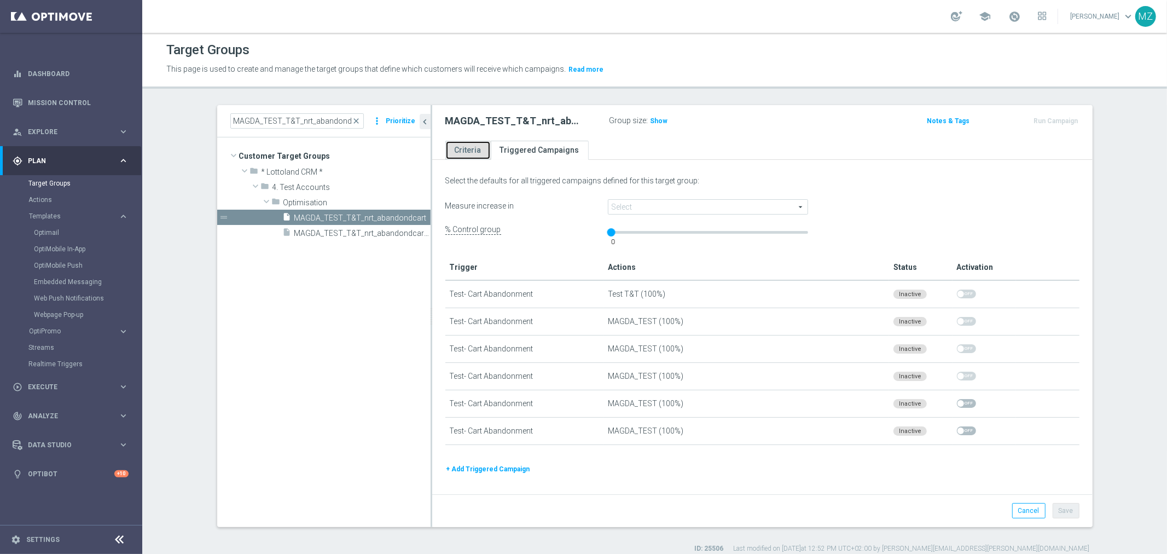
click at [465, 148] on link "Criteria" at bounding box center [467, 150] width 45 height 19
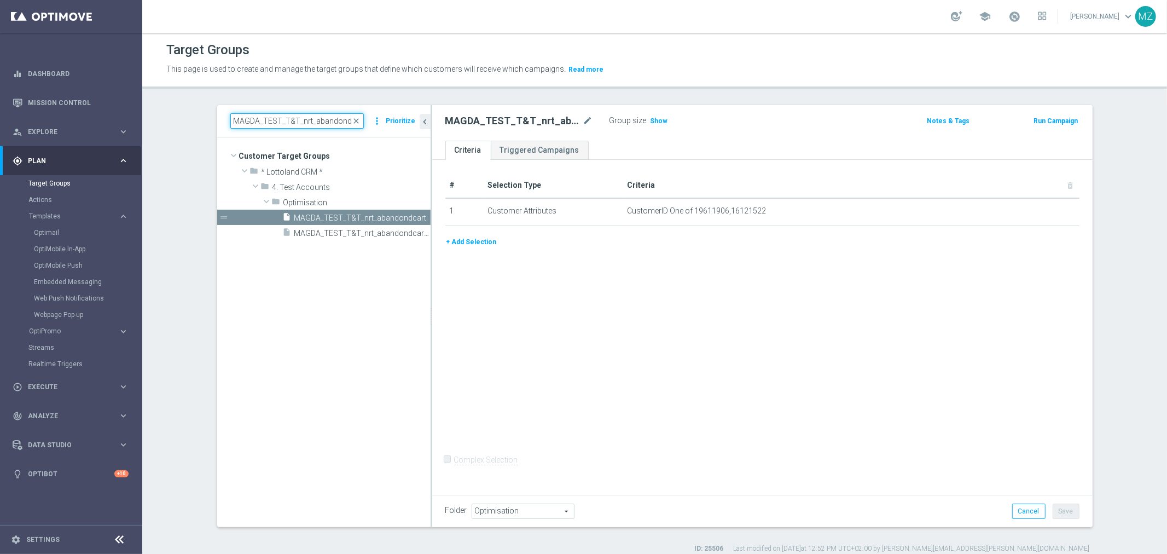
click at [293, 114] on input "MAGDA_TEST_T&T_nrt_abandondcart" at bounding box center [296, 120] width 133 height 15
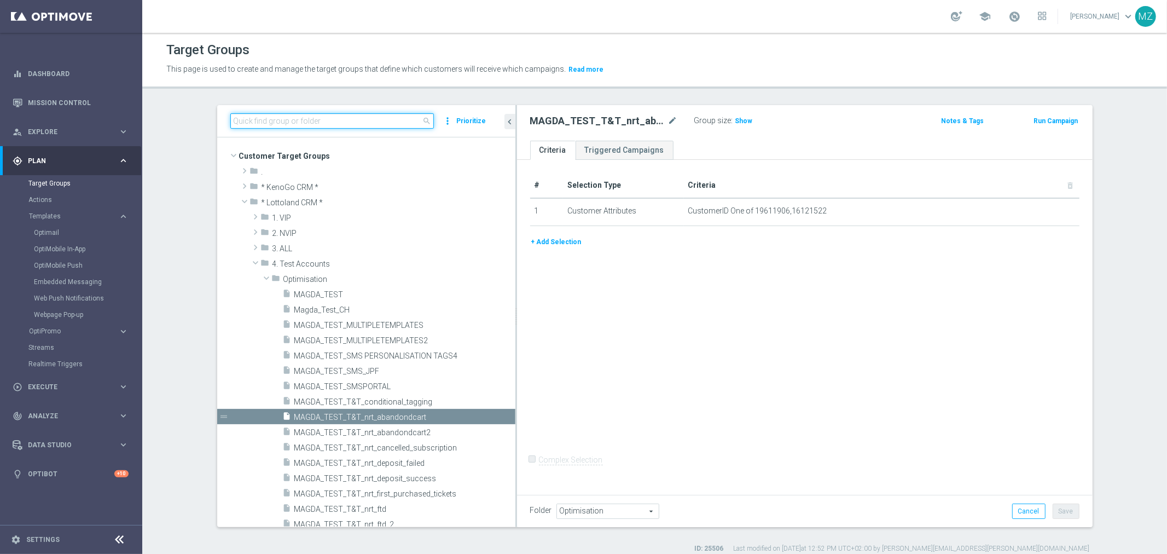
drag, startPoint x: 427, startPoint y: 383, endPoint x: 556, endPoint y: 368, distance: 130.5
click at [556, 368] on as-split "search more_vert Prioritize Customer Target Groups library_add create_new_folder" at bounding box center [654, 316] width 875 height 422
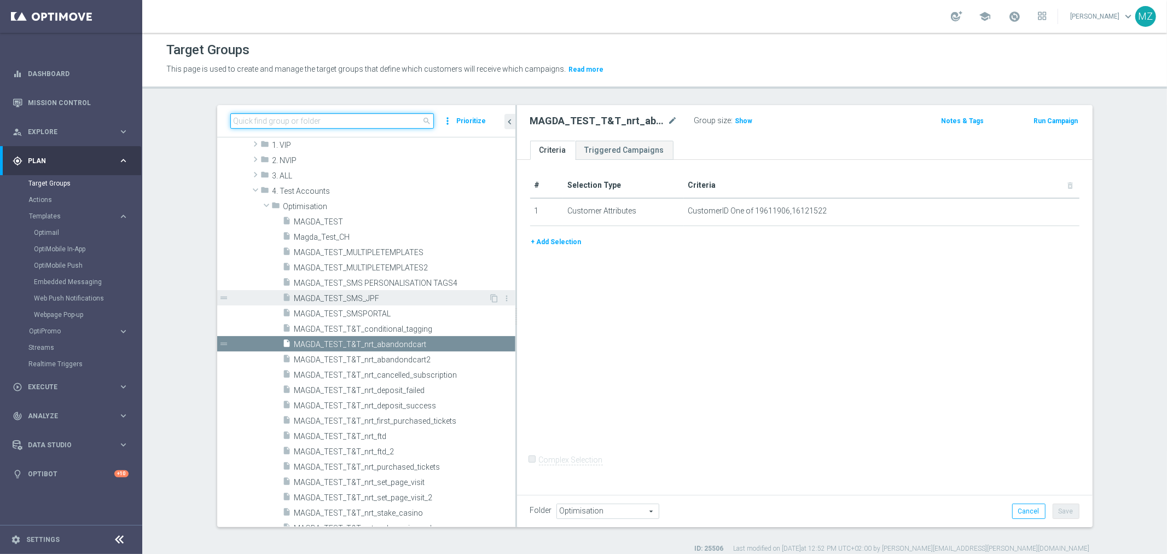
scroll to position [121, 0]
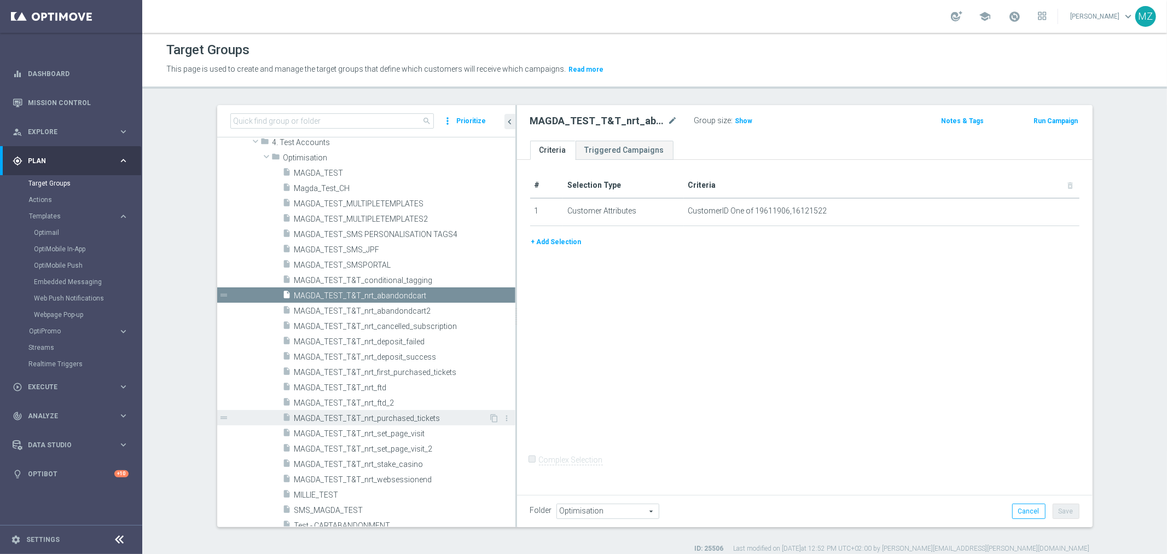
click at [408, 414] on span "MAGDA_TEST_T&T_nrt_purchased_tickets" at bounding box center [391, 418] width 195 height 9
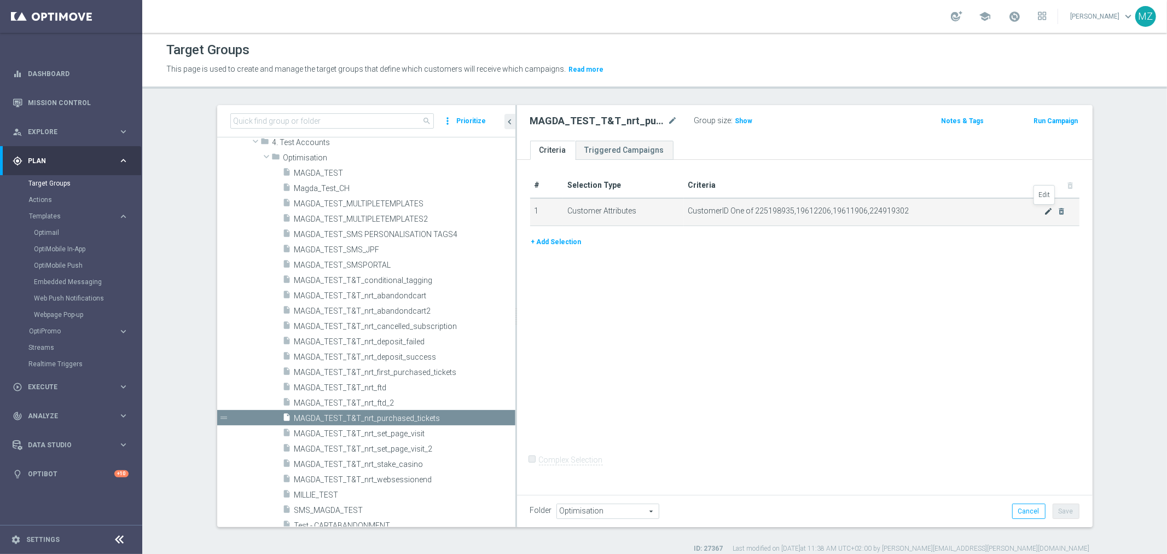
click at [1044, 209] on icon "mode_edit" at bounding box center [1048, 211] width 9 height 9
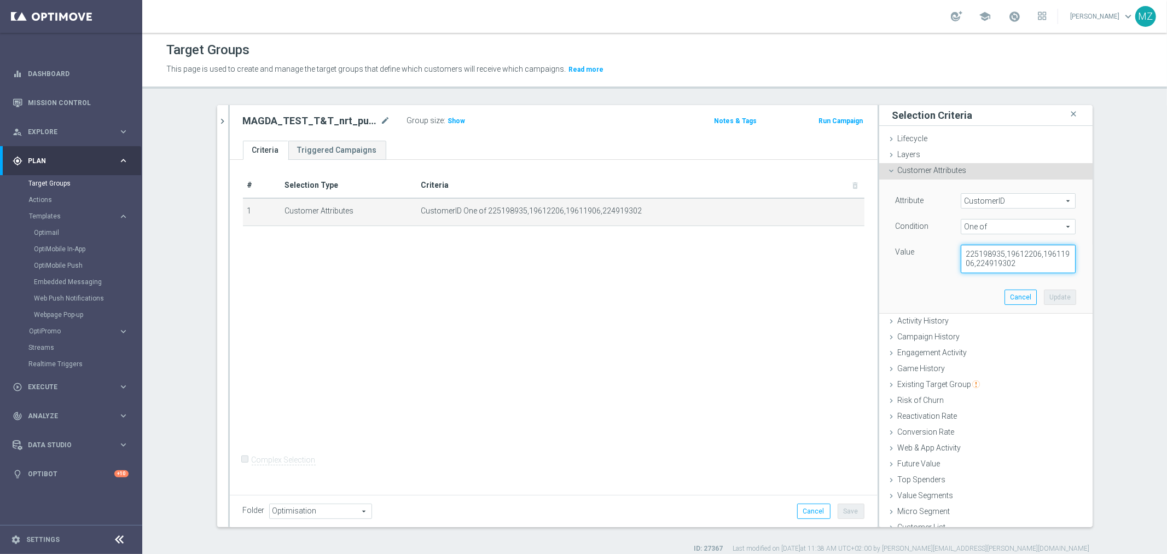
drag, startPoint x: 997, startPoint y: 255, endPoint x: 948, endPoint y: 252, distance: 48.8
click at [952, 252] on div "225198935,19612206,19611906,224919302" at bounding box center [1017, 259] width 131 height 28
drag, startPoint x: 993, startPoint y: 268, endPoint x: 992, endPoint y: 252, distance: 16.4
click at [992, 252] on textarea "19612206,19611906,224919302" at bounding box center [1018, 259] width 115 height 28
drag, startPoint x: 1045, startPoint y: 253, endPoint x: 1037, endPoint y: 257, distance: 9.1
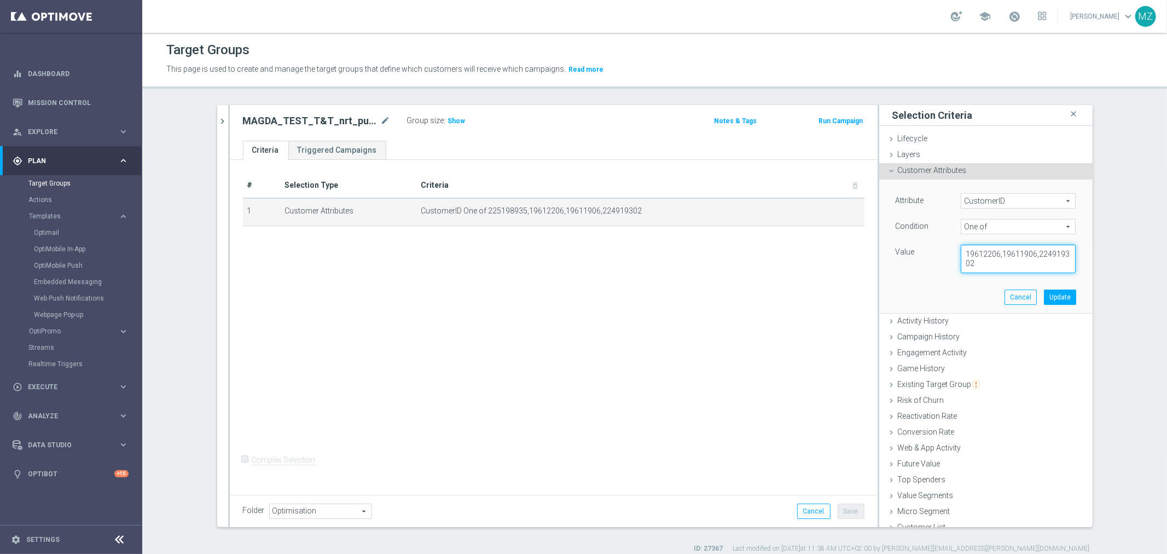
click at [1044, 253] on textarea "19612206,19611906,224919302" at bounding box center [1018, 259] width 115 height 28
click at [993, 254] on textarea "19612206,19611906,224919302" at bounding box center [1018, 259] width 115 height 28
drag, startPoint x: 1040, startPoint y: 252, endPoint x: 992, endPoint y: 252, distance: 47.6
click at [992, 252] on textarea "19611906,224919302" at bounding box center [1018, 259] width 115 height 28
type textarea "19611906"
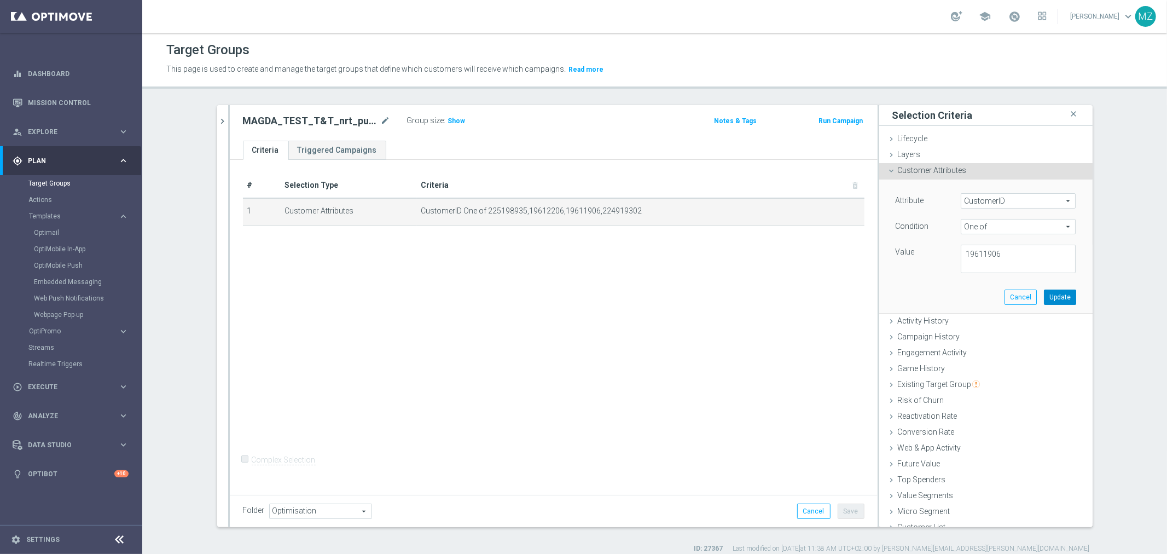
click at [1048, 301] on button "Update" at bounding box center [1060, 296] width 32 height 15
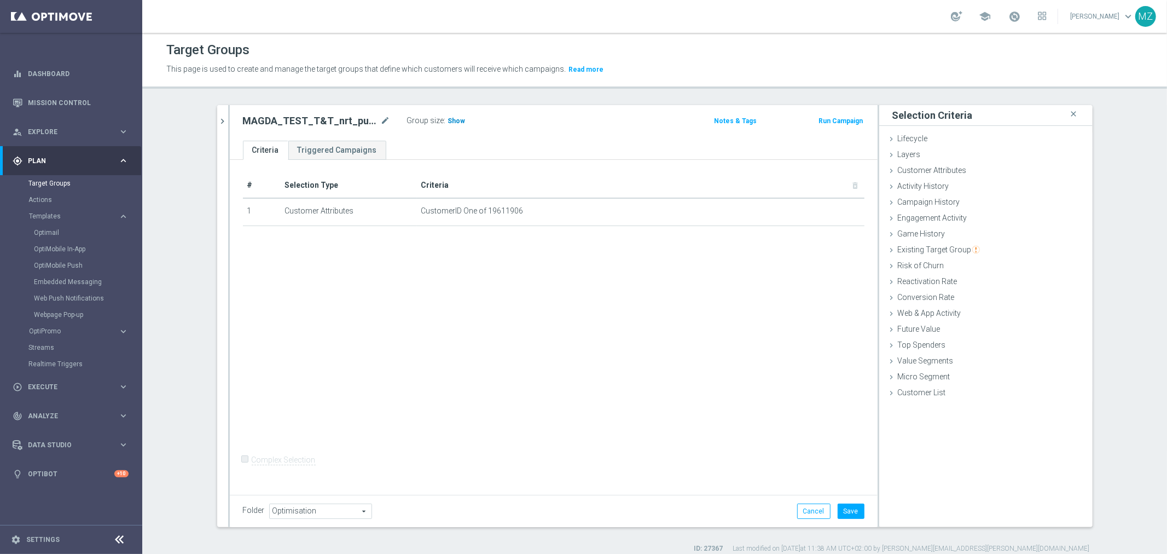
click at [450, 122] on span "Show" at bounding box center [457, 121] width 18 height 8
click at [849, 504] on button "Save" at bounding box center [850, 510] width 27 height 15
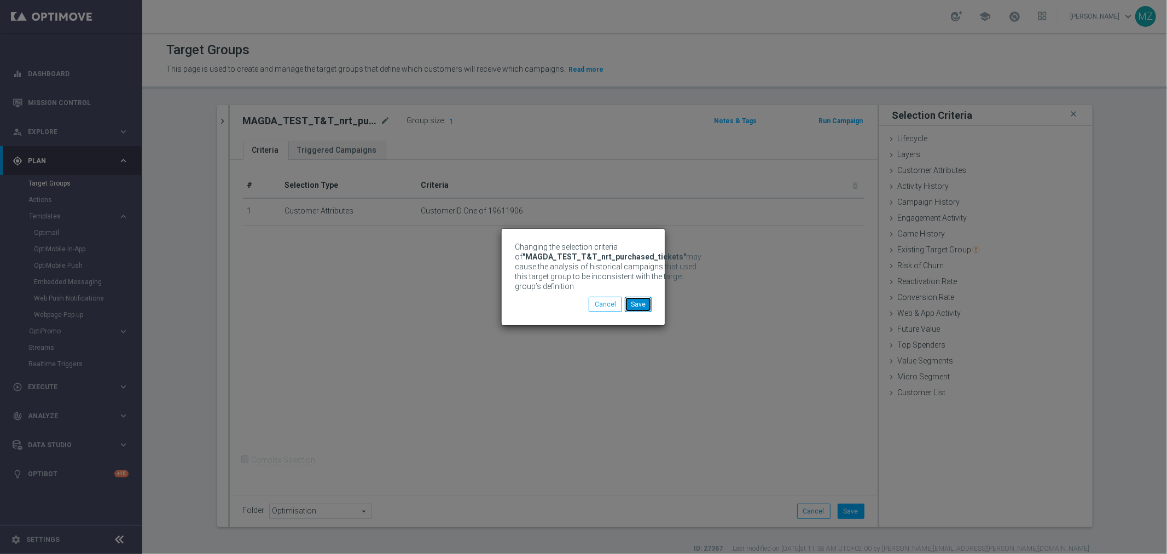
click at [643, 303] on button "Save" at bounding box center [638, 303] width 27 height 15
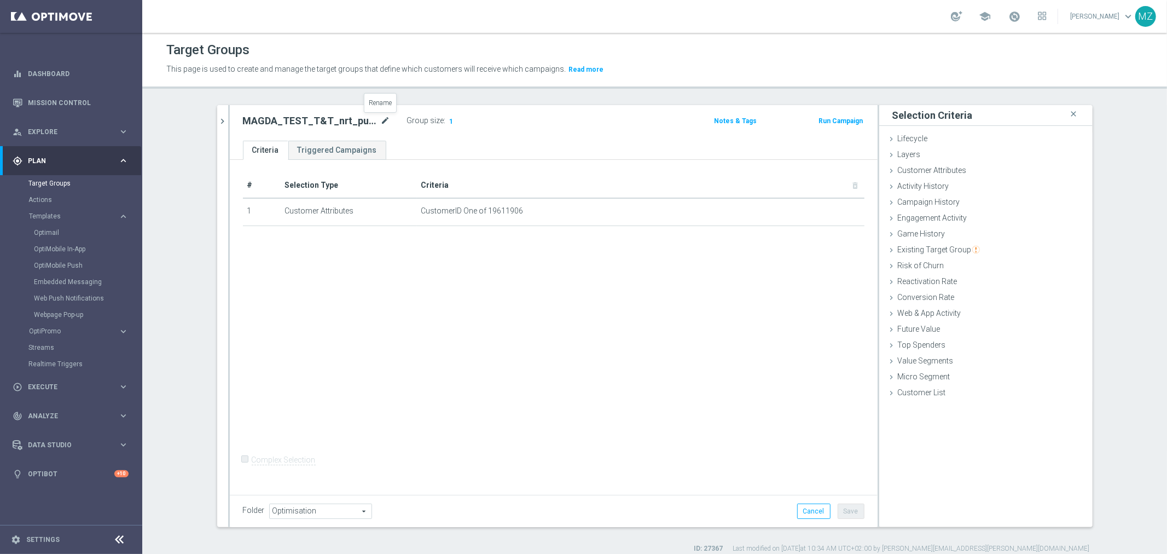
click at [381, 117] on icon "mode_edit" at bounding box center [386, 120] width 10 height 13
click at [330, 152] on link "Triggered Campaigns" at bounding box center [337, 150] width 98 height 19
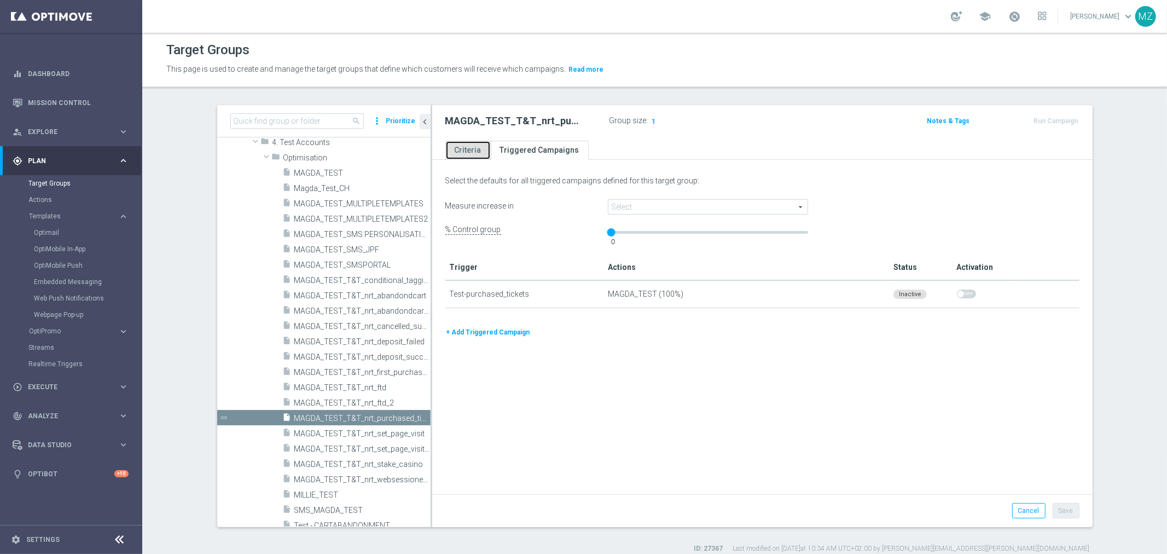
click at [446, 155] on link "Criteria" at bounding box center [467, 150] width 45 height 19
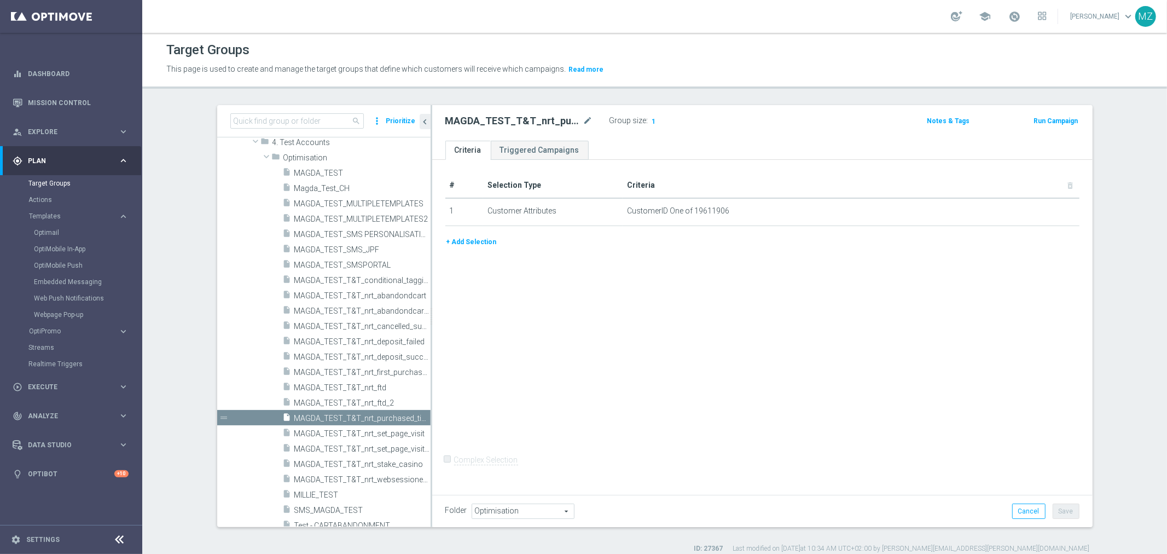
click at [1052, 117] on button "Run Campaign" at bounding box center [1055, 121] width 46 height 12
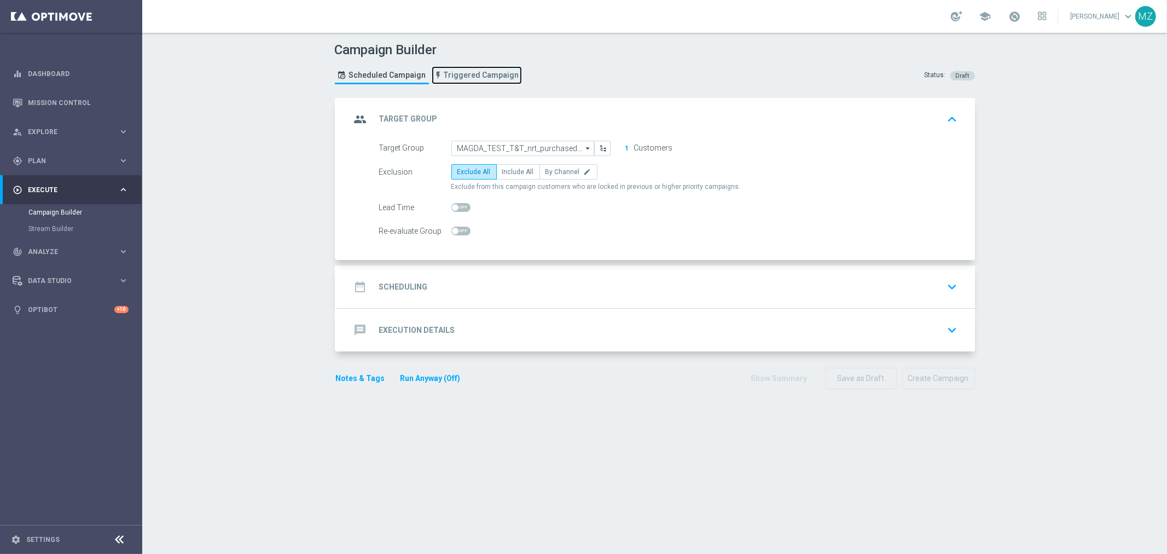
click at [480, 71] on span "Triggered Campaign" at bounding box center [481, 75] width 75 height 9
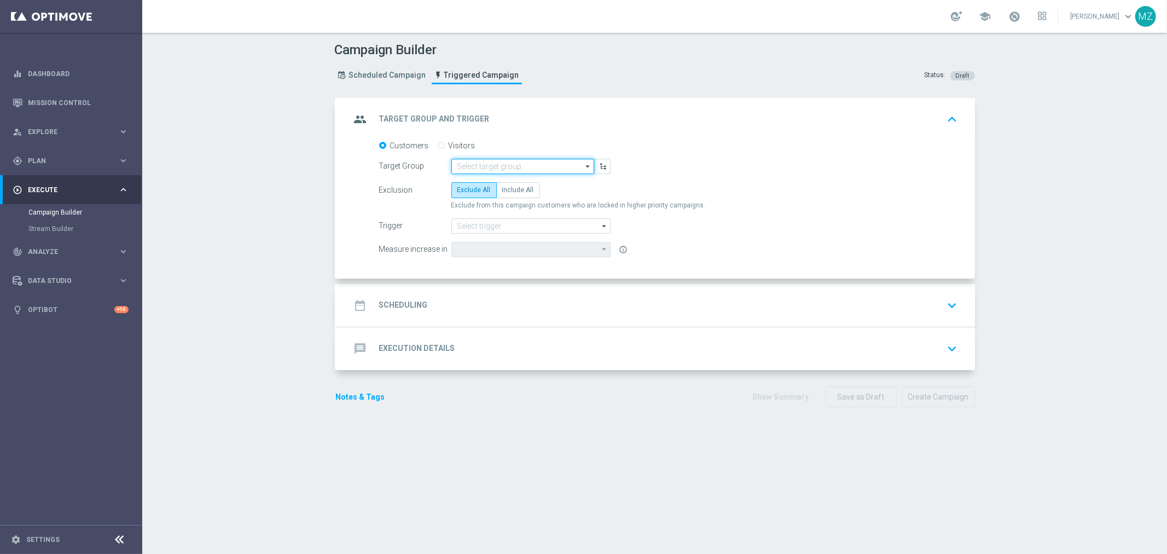
click at [499, 160] on input at bounding box center [522, 166] width 143 height 15
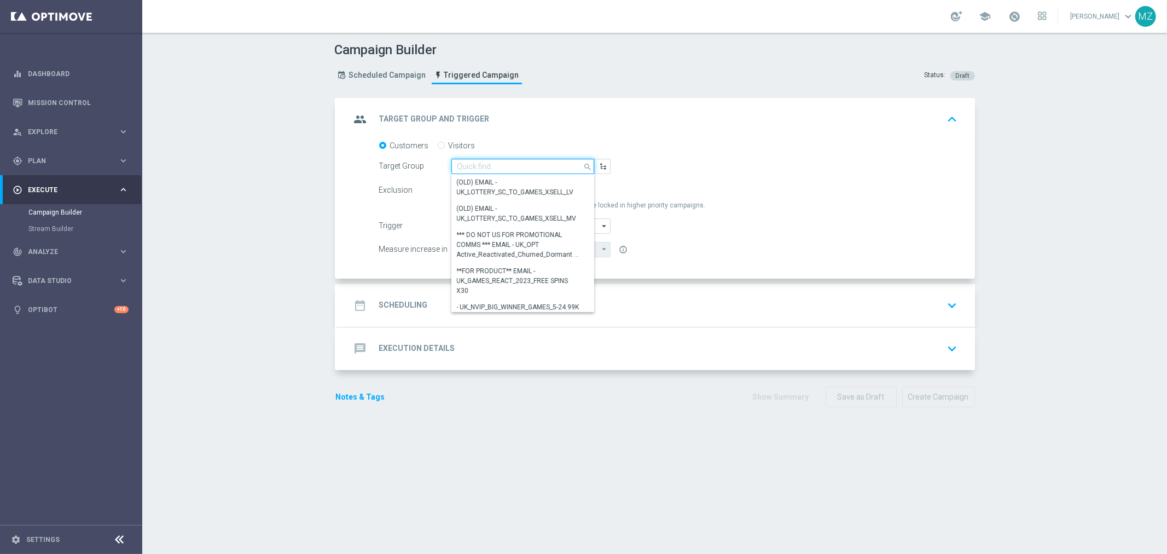
paste input "MAGDA_TEST_T&T_nrt_purchased_tickets"
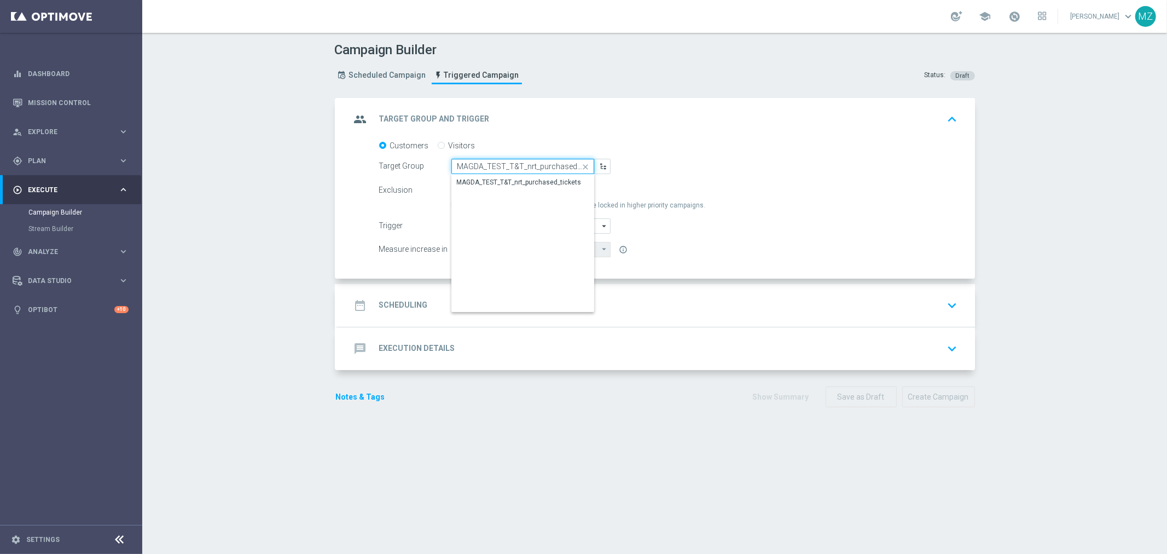
scroll to position [0, 16]
click at [523, 177] on div "MAGDA_TEST_T&T_nrt_purchased_tickets" at bounding box center [519, 182] width 125 height 10
type input "MAGDA_TEST_T&T_nrt_purchased_tickets"
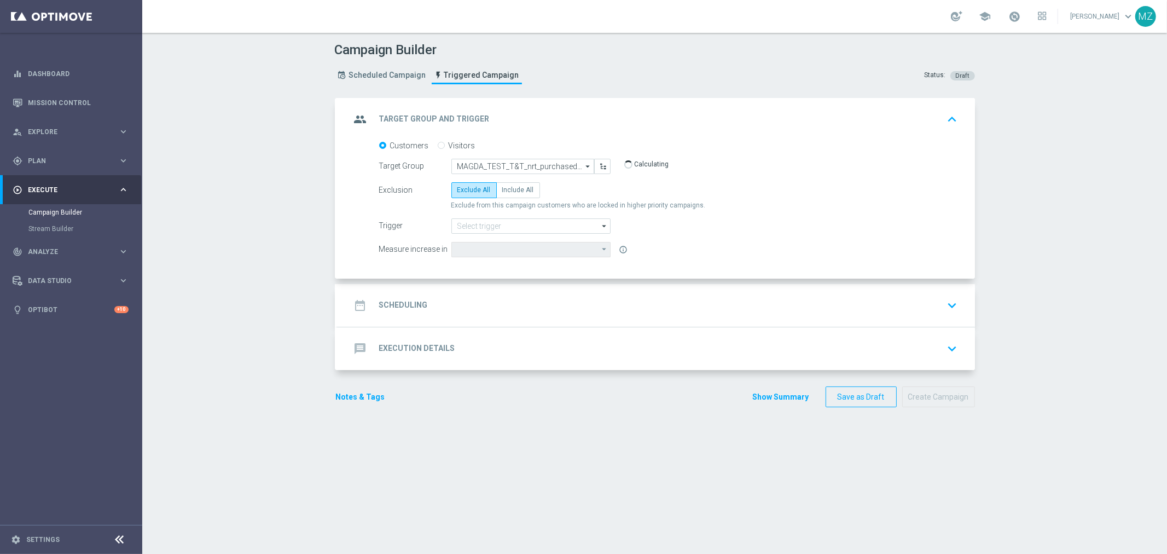
type input "Deposit Amount"
click at [497, 194] on label "Include All" at bounding box center [518, 189] width 44 height 15
click at [502, 194] on input "Include All" at bounding box center [505, 191] width 7 height 7
radio input "true"
click at [497, 228] on input at bounding box center [530, 225] width 159 height 15
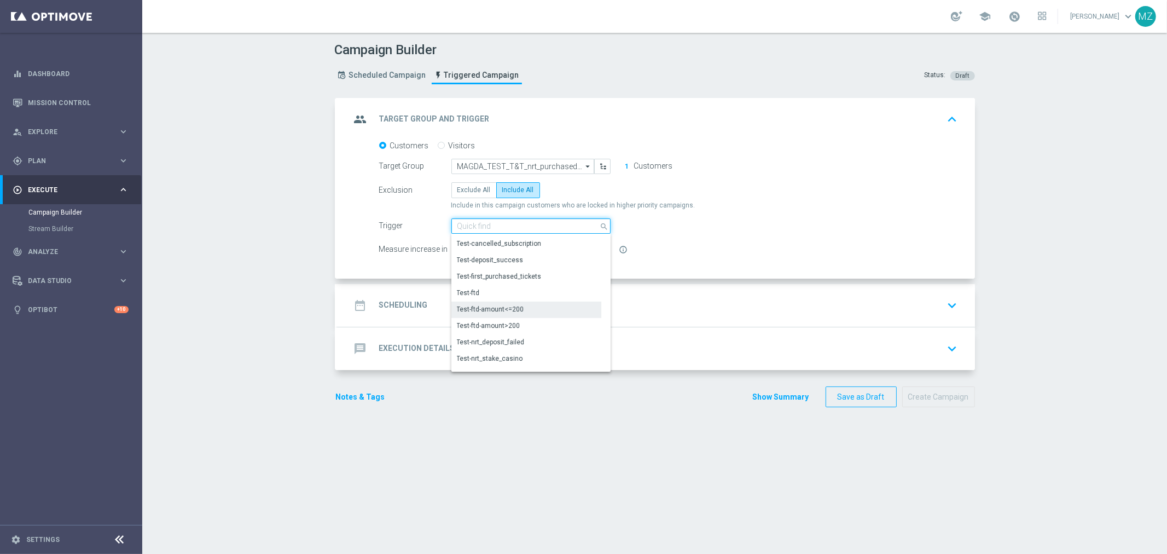
scroll to position [601, 0]
click at [505, 310] on div "Test-purchased_tickets" at bounding box center [492, 315] width 71 height 10
type input "Test-purchased_tickets"
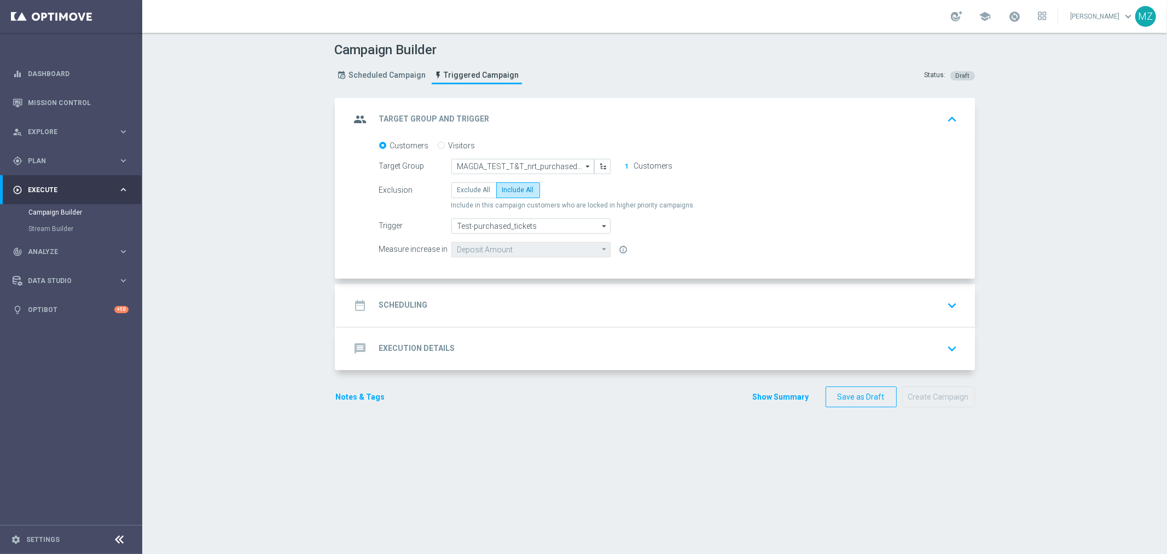
click at [505, 308] on div "date_range Scheduling keyboard_arrow_down" at bounding box center [656, 305] width 611 height 21
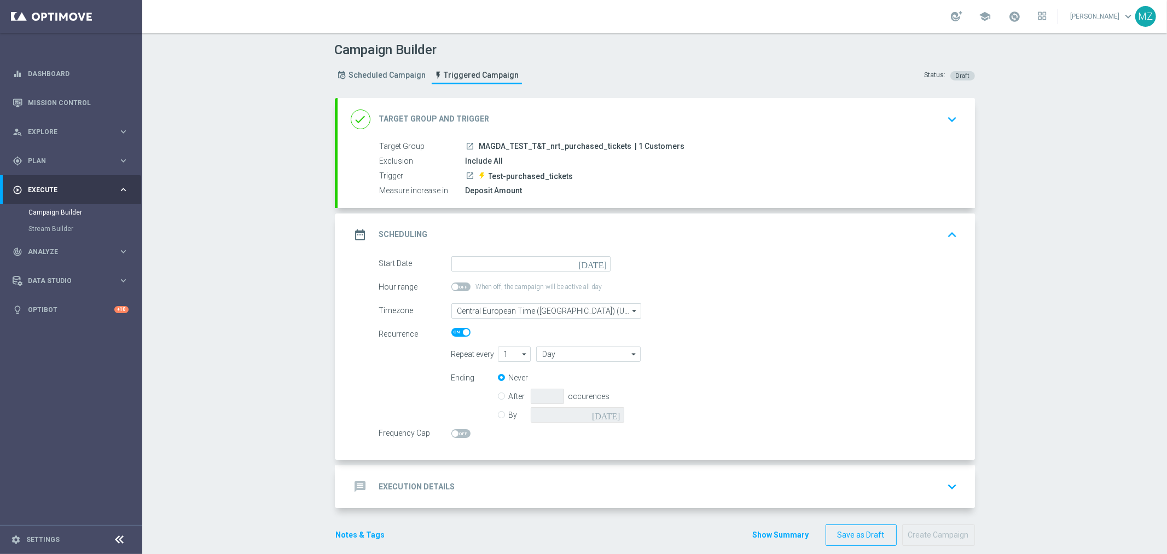
click at [596, 261] on icon "[DATE]" at bounding box center [594, 262] width 32 height 12
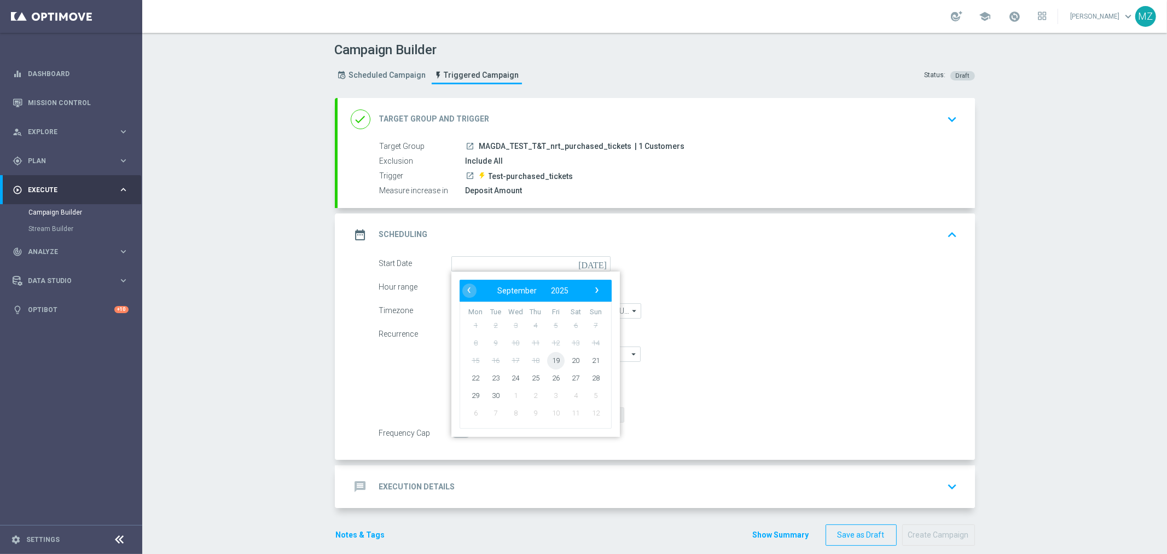
click at [554, 357] on span "19" at bounding box center [555, 360] width 18 height 18
type input "[DATE]"
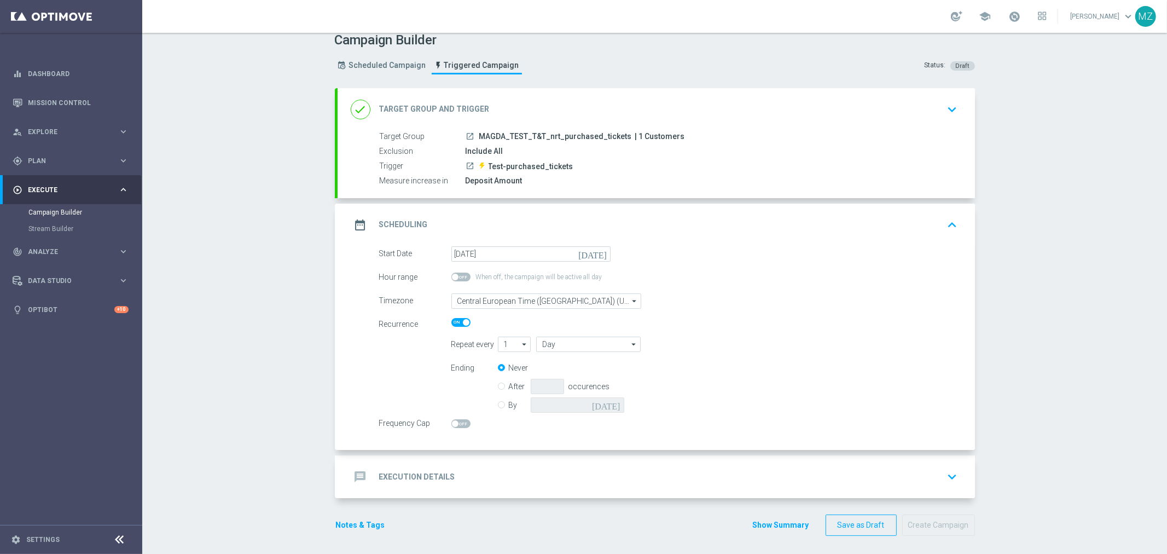
scroll to position [13, 0]
click at [452, 419] on span at bounding box center [455, 420] width 7 height 7
click at [452, 419] on input "checkbox" at bounding box center [460, 420] width 19 height 9
checkbox input "true"
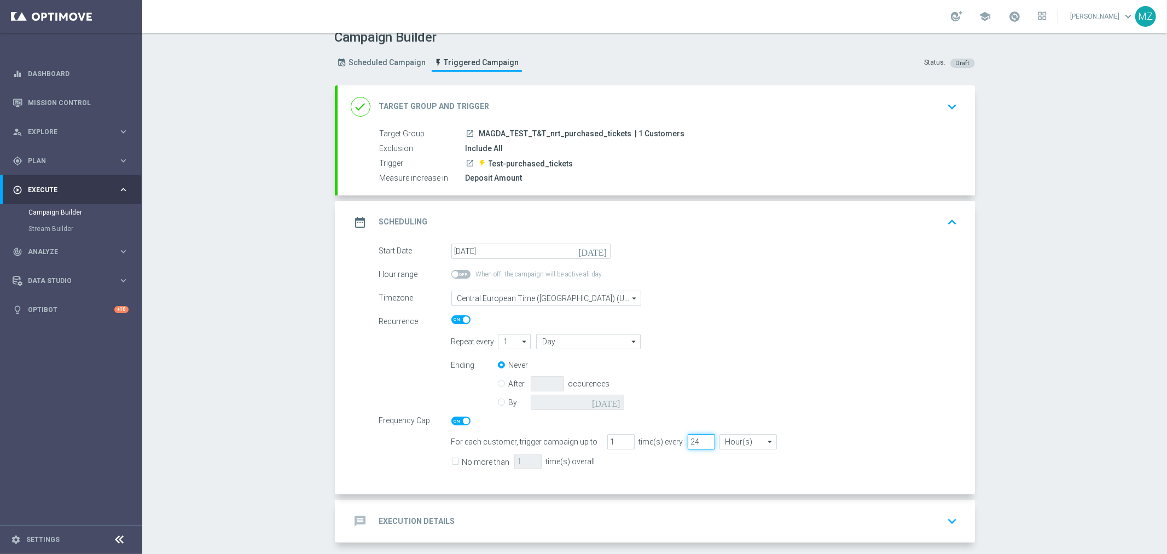
click at [688, 439] on input "24" at bounding box center [701, 441] width 27 height 15
click at [846, 309] on form "Start Date 19 Sep 2025 today Hour range When off, the campaign will be active a…" at bounding box center [668, 358] width 579 height 230
click at [948, 219] on icon "keyboard_arrow_up" at bounding box center [952, 222] width 16 height 16
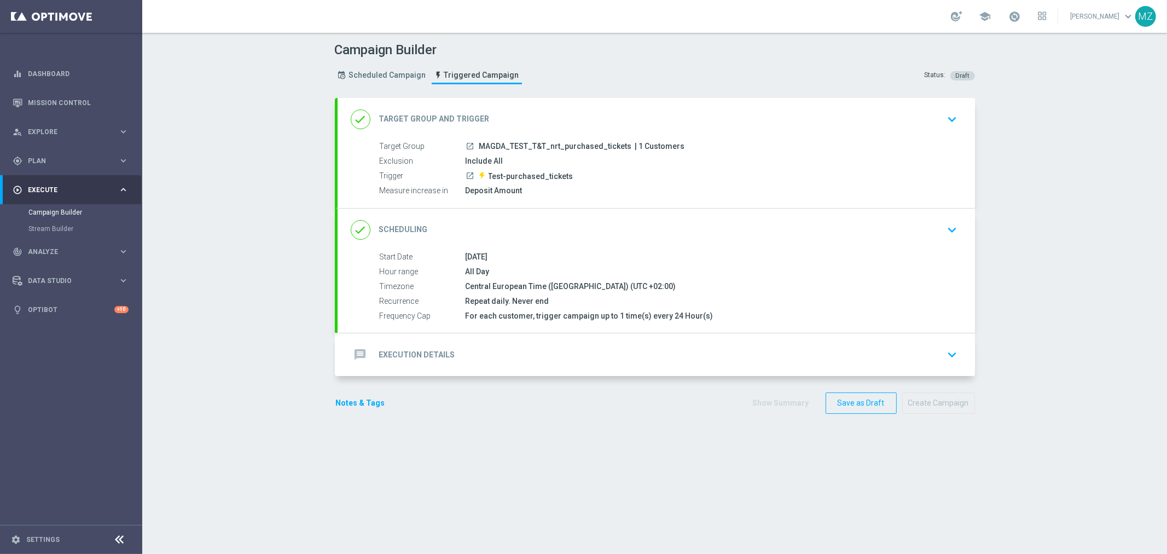
scroll to position [0, 0]
click at [945, 354] on icon "keyboard_arrow_down" at bounding box center [952, 355] width 16 height 16
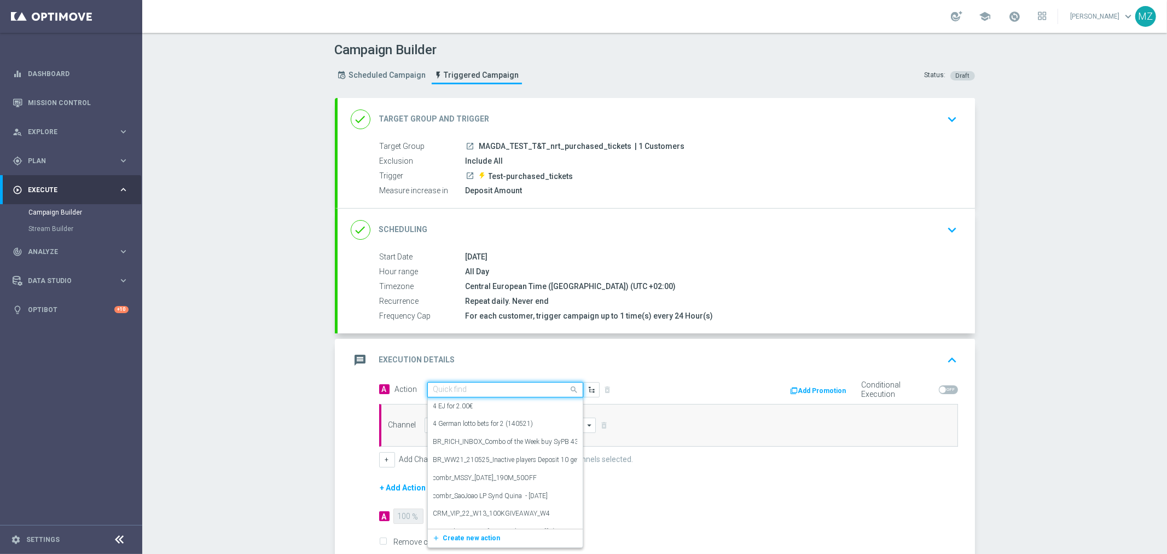
click at [491, 385] on div "Quick find" at bounding box center [498, 389] width 141 height 9
click at [478, 398] on div "Quick find magda" at bounding box center [505, 391] width 156 height 15
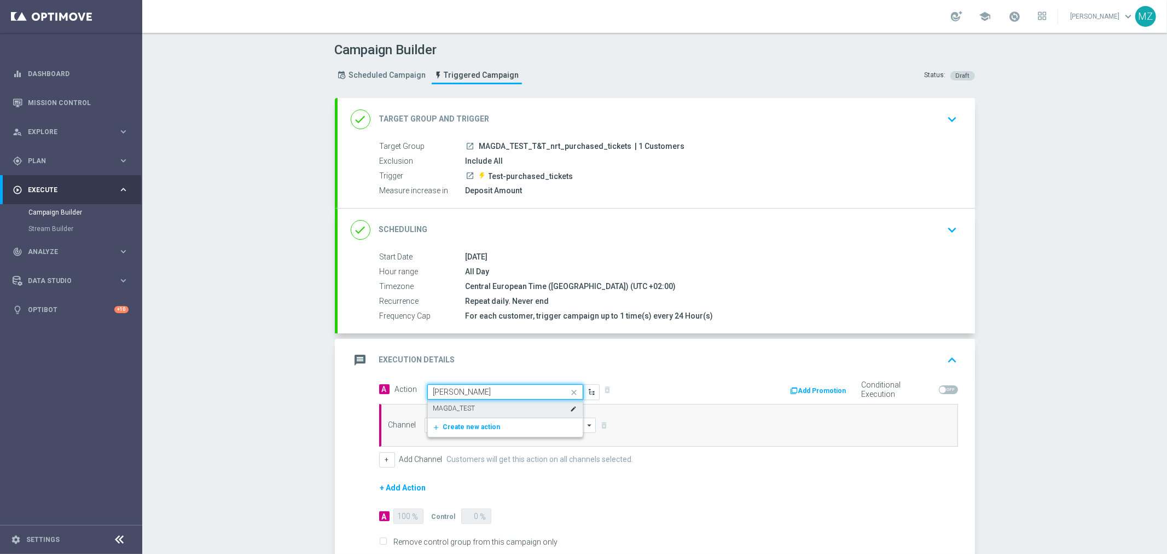
click at [479, 405] on div "MAGDA_TEST edit" at bounding box center [505, 408] width 144 height 18
type input "magda"
click at [482, 420] on input at bounding box center [510, 424] width 172 height 15
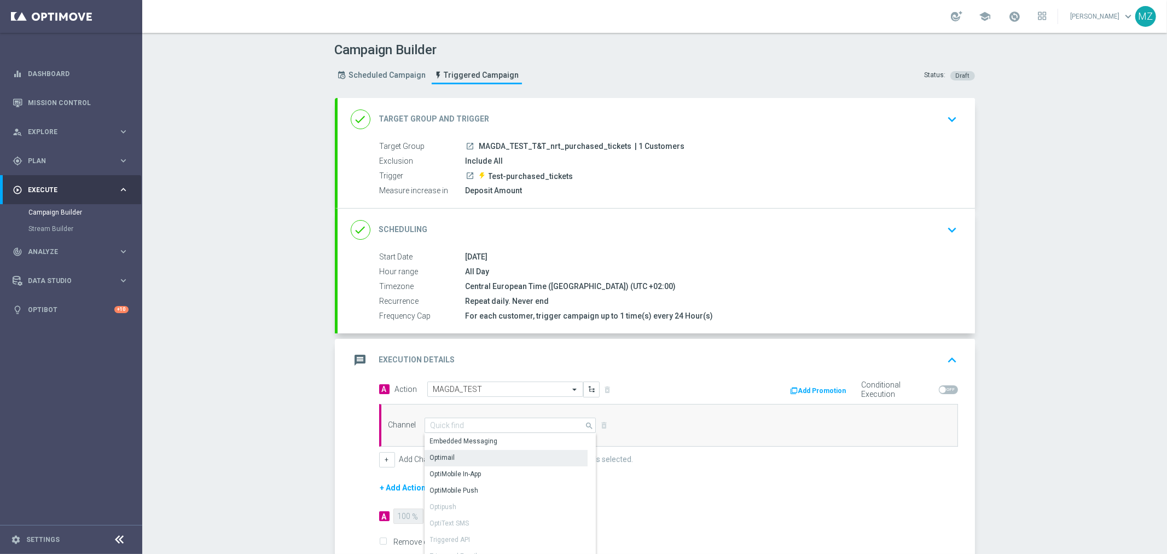
click at [466, 451] on div "Optimail" at bounding box center [505, 457] width 163 height 15
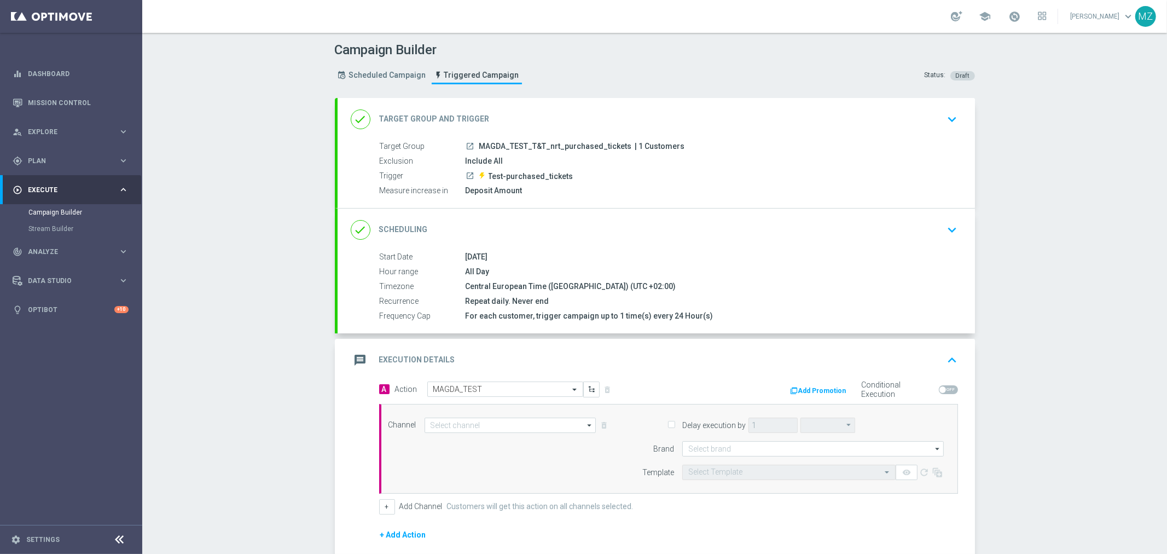
type input "Optimail"
type input "hours"
click at [686, 449] on input at bounding box center [812, 448] width 261 height 15
click at [710, 480] on div "lottoland" at bounding box center [813, 481] width 262 height 16
type input "lottoland"
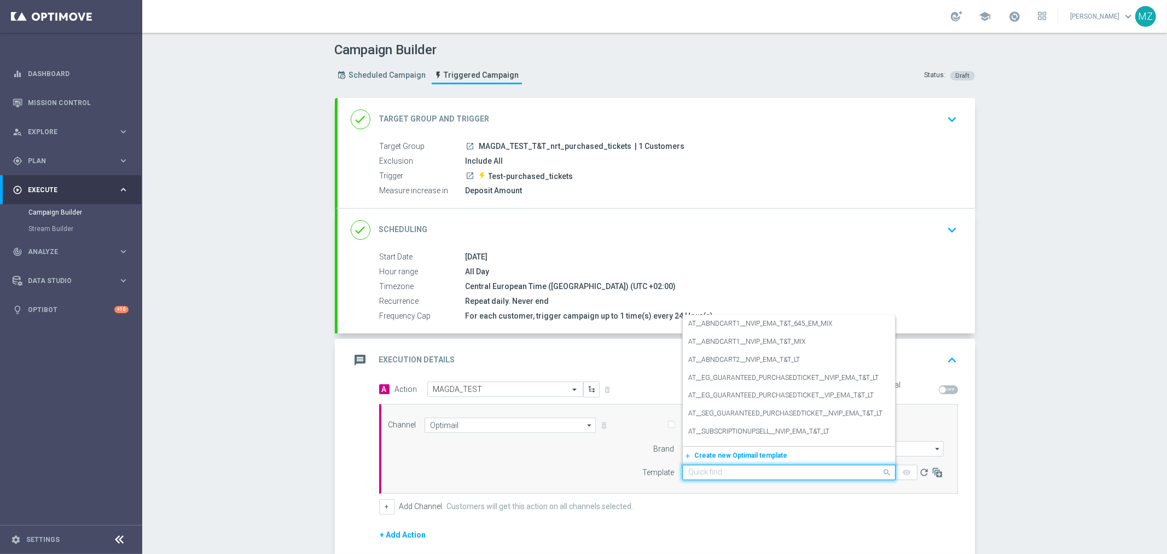
click at [704, 469] on input "text" at bounding box center [777, 472] width 179 height 9
paste input "en_GB__ABNDCART_PERSNL2__NVIP_EMA_T&T_LT"
type input "en_GB__ABNDCART_PERSNL2__NVIP_EMA_T&T_LT"
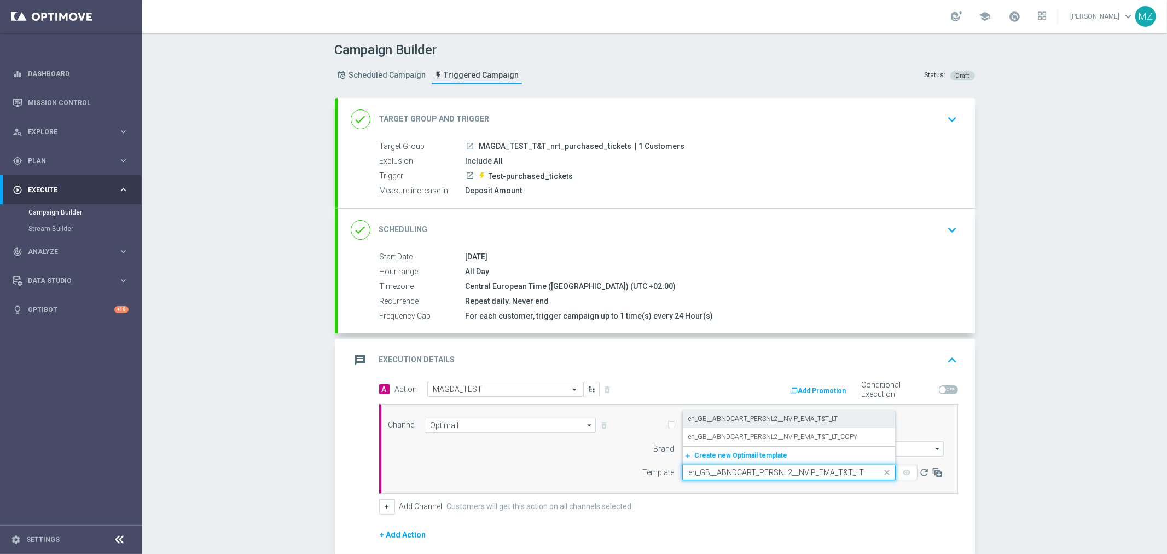
click at [724, 417] on label "en_GB__ABNDCART_PERSNL2__NVIP_EMA_T&T_LT" at bounding box center [762, 418] width 149 height 9
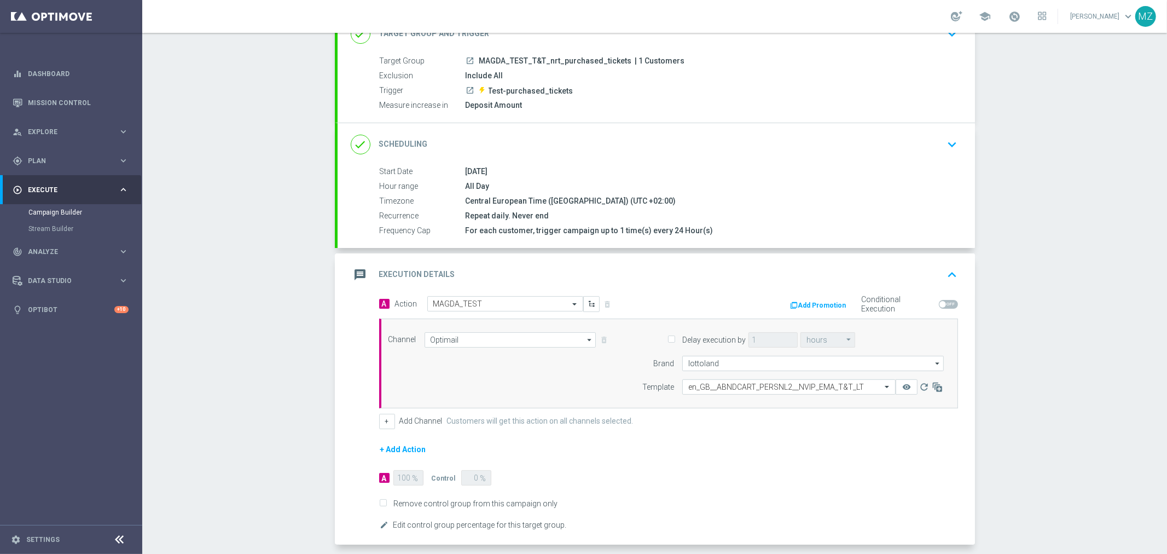
scroll to position [121, 0]
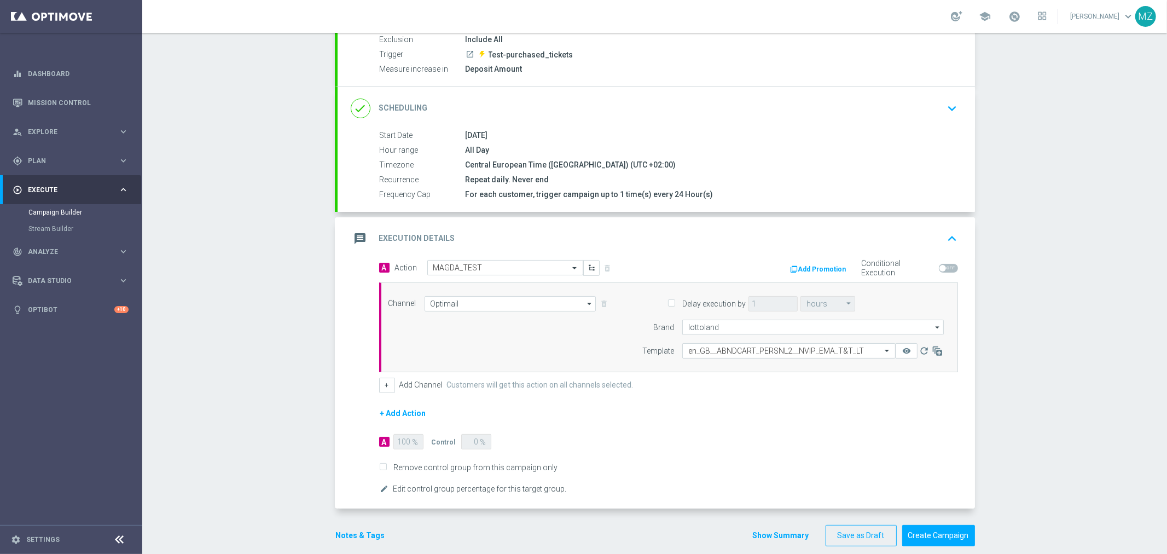
click at [360, 529] on button "Notes & Tags" at bounding box center [360, 535] width 51 height 14
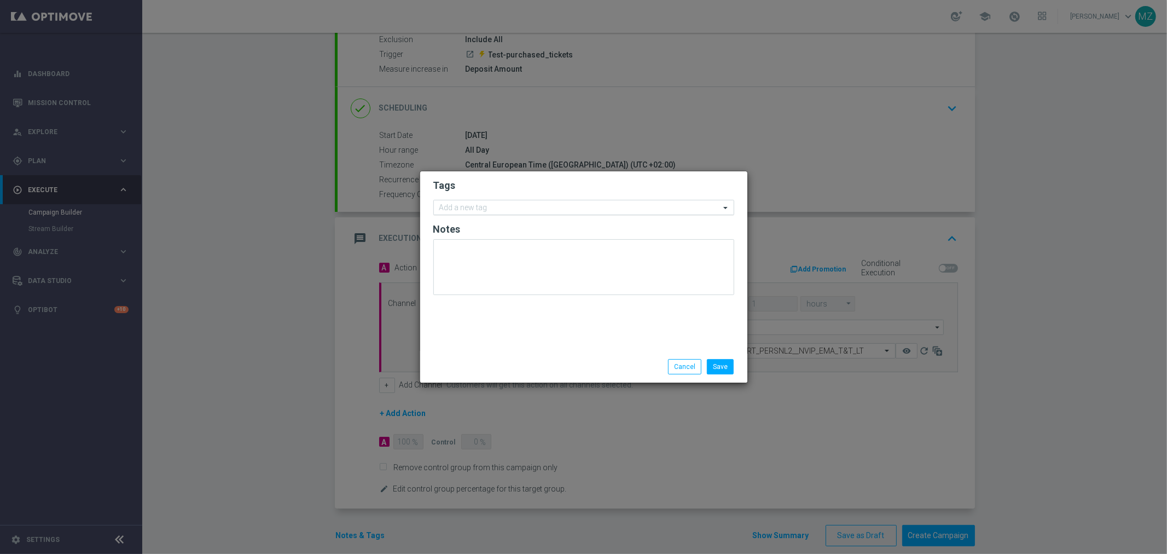
click at [537, 209] on input "text" at bounding box center [579, 207] width 281 height 9
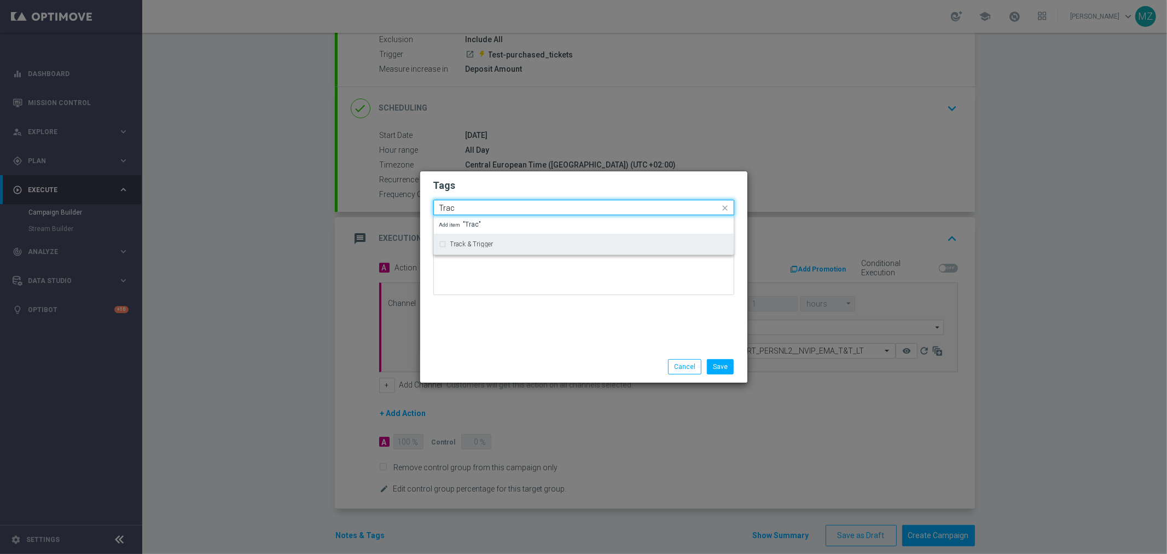
click at [516, 241] on div "Track & Trigger" at bounding box center [589, 244] width 278 height 7
type input "Trac"
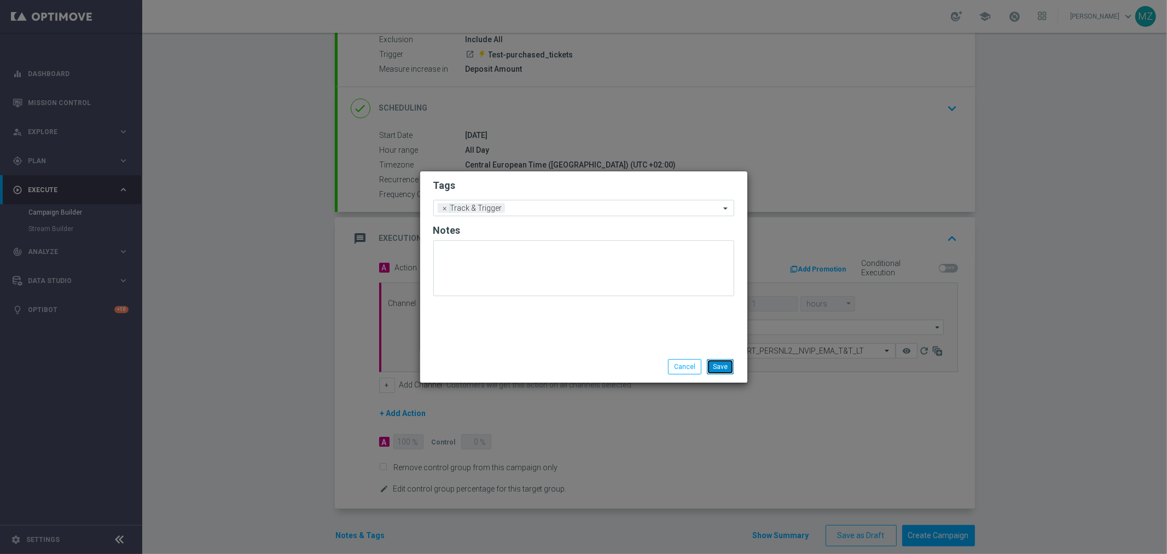
click at [726, 363] on button "Save" at bounding box center [720, 366] width 27 height 15
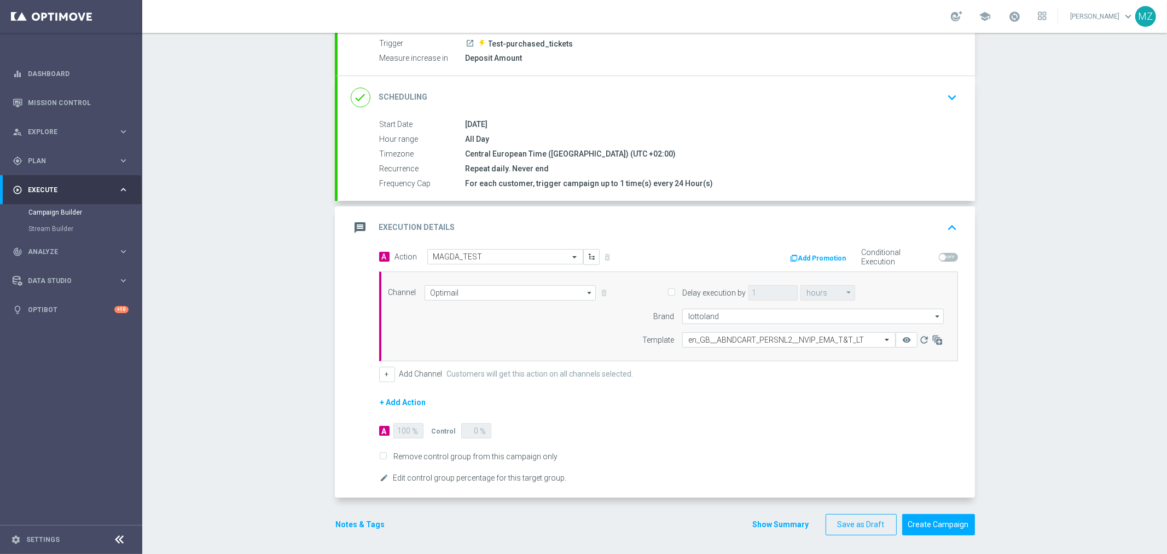
scroll to position [135, 0]
click at [934, 518] on button "Create Campaign" at bounding box center [938, 521] width 73 height 21
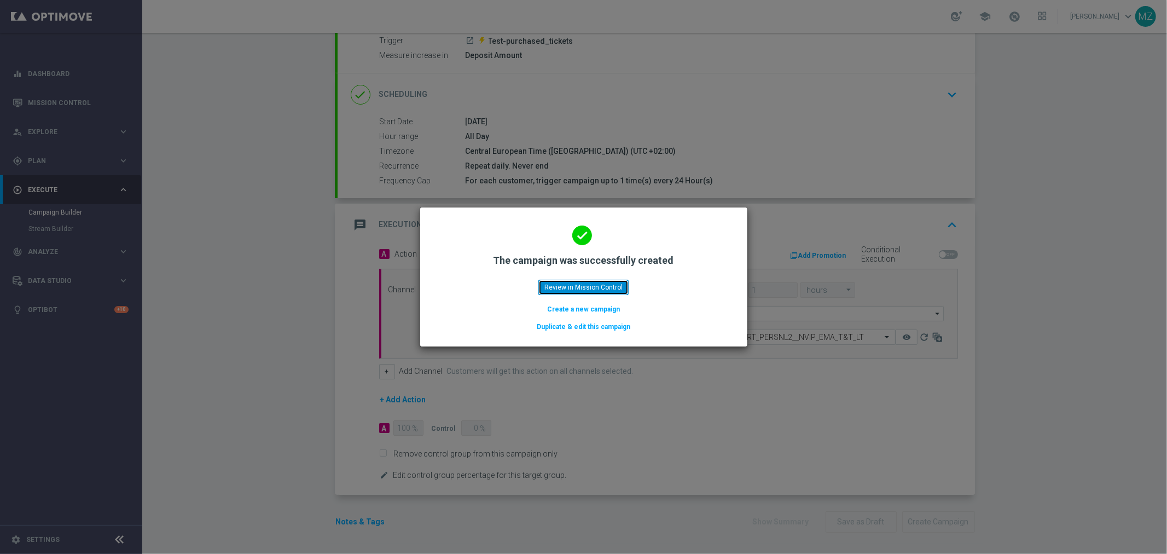
click at [545, 287] on button "Review in Mission Control" at bounding box center [583, 287] width 90 height 15
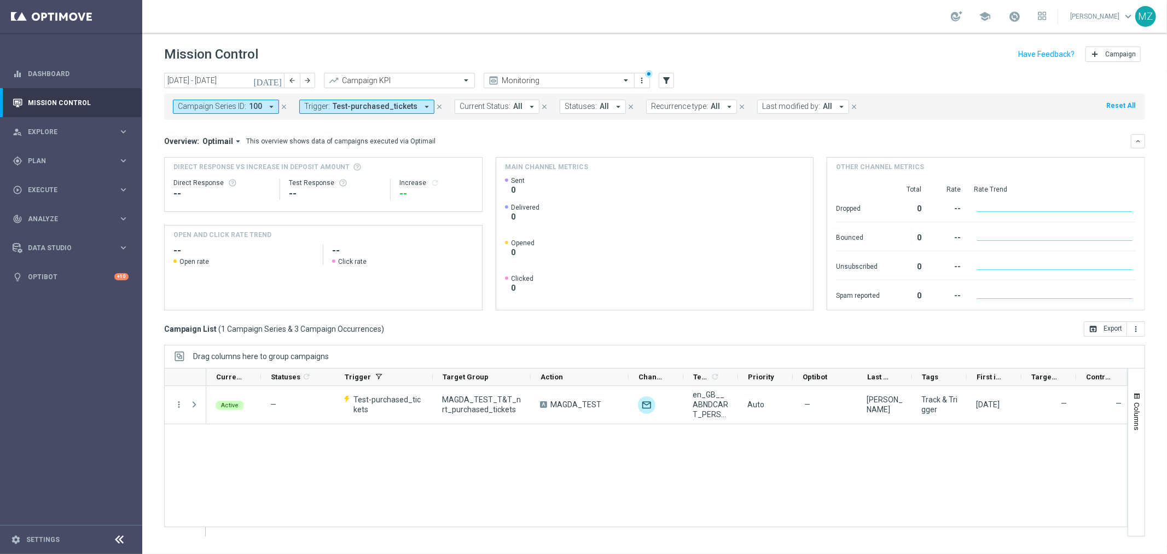
click at [280, 105] on icon "close" at bounding box center [284, 107] width 8 height 8
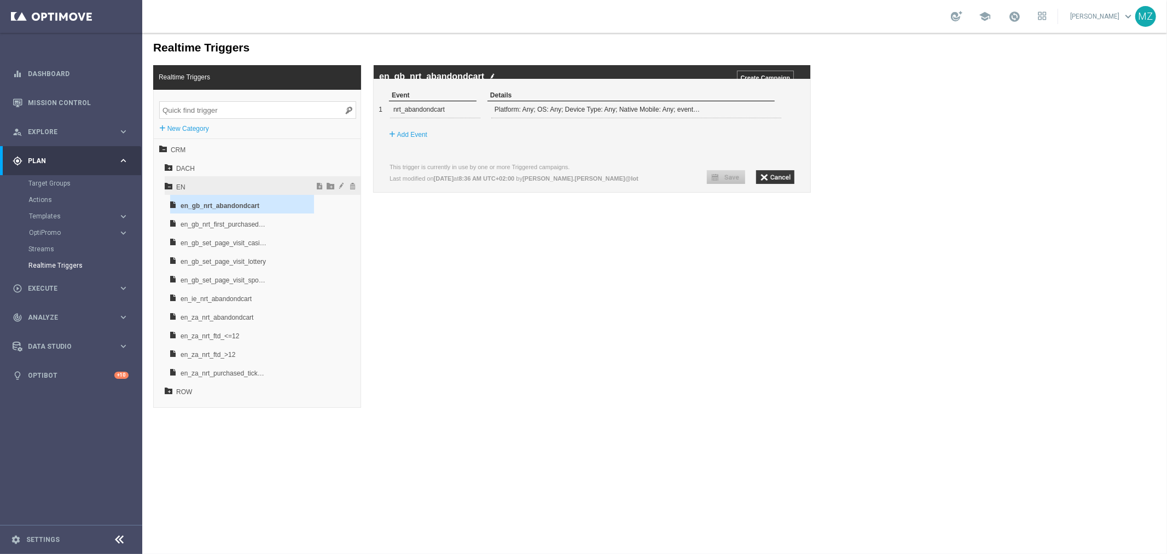
click at [169, 184] on icon at bounding box center [168, 185] width 8 height 8
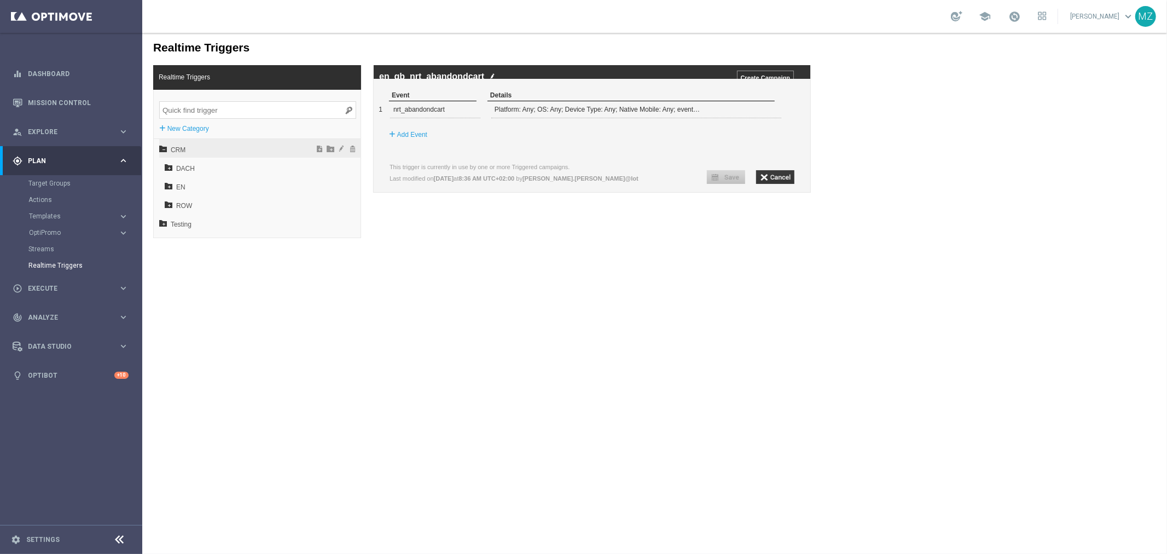
click at [161, 145] on icon at bounding box center [163, 148] width 8 height 8
click at [161, 164] on icon at bounding box center [163, 166] width 8 height 8
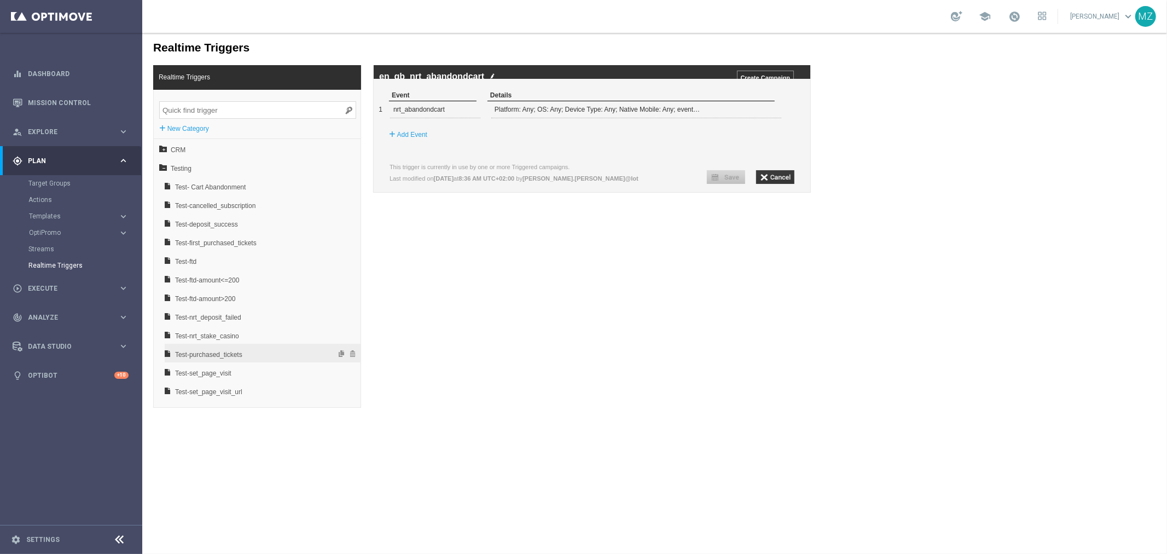
click at [240, 352] on span "Test-purchased_tickets" at bounding box center [233, 354] width 118 height 19
click at [766, 112] on span at bounding box center [766, 108] width 7 height 7
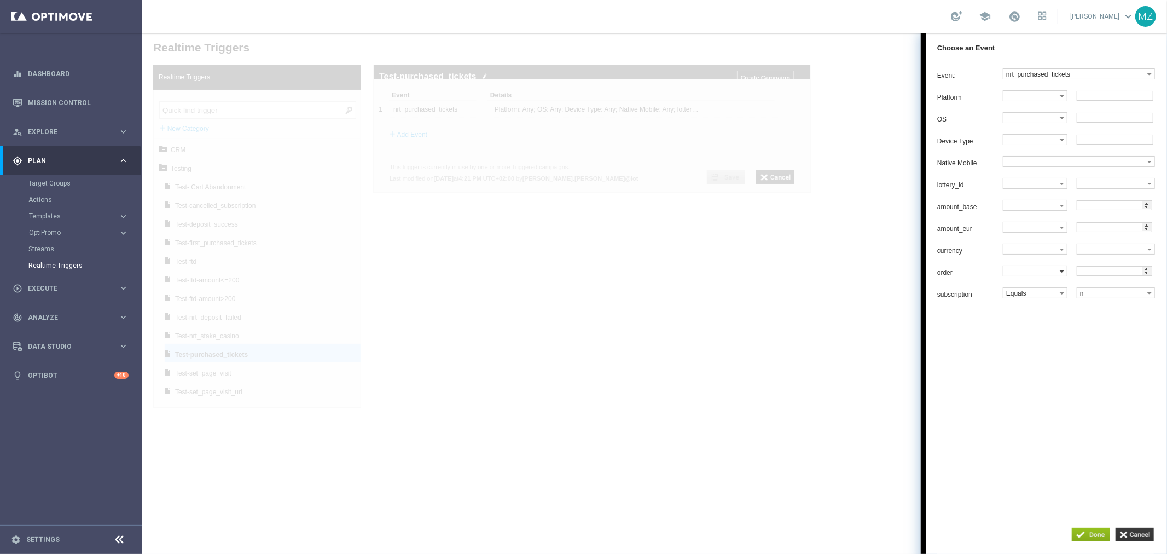
click at [1046, 275] on label at bounding box center [1031, 270] width 56 height 10
click at [1028, 296] on label "=" at bounding box center [1034, 290] width 62 height 15
click at [1113, 275] on input "number" at bounding box center [1113, 270] width 75 height 10
type input "1"
click at [1056, 388] on div "Event: nrt_purchased_tickets dummy_event_test nrt_abandondcart nrt_cancelled_su…" at bounding box center [1046, 279] width 241 height 435
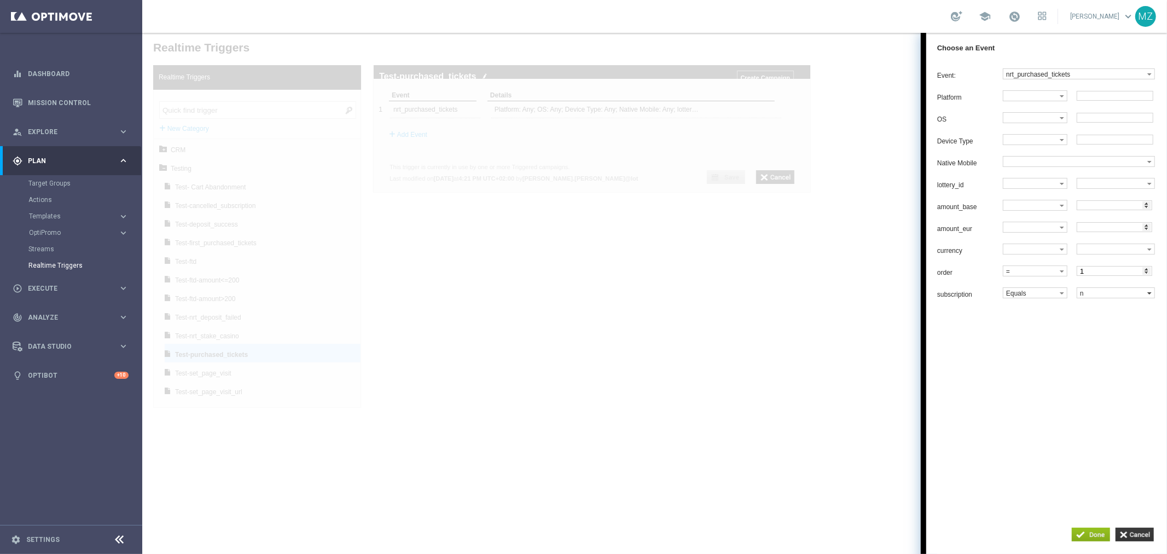
click at [1095, 297] on label "n" at bounding box center [1111, 292] width 70 height 10
click at [1034, 297] on label "Equals" at bounding box center [1031, 292] width 56 height 10
click at [1125, 380] on div "Event: nrt_purchased_tickets dummy_event_test nrt_abandondcart nrt_cancelled_su…" at bounding box center [1046, 279] width 241 height 435
click at [1150, 294] on span at bounding box center [1148, 293] width 4 height 2
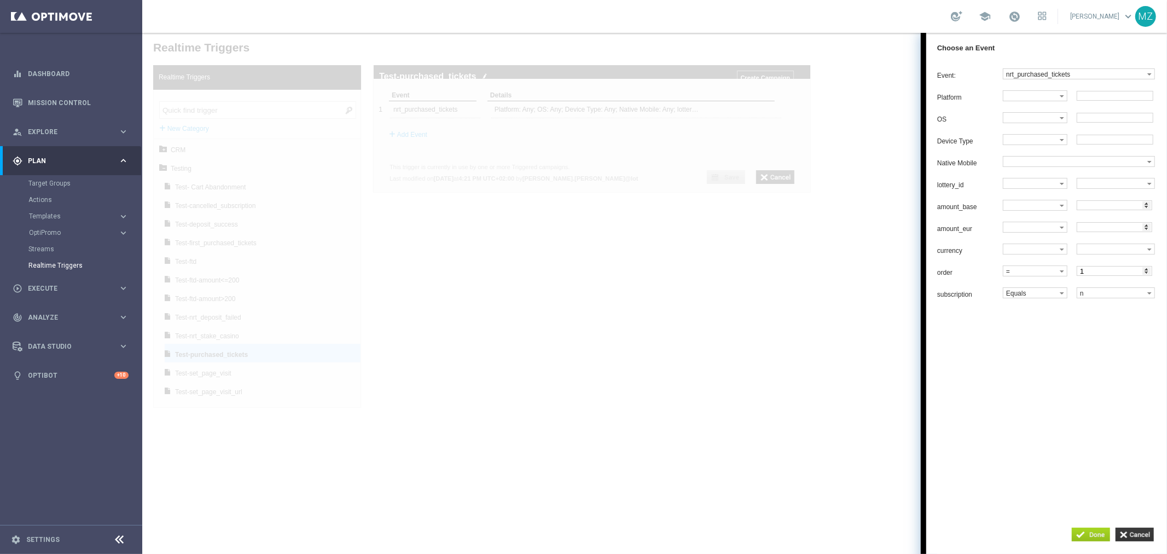
click at [1088, 529] on input "button" at bounding box center [1090, 534] width 38 height 14
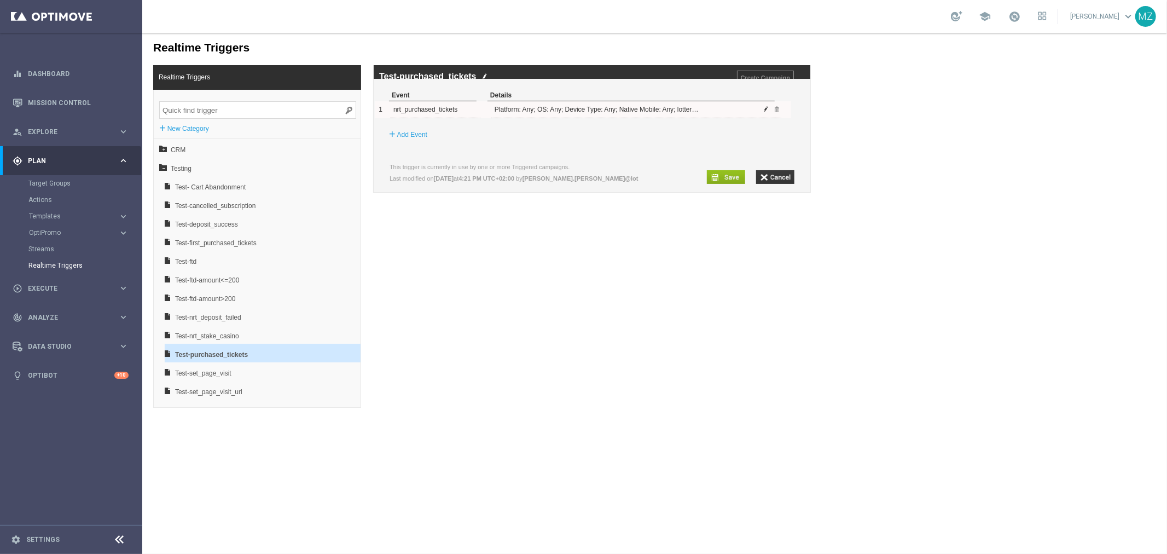
click at [764, 112] on span at bounding box center [766, 108] width 7 height 7
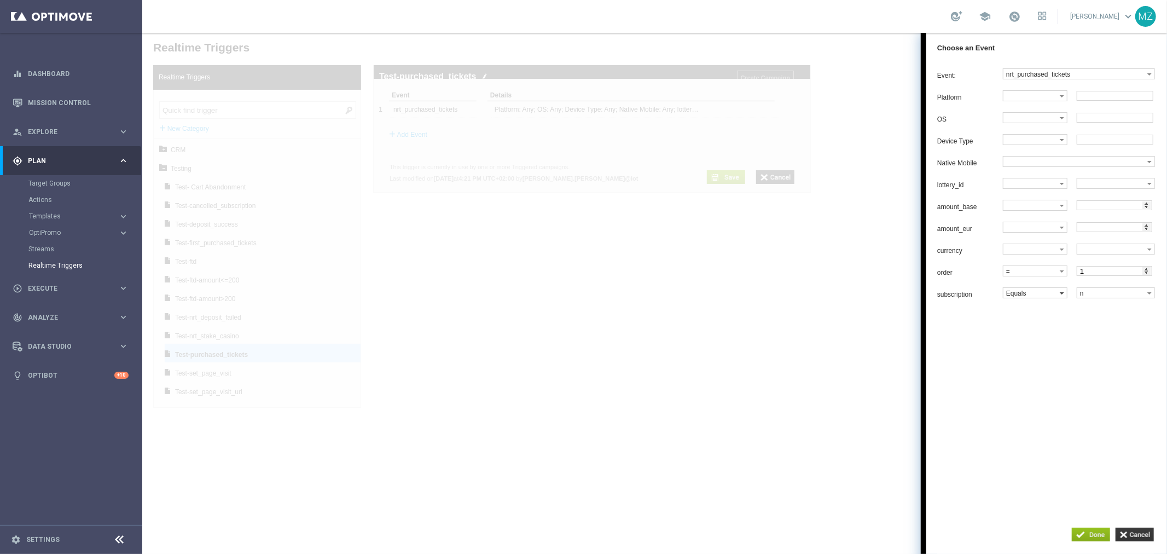
click at [1027, 297] on label "Equals" at bounding box center [1031, 292] width 56 height 10
click at [1020, 297] on label "Equals" at bounding box center [1031, 292] width 56 height 10
click at [1024, 297] on label "Equals" at bounding box center [1031, 292] width 56 height 10
click at [1036, 392] on span "Not one of" at bounding box center [1032, 388] width 53 height 7
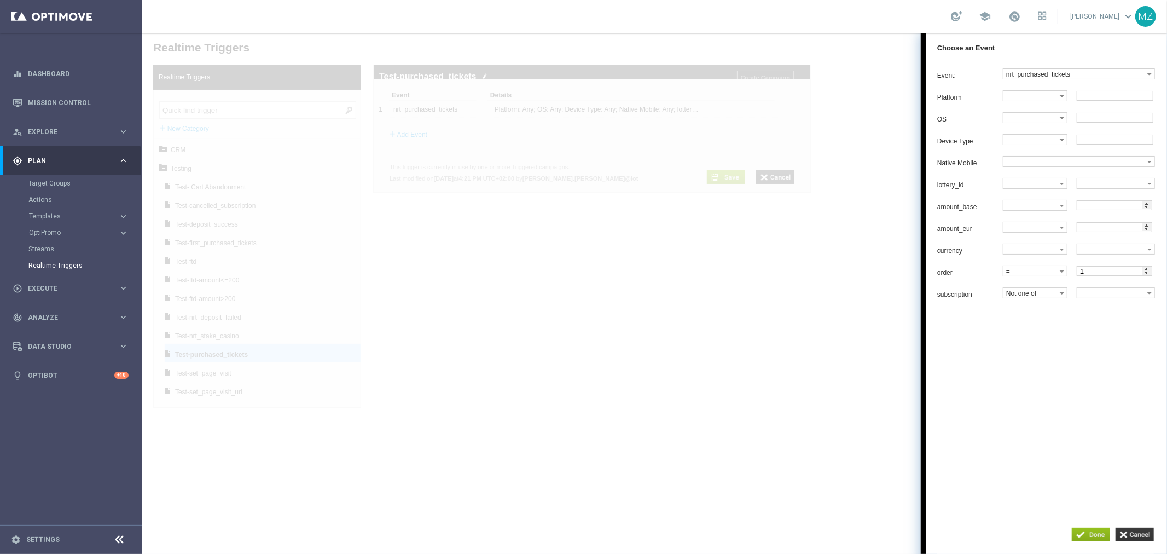
click at [1106, 385] on div "Event: nrt_purchased_tickets dummy_event_test nrt_abandondcart nrt_cancelled_su…" at bounding box center [1046, 279] width 241 height 435
click at [1085, 297] on label at bounding box center [1111, 292] width 70 height 10
click at [1088, 532] on input "button" at bounding box center [1090, 534] width 38 height 14
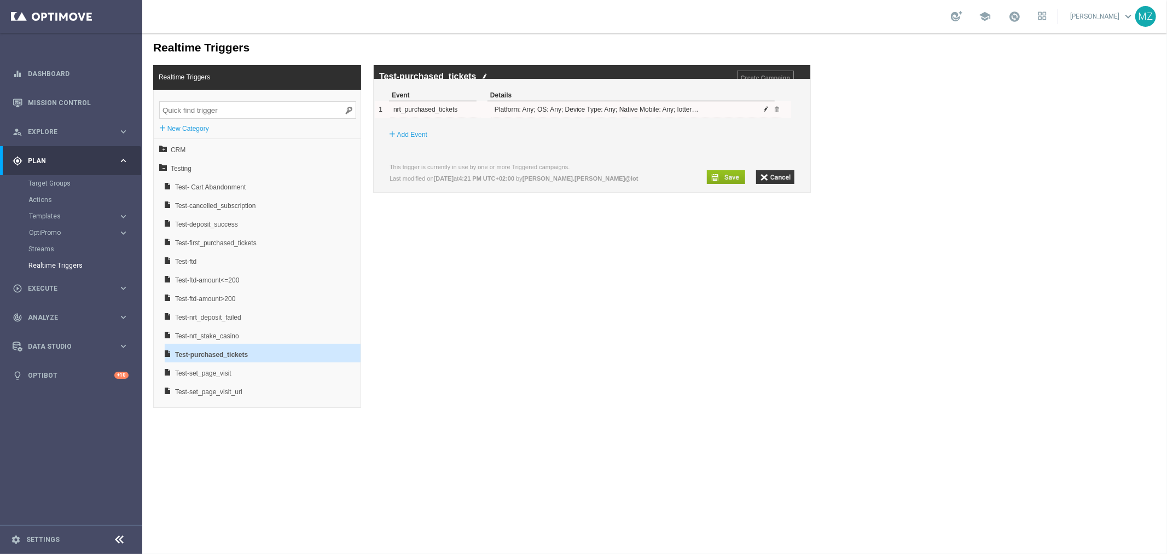
click at [765, 112] on span at bounding box center [766, 108] width 7 height 7
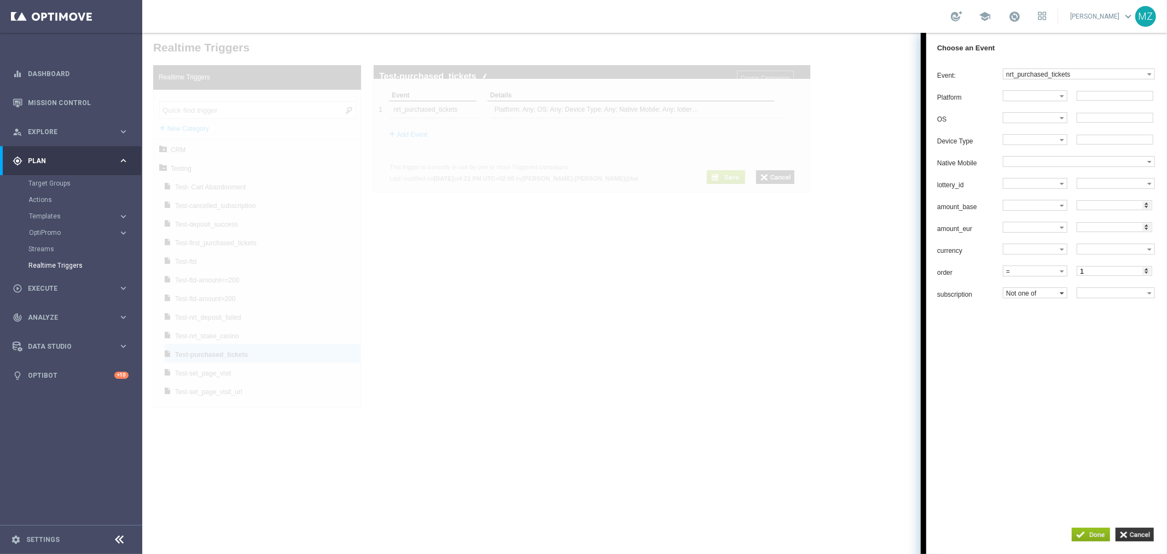
click at [1036, 297] on label "Not one of" at bounding box center [1031, 292] width 56 height 10
click at [1145, 533] on input "button" at bounding box center [1134, 534] width 38 height 14
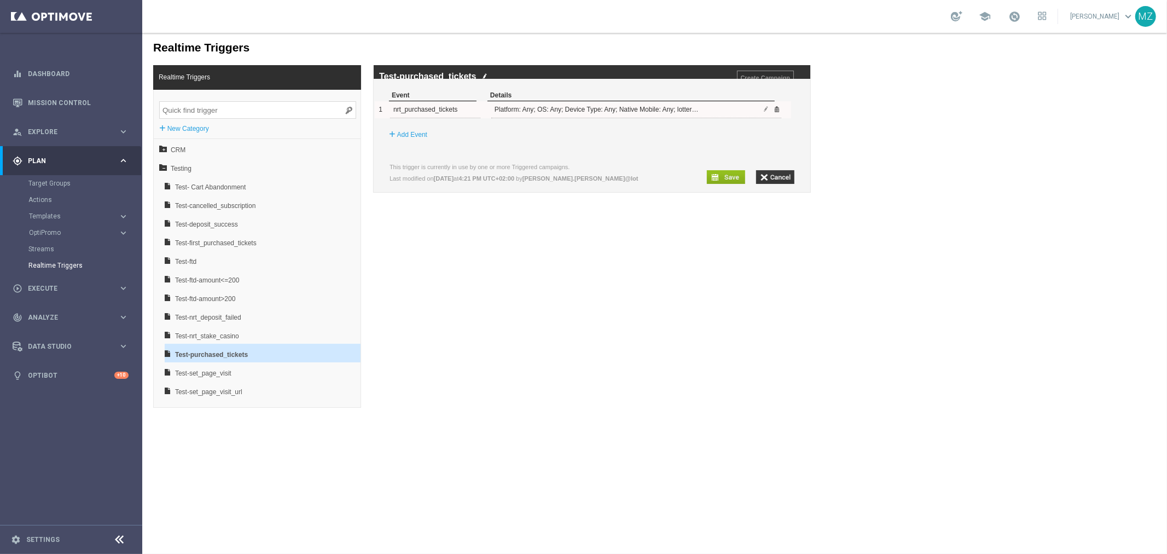
click at [776, 112] on span at bounding box center [775, 108] width 7 height 7
click at [399, 114] on label "Add Event" at bounding box center [412, 108] width 30 height 11
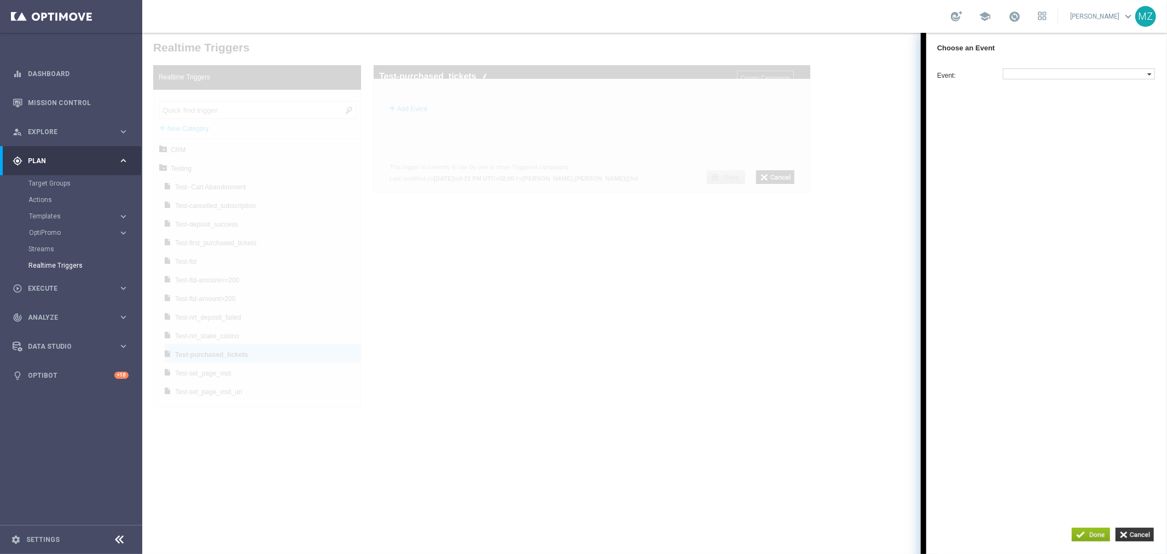
click at [1099, 72] on label at bounding box center [1075, 73] width 144 height 10
click at [1041, 190] on input "search" at bounding box center [1034, 184] width 59 height 11
type input "purch"
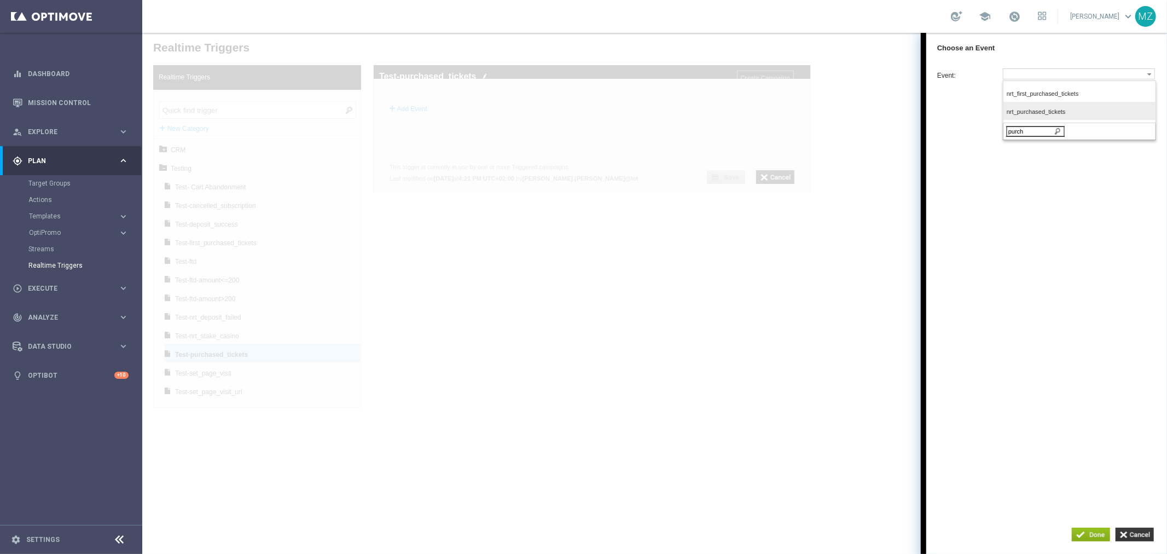
click at [1054, 113] on span "nrt_purchased_tickets" at bounding box center [1076, 111] width 140 height 7
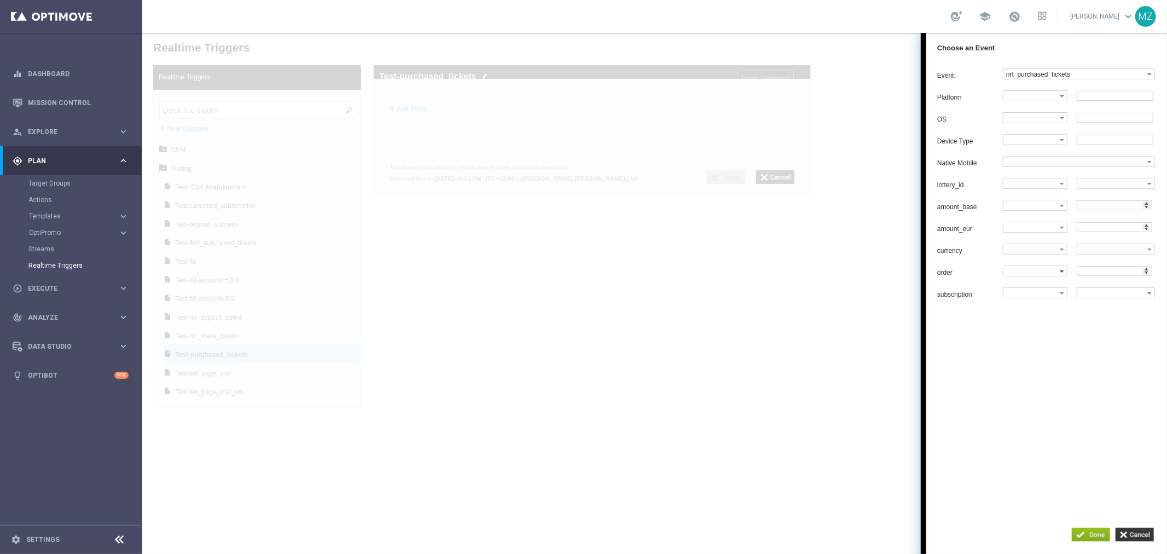
click at [1039, 275] on label at bounding box center [1031, 270] width 56 height 10
click at [1020, 295] on label "=" at bounding box center [1034, 290] width 62 height 15
click at [1084, 275] on input "number" at bounding box center [1113, 270] width 75 height 10
type input "1"
click at [1099, 337] on div "Event: nrt_purchased_tickets nrt_first_purchased_tickets nrt_purchased_tickets …" at bounding box center [1046, 279] width 241 height 435
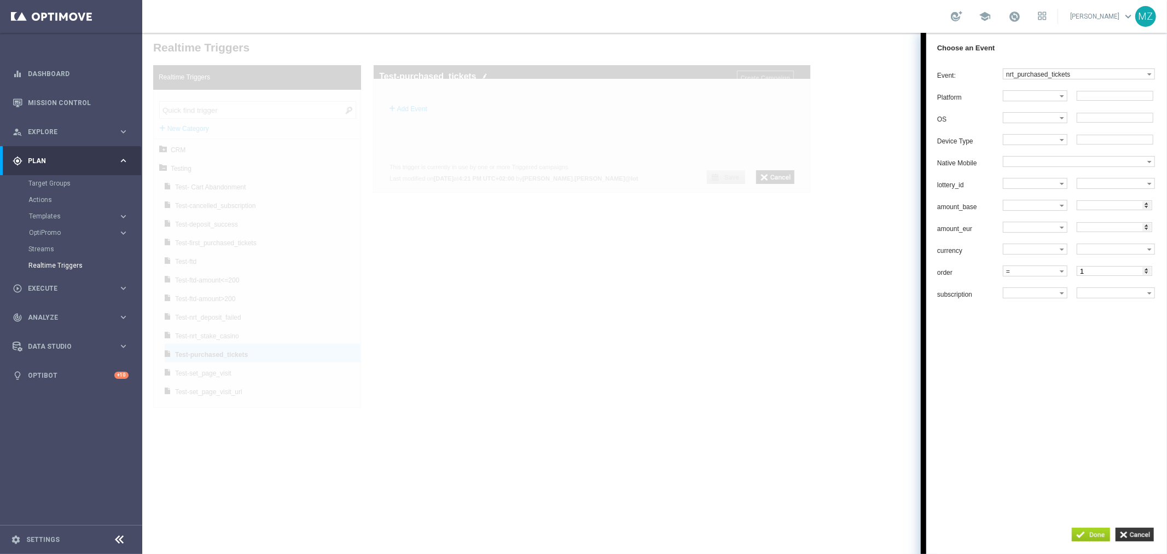
click at [1090, 534] on input "button" at bounding box center [1090, 534] width 38 height 14
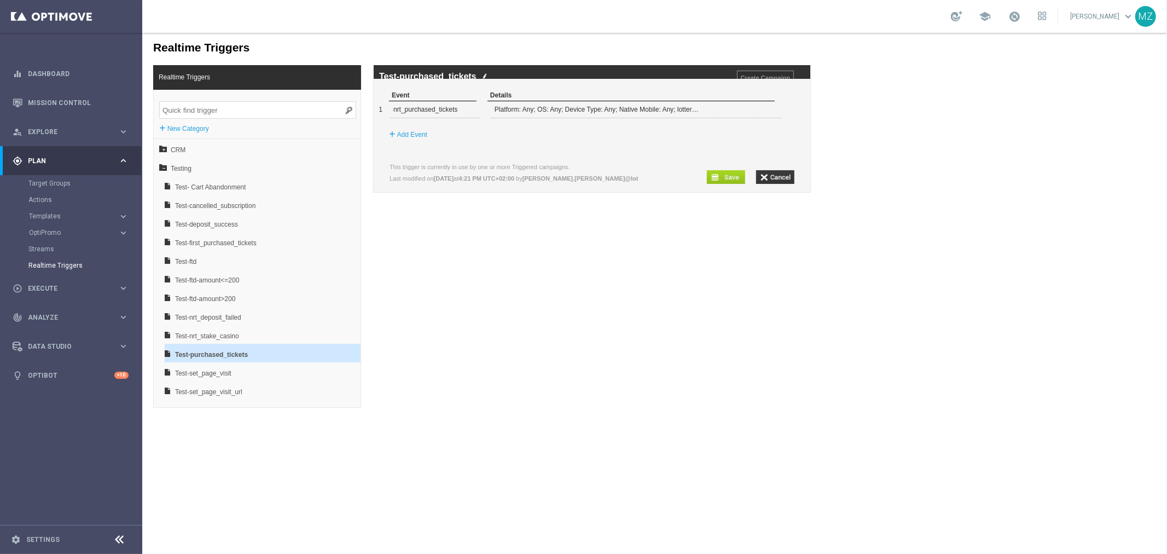
click at [728, 183] on input "button" at bounding box center [725, 177] width 38 height 14
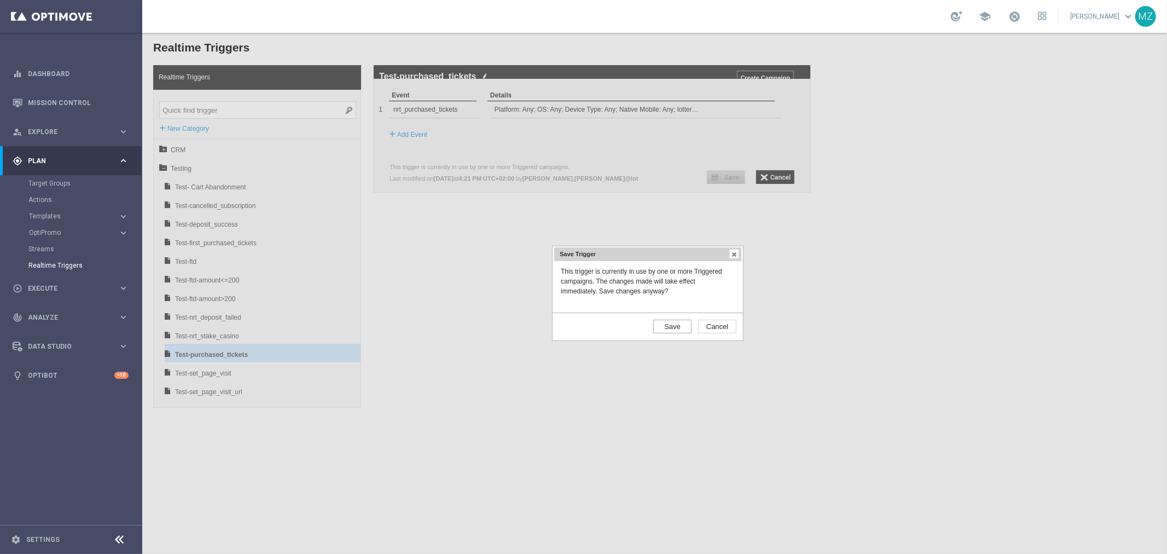
click at [668, 322] on input "Save" at bounding box center [672, 326] width 38 height 14
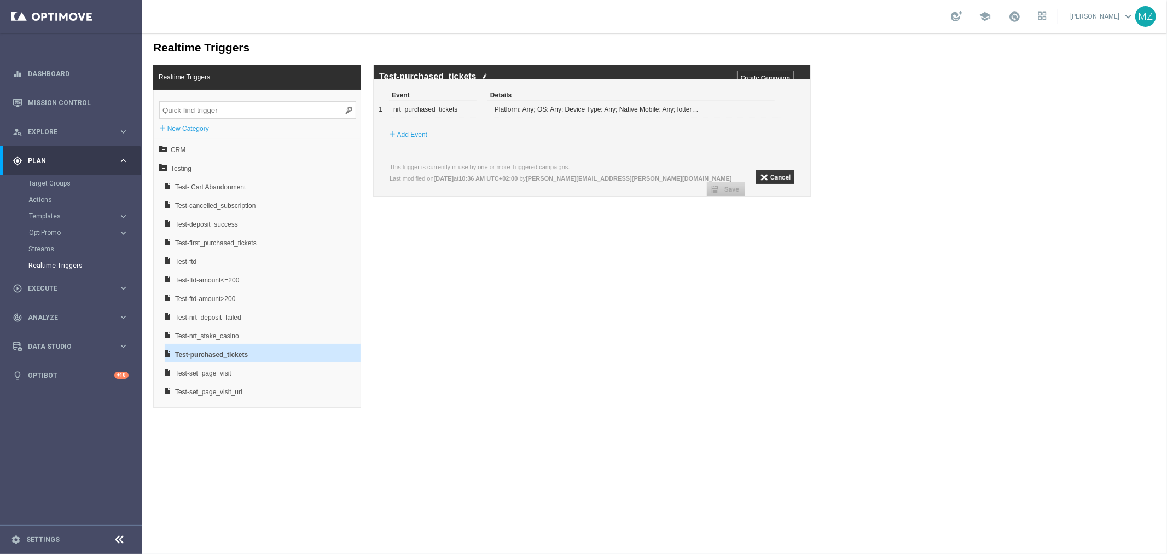
click at [484, 78] on img at bounding box center [483, 75] width 5 height 7
click at [484, 77] on input "Test-purchased_tickets" at bounding box center [532, 77] width 306 height 10
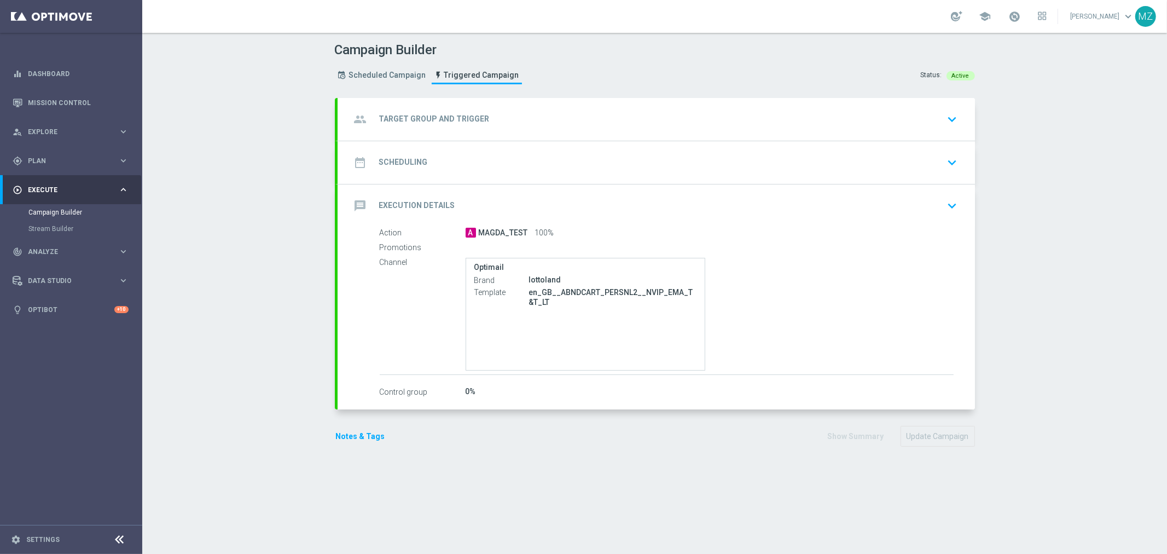
type input "MAGDA_TEST_T&T_nrt_abandondcart"
radio input "false"
radio input "true"
type input "Test- Cart Abandonment"
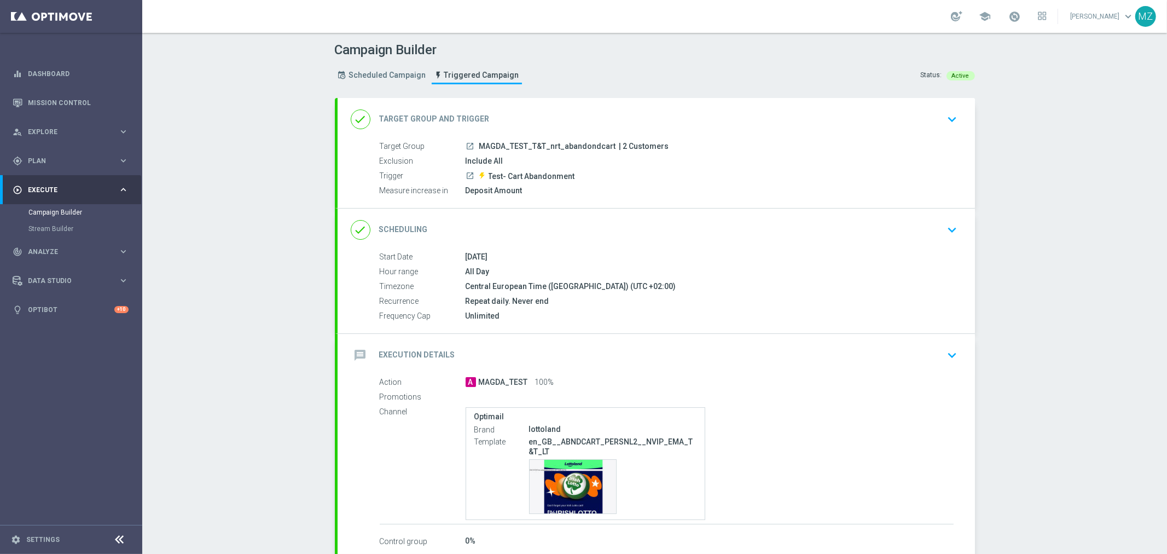
click at [838, 273] on div "All Day" at bounding box center [709, 271] width 488 height 11
click at [950, 231] on icon "keyboard_arrow_down" at bounding box center [952, 230] width 16 height 16
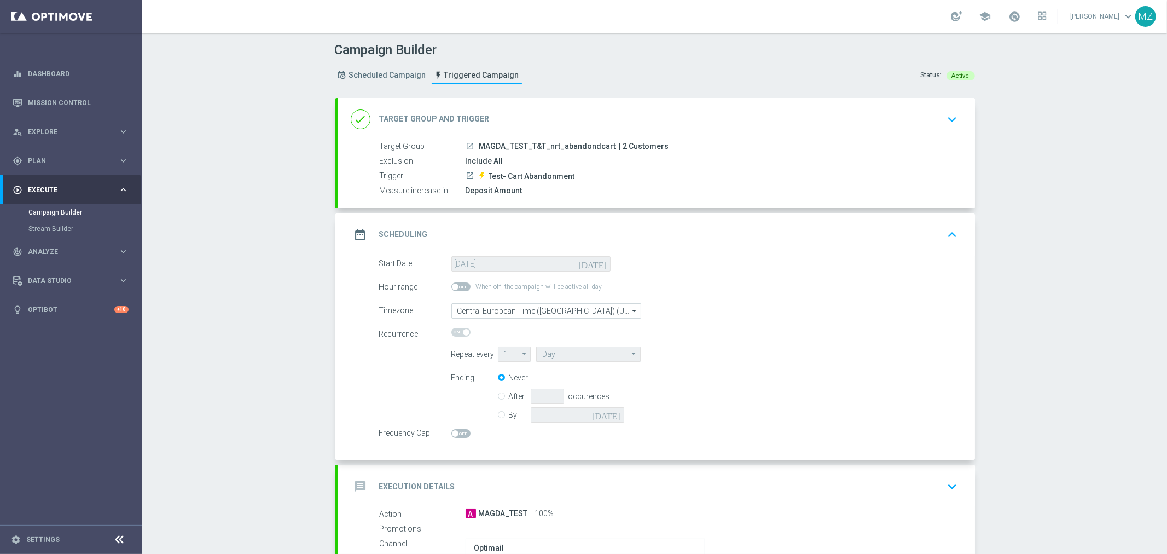
click at [950, 231] on icon "keyboard_arrow_up" at bounding box center [952, 234] width 16 height 16
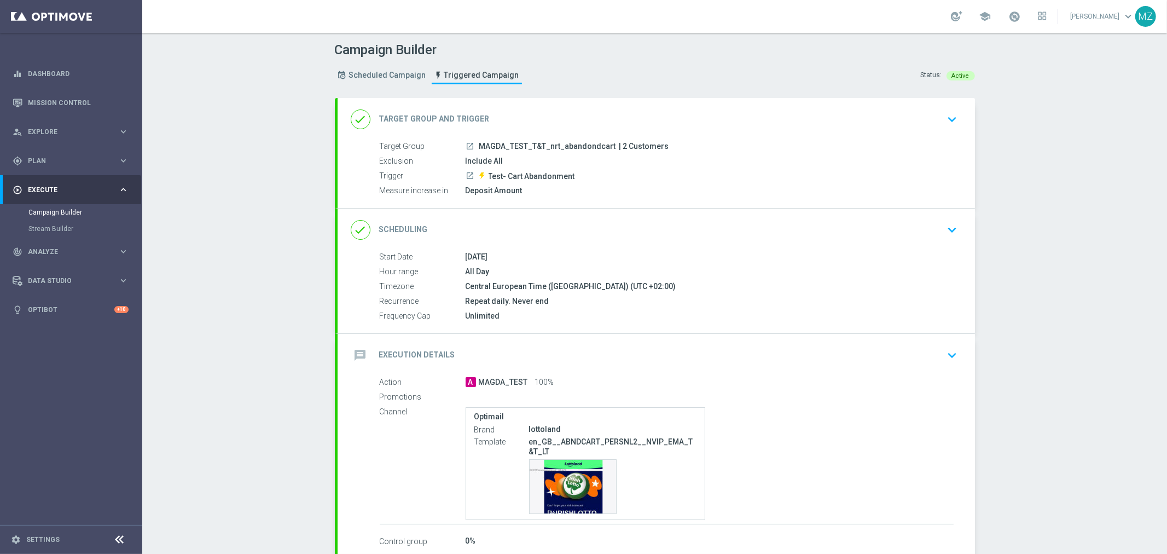
click at [946, 347] on icon "keyboard_arrow_down" at bounding box center [952, 355] width 16 height 16
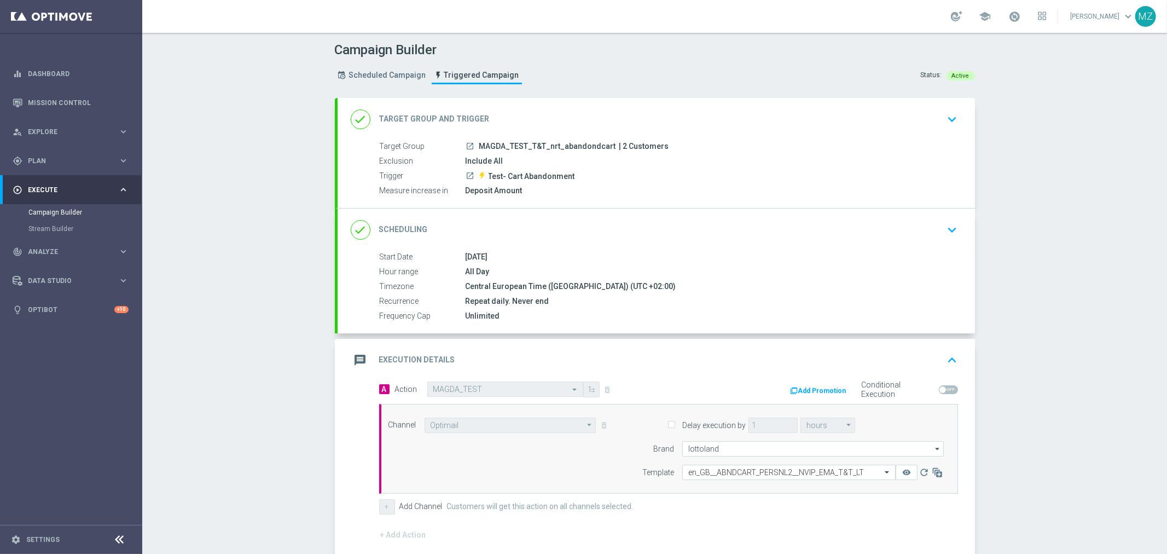
drag, startPoint x: 953, startPoint y: 230, endPoint x: 948, endPoint y: 228, distance: 6.1
click at [952, 230] on icon "keyboard_arrow_down" at bounding box center [952, 230] width 16 height 16
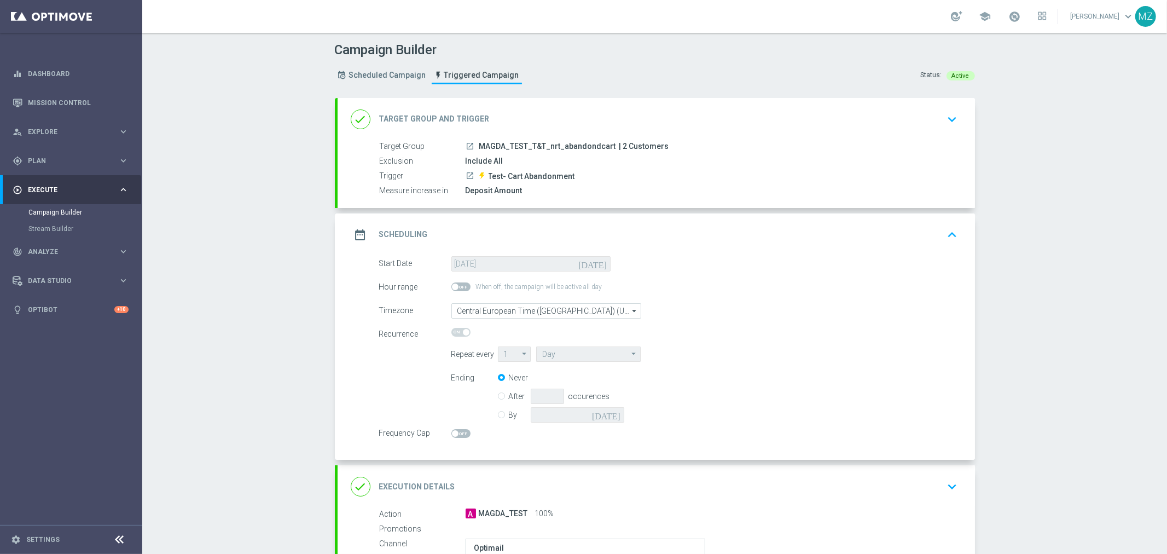
click at [463, 331] on span at bounding box center [466, 332] width 7 height 7
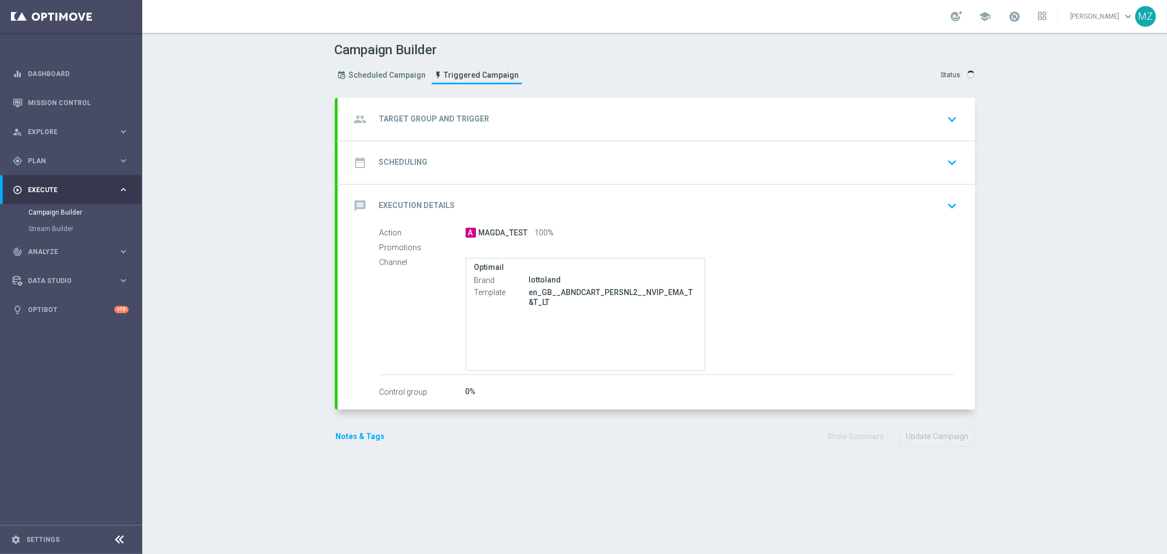
type input "MAGDA_TEST_T&T_nrt_abandondcart"
radio input "false"
radio input "true"
type input "Test- Cart Abandonment"
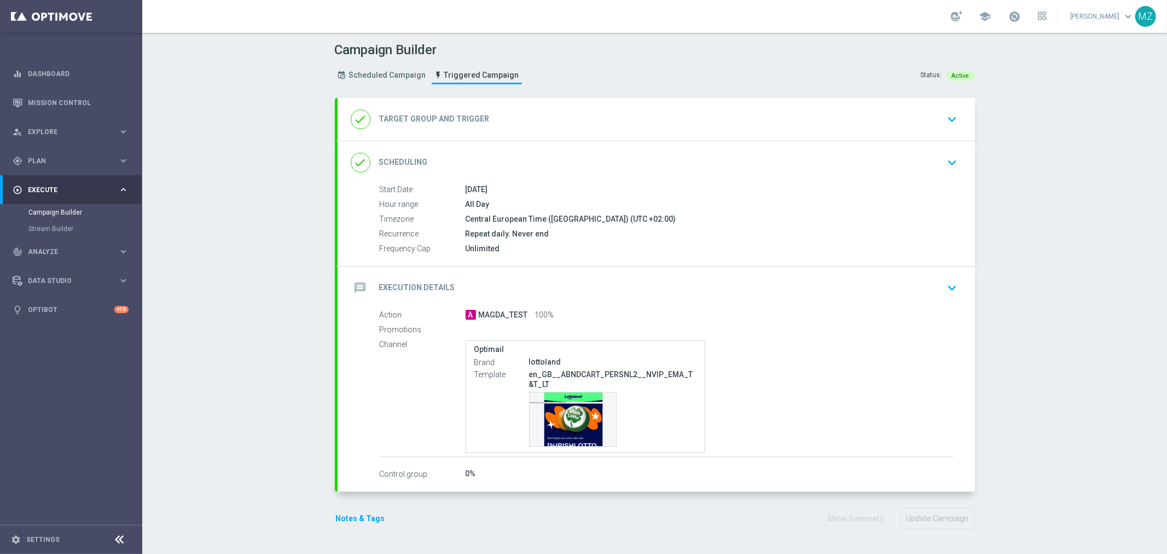
type input "Deposit Amount"
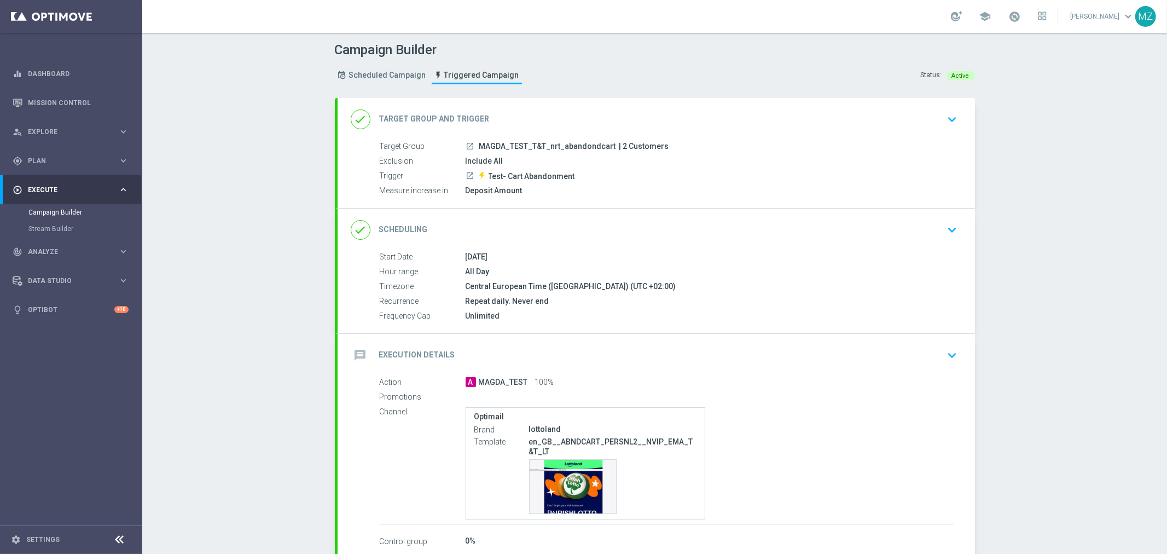
click at [944, 230] on icon "keyboard_arrow_down" at bounding box center [952, 230] width 16 height 16
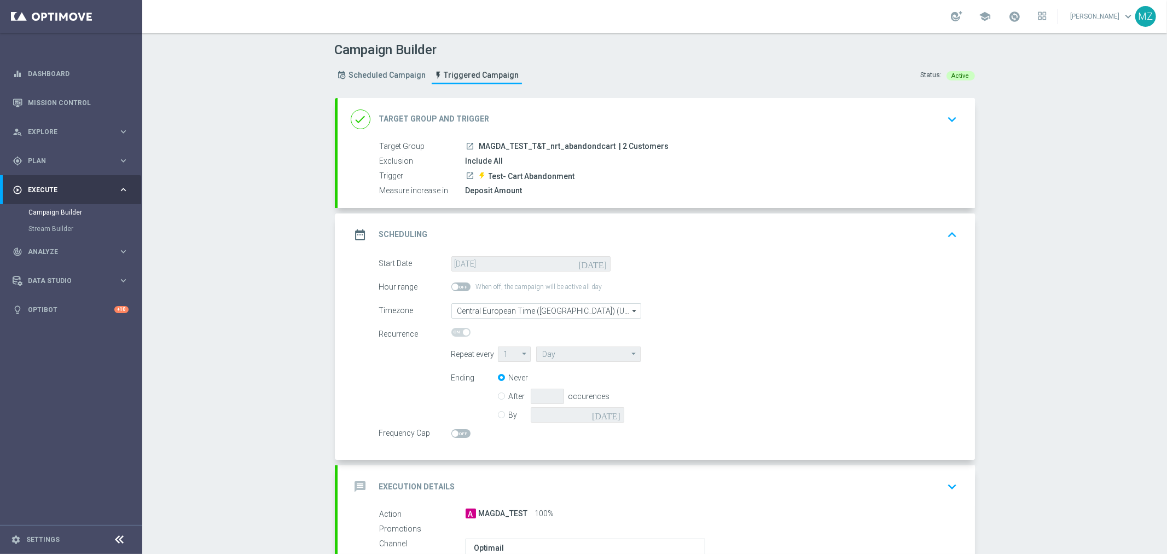
click at [463, 332] on span at bounding box center [466, 332] width 7 height 7
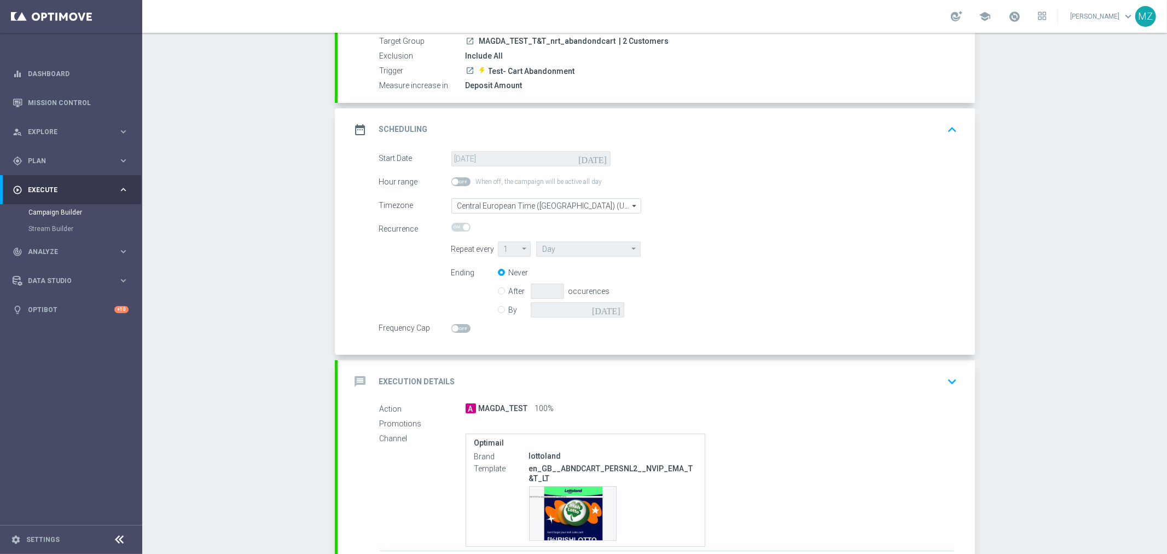
scroll to position [121, 0]
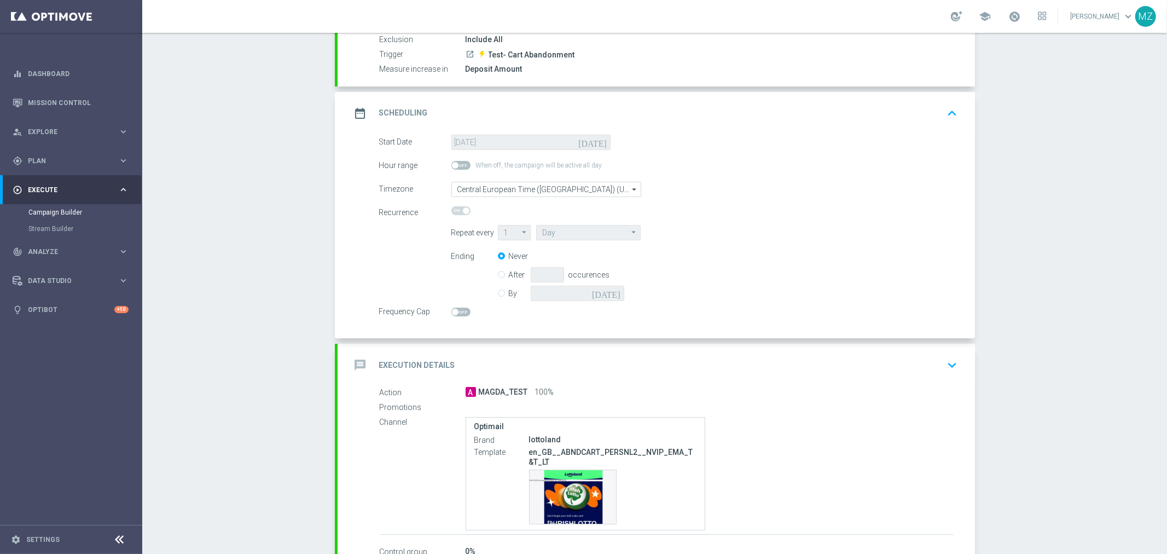
click at [498, 294] on input "By" at bounding box center [501, 291] width 7 height 7
radio input "true"
radio input "false"
click at [611, 293] on icon "[DATE]" at bounding box center [608, 292] width 32 height 12
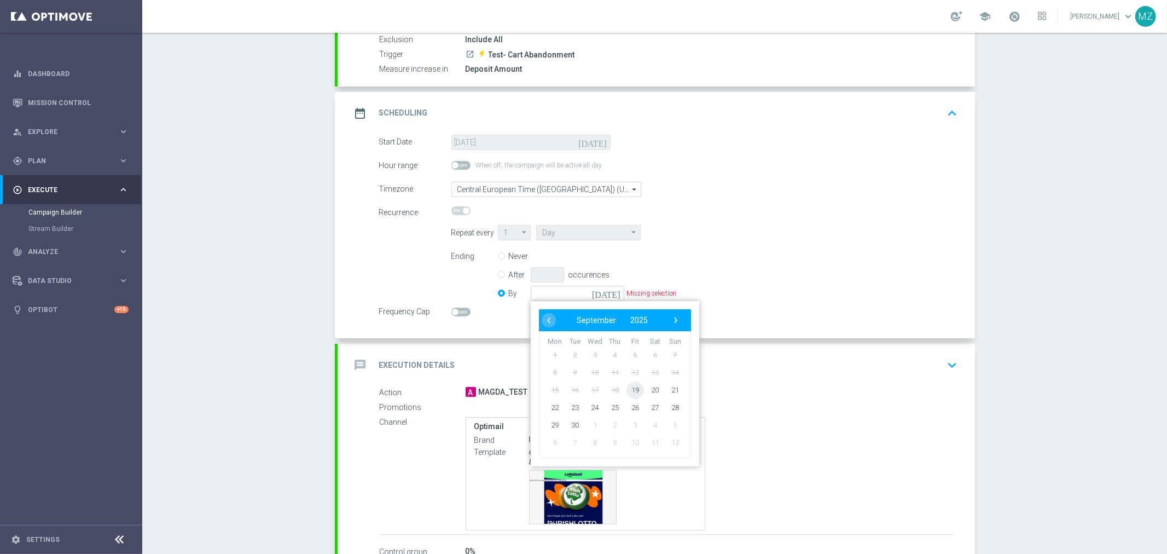
click at [633, 389] on span "19" at bounding box center [635, 390] width 18 height 18
type input "[DATE]"
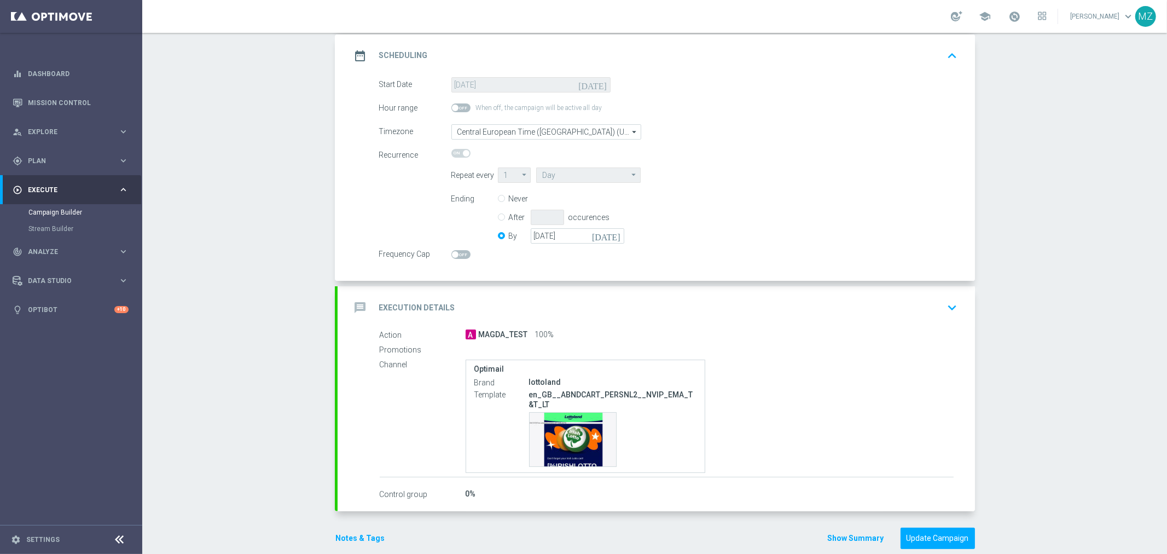
scroll to position [195, 0]
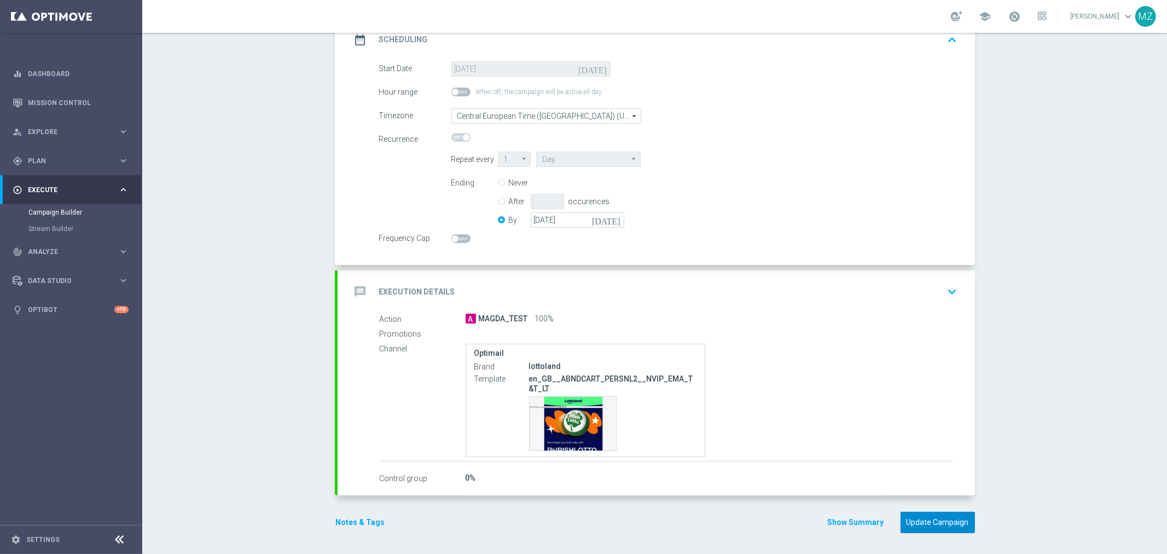
click at [945, 516] on button "Update Campaign" at bounding box center [937, 521] width 74 height 21
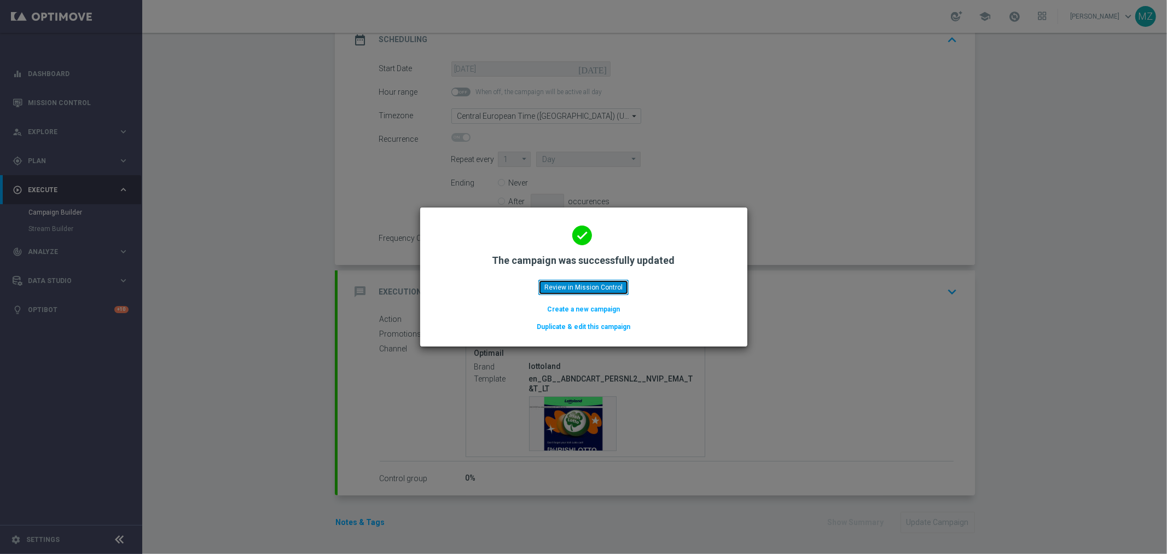
click at [610, 292] on button "Review in Mission Control" at bounding box center [583, 287] width 90 height 15
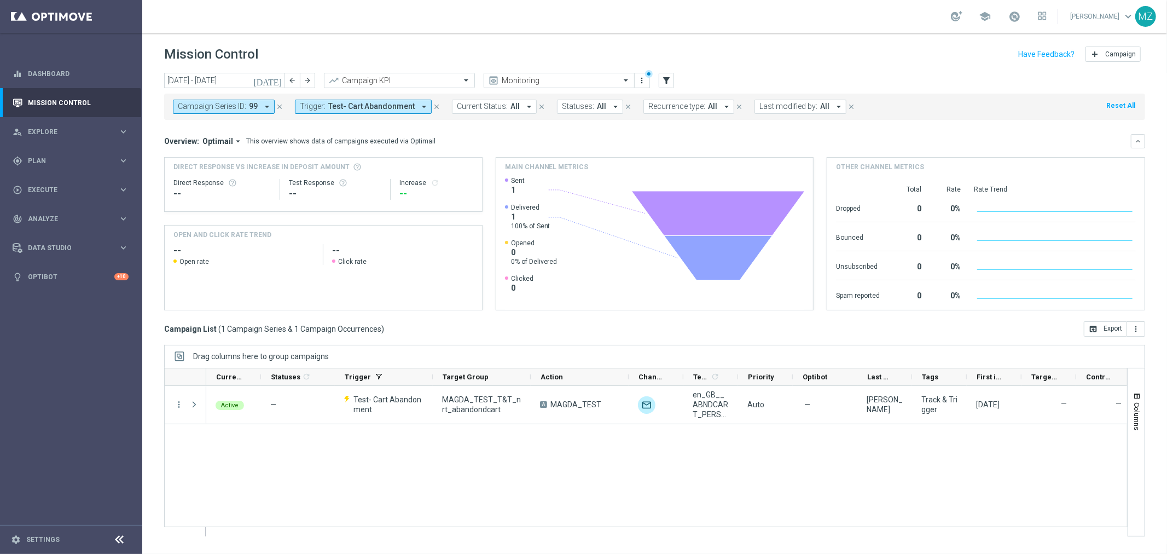
click at [279, 106] on icon "close" at bounding box center [280, 107] width 8 height 8
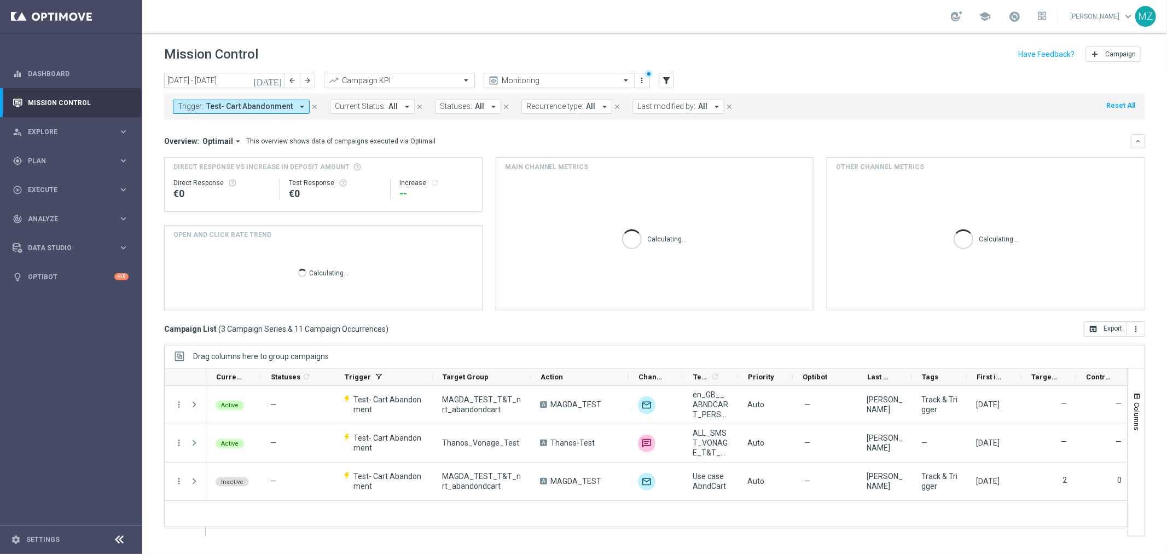
click at [275, 81] on icon "[DATE]" at bounding box center [268, 80] width 30 height 10
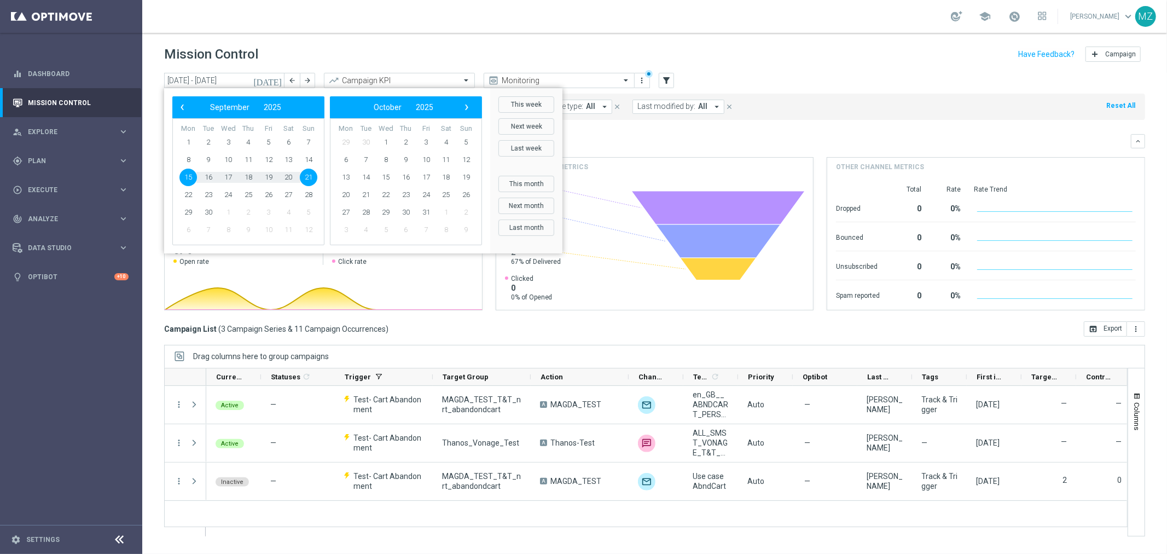
click at [174, 108] on div "‹ ​ September ​ 2025 ​ ›" at bounding box center [248, 107] width 152 height 22
click at [177, 108] on span "‹" at bounding box center [182, 107] width 14 height 14
click at [194, 157] on span "2" at bounding box center [188, 160] width 18 height 18
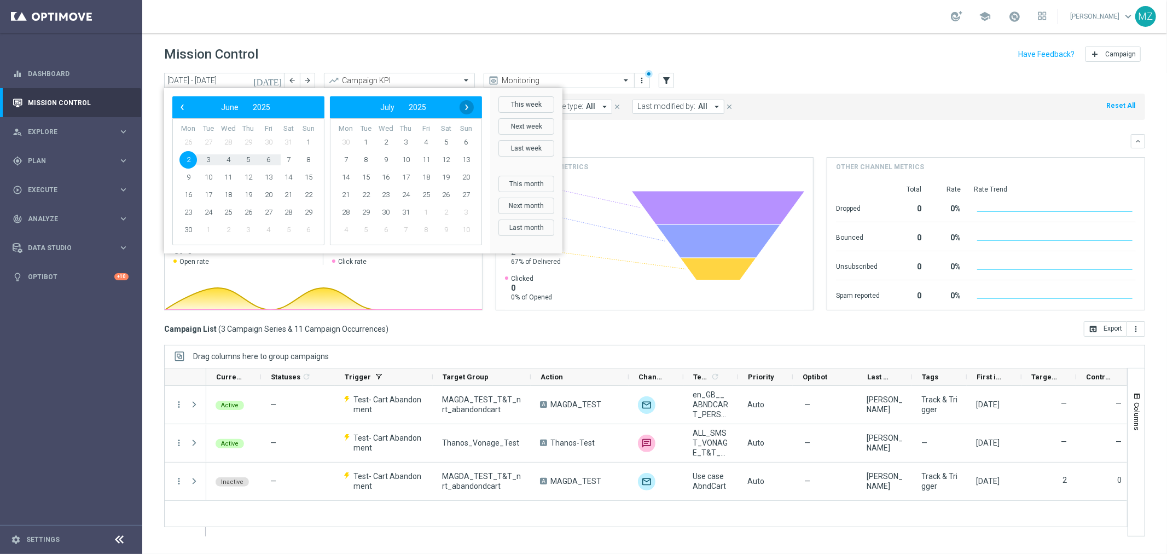
click at [465, 104] on span "›" at bounding box center [466, 107] width 14 height 14
click at [184, 106] on span "‹" at bounding box center [182, 107] width 14 height 14
click at [267, 179] on span "19" at bounding box center [269, 177] width 18 height 18
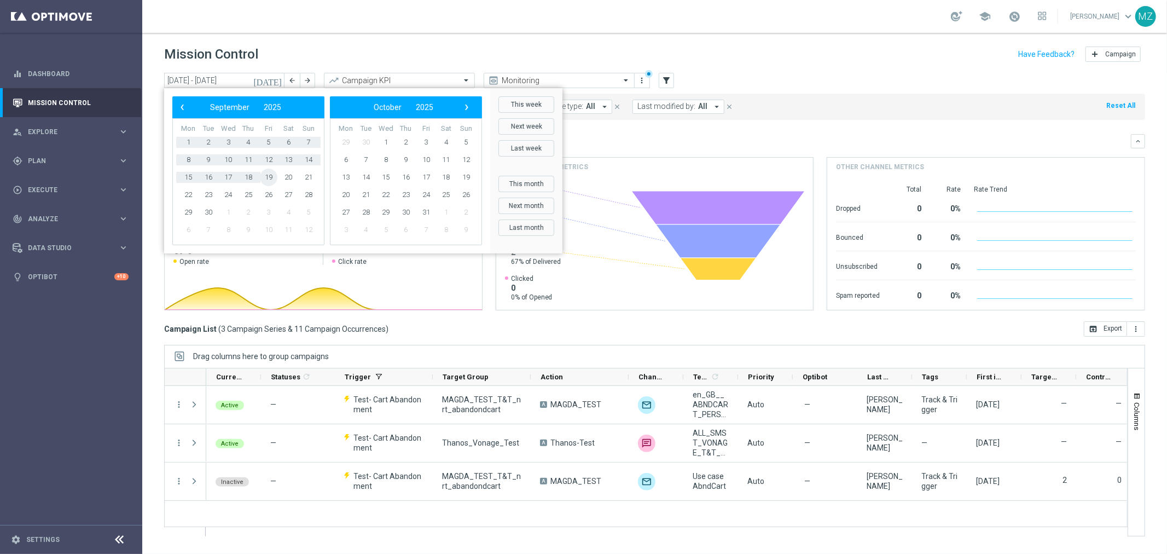
type input "[DATE] - [DATE]"
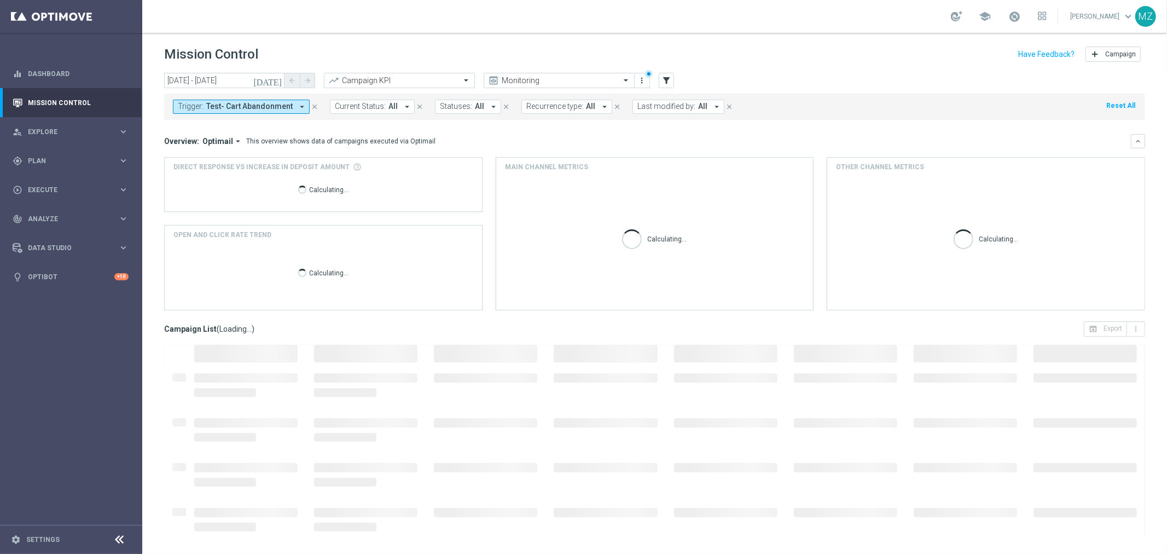
click at [261, 107] on span "Test- Cart Abandonment" at bounding box center [249, 106] width 86 height 9
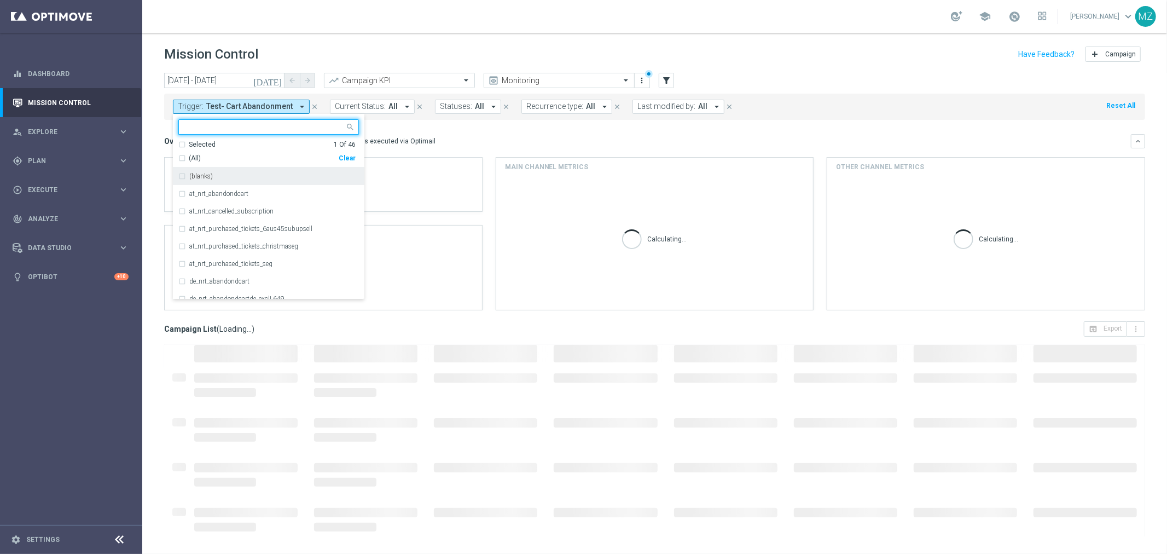
click at [338, 159] on div "(All)" at bounding box center [258, 158] width 160 height 9
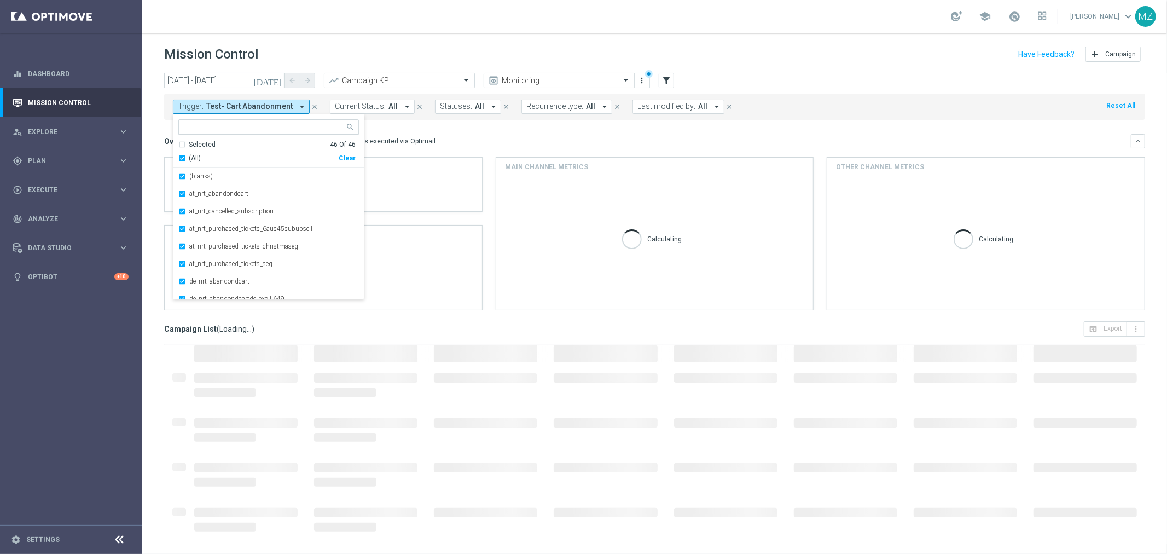
click at [0, 0] on div "Clear" at bounding box center [0, 0] width 0 height 0
click at [260, 241] on div "Test-purchased_tickets" at bounding box center [274, 237] width 170 height 7
click at [705, 22] on div "school [PERSON_NAME] keyboard_arrow_down MZ" at bounding box center [654, 16] width 1025 height 33
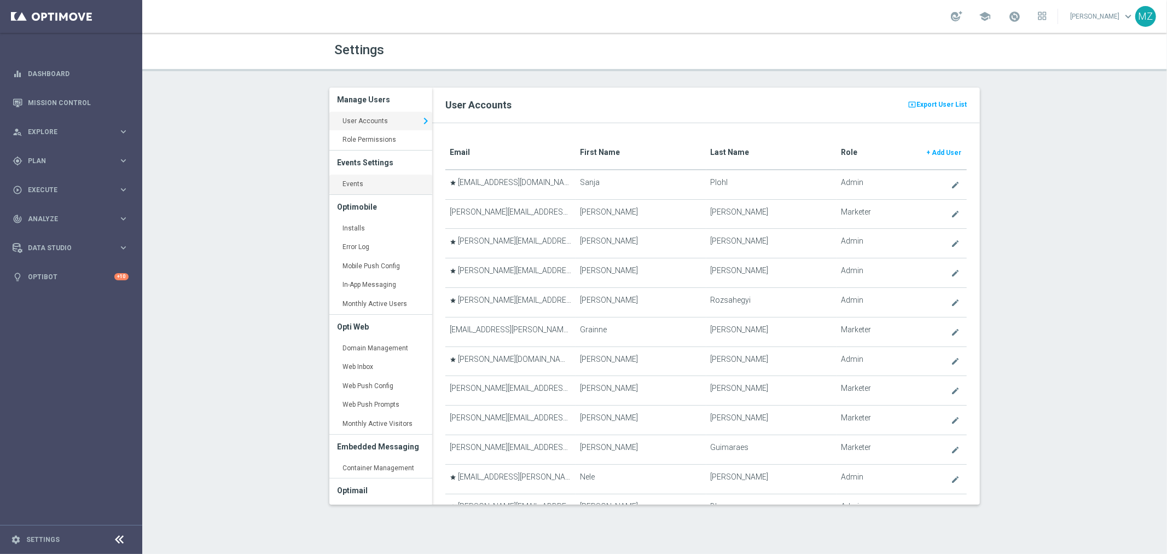
click at [380, 188] on link "Events keyboard_arrow_right" at bounding box center [380, 184] width 103 height 20
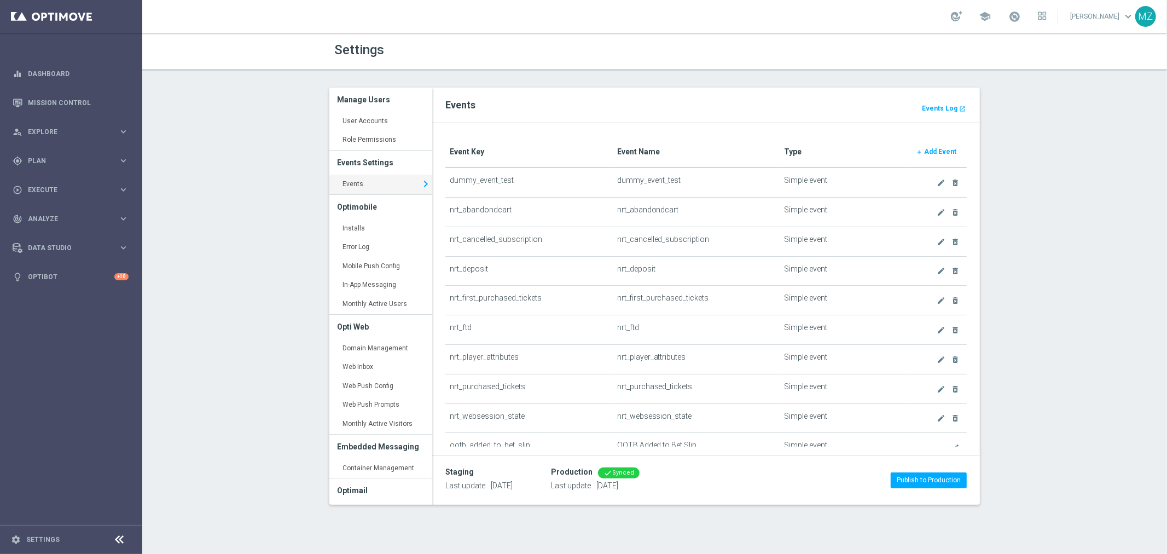
drag, startPoint x: 534, startPoint y: 386, endPoint x: 469, endPoint y: 386, distance: 65.6
click at [469, 386] on td "nrt_purchased_tickets" at bounding box center [528, 389] width 167 height 30
